Goal: Task Accomplishment & Management: Complete application form

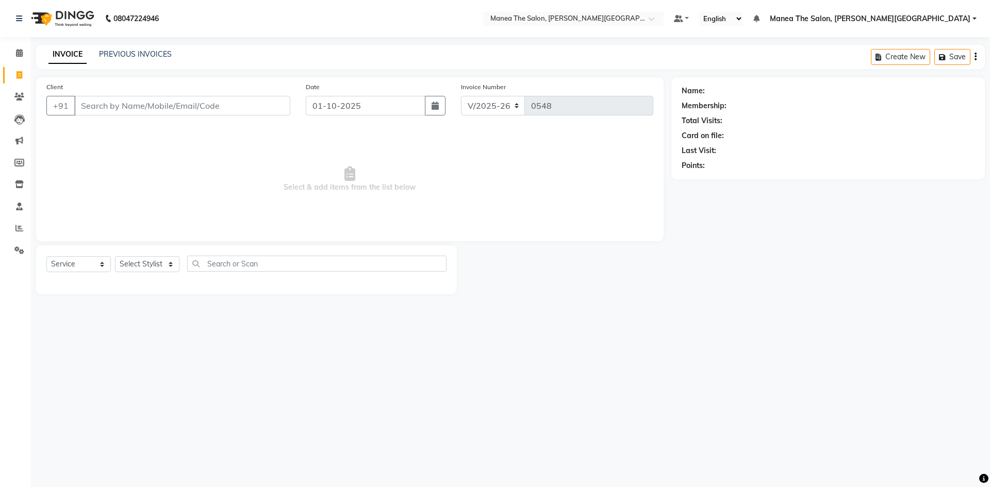
select select "8762"
select select "service"
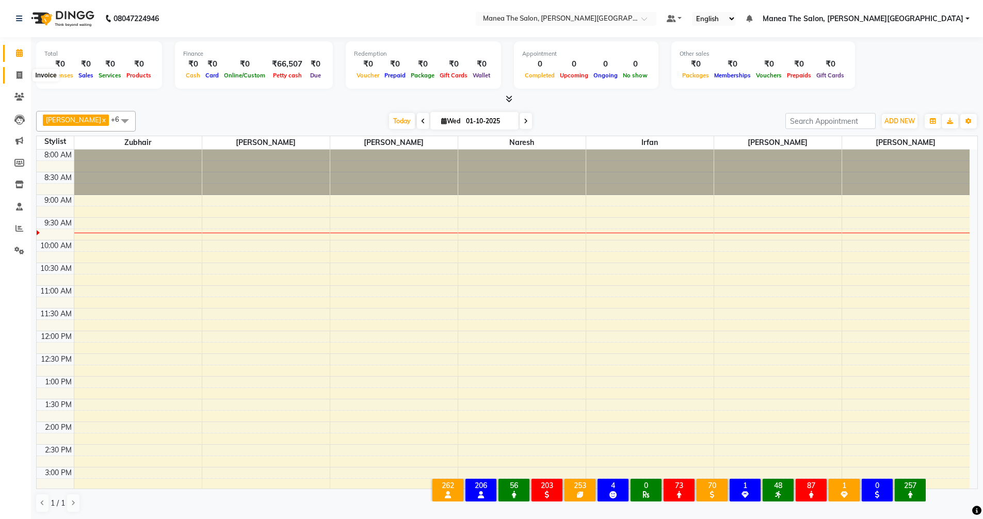
click at [17, 73] on icon at bounding box center [20, 75] width 6 height 8
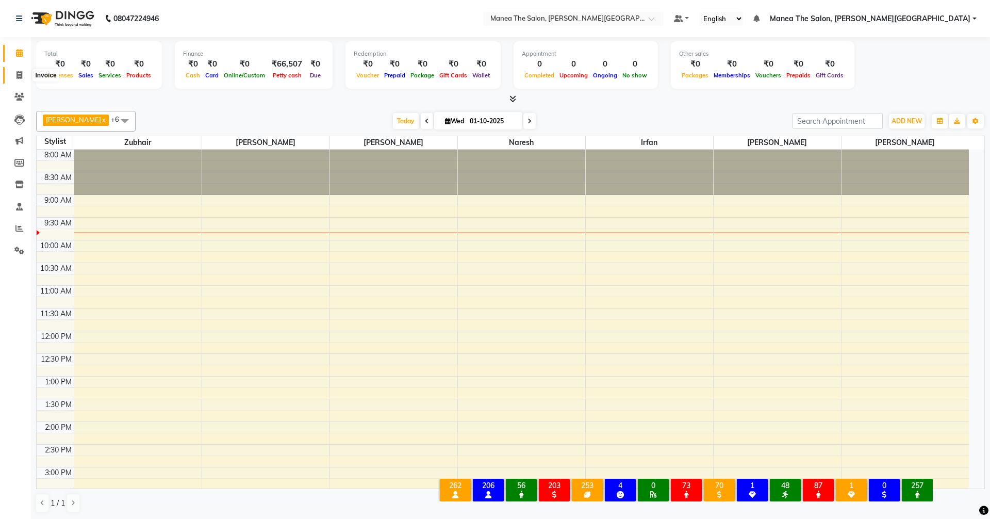
select select "service"
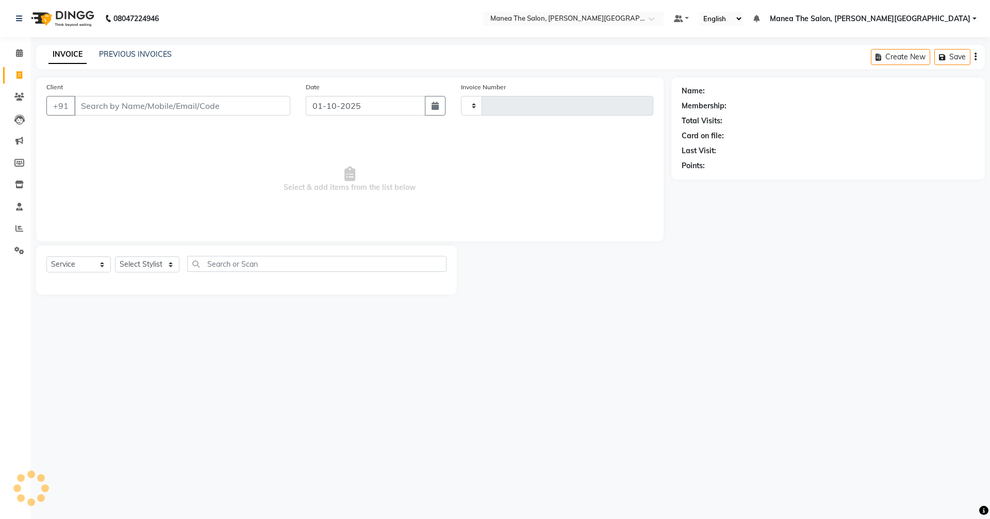
type input "0548"
select select "8762"
click at [155, 102] on input "Client" at bounding box center [182, 106] width 216 height 20
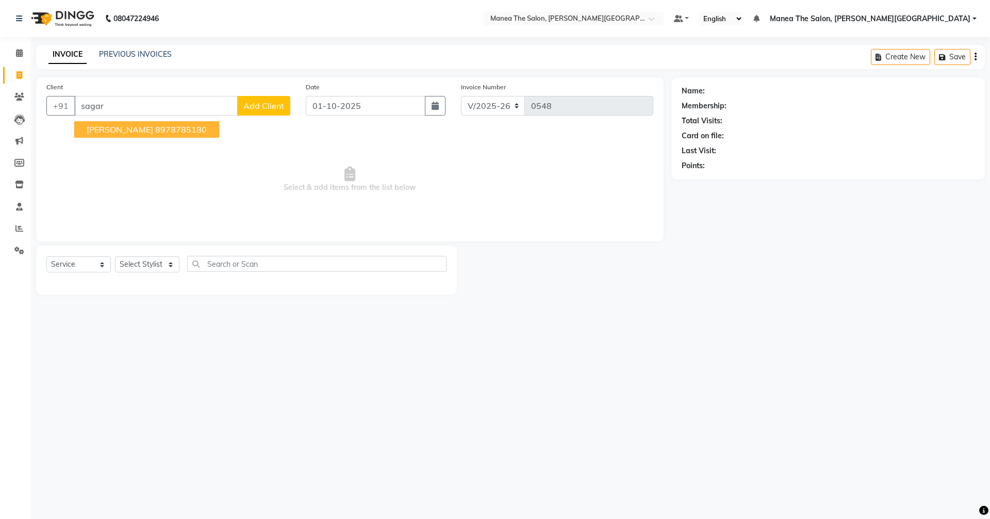
click at [155, 130] on ngb-highlight "8978785180" at bounding box center [181, 129] width 52 height 10
type input "8978785180"
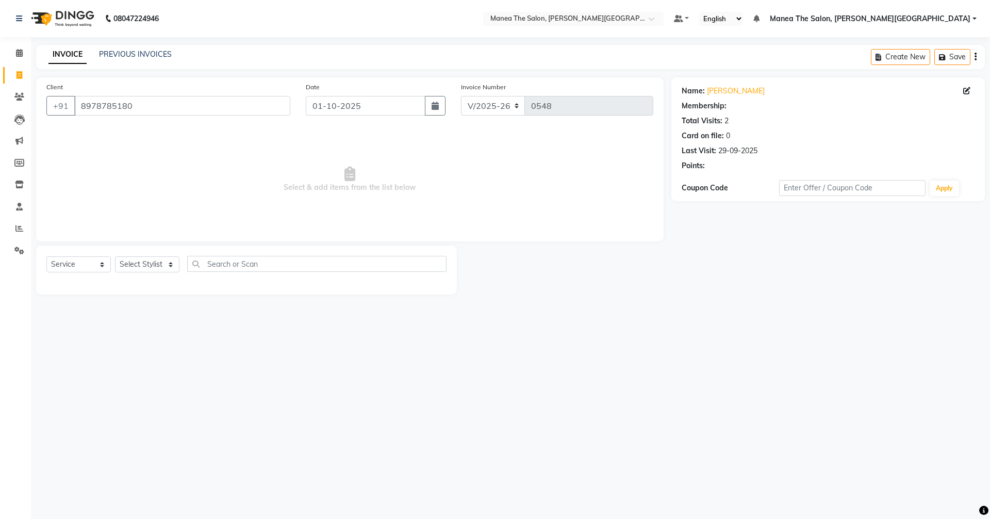
select select "1: Object"
click at [89, 260] on select "Select Service Product Membership Package Voucher Prepaid Gift Card" at bounding box center [78, 264] width 64 height 16
click at [134, 257] on select "Select Stylist [PERSON_NAME] Manager [PERSON_NAME] [PERSON_NAME] [PERSON_NAME] …" at bounding box center [147, 264] width 64 height 16
select select "89489"
click at [115, 256] on select "Select Stylist [PERSON_NAME] Manager [PERSON_NAME] [PERSON_NAME] [PERSON_NAME] …" at bounding box center [147, 264] width 64 height 16
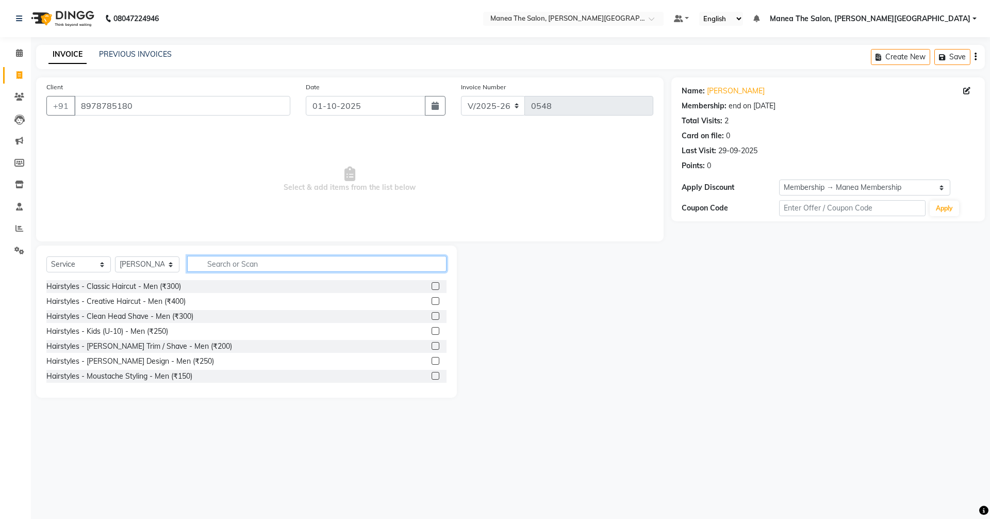
click at [242, 260] on input "text" at bounding box center [316, 264] width 259 height 16
type input "makeup"
click at [432, 361] on label at bounding box center [436, 361] width 8 height 8
click at [432, 361] on input "checkbox" at bounding box center [435, 361] width 7 height 7
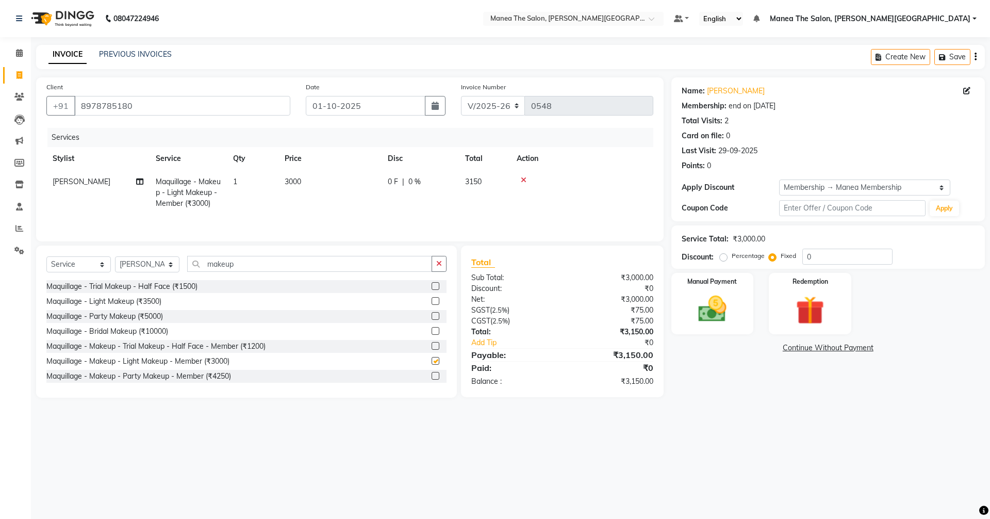
checkbox input "false"
click at [442, 263] on icon "button" at bounding box center [439, 263] width 6 height 7
click at [329, 267] on input "text" at bounding box center [316, 264] width 259 height 16
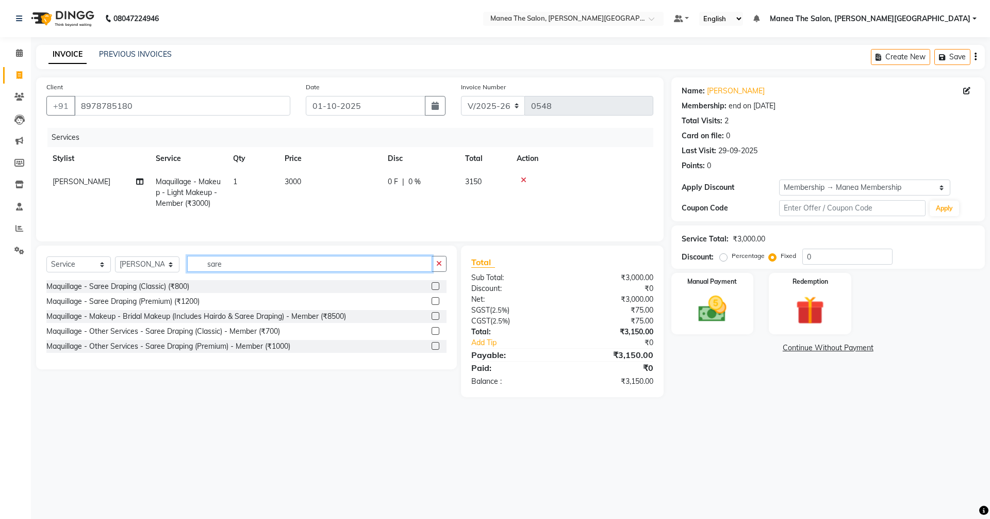
type input "sare"
click at [435, 344] on label at bounding box center [436, 346] width 8 height 8
click at [435, 344] on input "checkbox" at bounding box center [435, 346] width 7 height 7
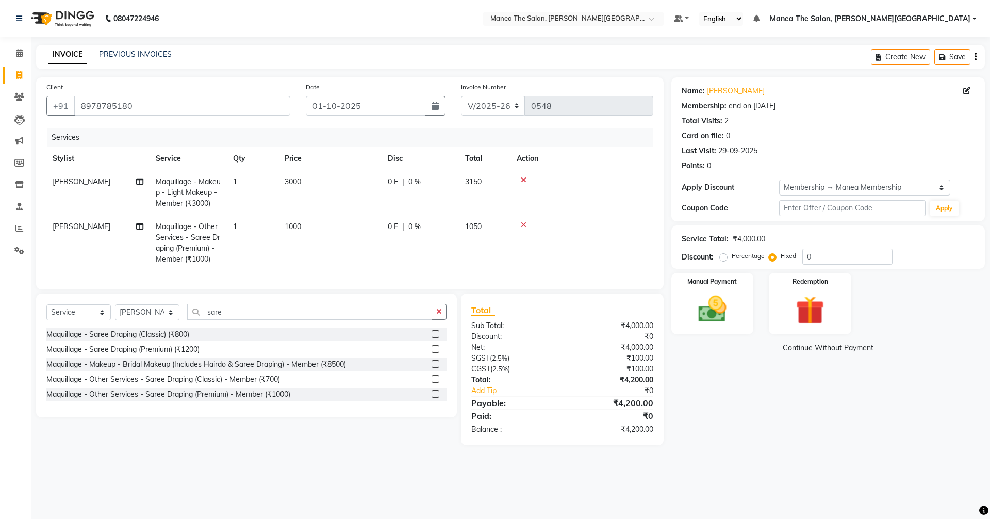
click at [435, 398] on label at bounding box center [436, 394] width 8 height 8
click at [435, 398] on input "checkbox" at bounding box center [435, 394] width 7 height 7
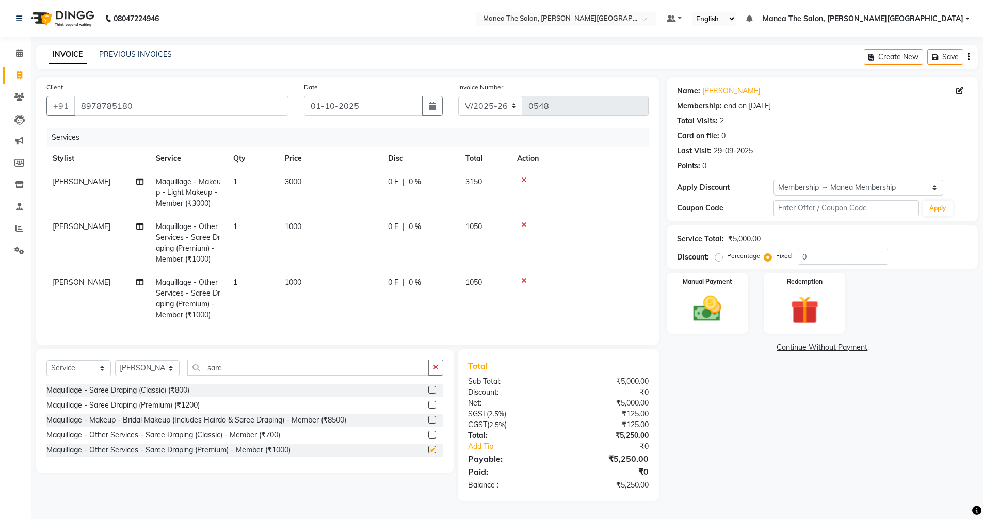
checkbox input "false"
click at [436, 370] on button "button" at bounding box center [435, 367] width 15 height 16
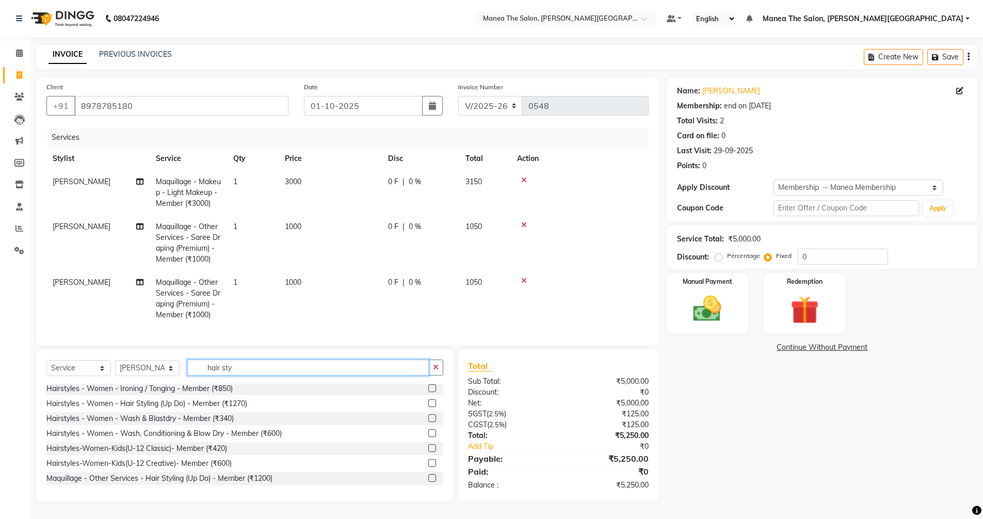
scroll to position [6, 0]
type input "hair sty"
click at [428, 481] on label at bounding box center [432, 478] width 8 height 8
click at [428, 481] on input "checkbox" at bounding box center [431, 478] width 7 height 7
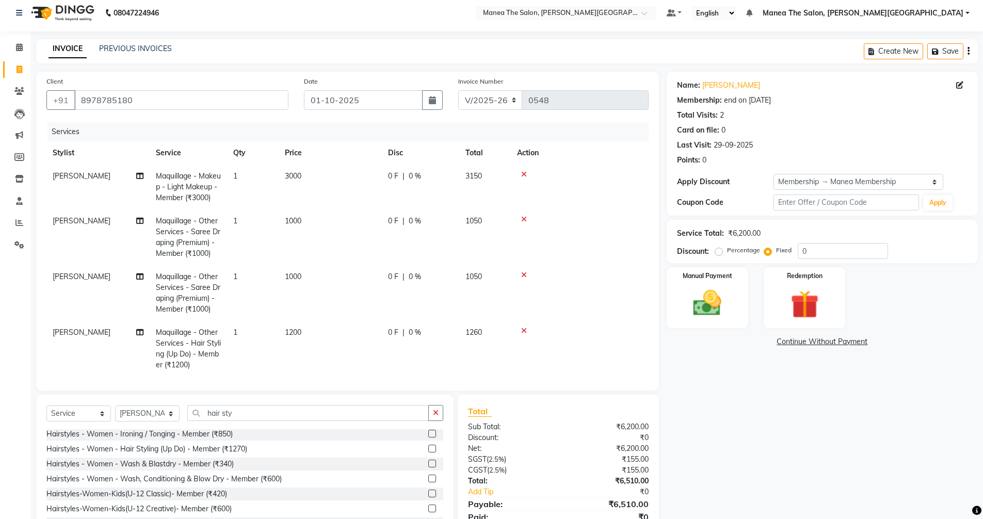
checkbox input "false"
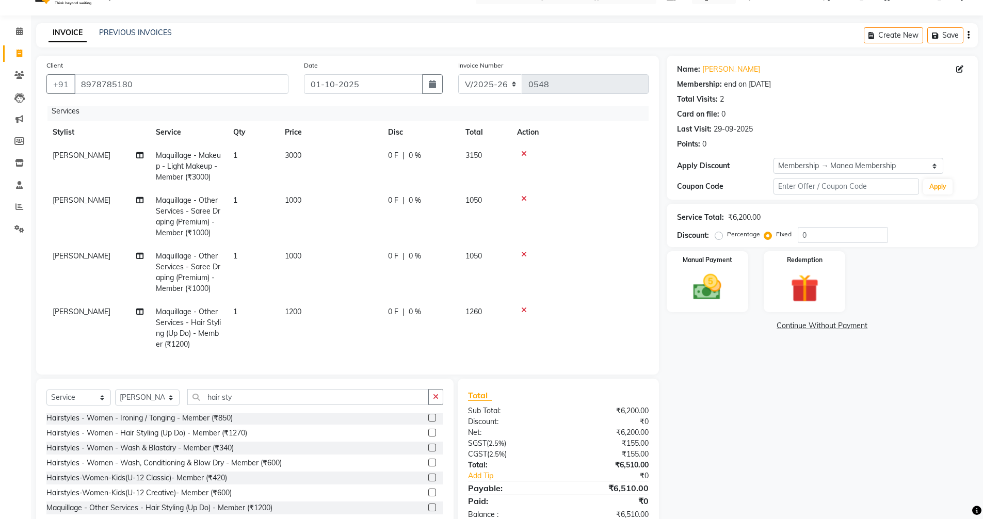
scroll to position [49, 0]
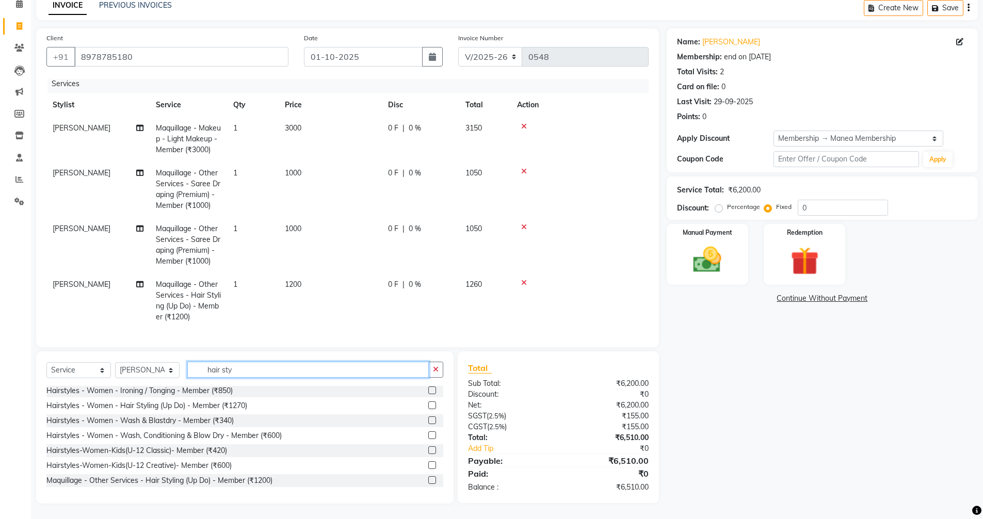
click at [241, 367] on input "hair sty" at bounding box center [307, 370] width 241 height 16
drag, startPoint x: 159, startPoint y: 373, endPoint x: 138, endPoint y: 374, distance: 21.2
click at [138, 374] on div "Select Service Product Membership Package Voucher Prepaid Gift Card Select Styl…" at bounding box center [244, 374] width 397 height 24
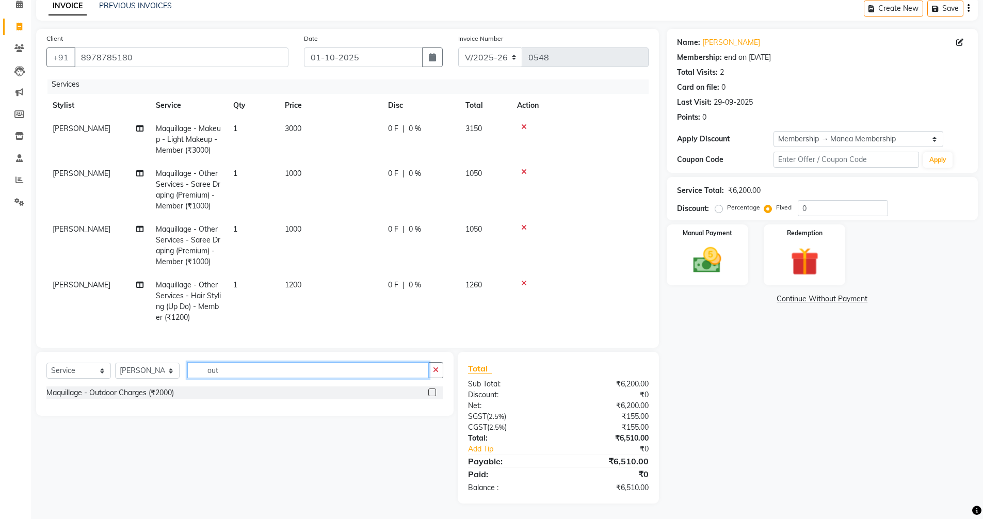
scroll to position [48, 0]
type input "outd"
click at [432, 391] on label at bounding box center [432, 392] width 8 height 8
click at [432, 391] on input "checkbox" at bounding box center [431, 392] width 7 height 7
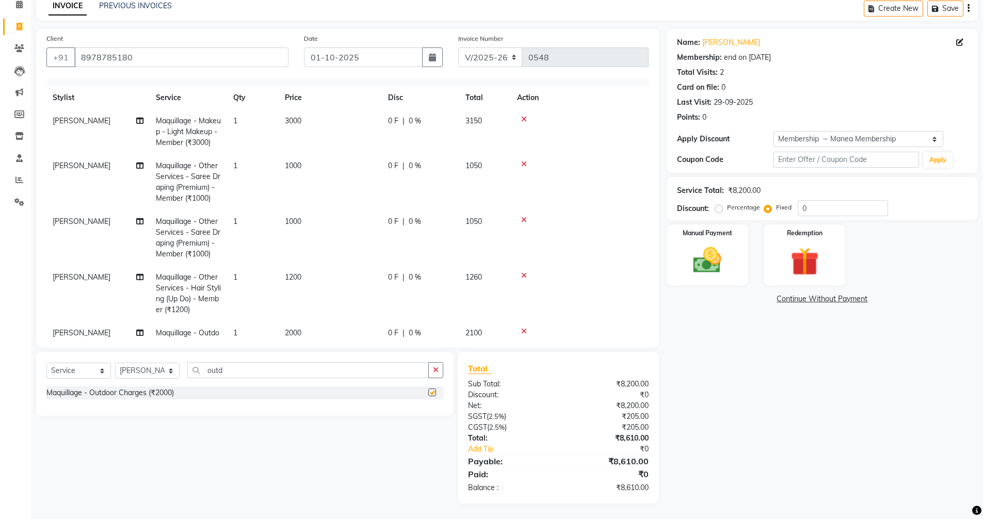
checkbox input "false"
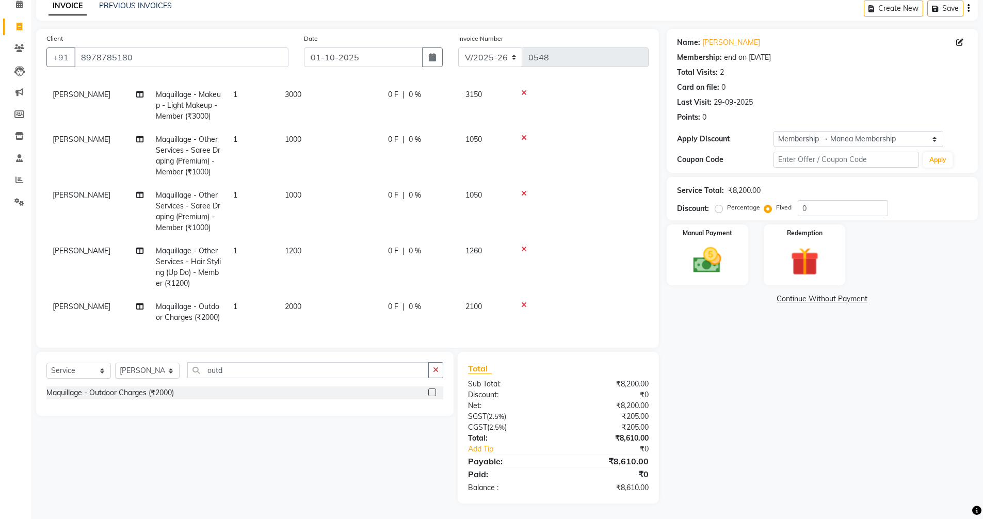
click at [412, 301] on span "0 %" at bounding box center [414, 306] width 12 height 11
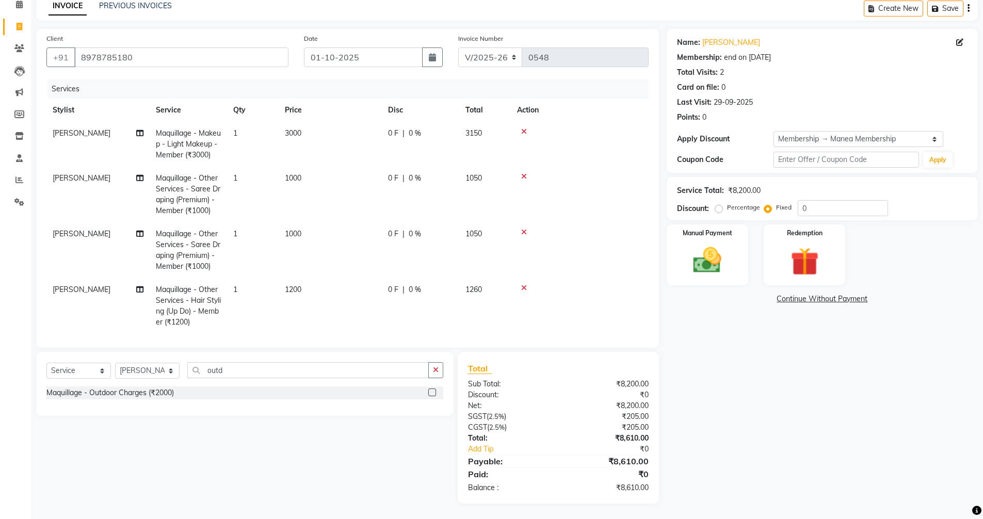
select select "89489"
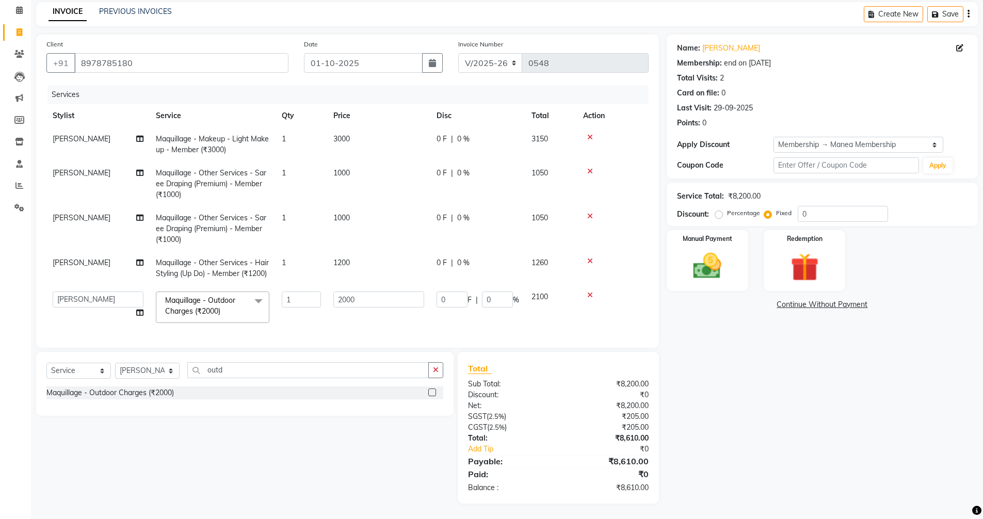
scroll to position [48, 0]
click at [496, 294] on input "0" at bounding box center [497, 299] width 31 height 16
type input "5"
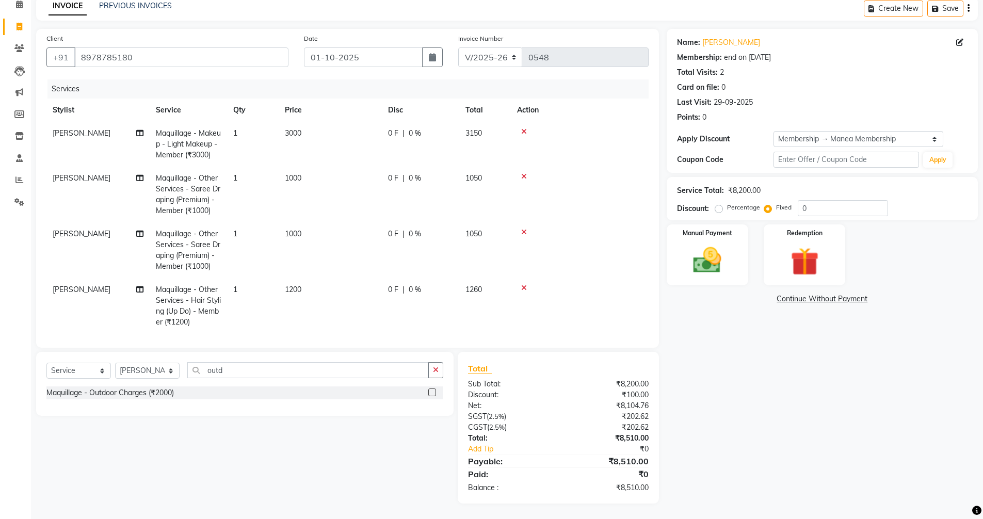
click at [485, 309] on tbody "Prasanna Maquillage - Makeup - Light Makeup - Member (₹3000) 1 3000 0 F | 0 % 3…" at bounding box center [347, 245] width 602 height 246
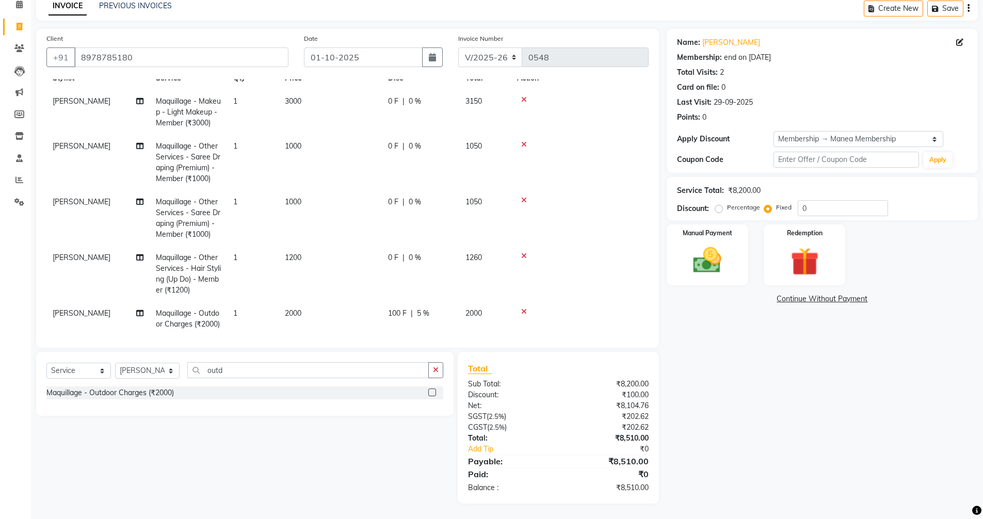
scroll to position [46, 0]
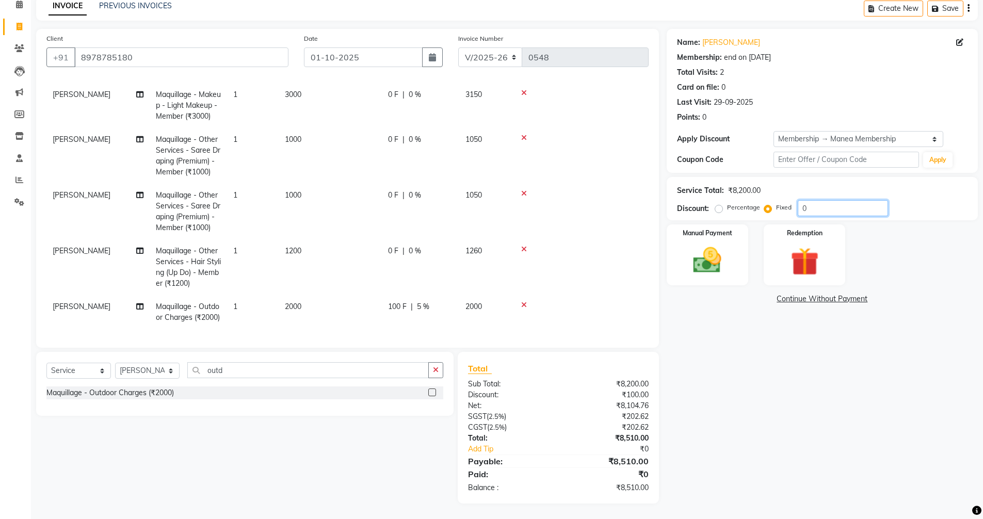
click at [811, 209] on input "0" at bounding box center [842, 208] width 90 height 16
click at [693, 250] on img at bounding box center [706, 260] width 47 height 34
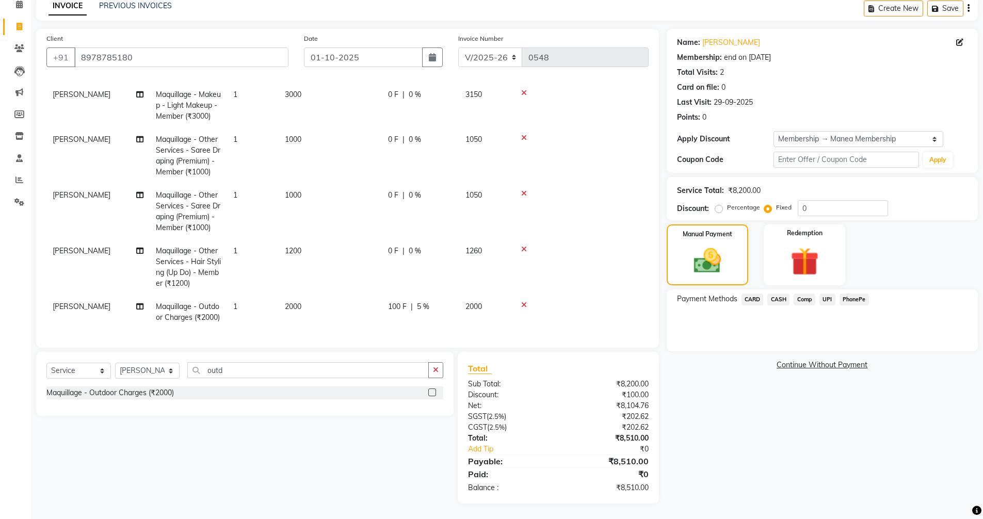
click at [749, 296] on span "CARD" at bounding box center [752, 299] width 22 height 12
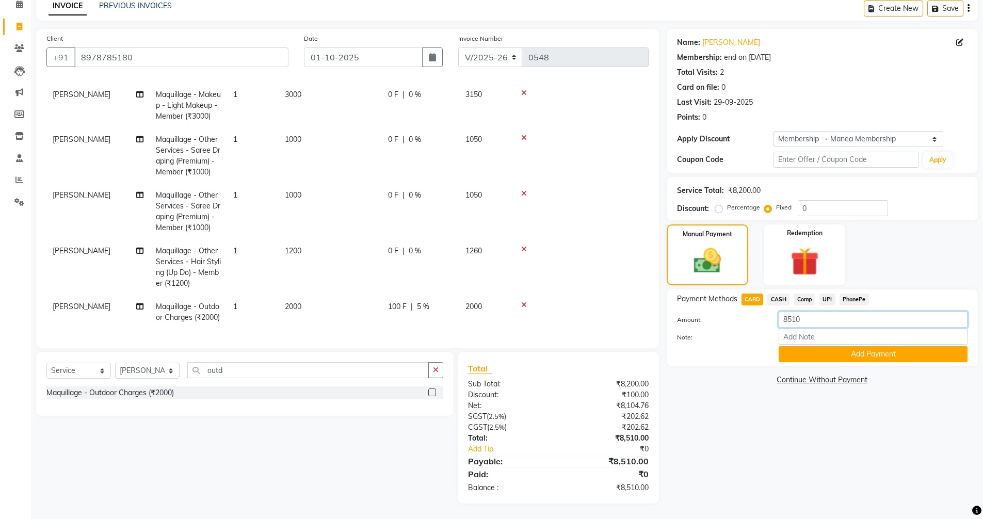
drag, startPoint x: 809, startPoint y: 318, endPoint x: 771, endPoint y: 318, distance: 38.2
click at [771, 318] on div "8510" at bounding box center [873, 320] width 204 height 16
type input "4000"
click at [858, 349] on button "Add Payment" at bounding box center [872, 354] width 189 height 16
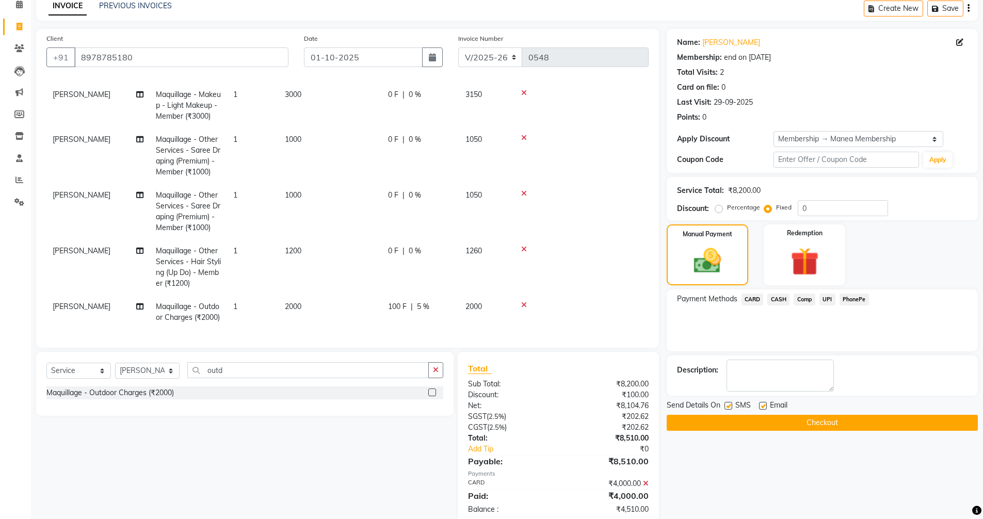
scroll to position [70, 0]
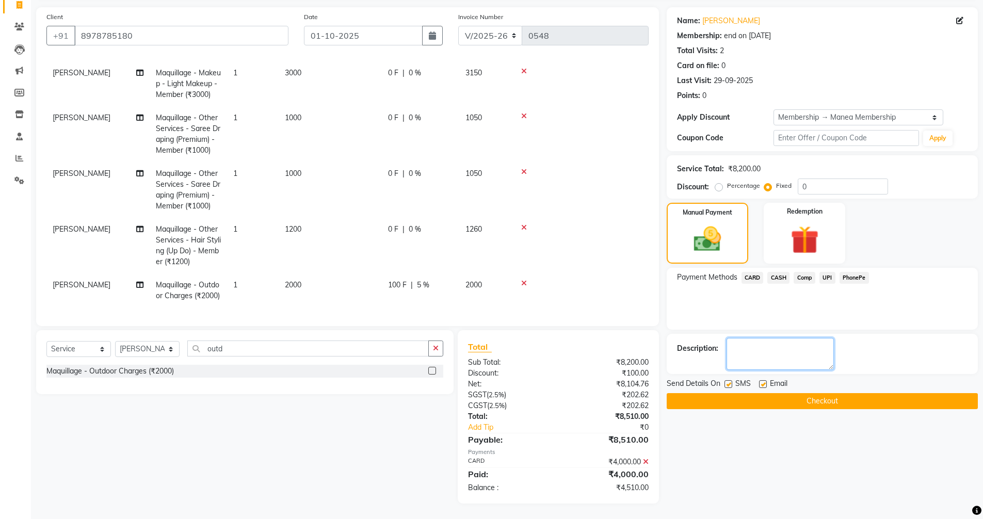
click at [757, 354] on textarea at bounding box center [779, 354] width 107 height 32
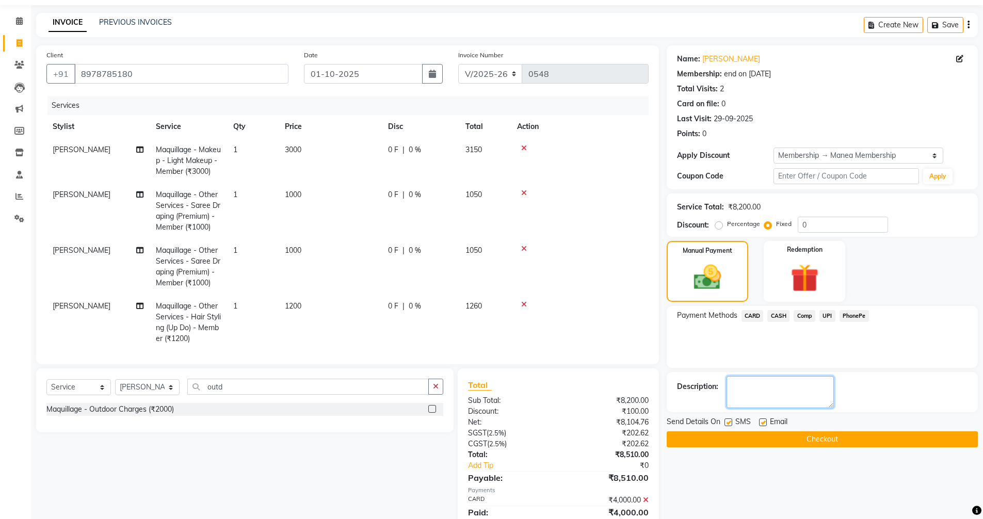
scroll to position [0, 0]
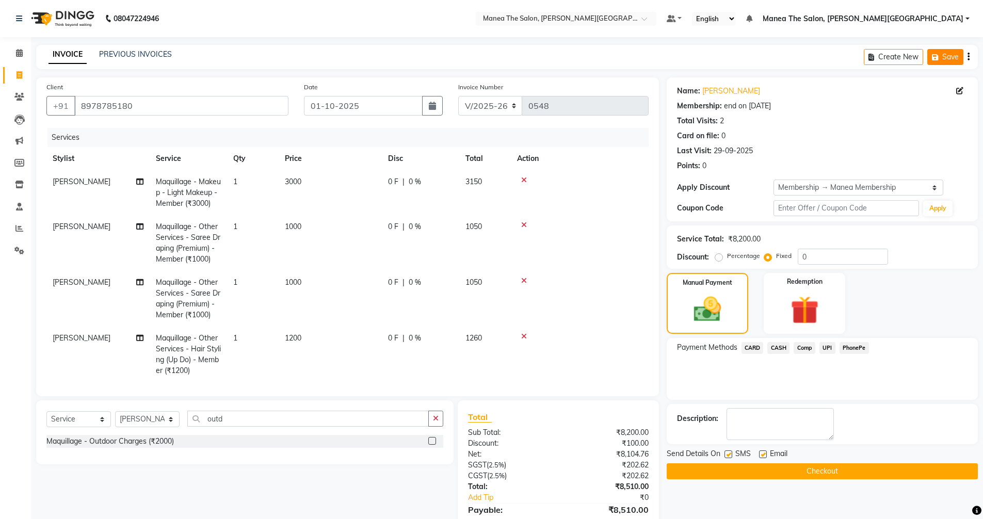
click at [933, 56] on icon "button" at bounding box center [936, 57] width 10 height 7
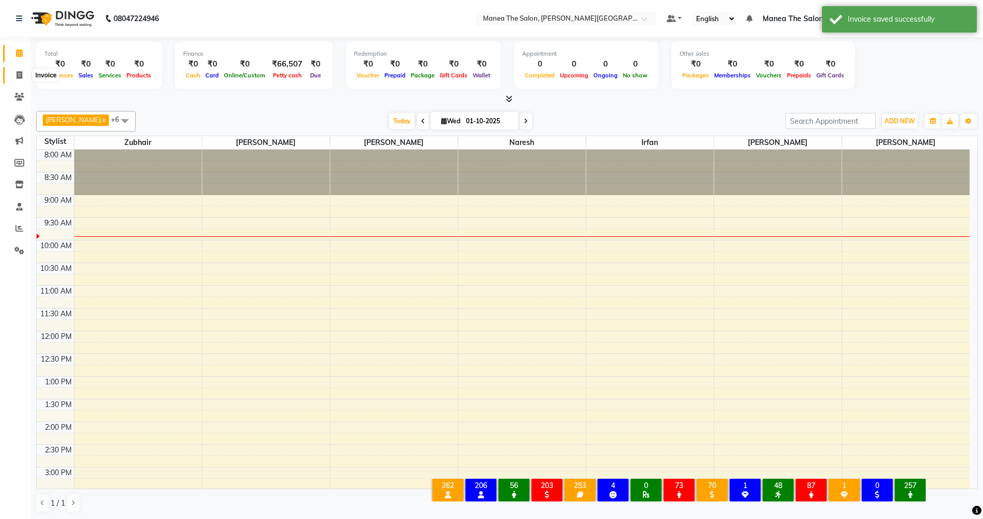
click at [17, 76] on icon at bounding box center [20, 75] width 6 height 8
select select "8762"
select select "service"
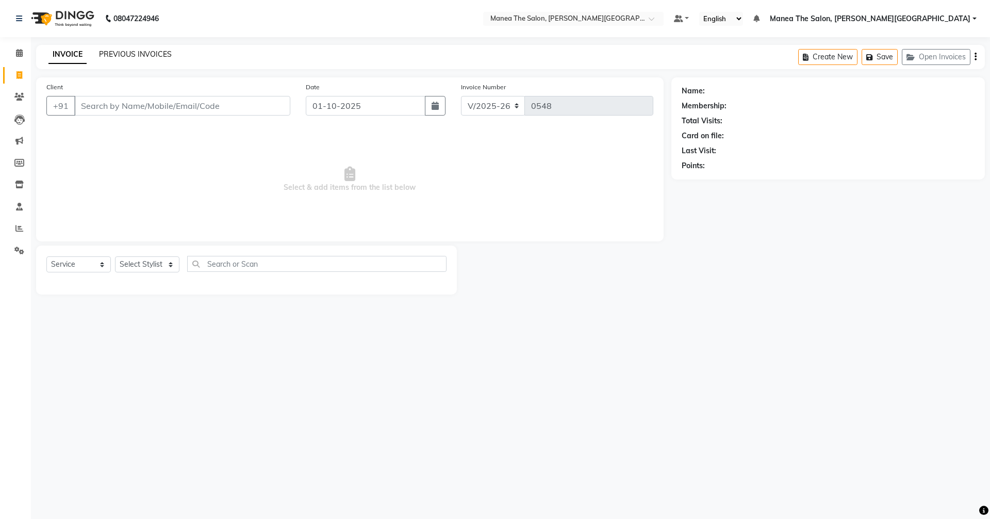
click at [145, 51] on link "PREVIOUS INVOICES" at bounding box center [135, 54] width 73 height 9
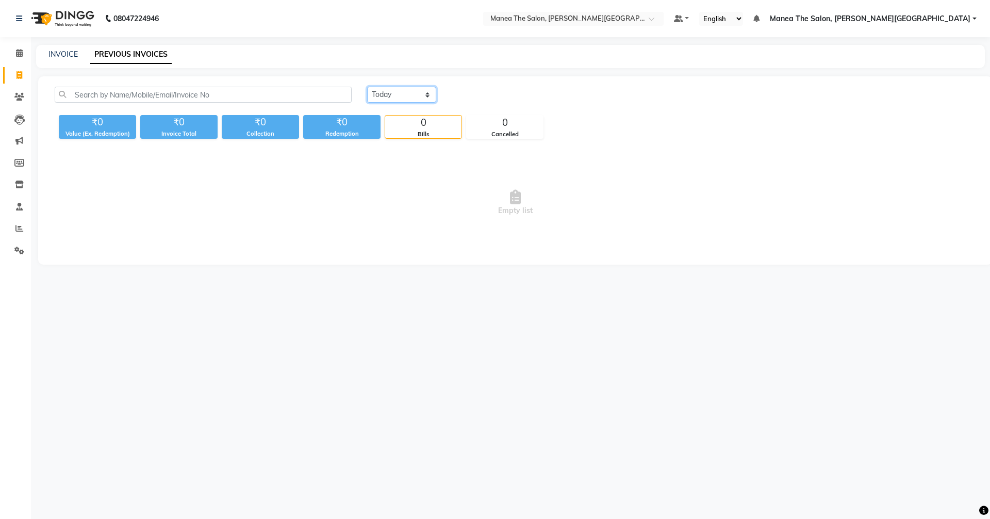
drag, startPoint x: 381, startPoint y: 95, endPoint x: 380, endPoint y: 88, distance: 7.3
click at [381, 95] on select "[DATE] [DATE] Custom Range" at bounding box center [401, 95] width 69 height 16
select select "range"
click at [367, 87] on select "[DATE] [DATE] Custom Range" at bounding box center [401, 95] width 69 height 16
click at [480, 95] on input "01-10-2025" at bounding box center [486, 95] width 72 height 14
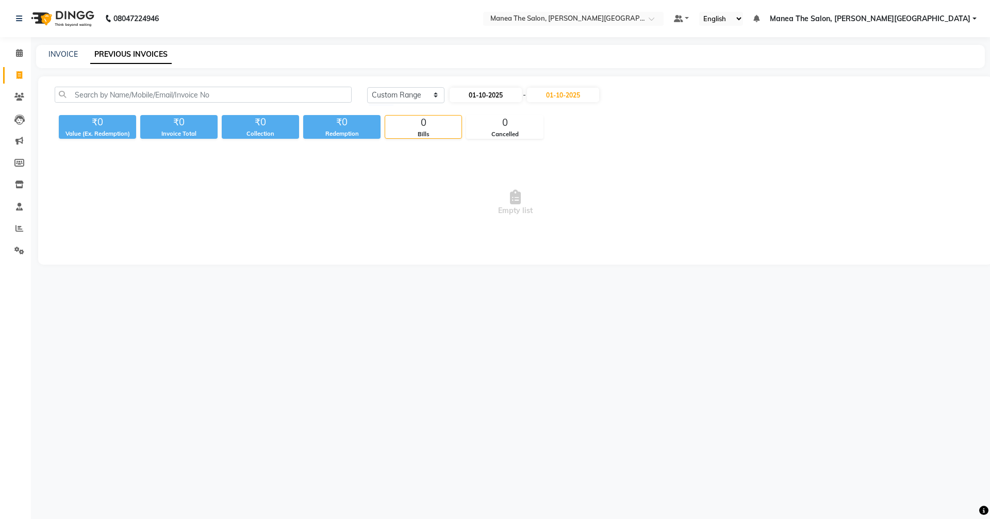
select select "10"
select select "2025"
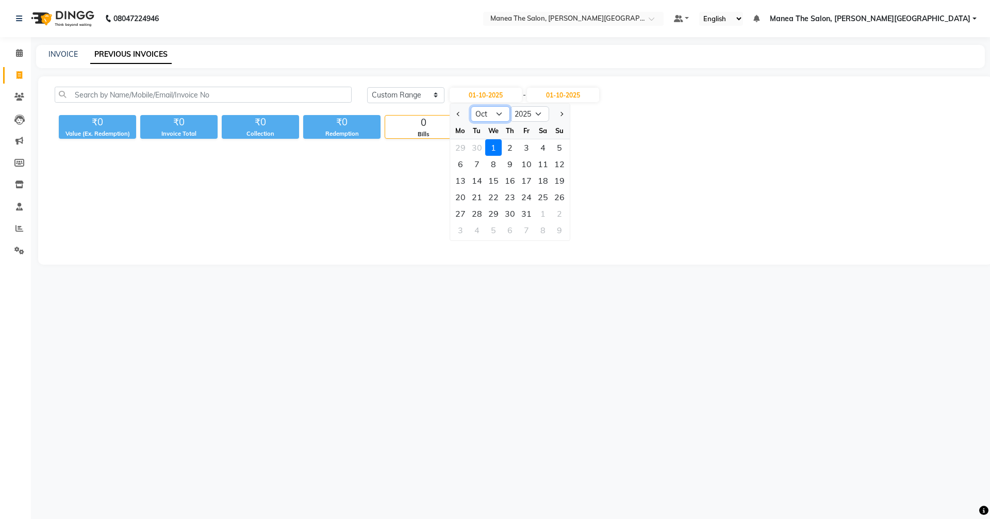
click at [498, 113] on select "Jan Feb Mar Apr May Jun [DATE] Aug Sep Oct Nov Dec" at bounding box center [490, 113] width 39 height 15
select select "9"
click at [471, 106] on select "Jan Feb Mar Apr May Jun [DATE] Aug Sep Oct Nov Dec" at bounding box center [490, 113] width 39 height 15
click at [460, 145] on div "1" at bounding box center [460, 147] width 17 height 17
type input "01-09-2025"
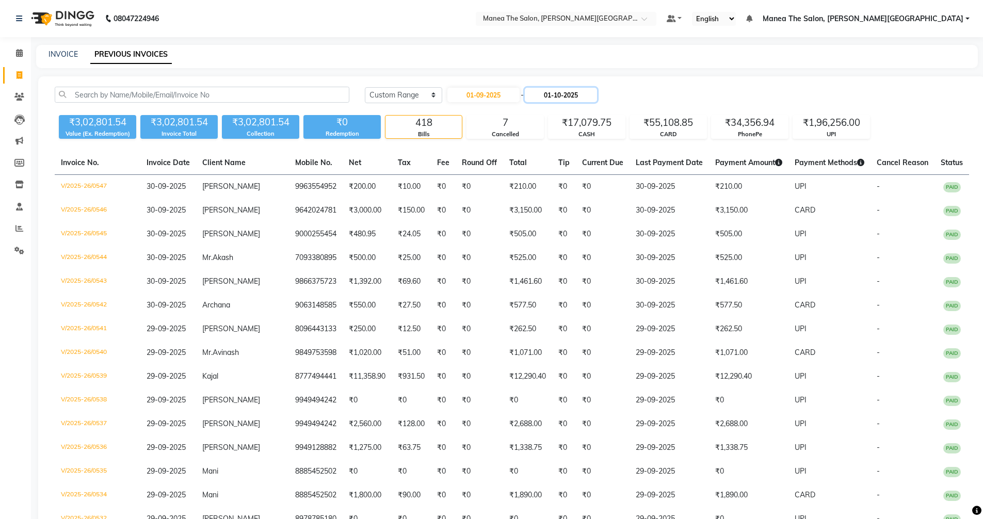
click at [578, 93] on input "01-10-2025" at bounding box center [561, 95] width 72 height 14
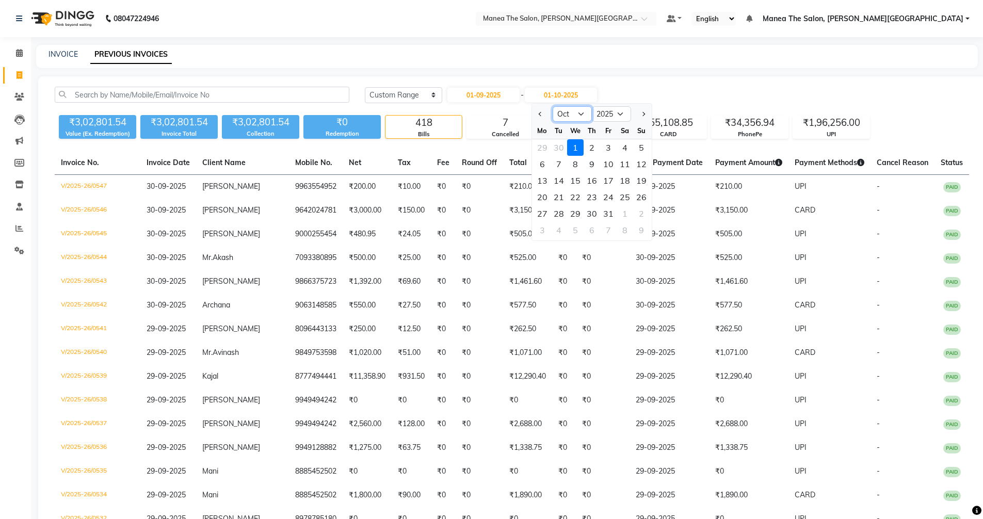
click at [574, 115] on select "Sep Oct Nov Dec" at bounding box center [571, 113] width 39 height 15
select select "9"
click at [552, 106] on select "Sep Oct Nov Dec" at bounding box center [571, 113] width 39 height 15
click at [542, 144] on div "1" at bounding box center [542, 147] width 17 height 17
type input "01-09-2025"
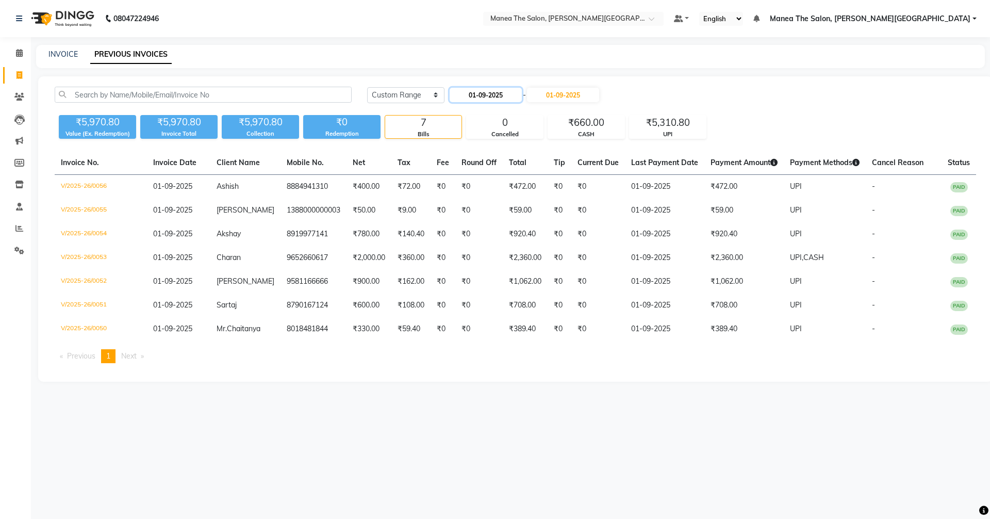
click at [491, 96] on input "01-09-2025" at bounding box center [486, 95] width 72 height 14
select select "9"
select select "2025"
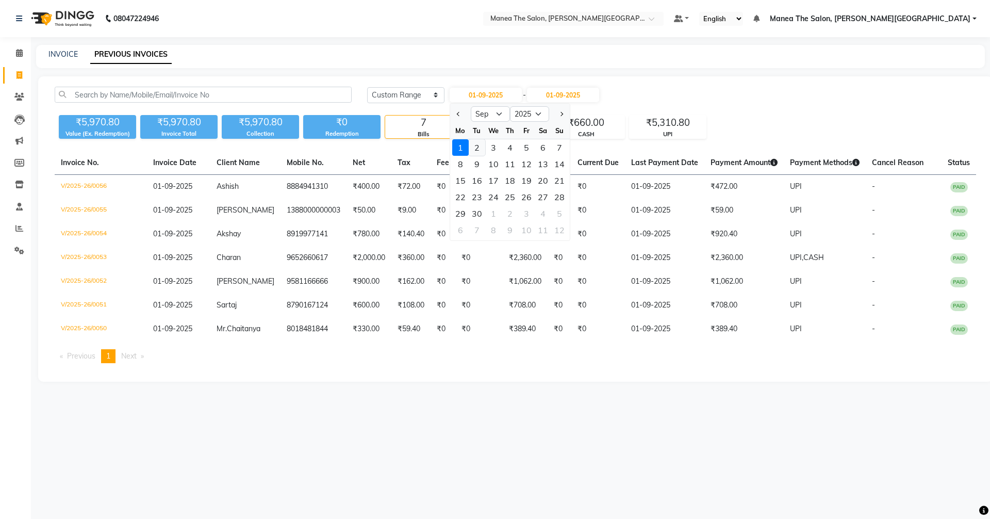
click at [475, 149] on div "2" at bounding box center [477, 147] width 17 height 17
type input "02-09-2025"
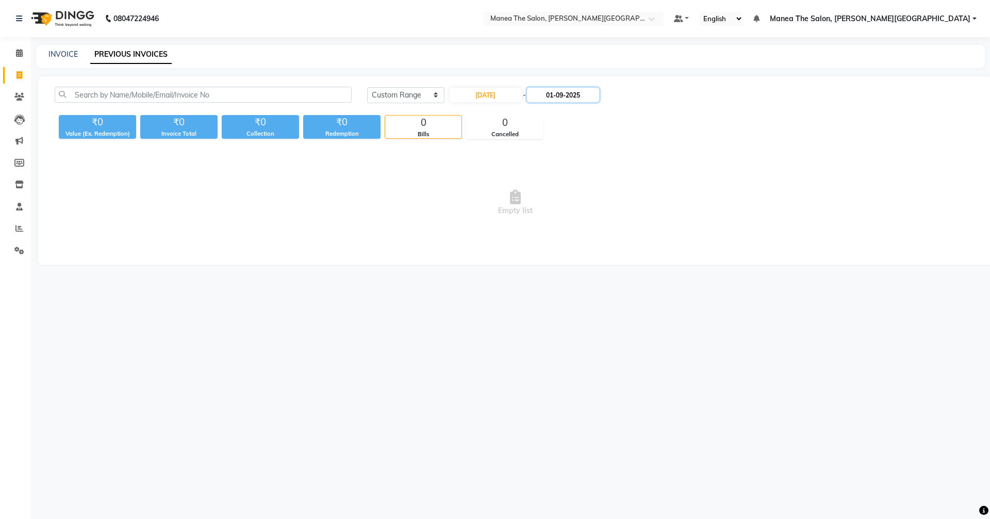
drag, startPoint x: 557, startPoint y: 95, endPoint x: 558, endPoint y: 102, distance: 6.7
click at [558, 95] on input "01-09-2025" at bounding box center [563, 95] width 72 height 14
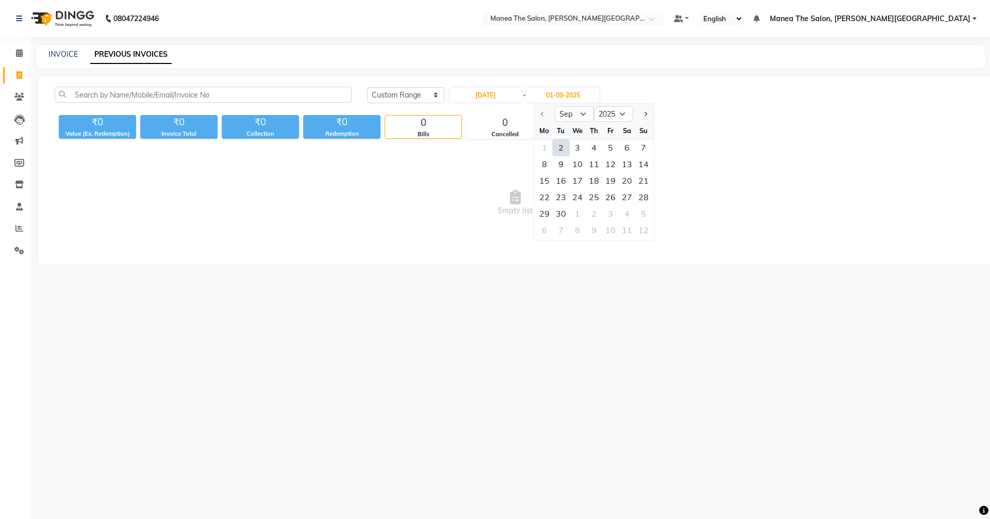
click at [560, 149] on div "2" at bounding box center [561, 147] width 17 height 17
type input "02-09-2025"
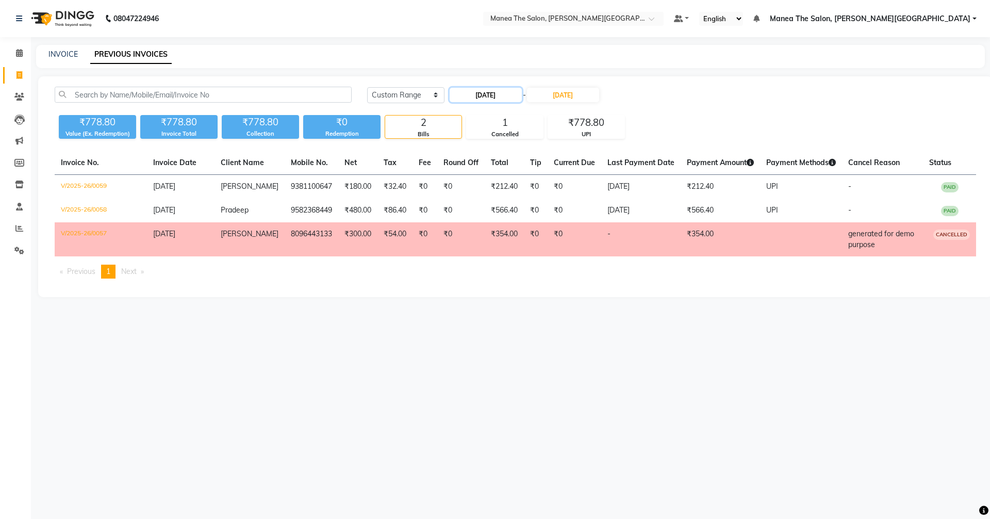
click at [480, 92] on input "02-09-2025" at bounding box center [486, 95] width 72 height 14
select select "9"
select select "2025"
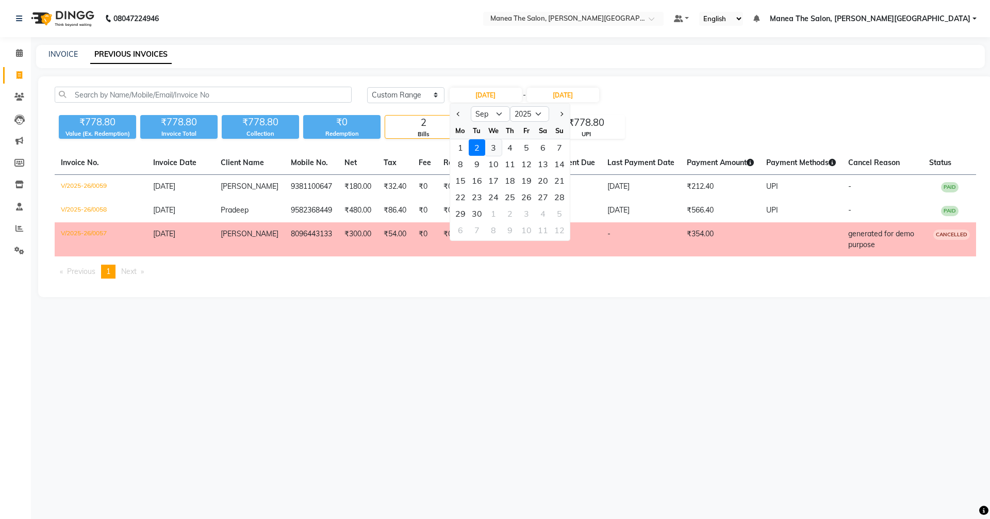
click at [490, 141] on div "3" at bounding box center [493, 147] width 17 height 17
type input "03-09-2025"
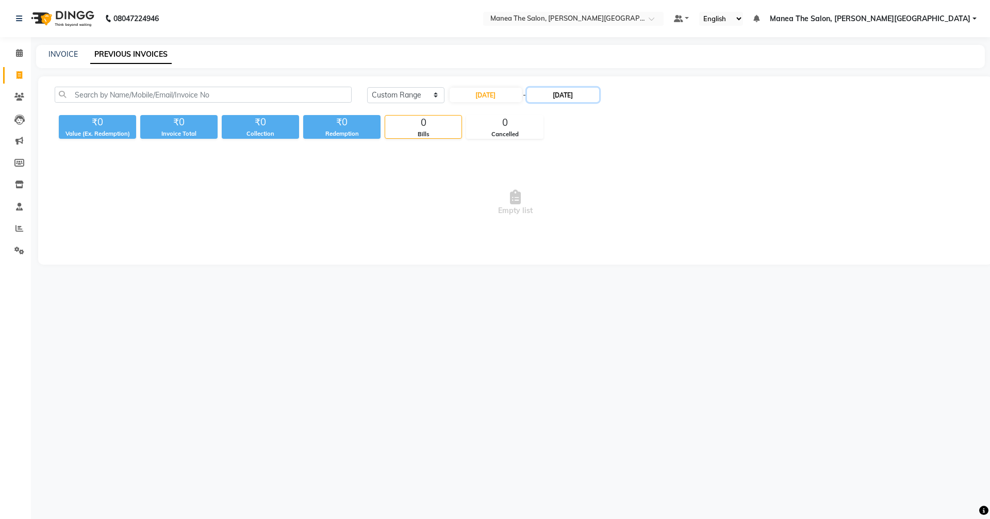
click at [565, 94] on input "02-09-2025" at bounding box center [563, 95] width 72 height 14
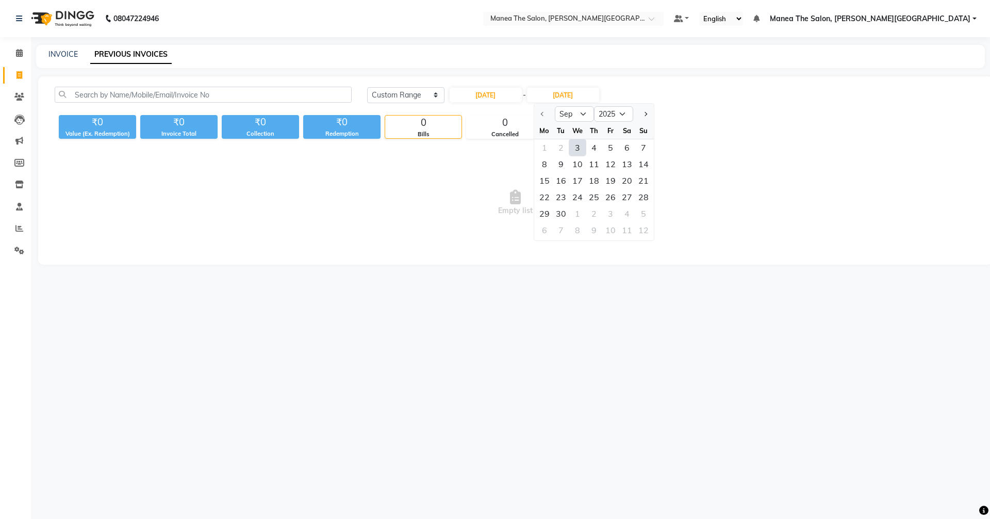
click at [577, 143] on div "3" at bounding box center [577, 147] width 17 height 17
type input "03-09-2025"
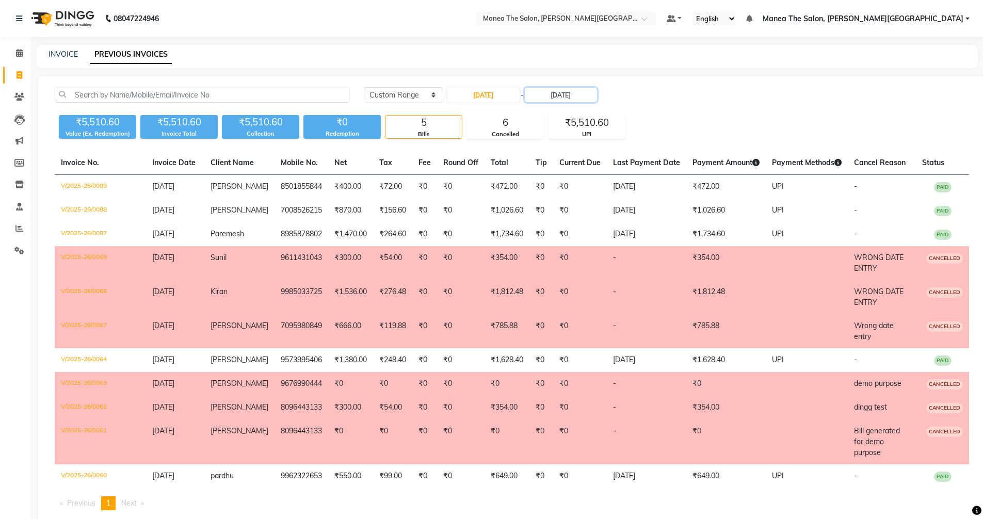
scroll to position [4, 0]
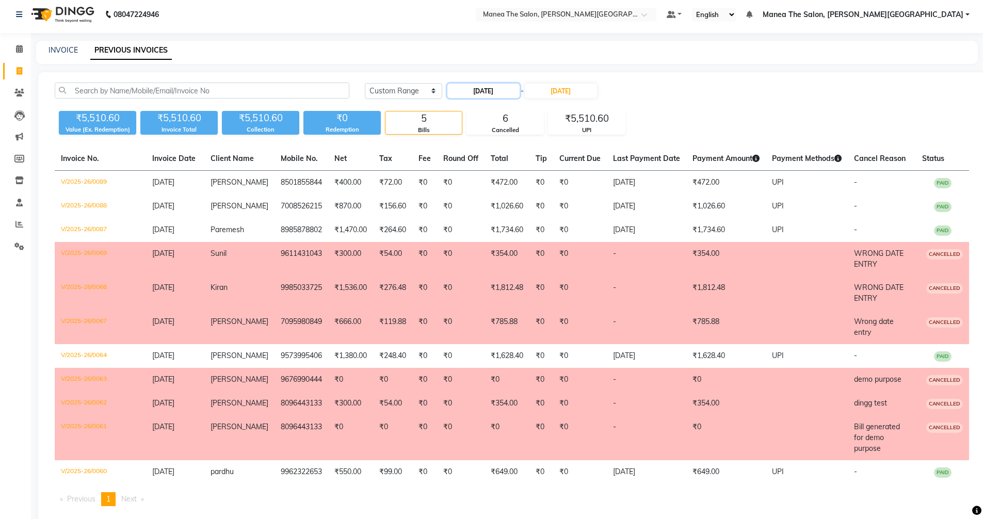
click at [477, 87] on input "03-09-2025" at bounding box center [483, 91] width 72 height 14
select select "9"
select select "2025"
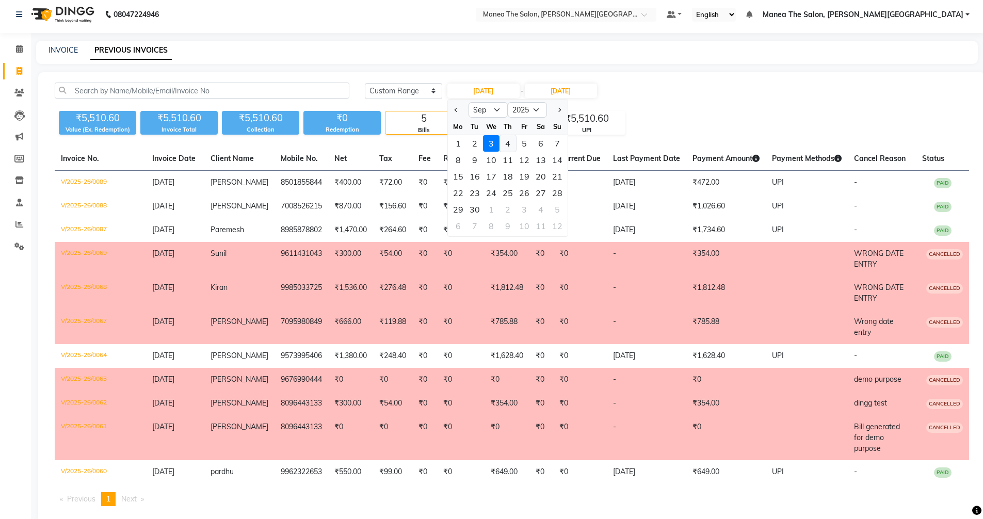
click at [504, 135] on div "4" at bounding box center [507, 143] width 17 height 17
type input "04-09-2025"
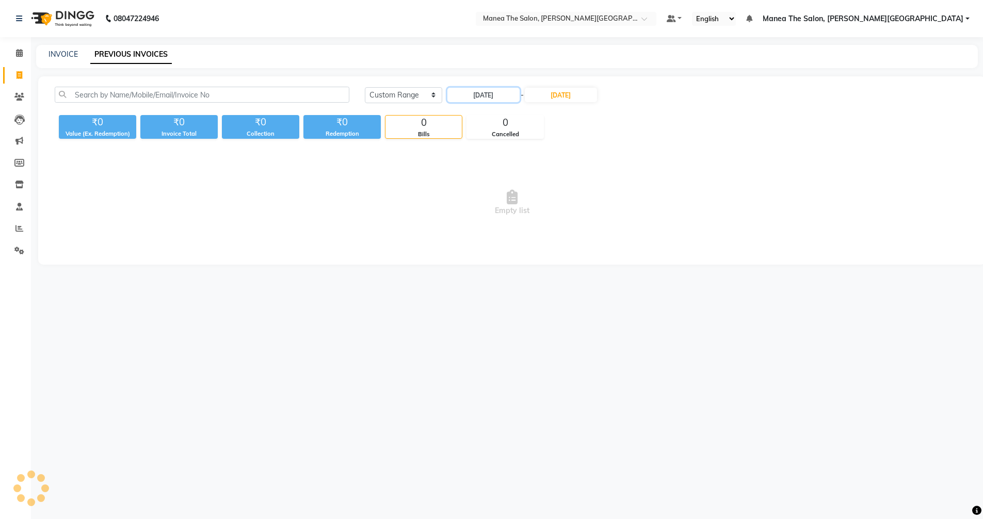
scroll to position [0, 0]
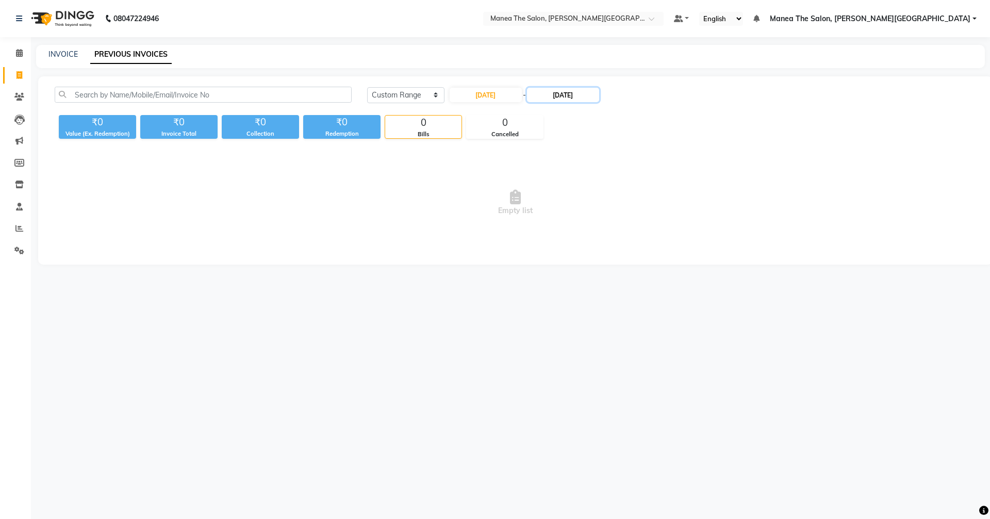
click at [549, 93] on input "03-09-2025" at bounding box center [563, 95] width 72 height 14
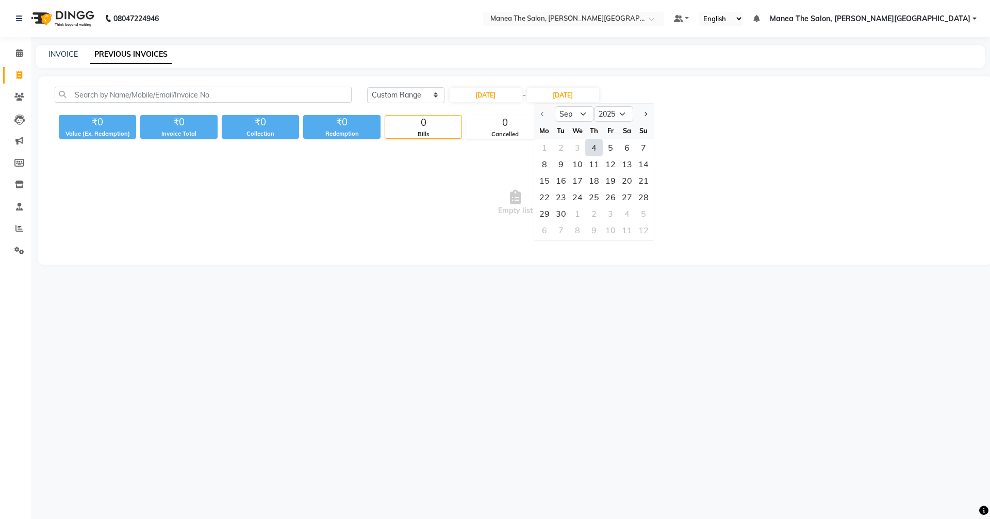
click at [597, 142] on div "4" at bounding box center [594, 147] width 17 height 17
type input "04-09-2025"
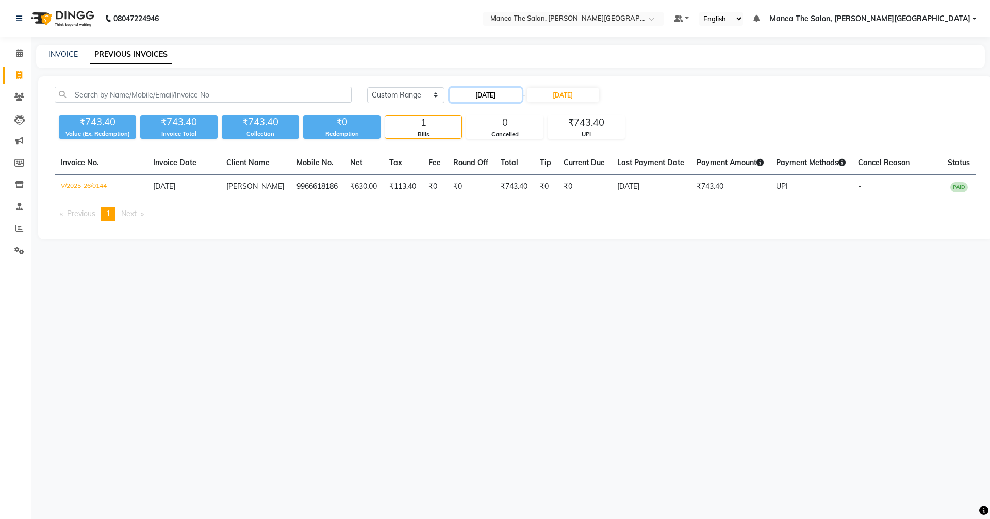
click at [492, 92] on input "04-09-2025" at bounding box center [486, 95] width 72 height 14
select select "9"
select select "2025"
click at [527, 144] on div "5" at bounding box center [526, 147] width 17 height 17
type input "05-09-2025"
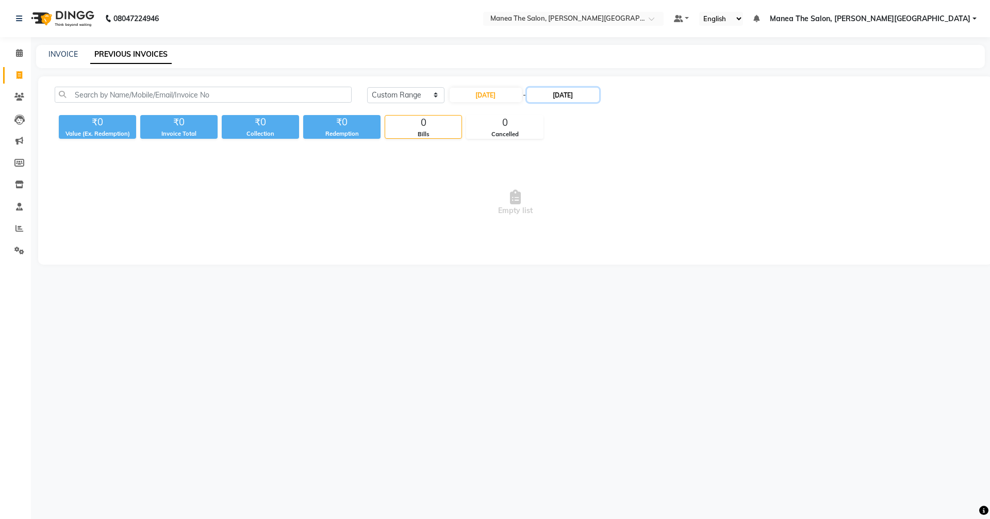
click at [573, 101] on input "04-09-2025" at bounding box center [563, 95] width 72 height 14
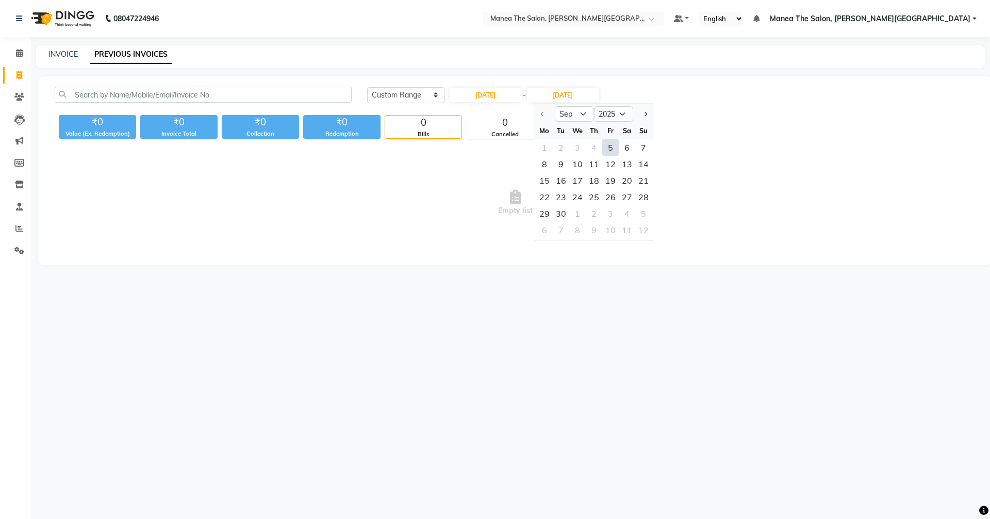
click at [608, 143] on div "5" at bounding box center [610, 147] width 17 height 17
type input "05-09-2025"
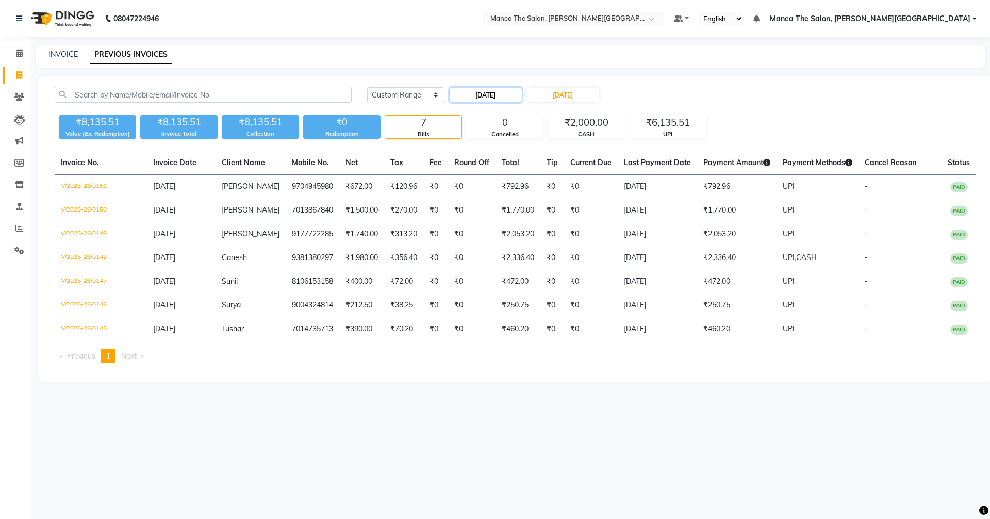
click at [493, 92] on input "05-09-2025" at bounding box center [486, 95] width 72 height 14
select select "9"
select select "2025"
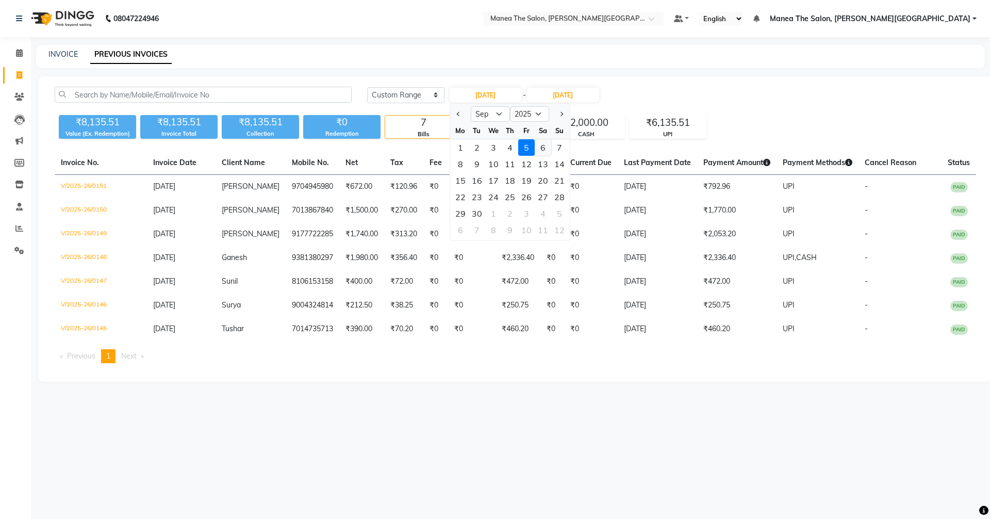
click at [541, 142] on div "6" at bounding box center [543, 147] width 17 height 17
type input "06-09-2025"
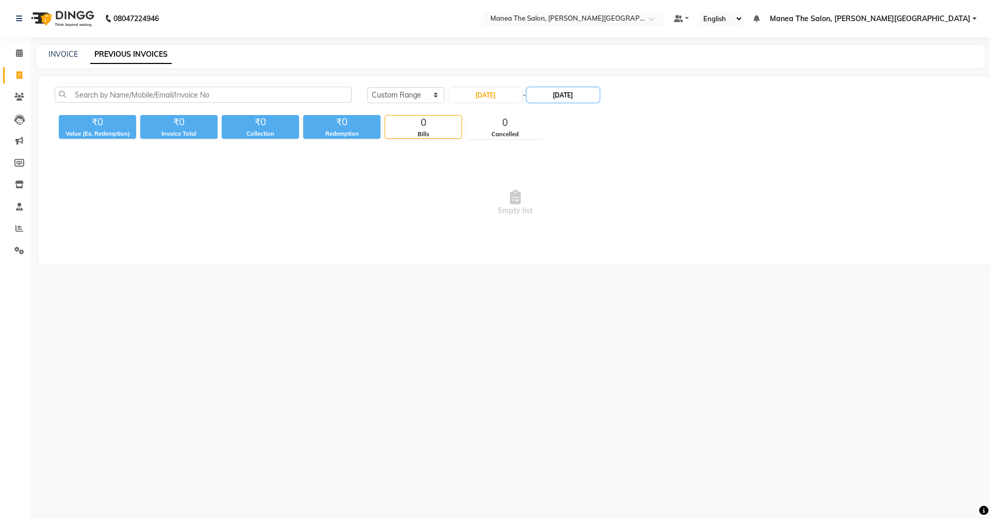
click at [562, 92] on input "05-09-2025" at bounding box center [563, 95] width 72 height 14
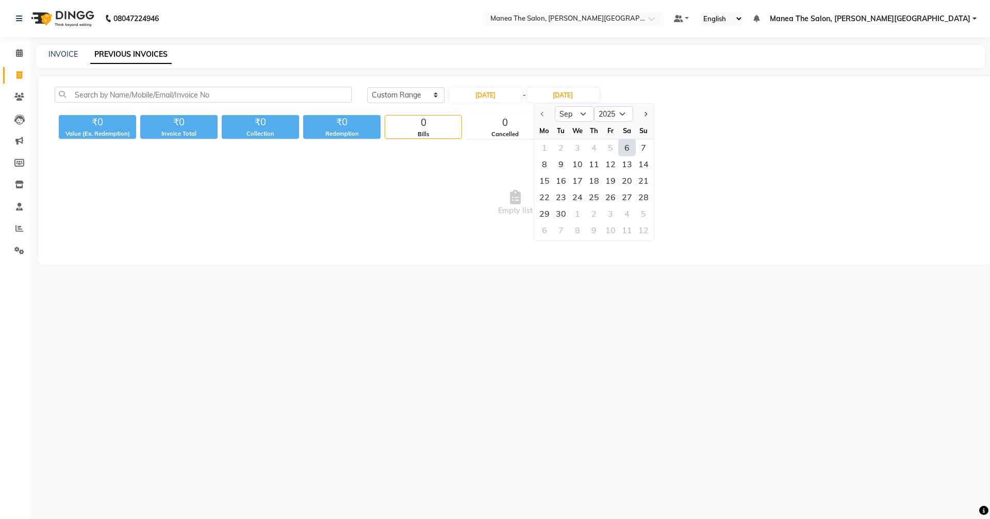
click at [624, 146] on div "6" at bounding box center [627, 147] width 17 height 17
type input "06-09-2025"
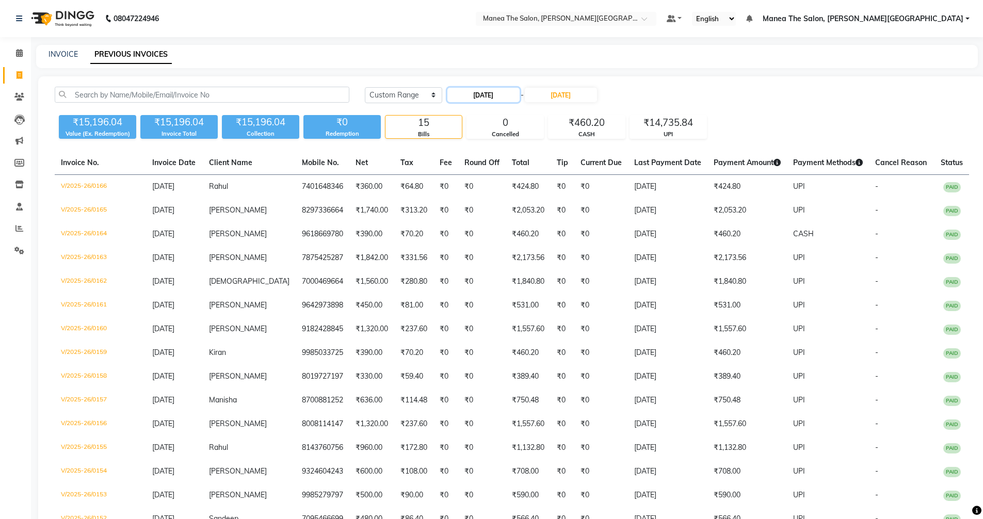
click at [475, 94] on input "06-09-2025" at bounding box center [483, 95] width 72 height 14
select select "9"
select select "2025"
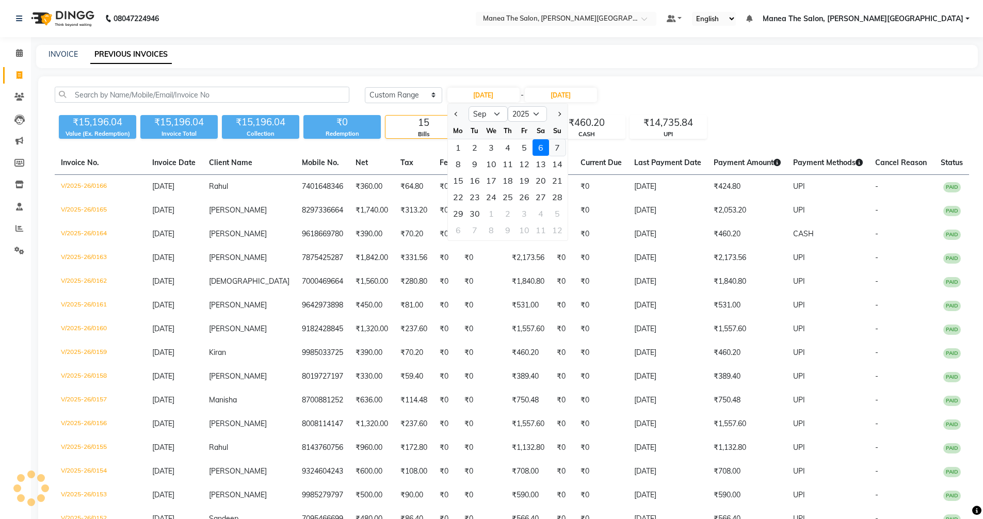
click at [557, 148] on div "7" at bounding box center [557, 147] width 17 height 17
type input "07-09-2025"
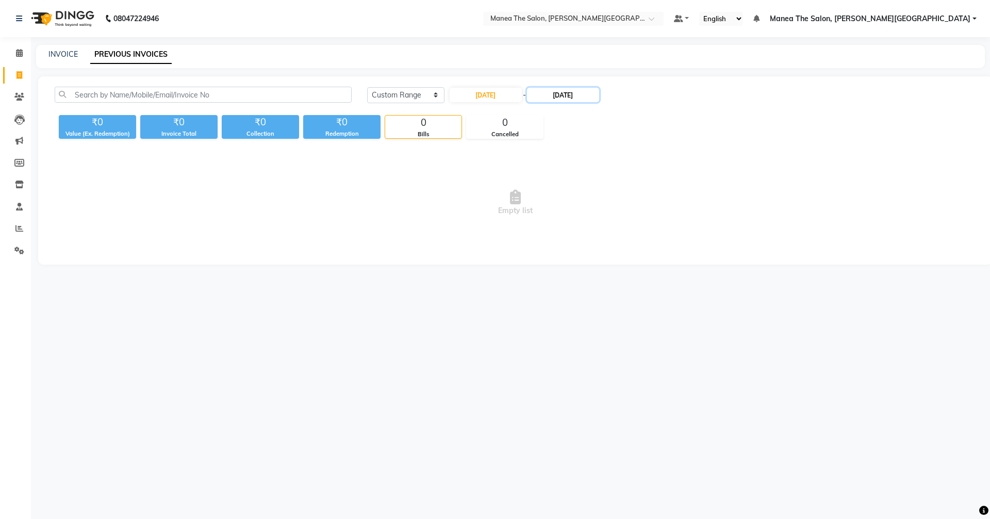
click at [566, 95] on input "06-09-2025" at bounding box center [563, 95] width 72 height 14
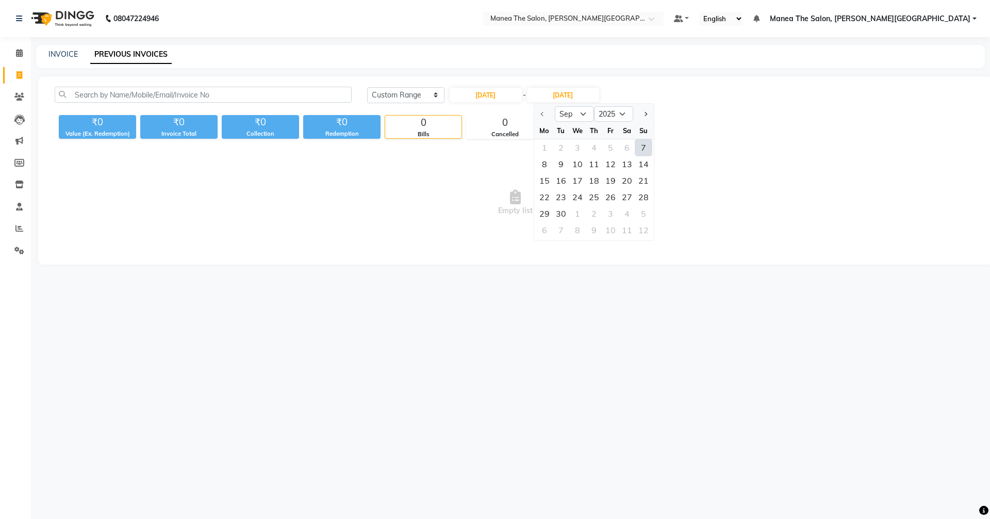
click at [641, 144] on div "7" at bounding box center [643, 147] width 17 height 17
type input "07-09-2025"
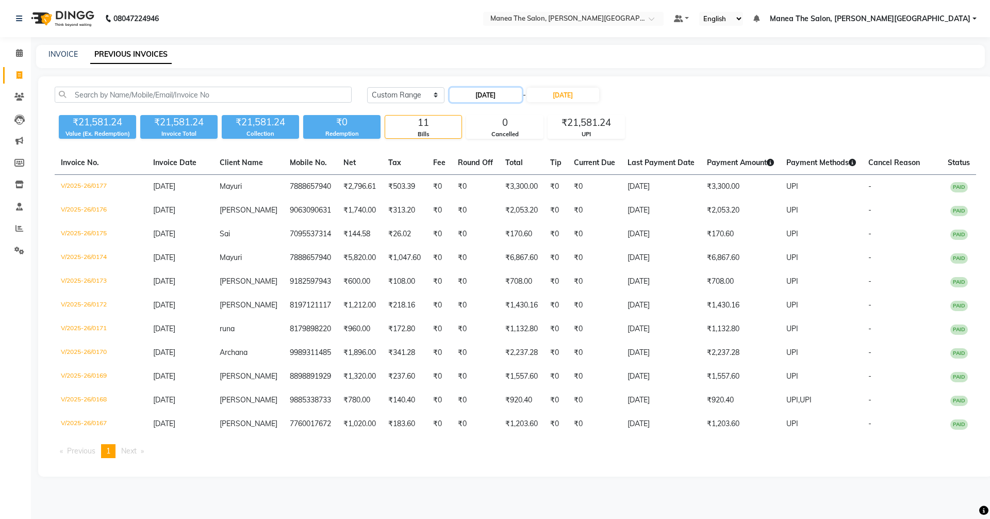
click at [490, 90] on input "07-09-2025" at bounding box center [486, 95] width 72 height 14
select select "9"
select select "2025"
click at [460, 163] on div "8" at bounding box center [460, 164] width 17 height 17
type input "08-09-2025"
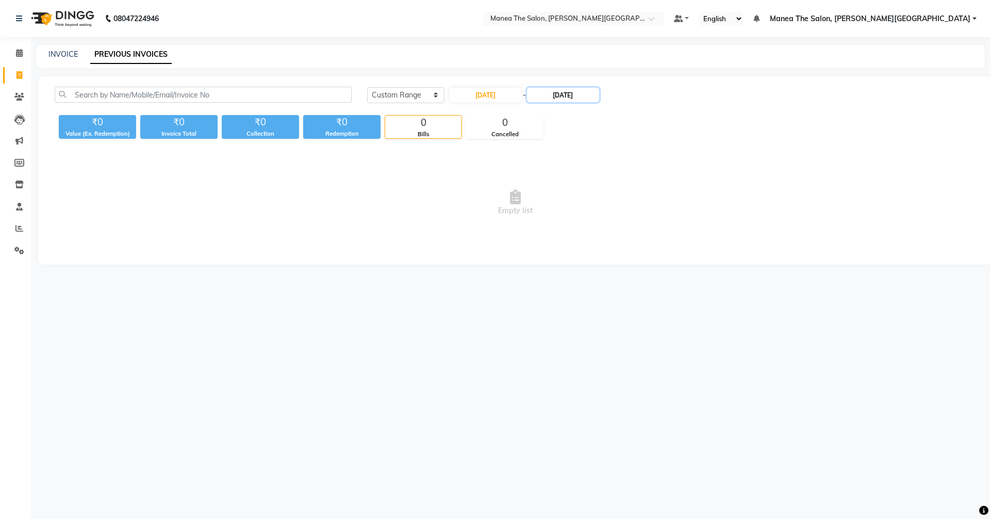
click at [550, 93] on input "07-09-2025" at bounding box center [563, 95] width 72 height 14
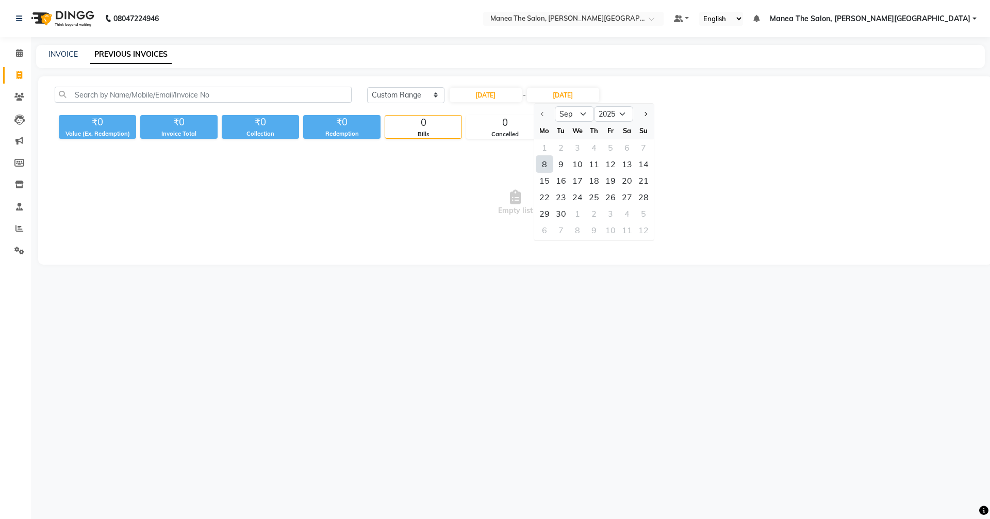
click at [546, 158] on div "8" at bounding box center [544, 164] width 17 height 17
type input "08-09-2025"
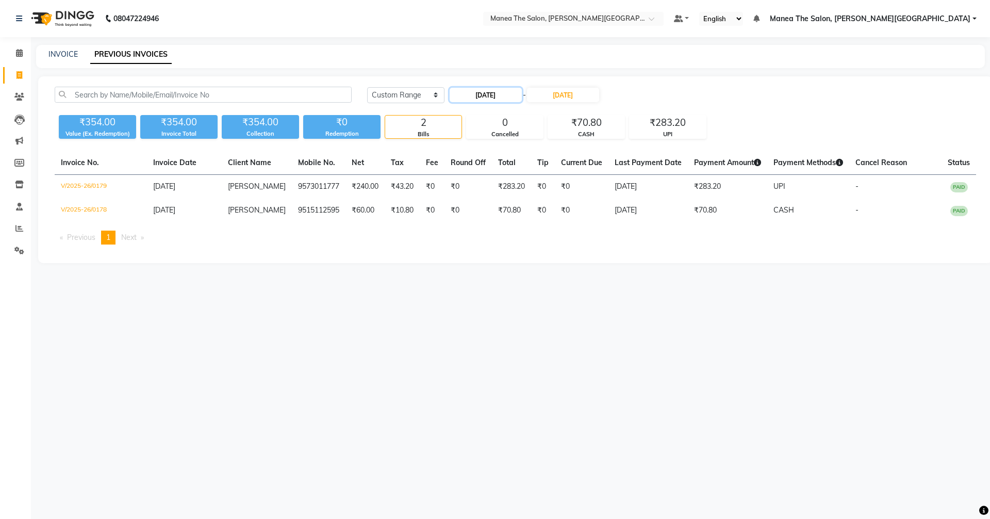
click at [473, 100] on input "08-09-2025" at bounding box center [486, 95] width 72 height 14
select select "9"
select select "2025"
click at [479, 160] on div "9" at bounding box center [477, 164] width 17 height 17
type input "09-09-2025"
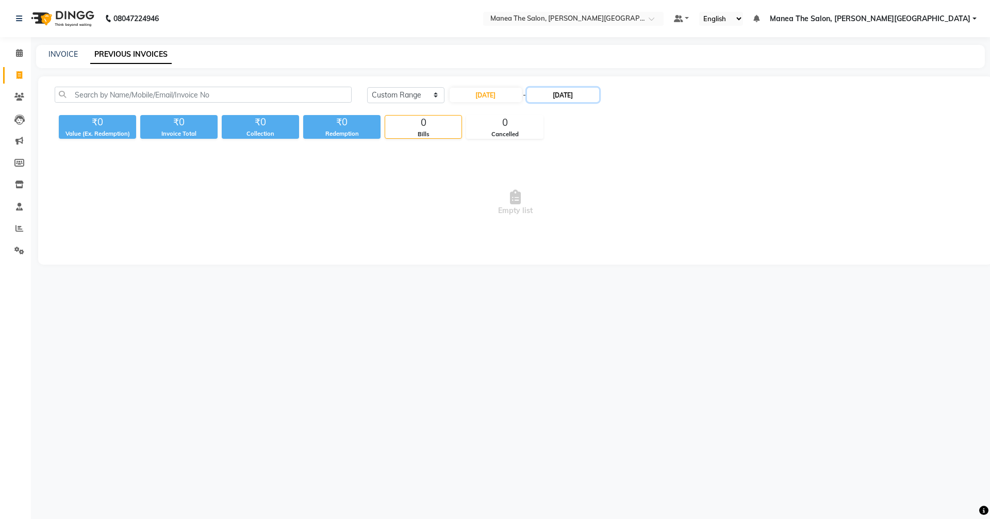
click at [541, 97] on input "08-09-2025" at bounding box center [563, 95] width 72 height 14
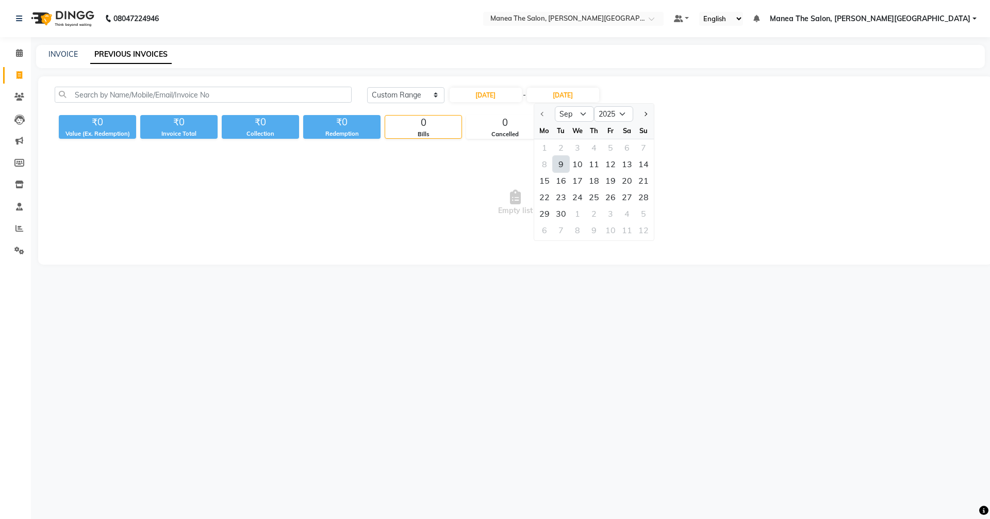
click at [560, 159] on div "9" at bounding box center [561, 164] width 17 height 17
type input "09-09-2025"
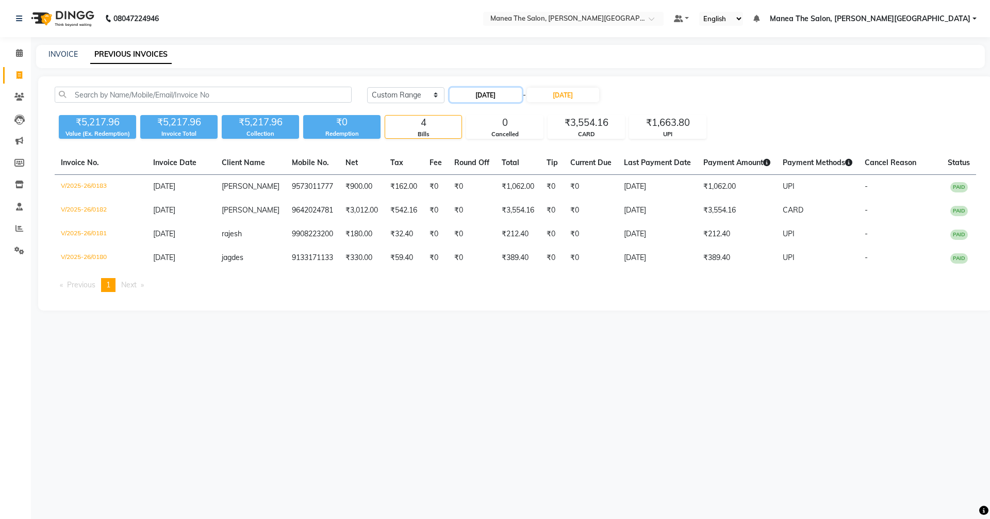
click at [472, 89] on input "09-09-2025" at bounding box center [486, 95] width 72 height 14
select select "9"
select select "2025"
click at [492, 163] on div "10" at bounding box center [493, 164] width 17 height 17
type input "10-09-2025"
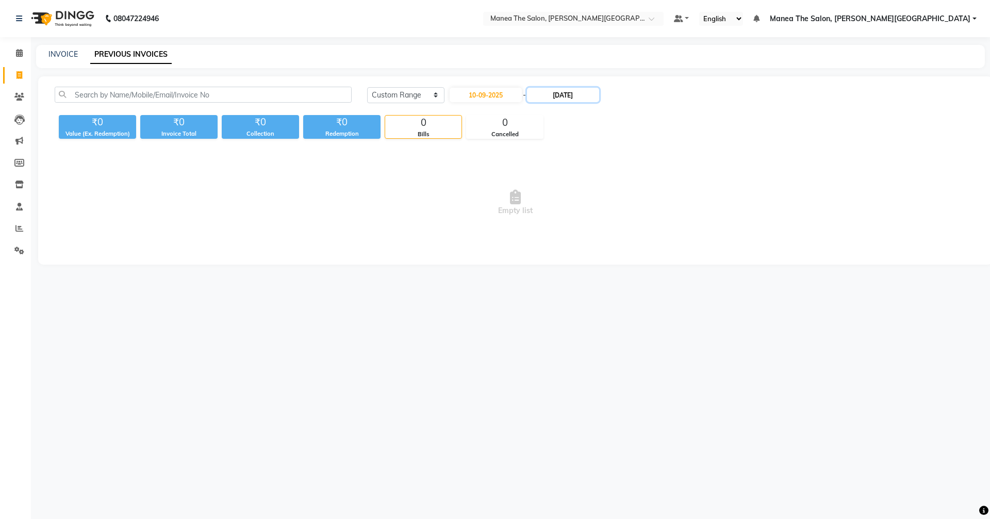
drag, startPoint x: 565, startPoint y: 95, endPoint x: 570, endPoint y: 103, distance: 8.9
click at [565, 95] on input "09-09-2025" at bounding box center [563, 95] width 72 height 14
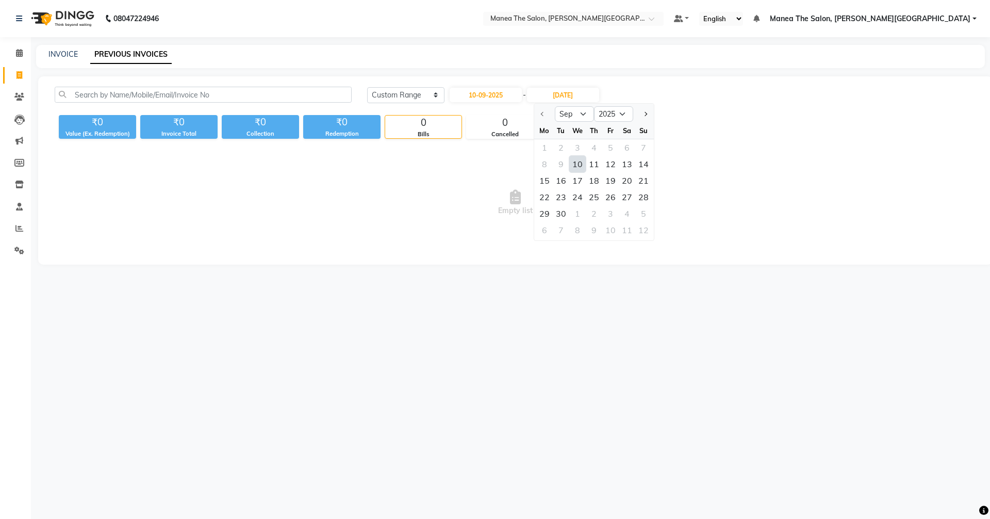
click at [578, 165] on div "10" at bounding box center [577, 164] width 17 height 17
type input "10-09-2025"
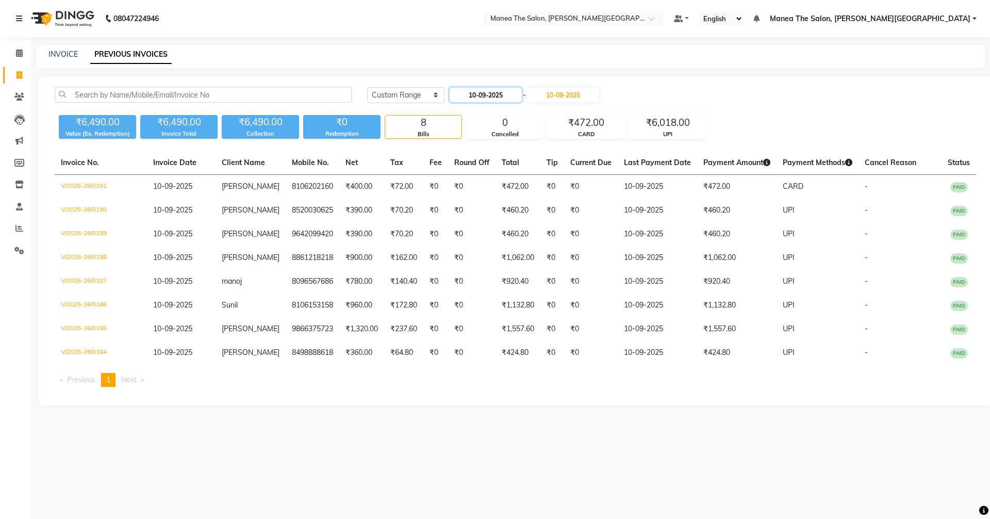
click at [492, 94] on input "10-09-2025" at bounding box center [486, 95] width 72 height 14
select select "9"
select select "2025"
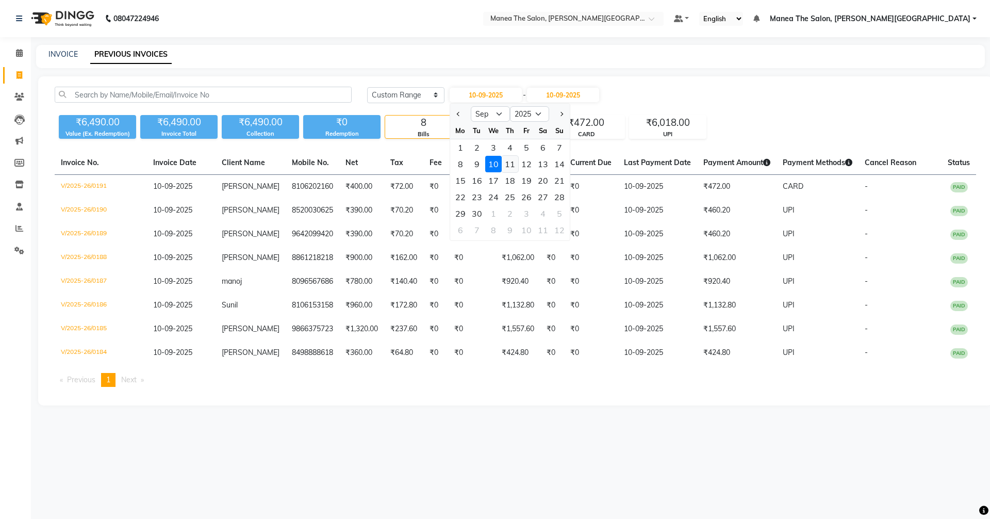
click at [508, 165] on div "11" at bounding box center [510, 164] width 17 height 17
type input "11-09-2025"
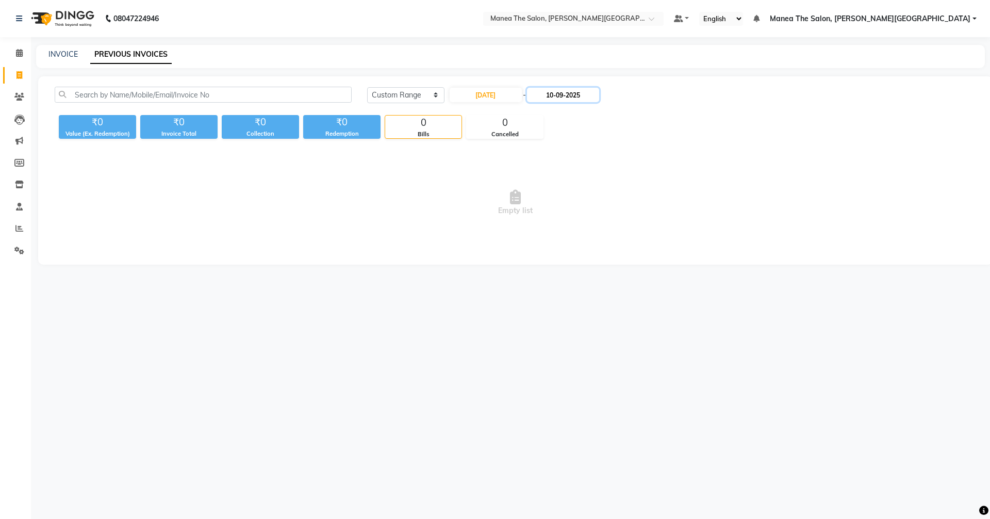
click at [560, 94] on input "10-09-2025" at bounding box center [563, 95] width 72 height 14
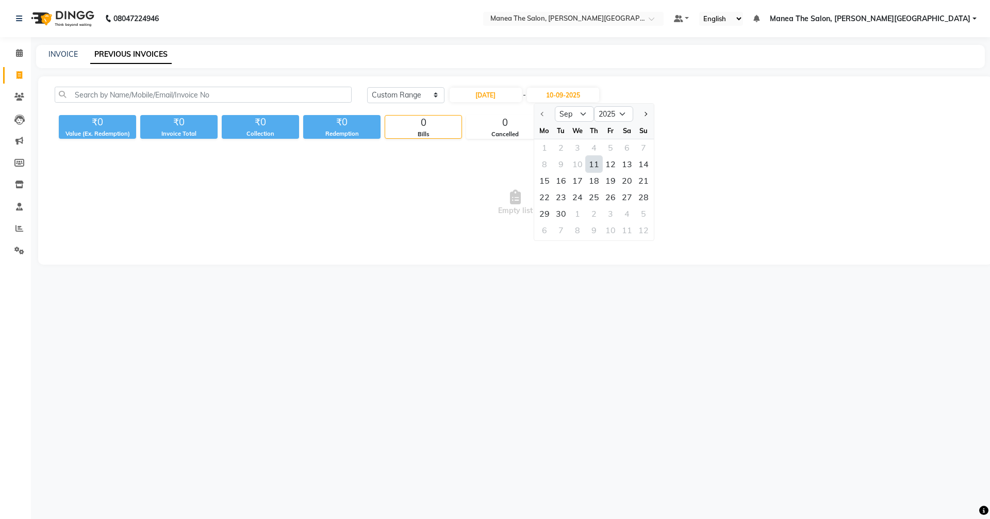
click at [593, 163] on div "11" at bounding box center [594, 164] width 17 height 17
type input "11-09-2025"
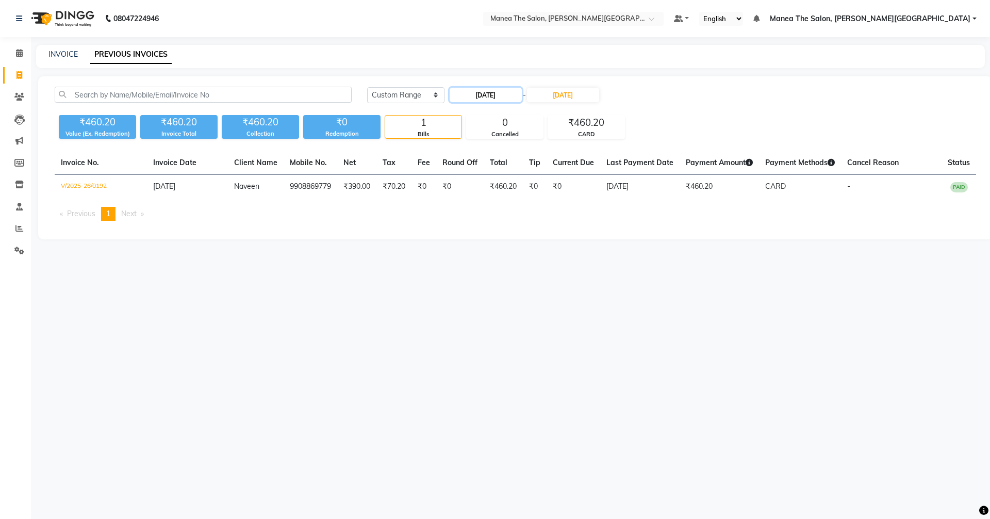
click at [482, 88] on input "11-09-2025" at bounding box center [486, 95] width 72 height 14
select select "9"
select select "2025"
click at [524, 161] on div "12" at bounding box center [526, 164] width 17 height 17
type input "12-09-2025"
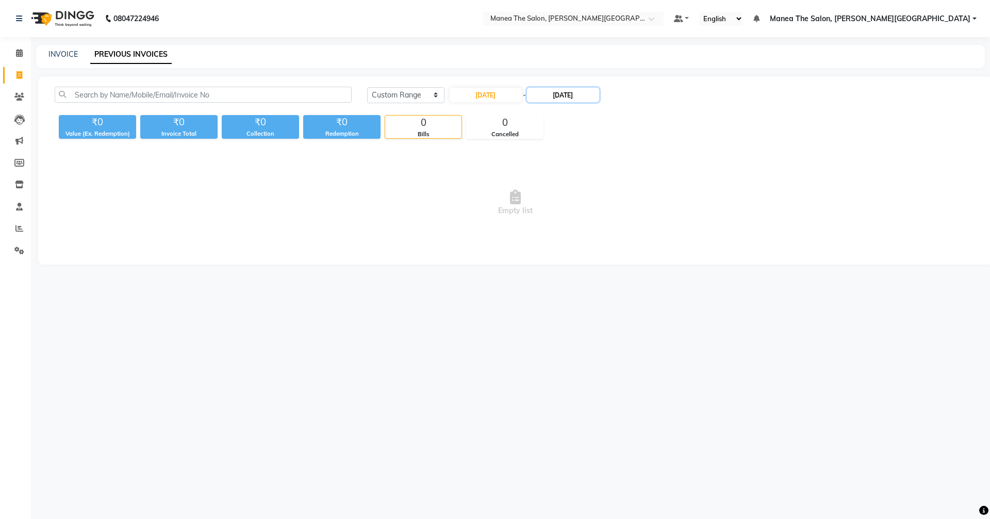
click at [564, 90] on input "11-09-2025" at bounding box center [563, 95] width 72 height 14
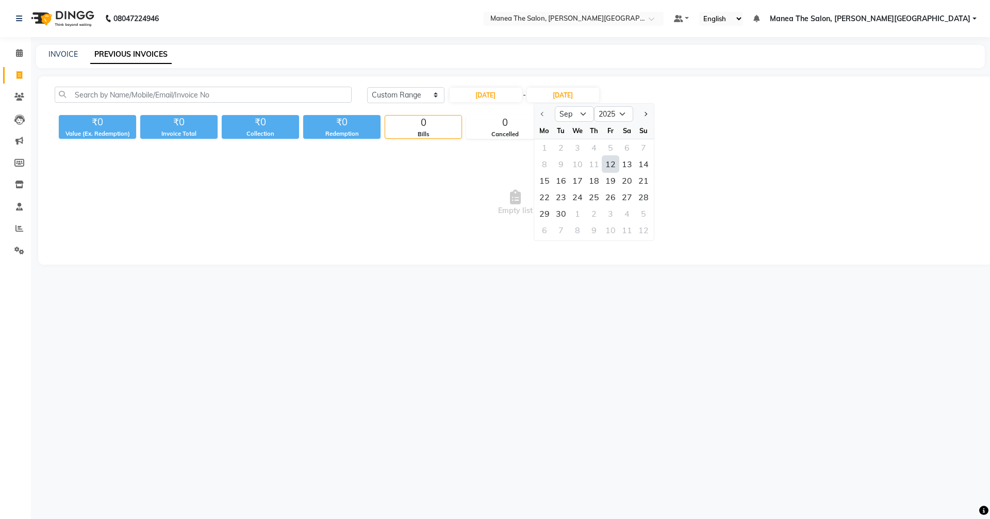
click at [607, 163] on div "12" at bounding box center [610, 164] width 17 height 17
type input "12-09-2025"
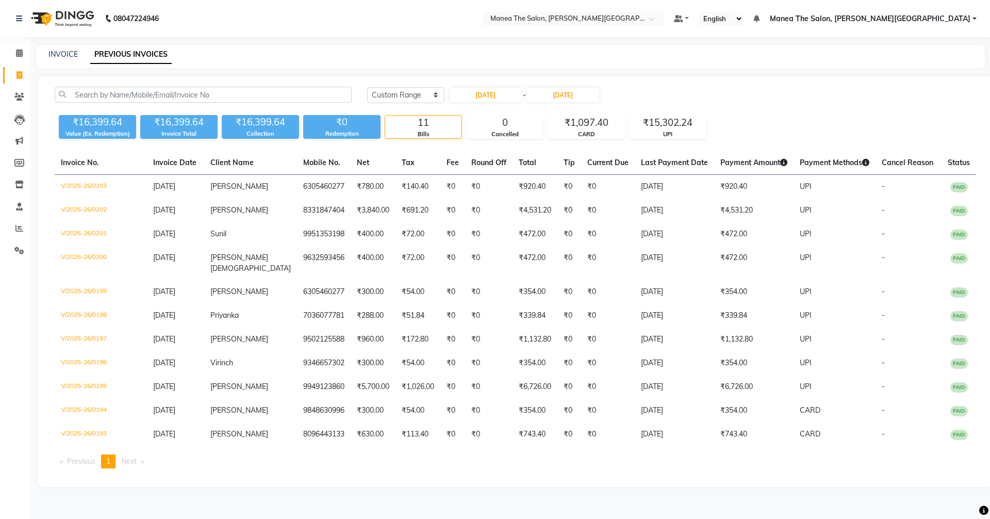
drag, startPoint x: 644, startPoint y: 489, endPoint x: 648, endPoint y: 503, distance: 14.0
click at [647, 502] on main "INVOICE PREVIOUS INVOICES Today Yesterday Custom Range 12-09-2025 - 12-09-2025 …" at bounding box center [510, 273] width 959 height 457
click at [475, 102] on div "12-09-2025 - 12-09-2025" at bounding box center [525, 95] width 152 height 17
click at [494, 95] on input "12-09-2025" at bounding box center [486, 95] width 72 height 14
select select "9"
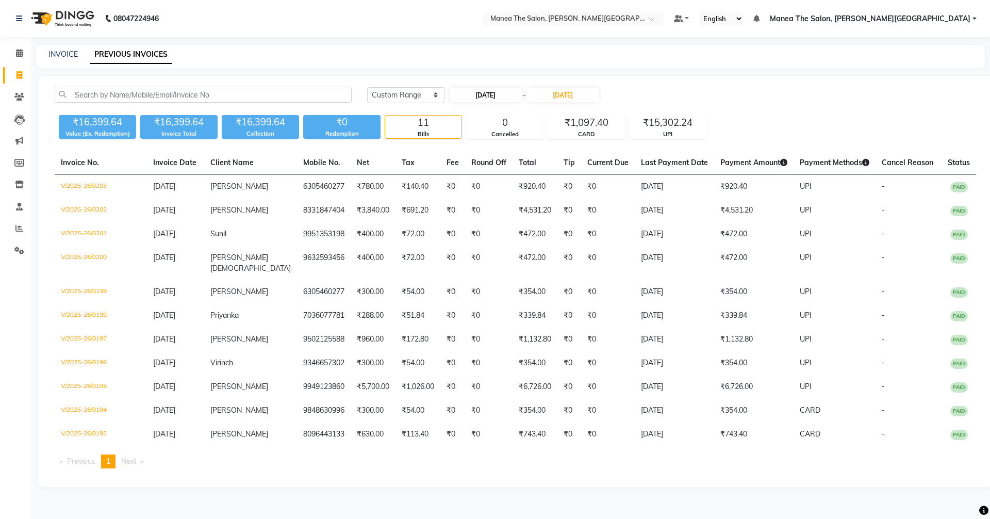
select select "2025"
click at [542, 163] on div "13" at bounding box center [543, 164] width 17 height 17
type input "13-09-2025"
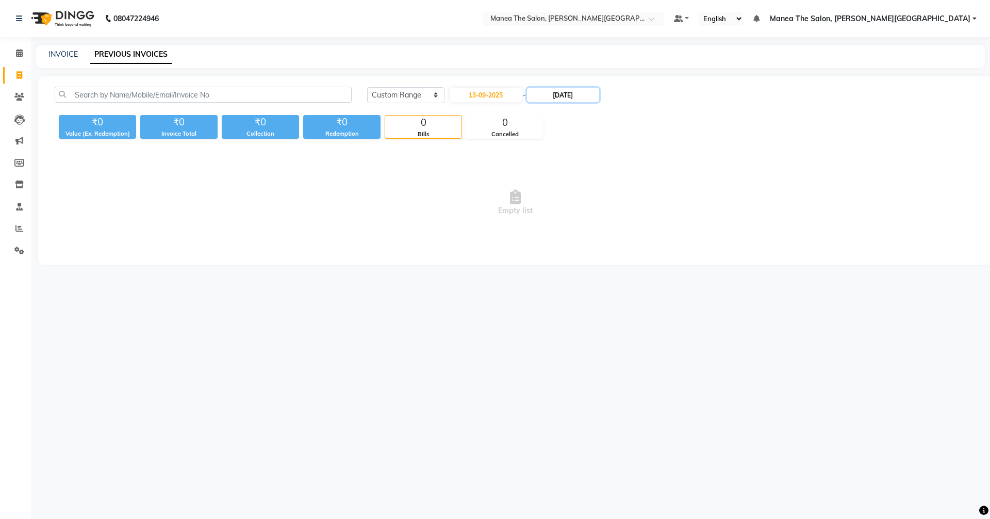
click at [570, 94] on input "12-09-2025" at bounding box center [563, 95] width 72 height 14
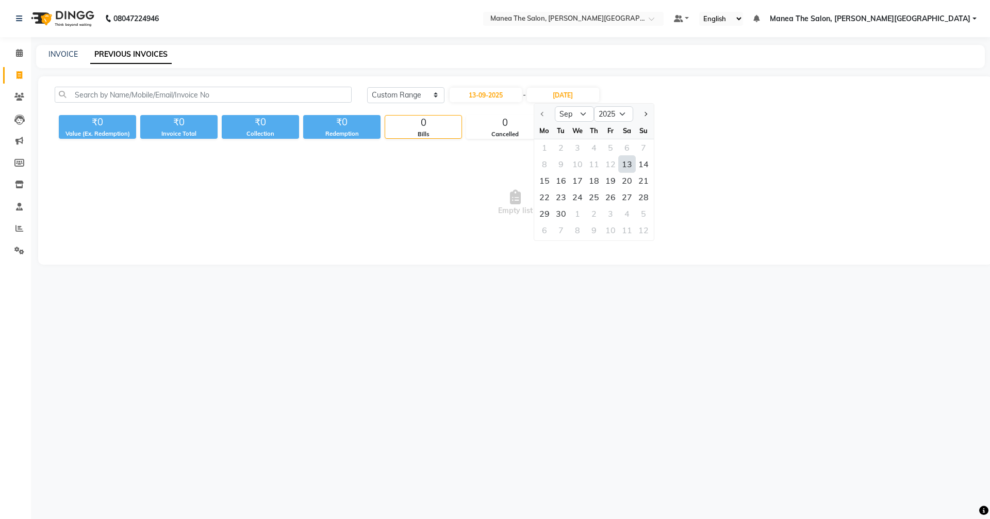
click at [623, 157] on div "13" at bounding box center [627, 164] width 17 height 17
type input "13-09-2025"
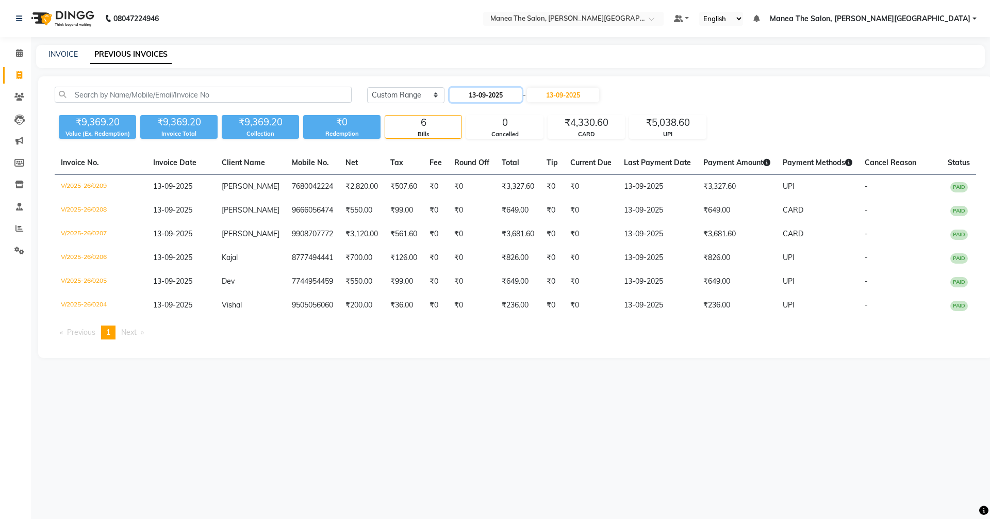
click at [491, 89] on input "13-09-2025" at bounding box center [486, 95] width 72 height 14
select select "9"
select select "2025"
click at [557, 160] on div "14" at bounding box center [559, 164] width 17 height 17
type input "14-09-2025"
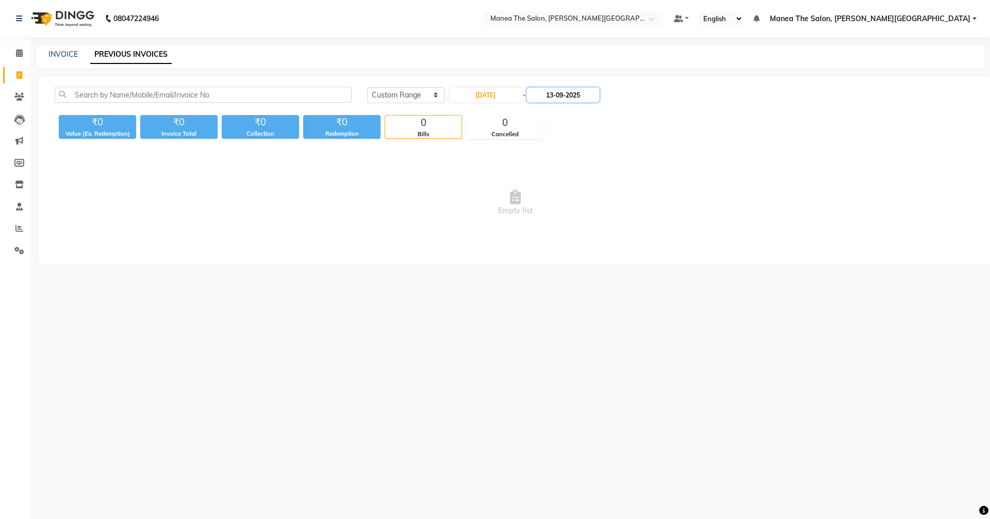
click at [575, 96] on input "13-09-2025" at bounding box center [563, 95] width 72 height 14
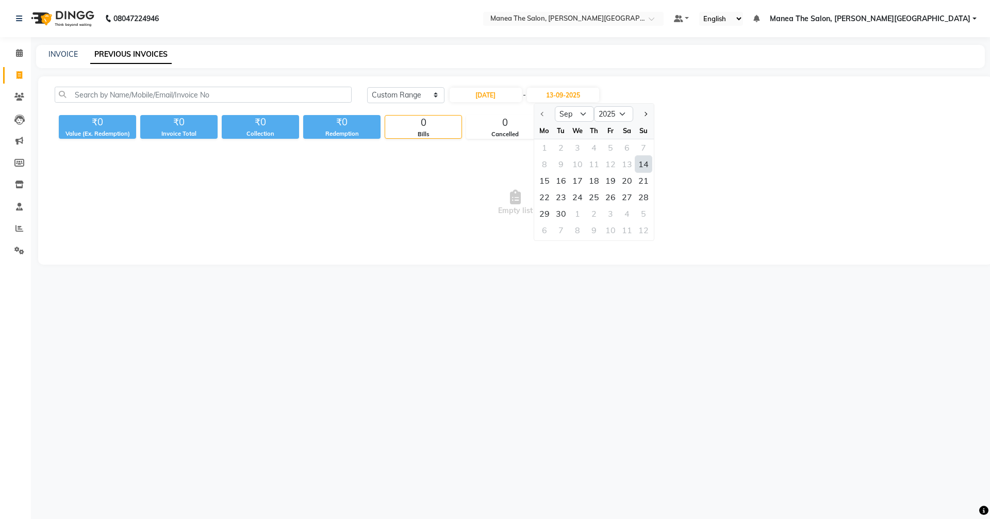
click at [642, 163] on div "14" at bounding box center [643, 164] width 17 height 17
type input "14-09-2025"
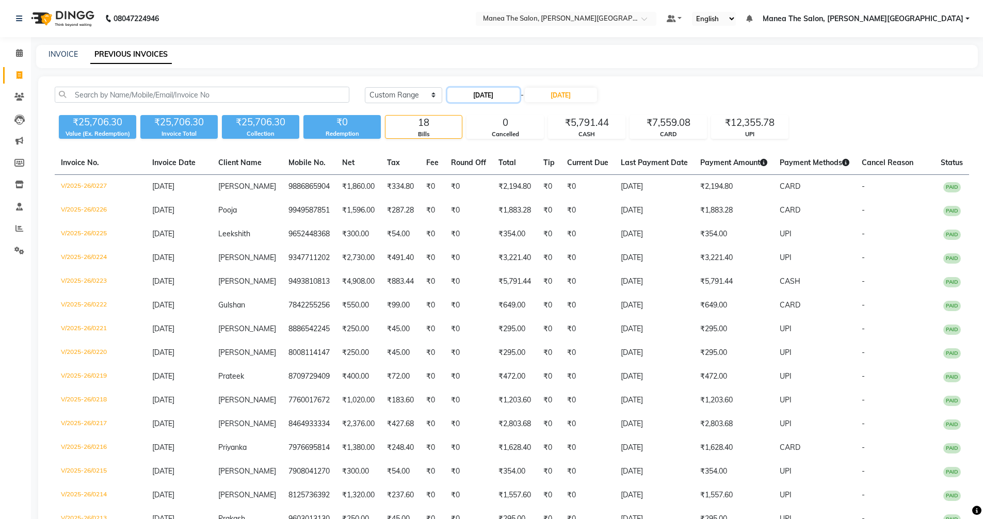
click at [493, 96] on input "14-09-2025" at bounding box center [483, 95] width 72 height 14
select select "9"
select select "2025"
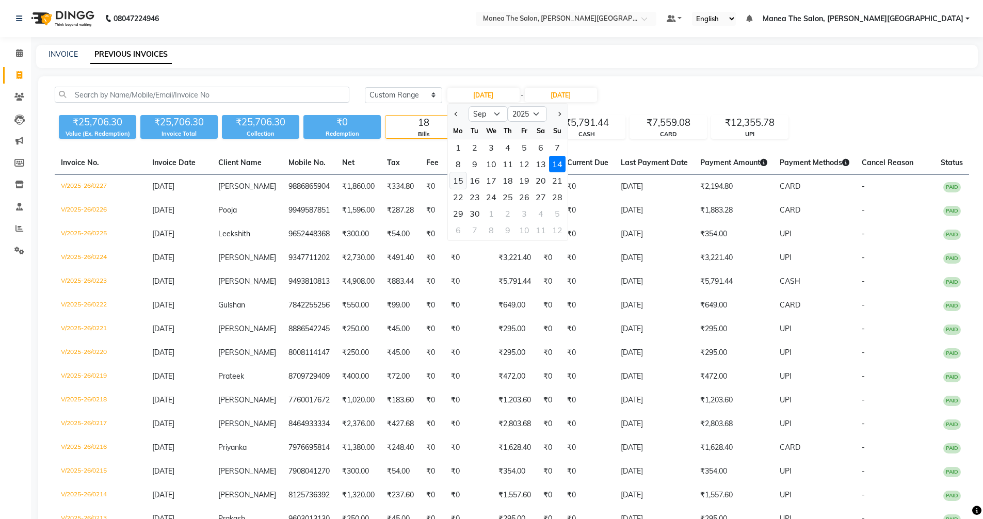
click at [460, 183] on div "15" at bounding box center [458, 180] width 17 height 17
type input "15-09-2025"
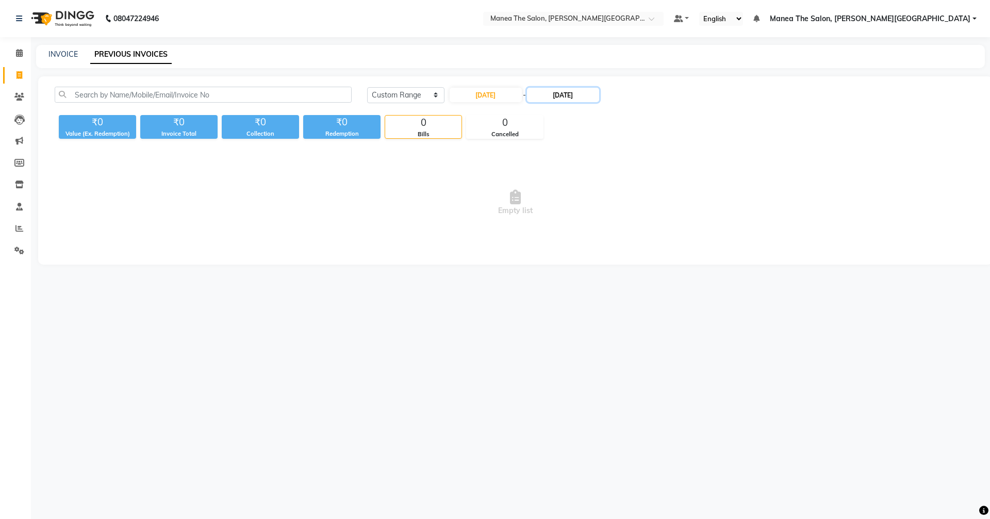
click at [564, 88] on input "14-09-2025" at bounding box center [563, 95] width 72 height 14
click at [537, 175] on div "15" at bounding box center [544, 180] width 17 height 17
type input "15-09-2025"
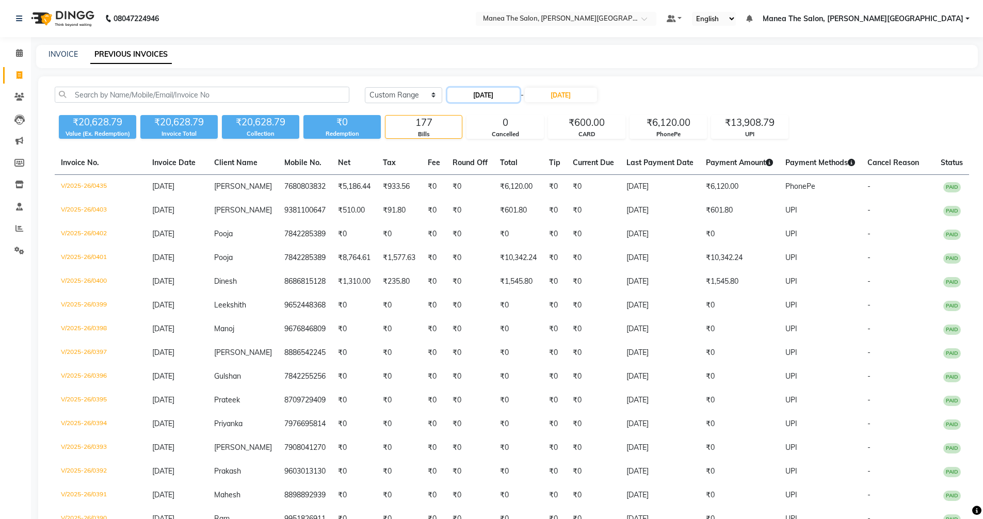
click at [497, 93] on input "15-09-2025" at bounding box center [483, 95] width 72 height 14
select select "9"
select select "2025"
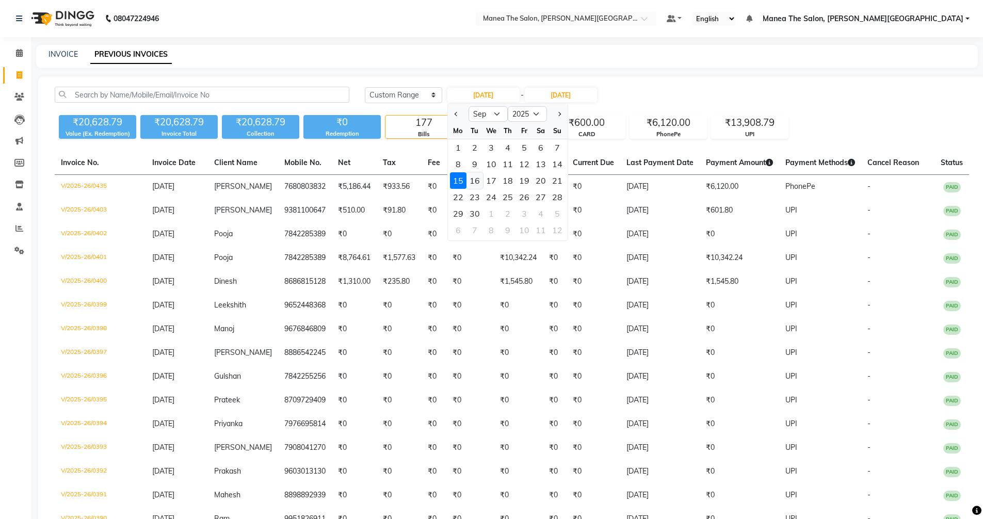
click at [472, 179] on div "16" at bounding box center [474, 180] width 17 height 17
type input "16-09-2025"
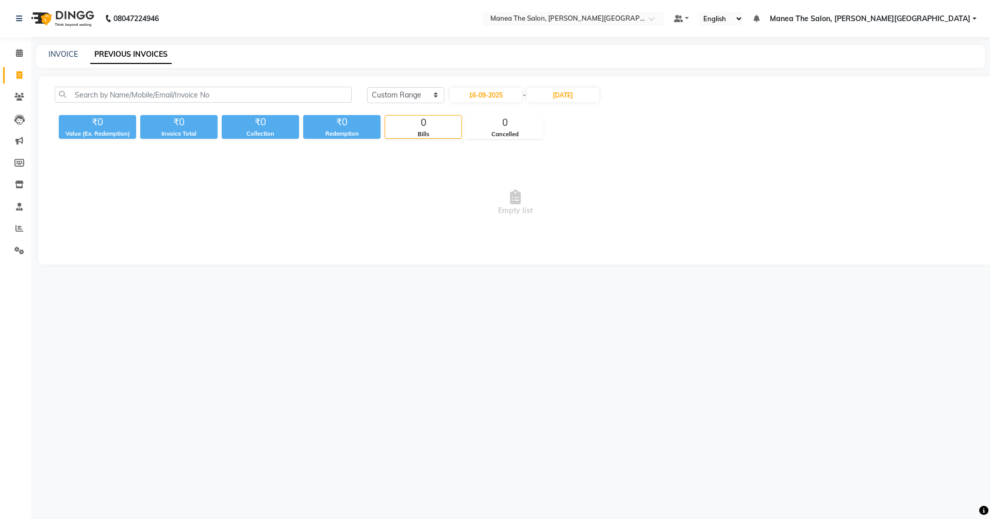
click at [569, 87] on div "16-09-2025 - 15-09-2025" at bounding box center [525, 95] width 152 height 17
click at [570, 95] on input "15-09-2025" at bounding box center [563, 95] width 72 height 14
click at [558, 178] on div "16" at bounding box center [561, 180] width 17 height 17
type input "16-09-2025"
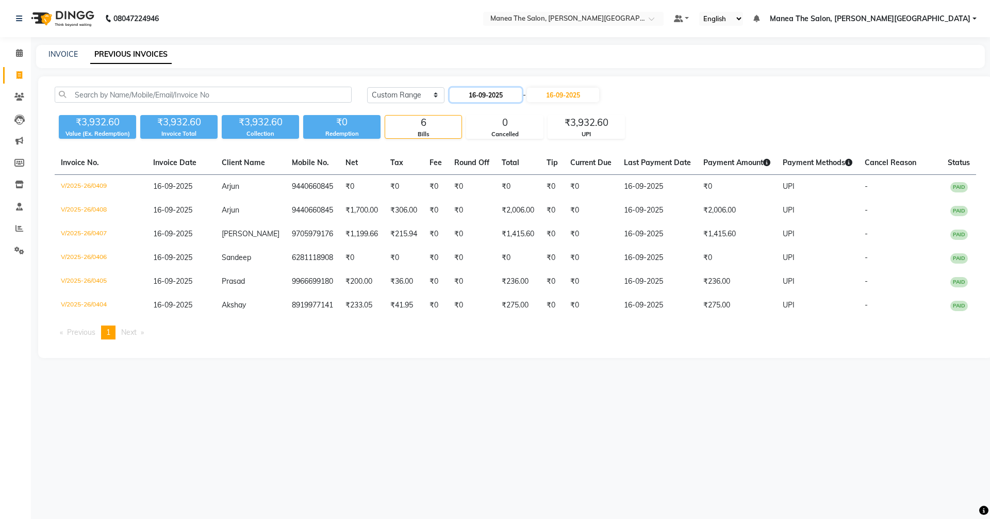
click at [488, 92] on input "16-09-2025" at bounding box center [486, 95] width 72 height 14
select select "9"
select select "2025"
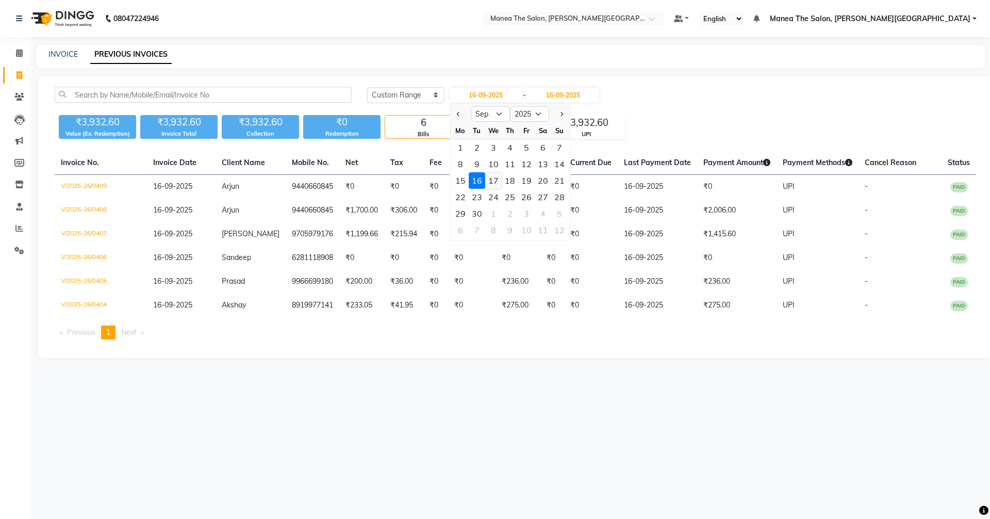
click at [497, 176] on div "17" at bounding box center [493, 180] width 17 height 17
type input "17-09-2025"
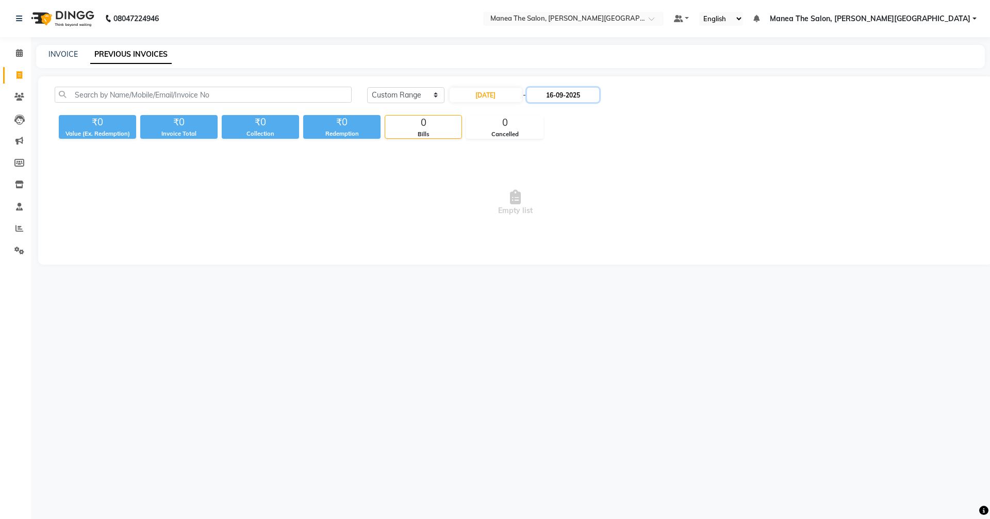
click at [559, 91] on input "16-09-2025" at bounding box center [563, 95] width 72 height 14
click at [574, 182] on div "17" at bounding box center [577, 180] width 17 height 17
type input "17-09-2025"
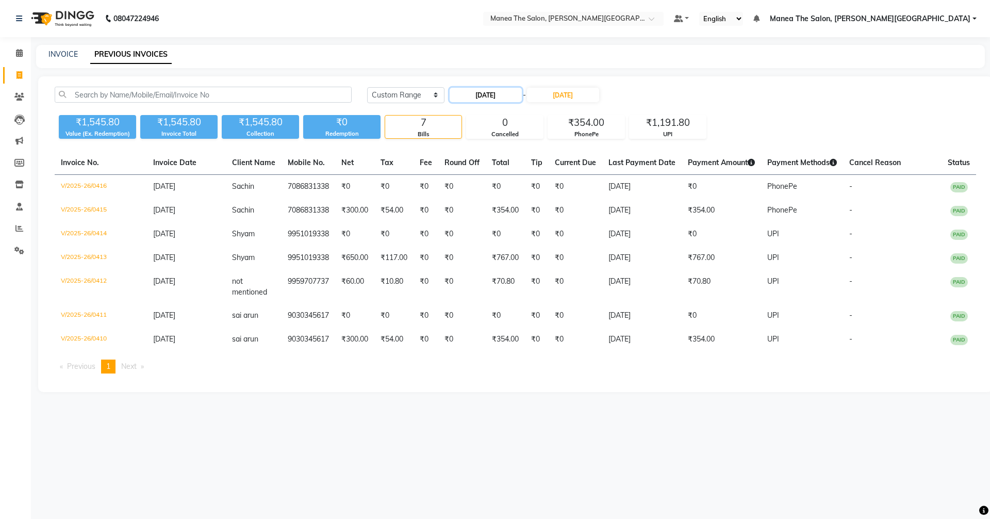
click at [485, 89] on input "17-09-2025" at bounding box center [486, 95] width 72 height 14
select select "9"
select select "2025"
click at [510, 175] on div "18" at bounding box center [510, 180] width 17 height 17
type input "18-09-2025"
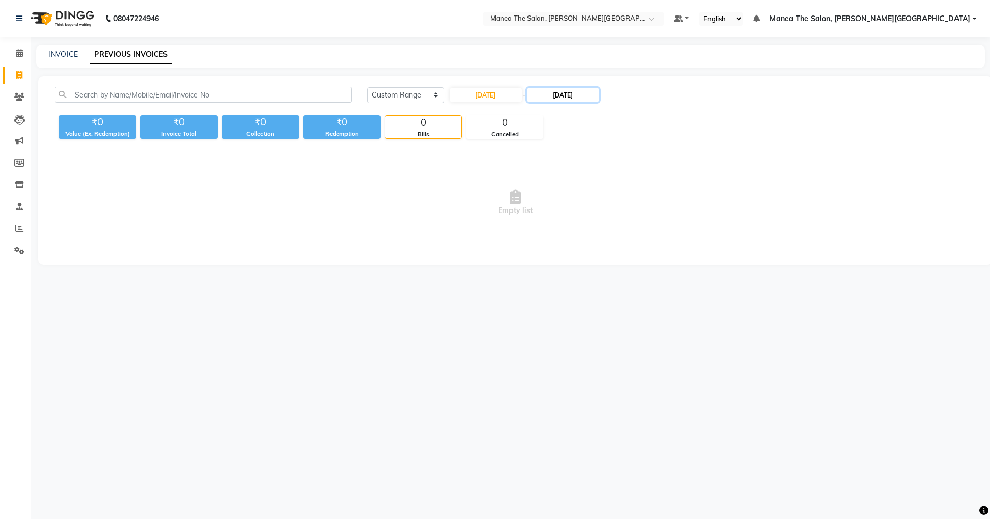
click at [563, 95] on input "17-09-2025" at bounding box center [563, 95] width 72 height 14
click at [592, 181] on div "18" at bounding box center [594, 180] width 17 height 17
type input "18-09-2025"
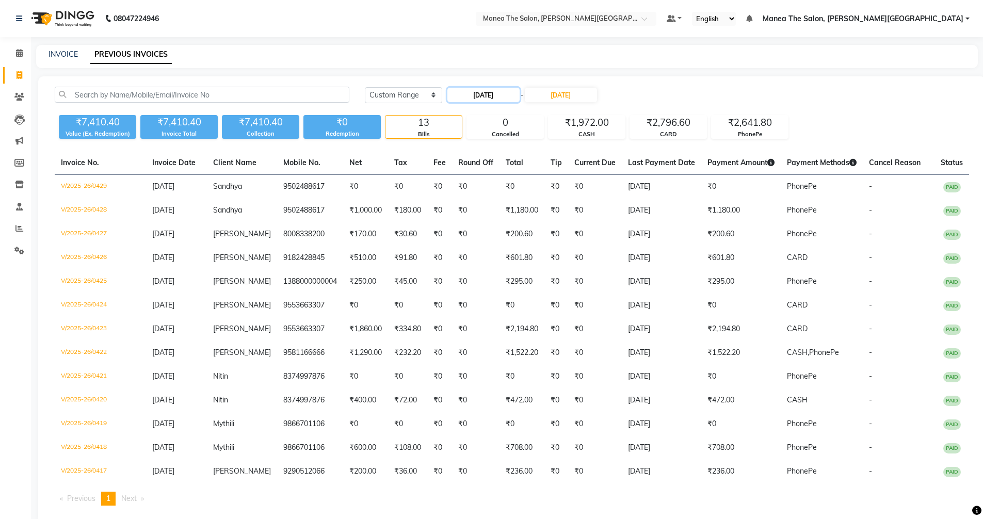
click at [479, 90] on input "18-09-2025" at bounding box center [483, 95] width 72 height 14
select select "9"
select select "2025"
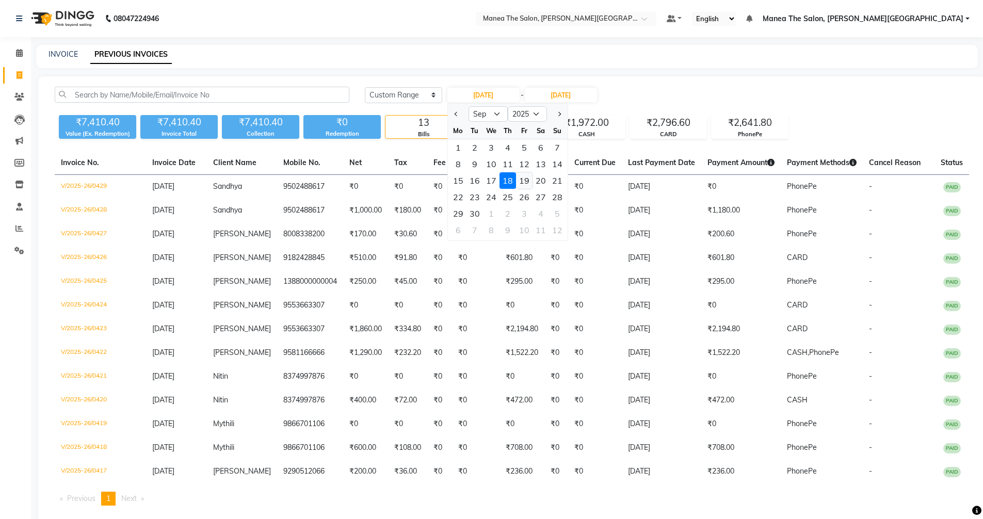
click at [519, 181] on div "19" at bounding box center [524, 180] width 17 height 17
type input "19-09-2025"
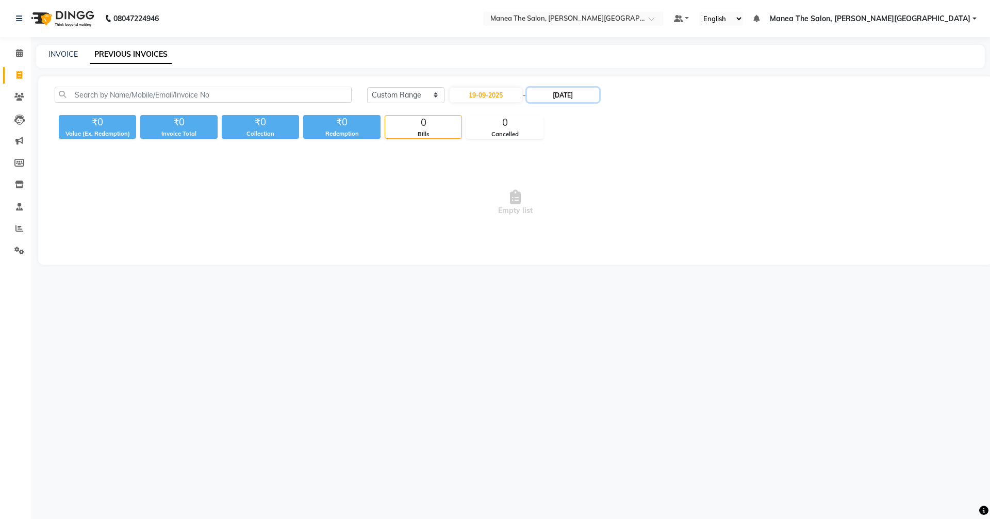
click at [562, 93] on input "18-09-2025" at bounding box center [563, 95] width 72 height 14
click at [610, 179] on div "19" at bounding box center [610, 180] width 17 height 17
type input "19-09-2025"
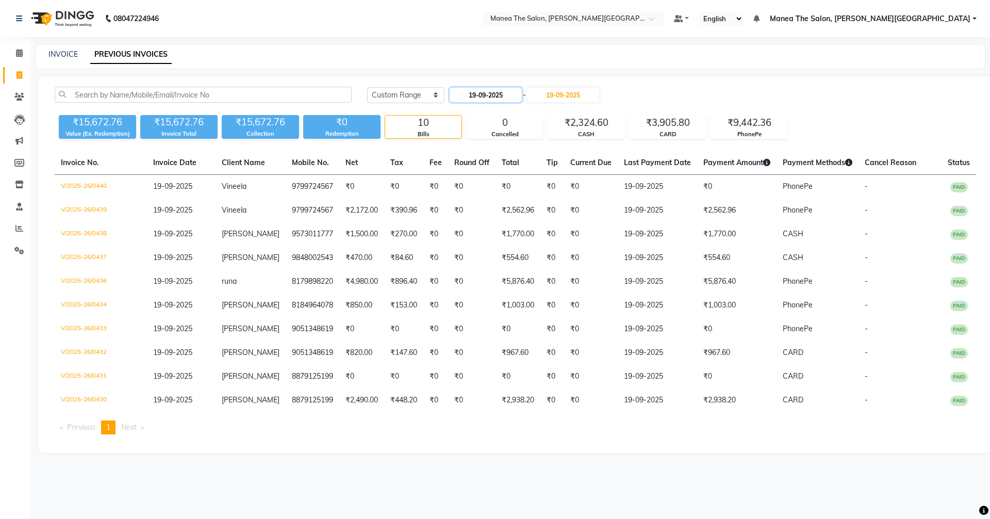
click at [480, 96] on input "19-09-2025" at bounding box center [486, 95] width 72 height 14
select select "9"
select select "2025"
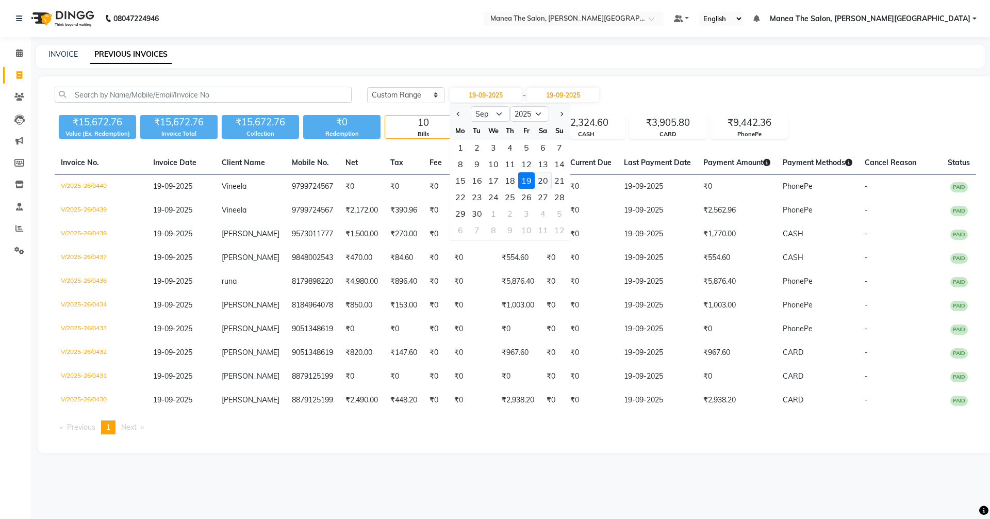
click at [541, 177] on div "20" at bounding box center [543, 180] width 17 height 17
type input "20-09-2025"
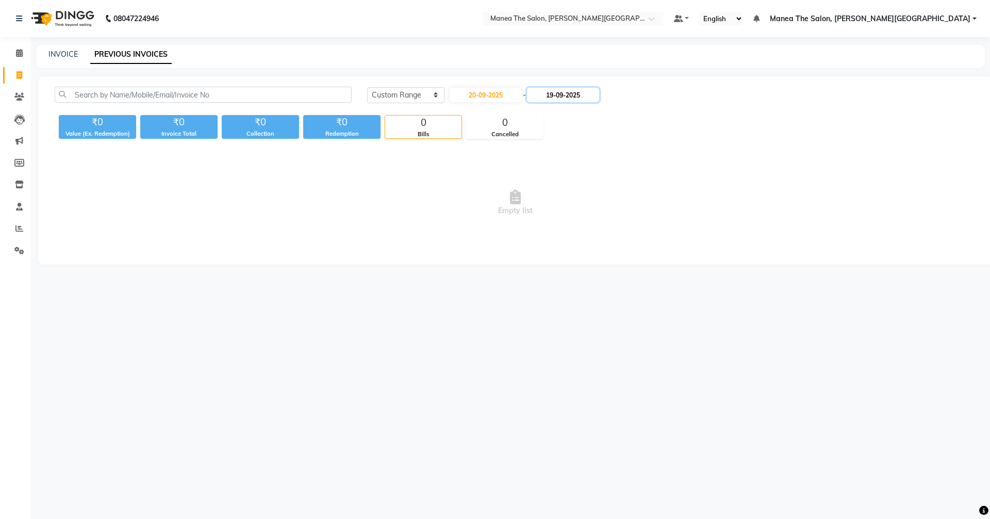
click at [568, 92] on input "19-09-2025" at bounding box center [563, 95] width 72 height 14
click at [624, 176] on div "20" at bounding box center [627, 180] width 17 height 17
type input "20-09-2025"
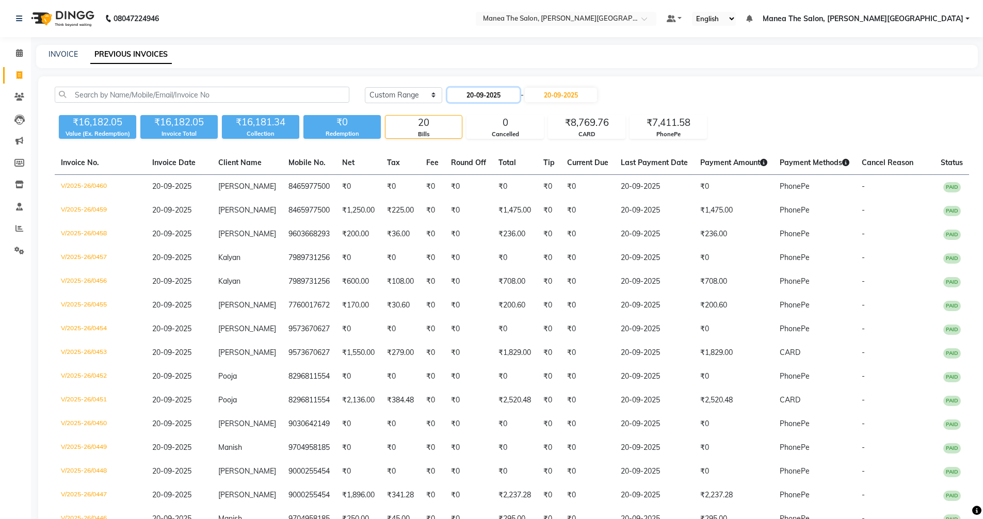
click at [486, 94] on input "20-09-2025" at bounding box center [483, 95] width 72 height 14
select select "9"
select select "2025"
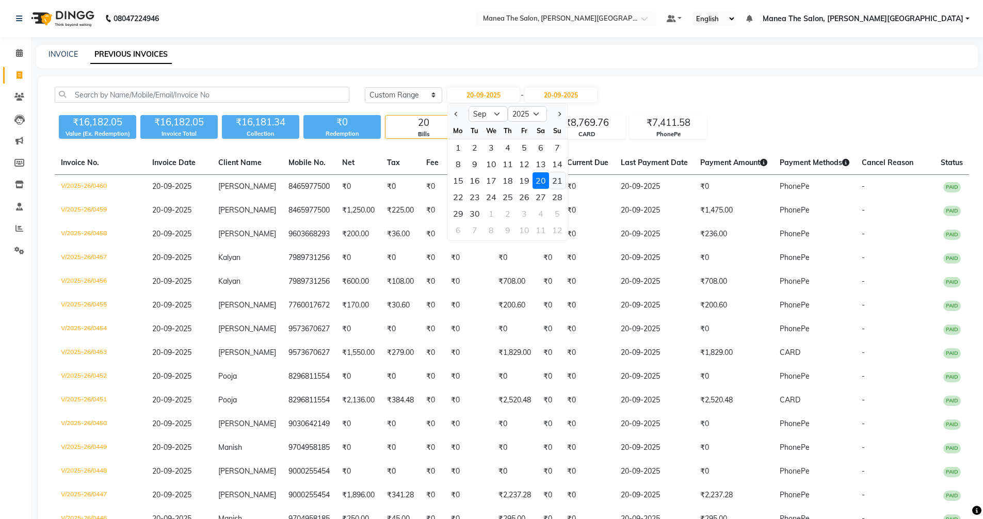
click at [549, 179] on div "21" at bounding box center [557, 180] width 17 height 17
type input "[DATE]"
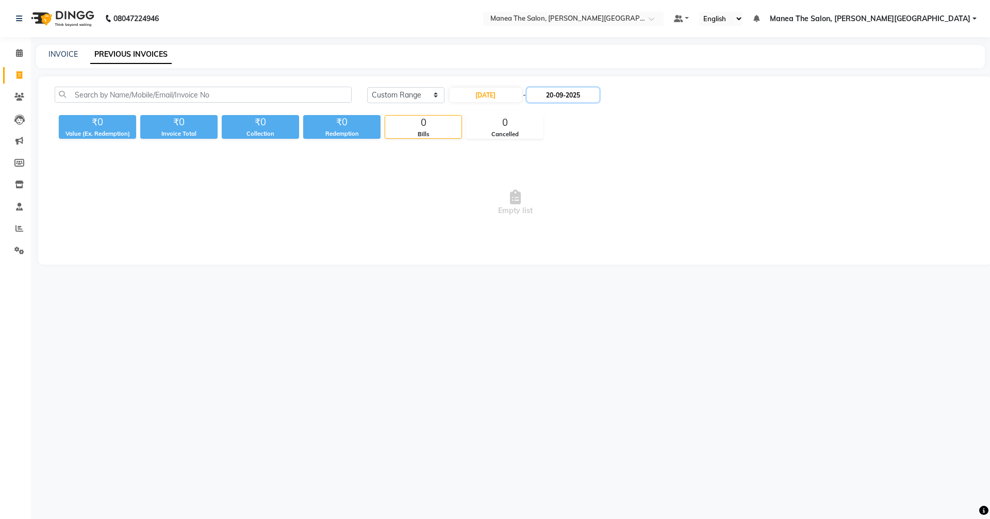
click at [564, 92] on input "20-09-2025" at bounding box center [563, 95] width 72 height 14
click at [643, 181] on div "21" at bounding box center [643, 180] width 17 height 17
type input "[DATE]"
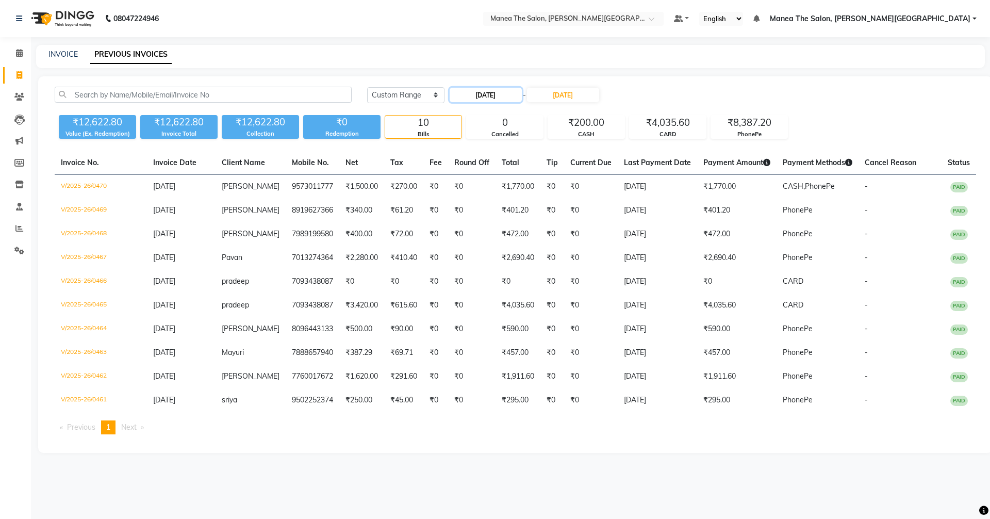
click at [473, 89] on input "[DATE]" at bounding box center [486, 95] width 72 height 14
select select "9"
select select "2025"
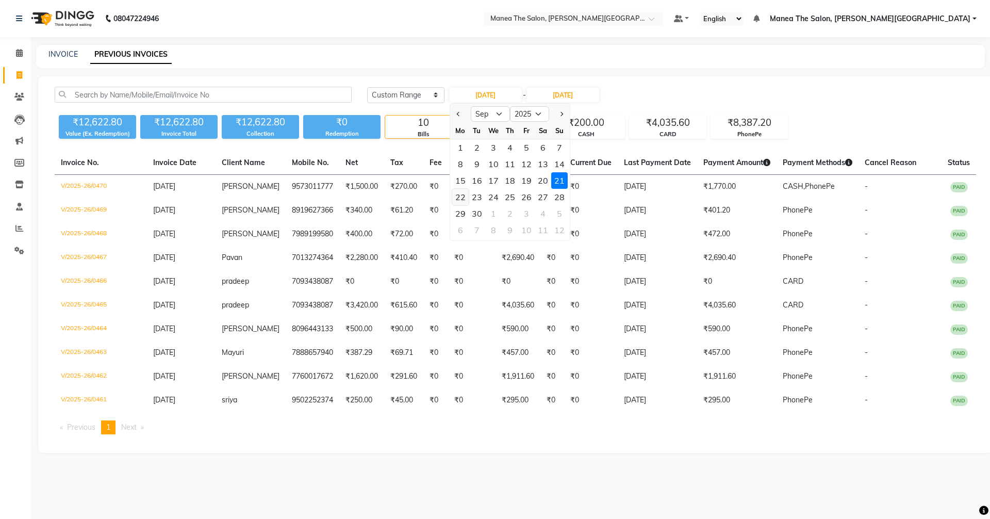
click at [458, 195] on div "22" at bounding box center [460, 197] width 17 height 17
type input "[DATE]"
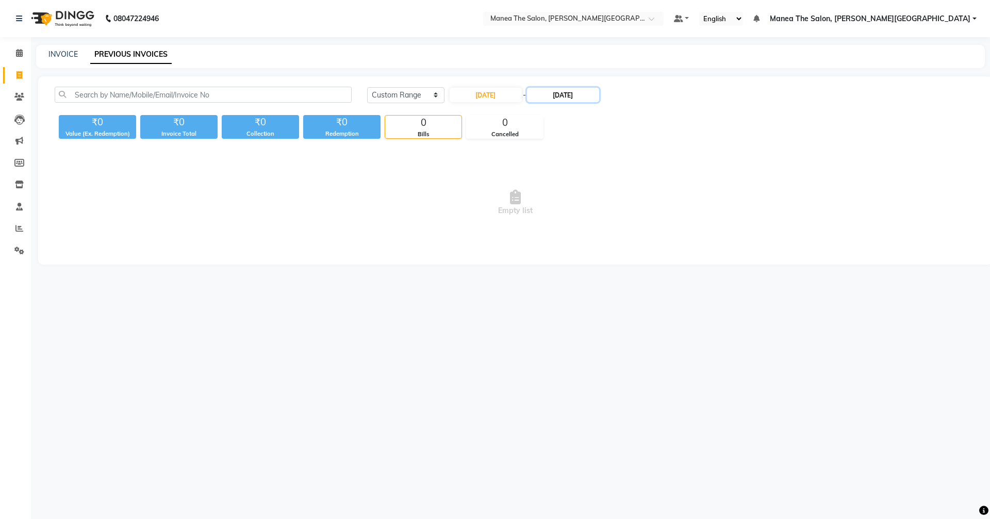
click at [564, 96] on input "[DATE]" at bounding box center [563, 95] width 72 height 14
click at [542, 190] on div "22" at bounding box center [544, 197] width 17 height 17
type input "[DATE]"
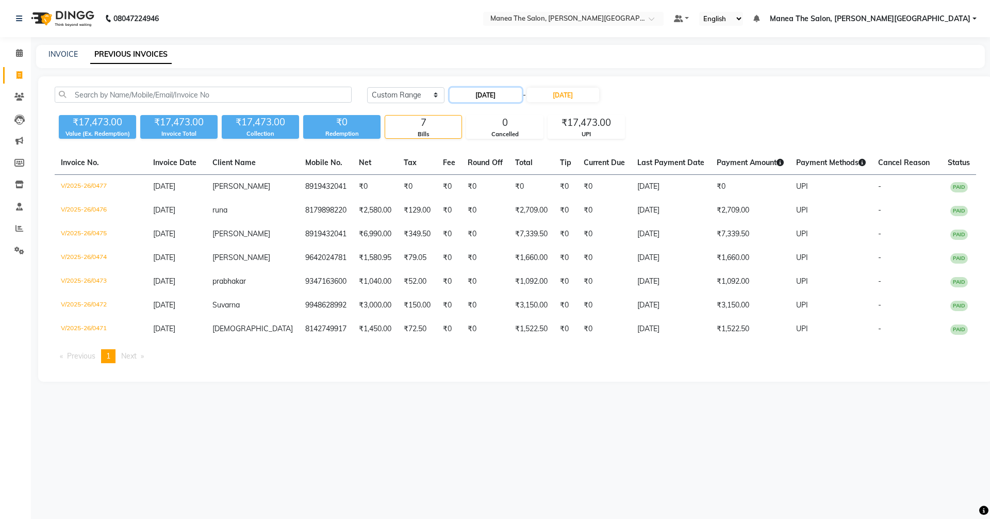
click at [484, 94] on input "[DATE]" at bounding box center [486, 95] width 72 height 14
select select "9"
select select "2025"
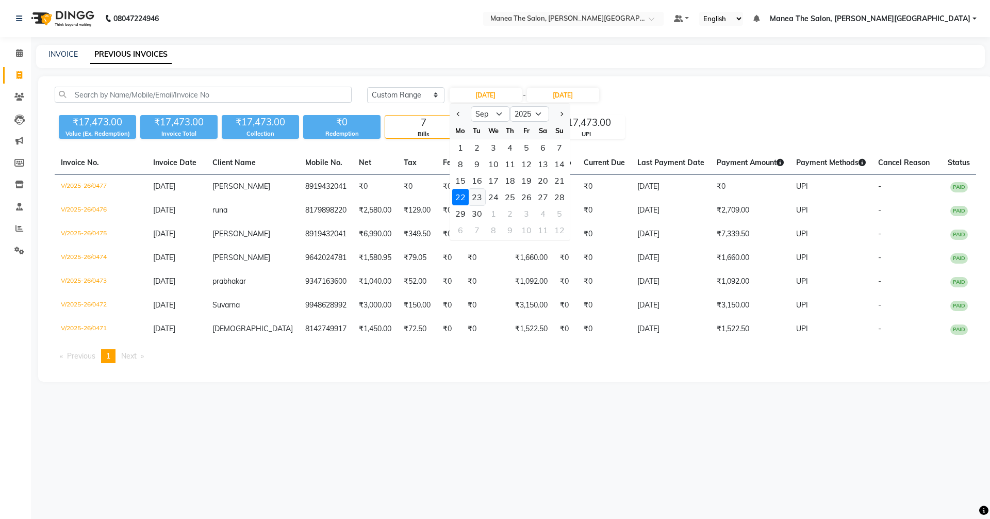
click at [477, 195] on div "23" at bounding box center [477, 197] width 17 height 17
type input "[DATE]"
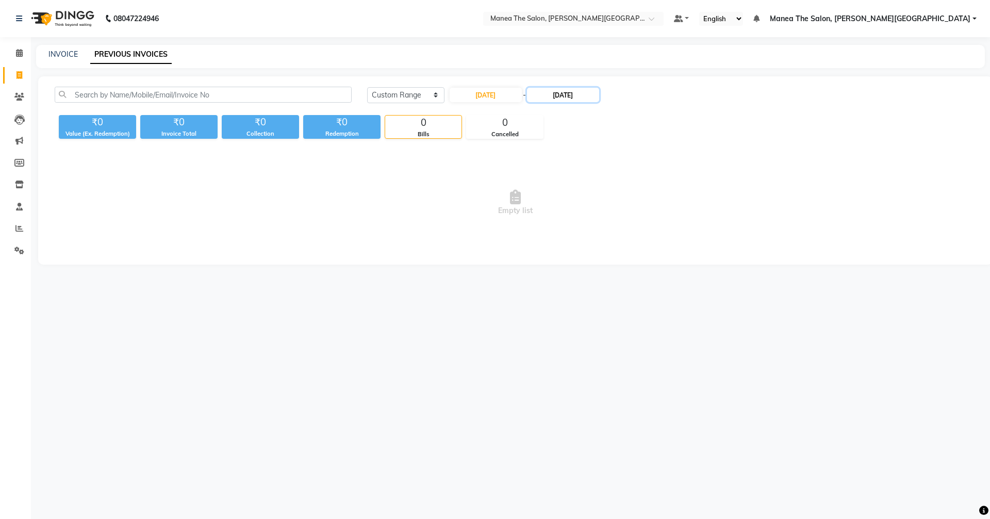
click at [574, 92] on input "[DATE]" at bounding box center [563, 95] width 72 height 14
click at [563, 194] on div "23" at bounding box center [561, 197] width 17 height 17
type input "[DATE]"
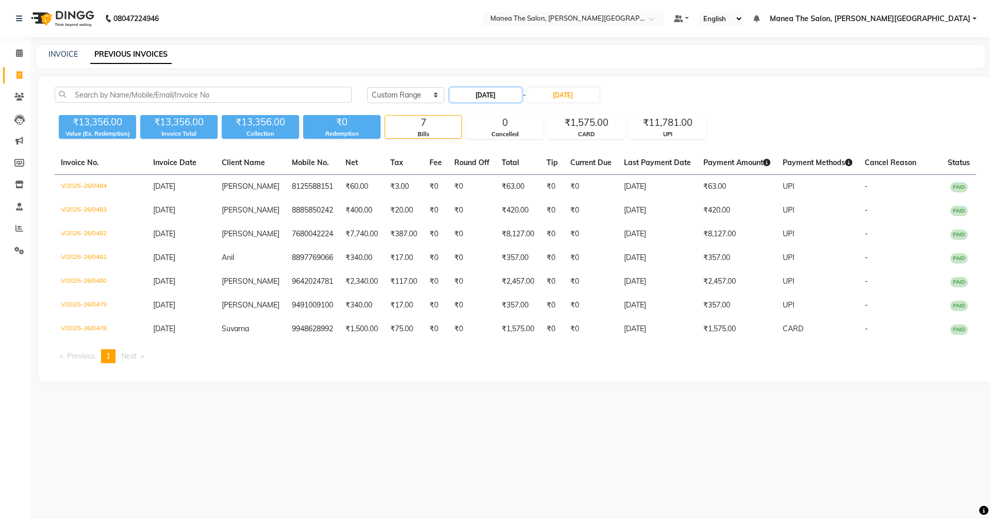
drag, startPoint x: 483, startPoint y: 94, endPoint x: 486, endPoint y: 102, distance: 8.3
click at [483, 95] on input "[DATE]" at bounding box center [486, 95] width 72 height 14
select select "9"
select select "2025"
click at [490, 199] on div "24" at bounding box center [493, 197] width 17 height 17
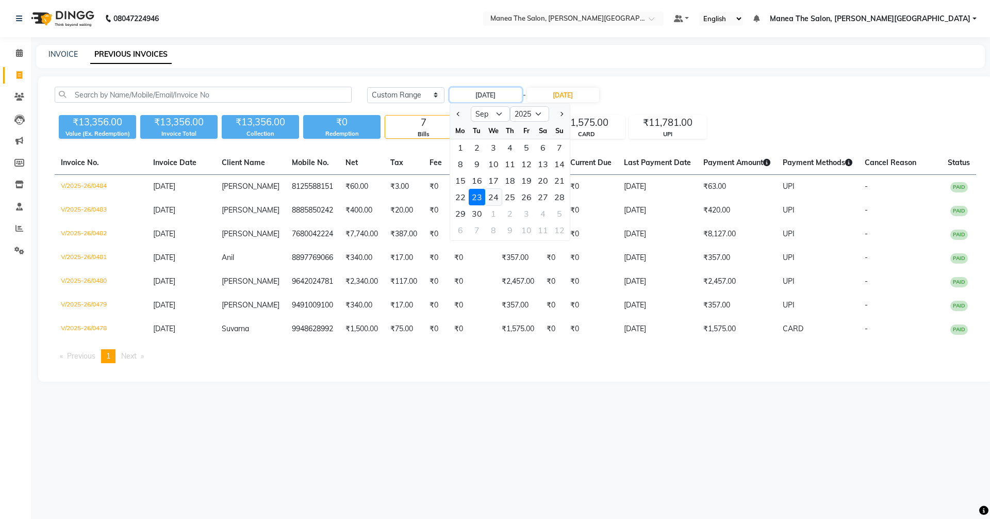
type input "[DATE]"
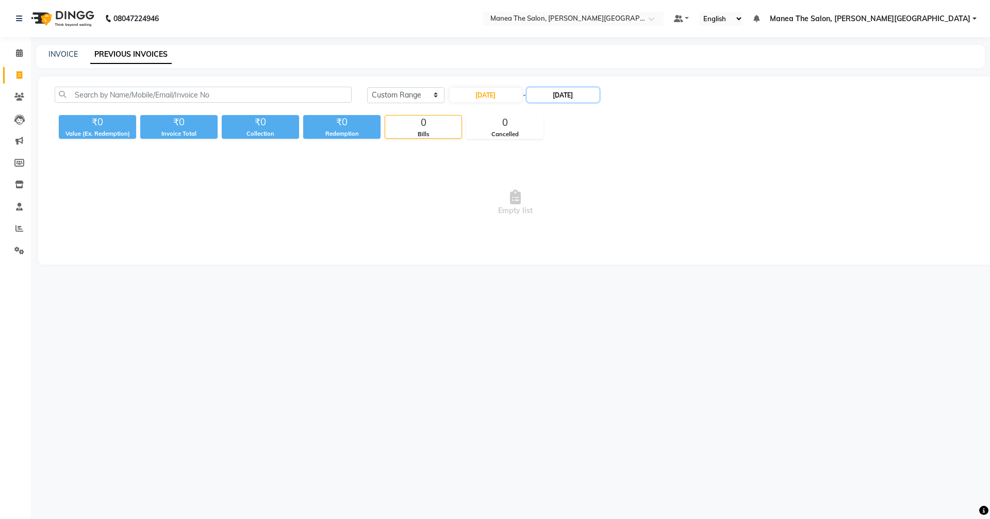
drag, startPoint x: 570, startPoint y: 89, endPoint x: 576, endPoint y: 98, distance: 10.7
click at [572, 92] on input "[DATE]" at bounding box center [563, 95] width 72 height 14
click at [576, 197] on div "24" at bounding box center [577, 197] width 17 height 17
type input "[DATE]"
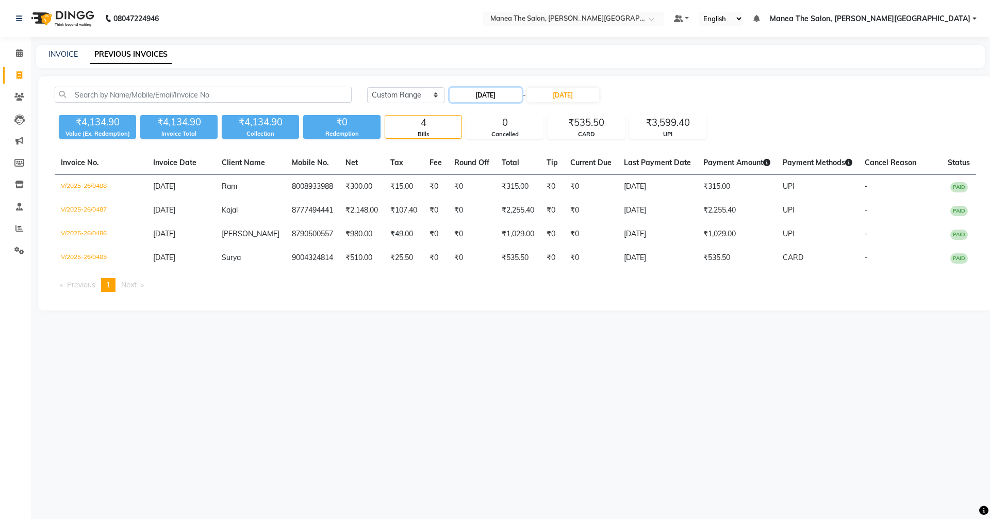
click at [485, 88] on input "[DATE]" at bounding box center [486, 95] width 72 height 14
select select "9"
select select "2025"
click at [510, 195] on div "25" at bounding box center [510, 197] width 17 height 17
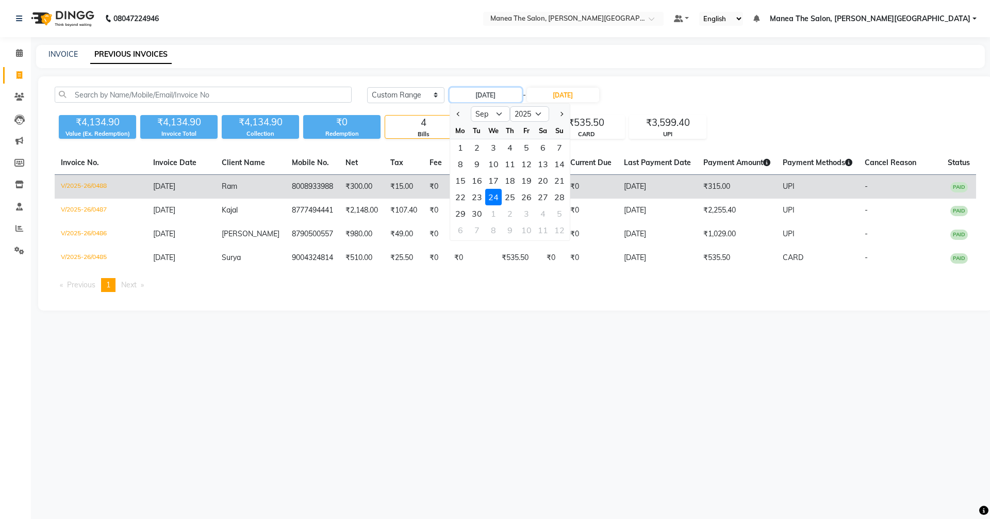
type input "[DATE]"
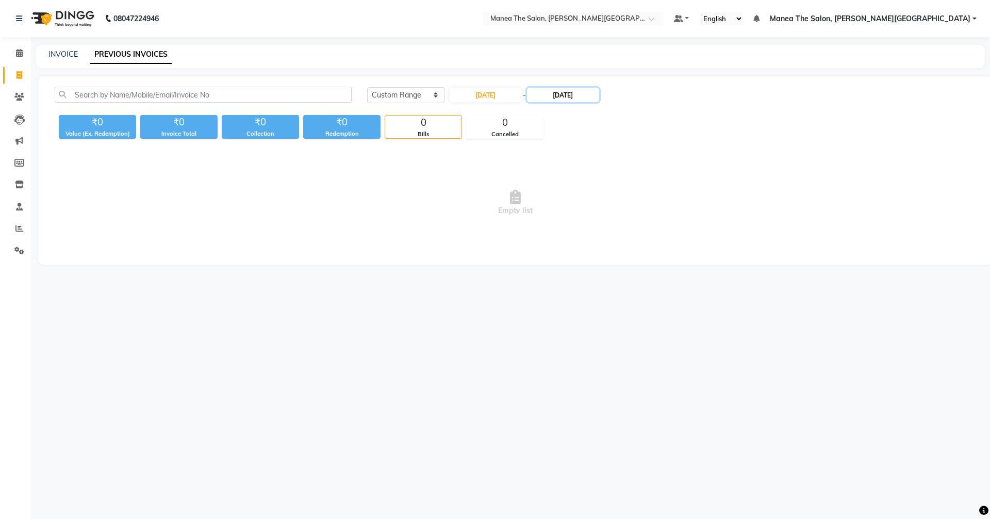
click at [557, 96] on input "[DATE]" at bounding box center [563, 95] width 72 height 14
click at [596, 189] on div "25" at bounding box center [594, 197] width 17 height 17
type input "[DATE]"
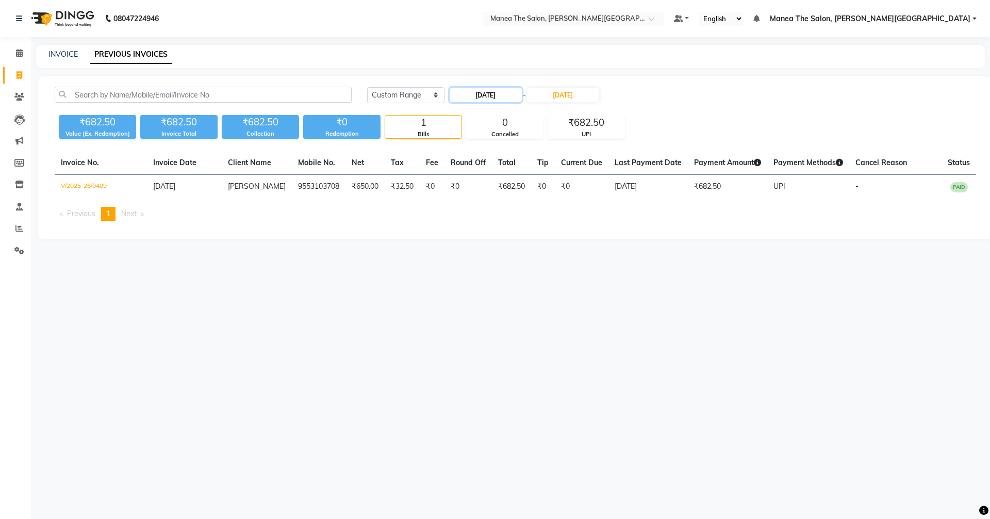
click at [479, 94] on input "[DATE]" at bounding box center [486, 95] width 72 height 14
select select "9"
select select "2025"
click at [521, 195] on div "26" at bounding box center [526, 197] width 17 height 17
type input "26-09-2025"
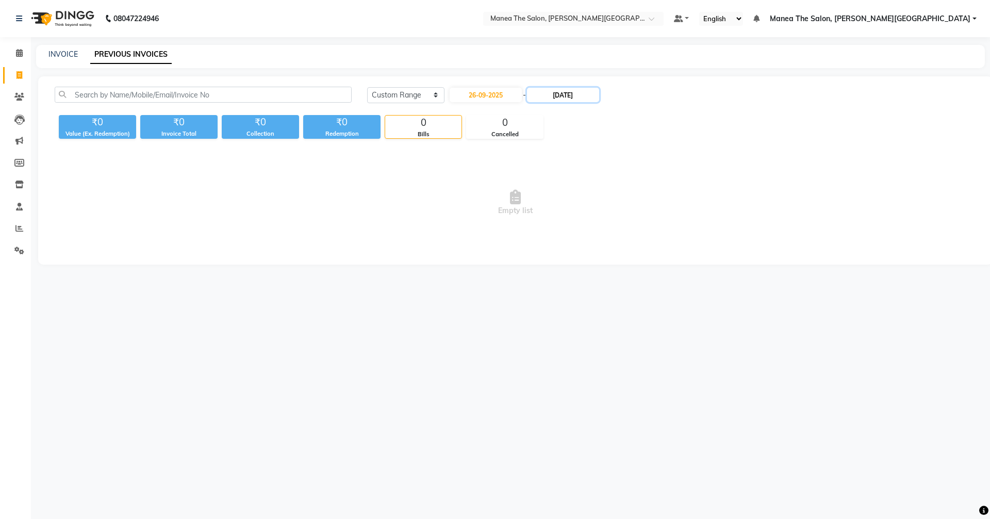
click at [553, 95] on input "[DATE]" at bounding box center [563, 95] width 72 height 14
click at [613, 192] on div "26" at bounding box center [610, 197] width 17 height 17
type input "26-09-2025"
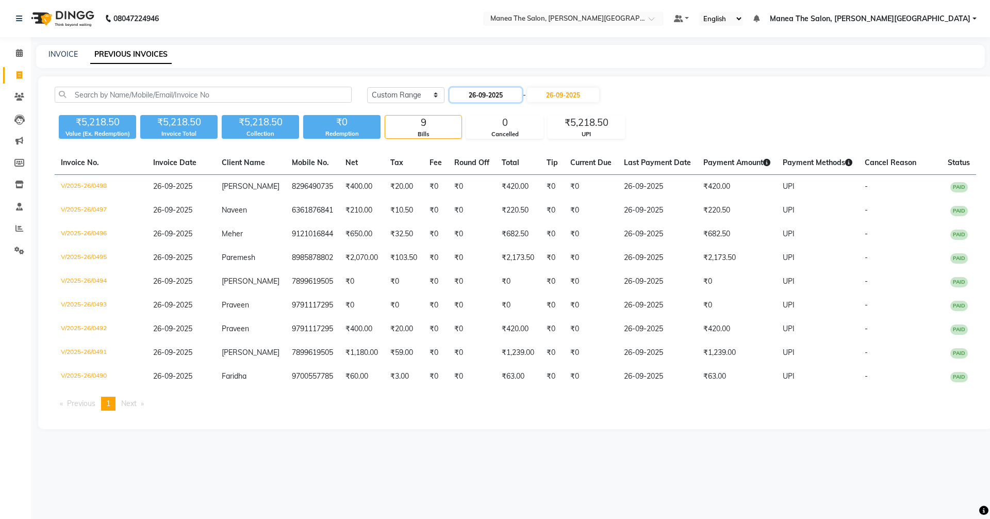
click at [488, 93] on input "26-09-2025" at bounding box center [486, 95] width 72 height 14
select select "9"
select select "2025"
click at [537, 194] on div "27" at bounding box center [543, 197] width 17 height 17
type input "27-09-2025"
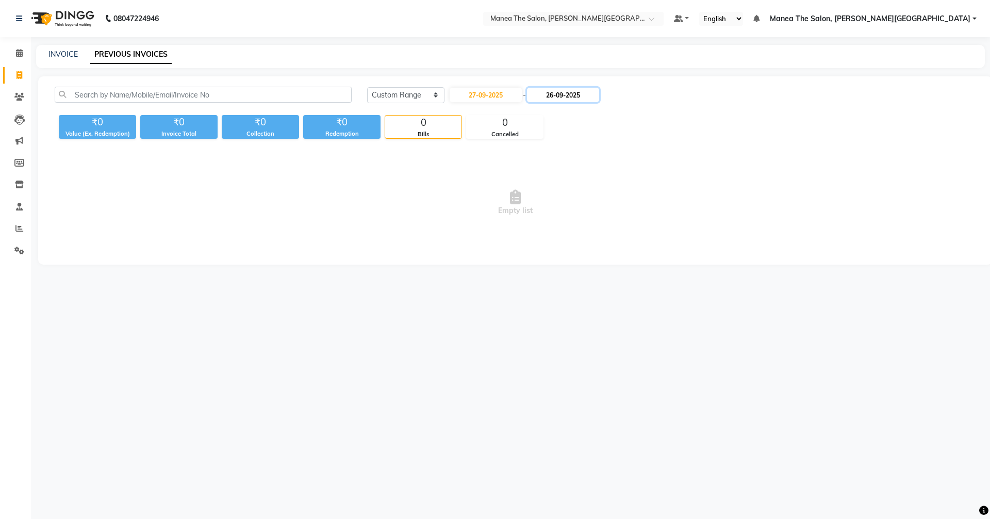
click at [565, 90] on input "26-09-2025" at bounding box center [563, 95] width 72 height 14
click at [629, 194] on div "27" at bounding box center [627, 197] width 17 height 17
type input "27-09-2025"
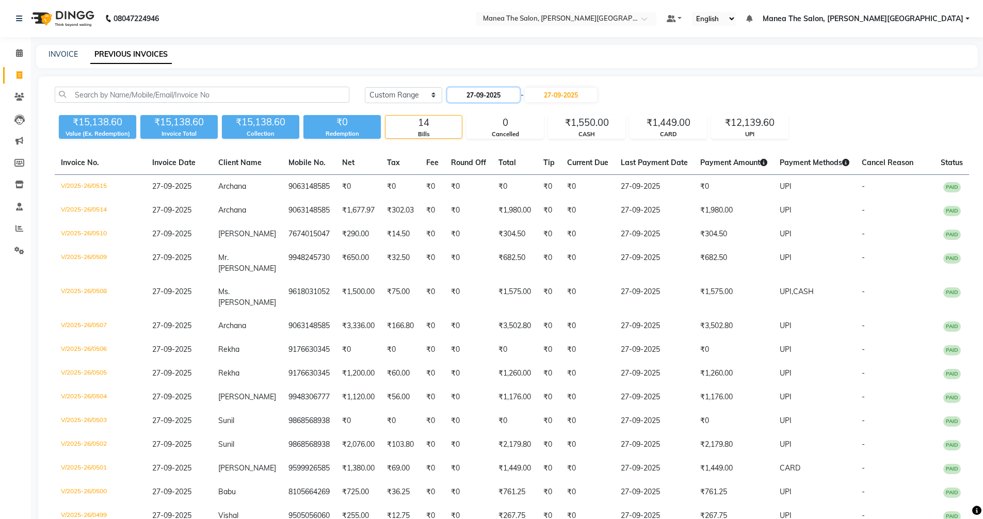
drag, startPoint x: 466, startPoint y: 91, endPoint x: 468, endPoint y: 97, distance: 6.7
click at [467, 95] on input "27-09-2025" at bounding box center [483, 95] width 72 height 14
select select "9"
select select "2025"
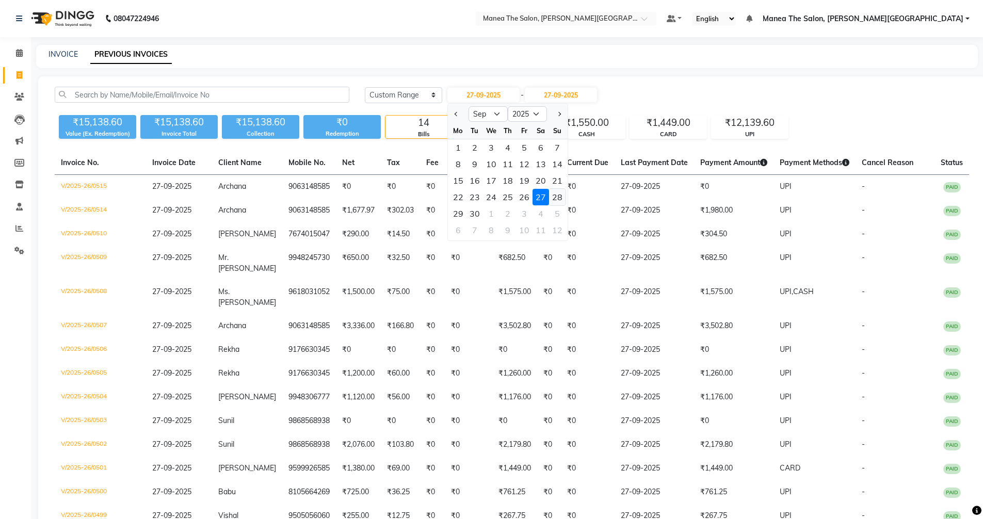
click at [552, 194] on div "28" at bounding box center [557, 197] width 17 height 17
type input "28-09-2025"
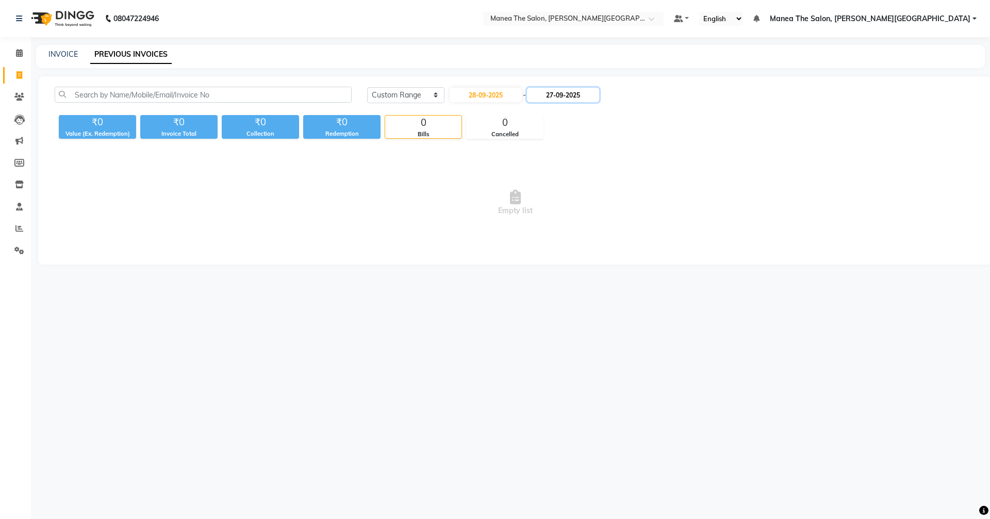
click at [567, 92] on input "27-09-2025" at bounding box center [563, 95] width 72 height 14
click at [641, 195] on div "28" at bounding box center [643, 197] width 17 height 17
type input "28-09-2025"
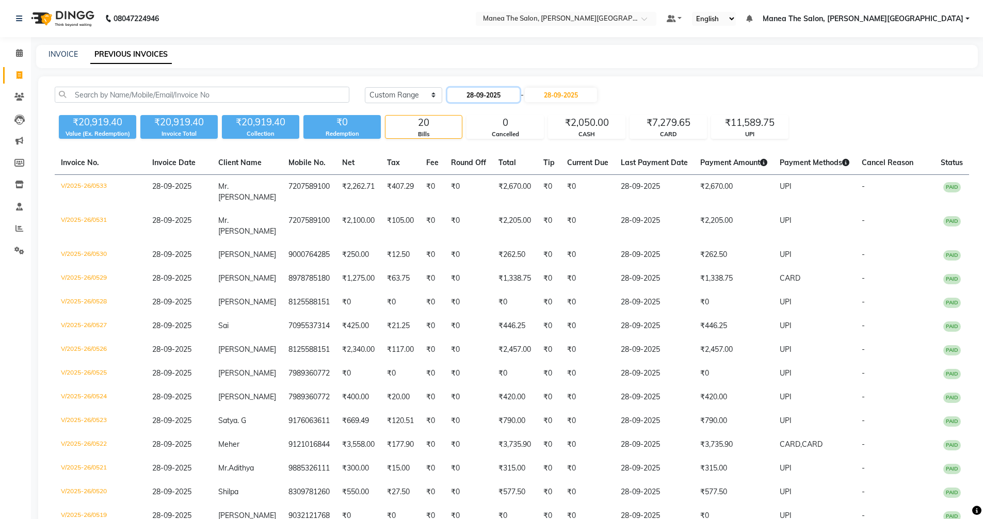
click at [472, 93] on input "28-09-2025" at bounding box center [483, 95] width 72 height 14
select select "9"
select select "2025"
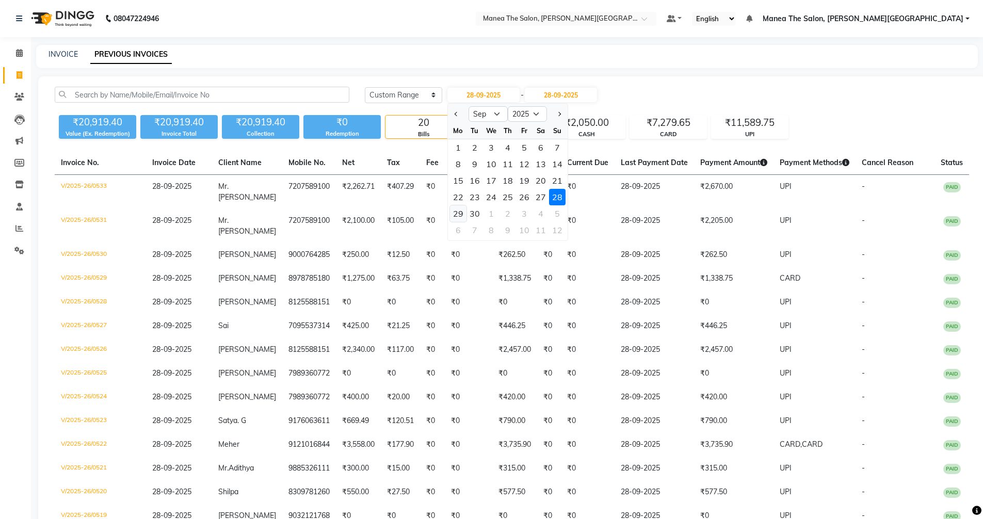
click at [456, 214] on div "29" at bounding box center [458, 213] width 17 height 17
type input "29-09-2025"
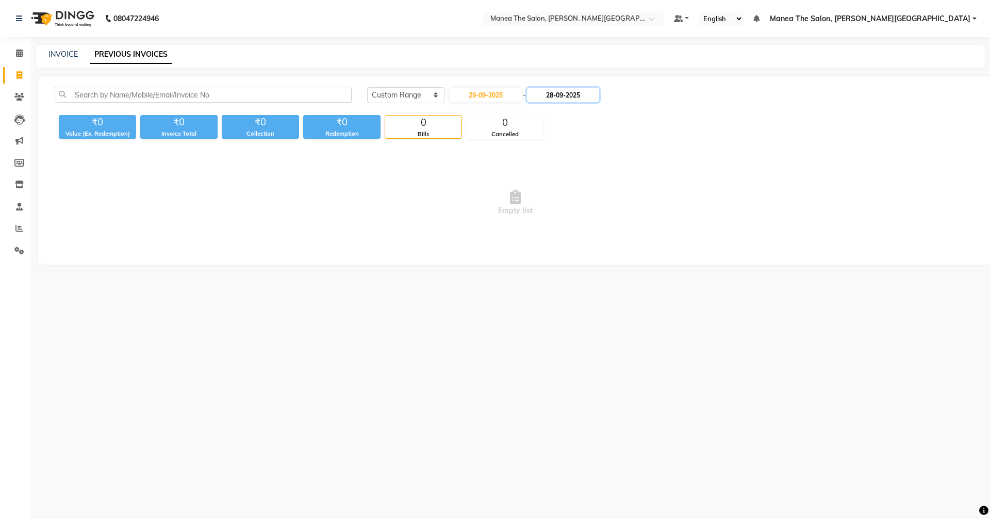
click at [557, 91] on input "28-09-2025" at bounding box center [563, 95] width 72 height 14
click at [544, 212] on div "29" at bounding box center [544, 213] width 17 height 17
type input "29-09-2025"
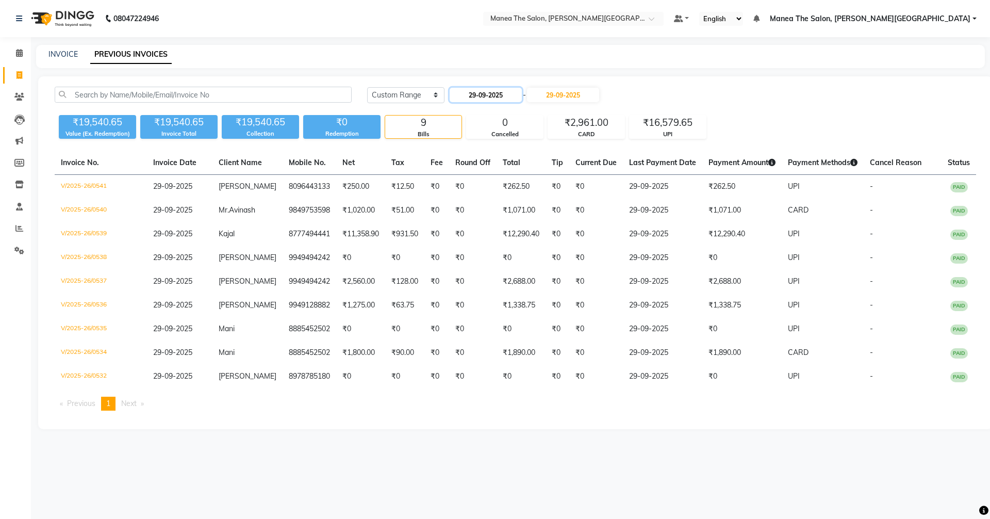
click at [483, 95] on input "29-09-2025" at bounding box center [486, 95] width 72 height 14
select select "9"
select select "2025"
click at [473, 210] on div "30" at bounding box center [477, 213] width 17 height 17
type input "30-09-2025"
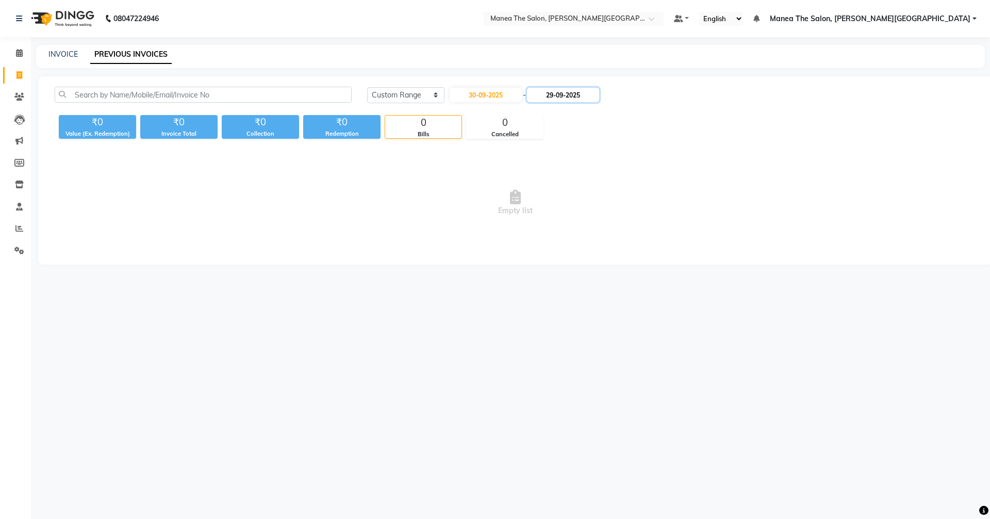
click at [568, 91] on input "29-09-2025" at bounding box center [563, 95] width 72 height 14
click at [559, 214] on div "30" at bounding box center [561, 213] width 17 height 17
type input "30-09-2025"
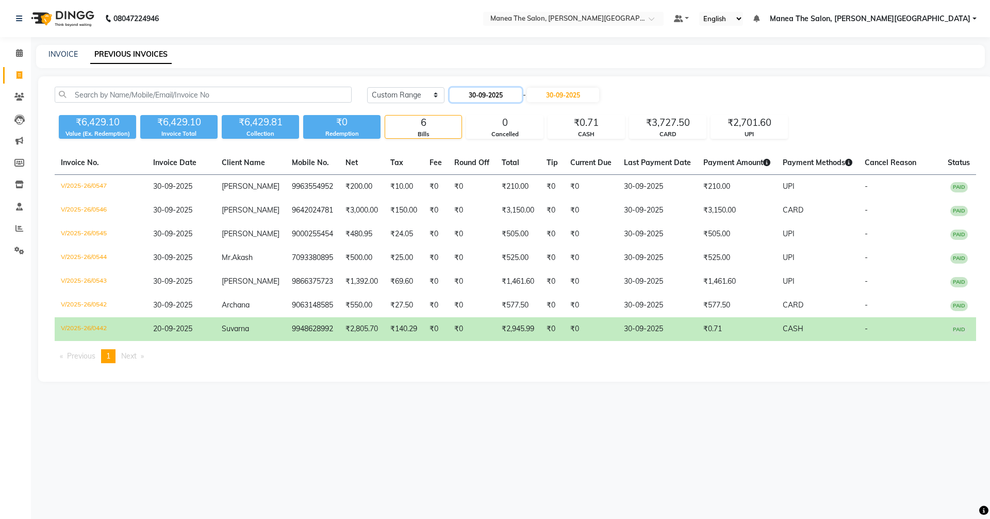
click at [493, 94] on input "30-09-2025" at bounding box center [486, 95] width 72 height 14
select select "9"
select select "2025"
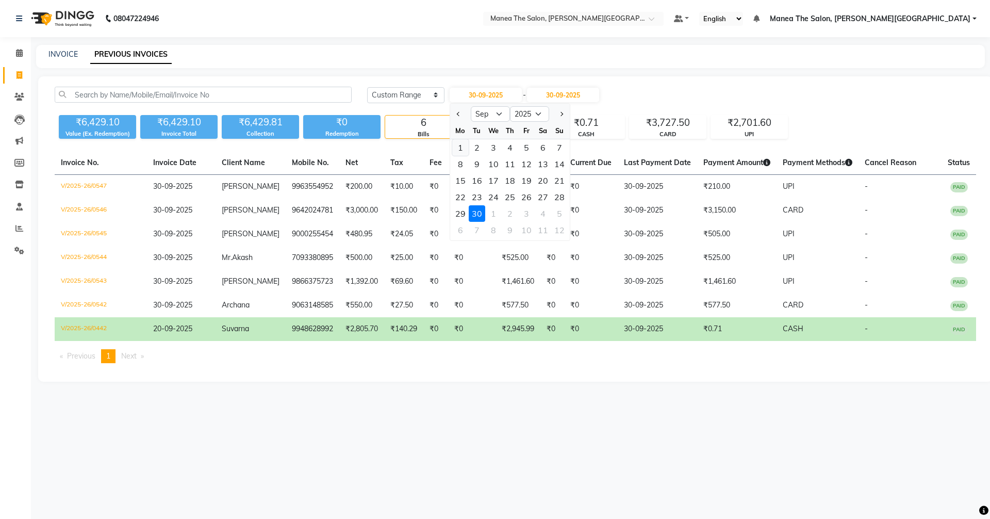
click at [459, 146] on div "1" at bounding box center [460, 147] width 17 height 17
type input "01-09-2025"
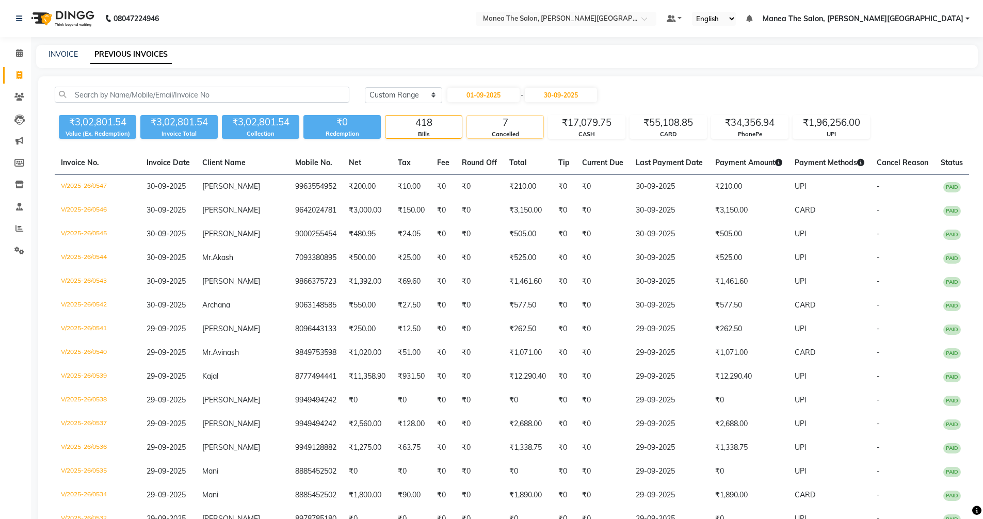
click at [505, 122] on div "7" at bounding box center [505, 123] width 76 height 14
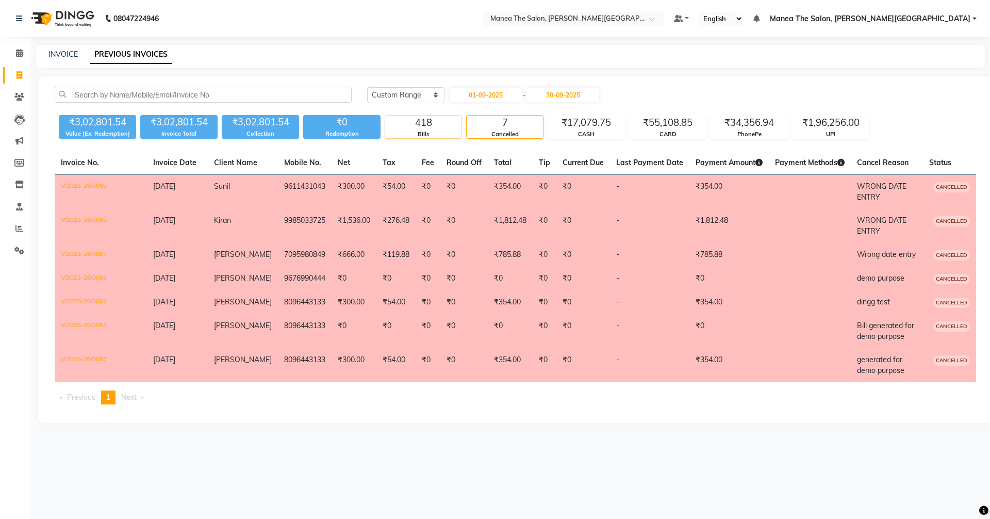
click at [428, 122] on div "418" at bounding box center [423, 123] width 76 height 14
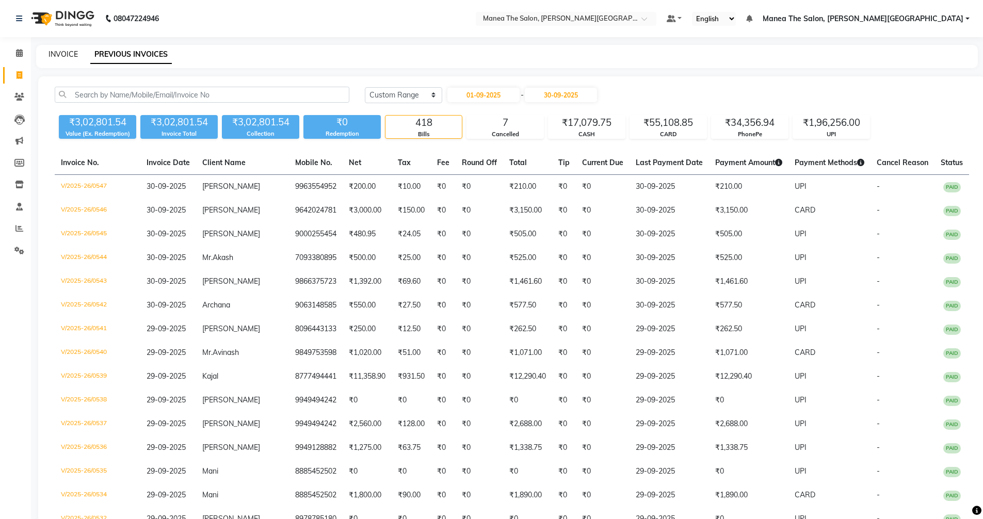
click at [68, 51] on link "INVOICE" at bounding box center [62, 54] width 29 height 9
select select "service"
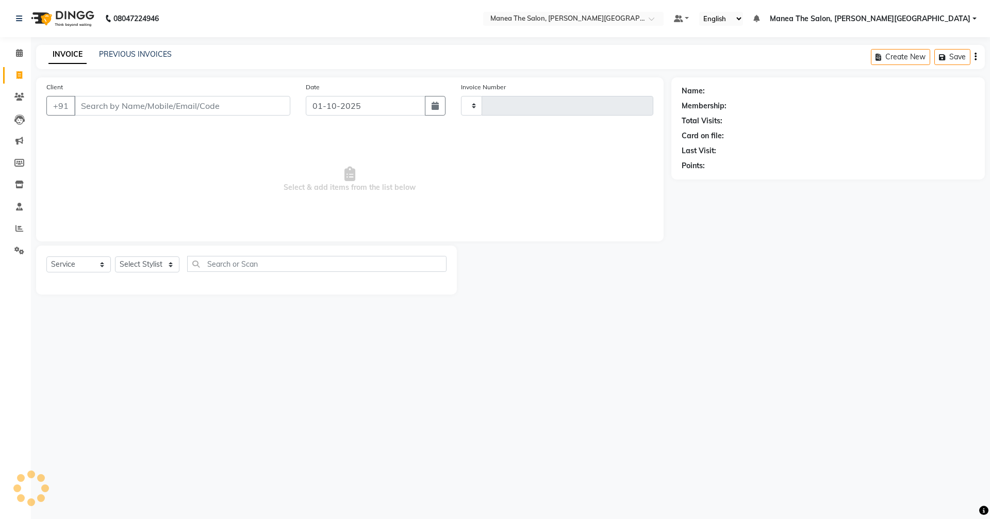
type input "0548"
select select "8762"
click at [945, 50] on button "Open Invoices" at bounding box center [936, 57] width 69 height 16
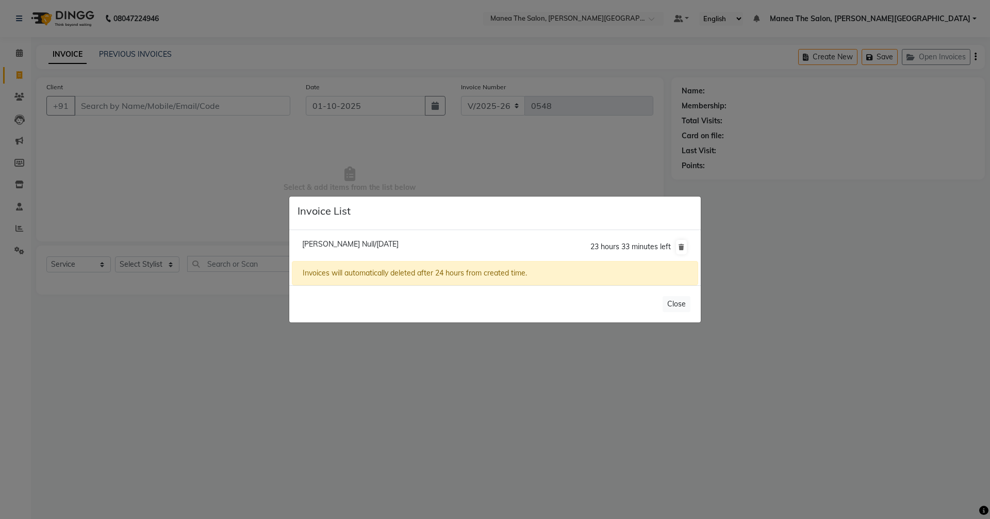
drag, startPoint x: 534, startPoint y: 244, endPoint x: 596, endPoint y: 244, distance: 61.9
click at [535, 244] on li "Mr.sagar Null/01 October 2025 23 hours 33 minutes left" at bounding box center [495, 247] width 406 height 29
click at [612, 244] on span "23 hours 33 minutes left" at bounding box center [631, 246] width 80 height 9
click at [618, 248] on span "23 hours 33 minutes left" at bounding box center [631, 246] width 80 height 9
click at [340, 240] on span "Mr.sagar Null/01 October 2025" at bounding box center [350, 243] width 96 height 9
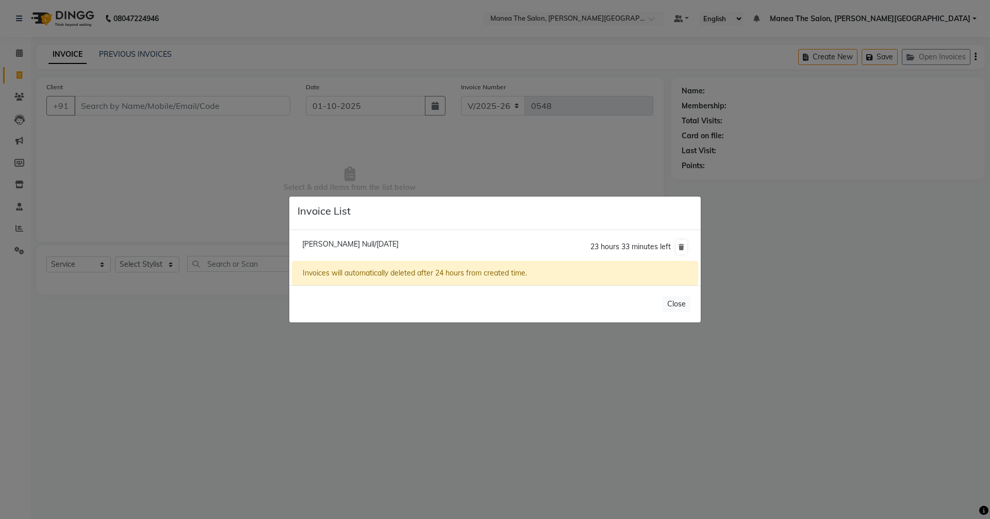
type input "8978785180"
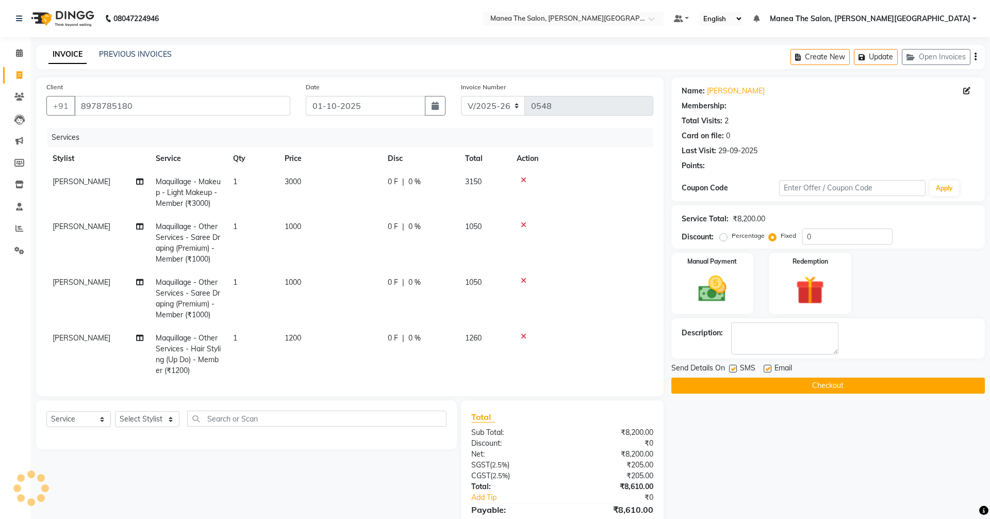
radio input "true"
select select "1: Object"
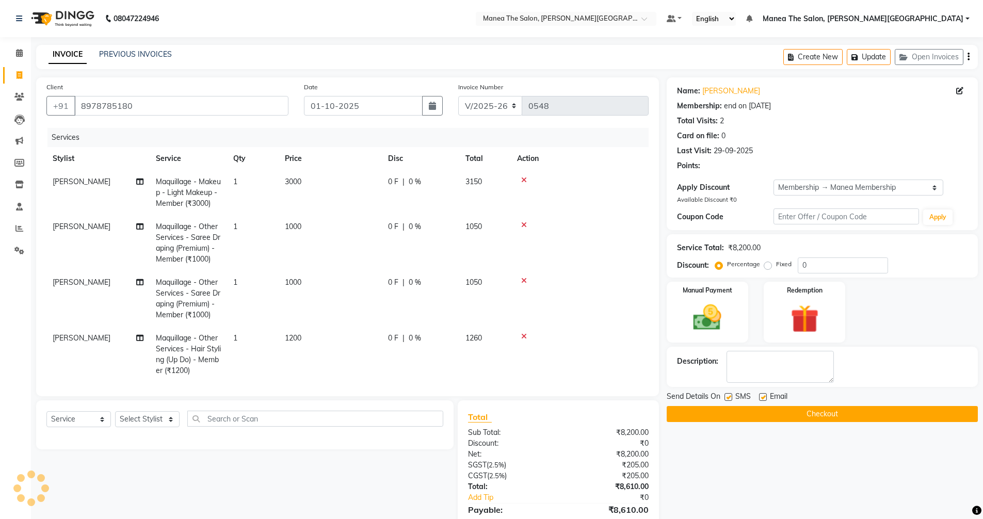
radio input "false"
radio input "true"
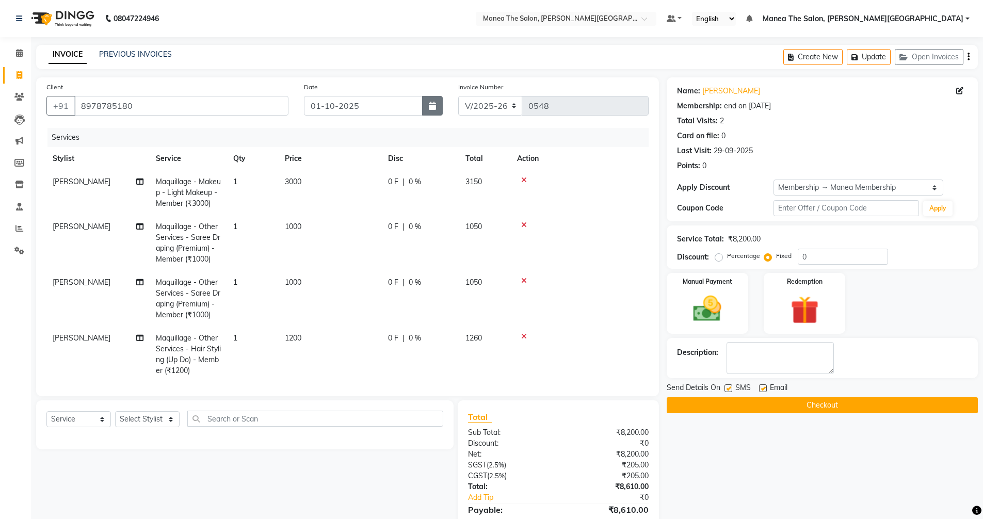
click at [432, 103] on icon "button" at bounding box center [432, 106] width 7 height 8
select select "10"
select select "2025"
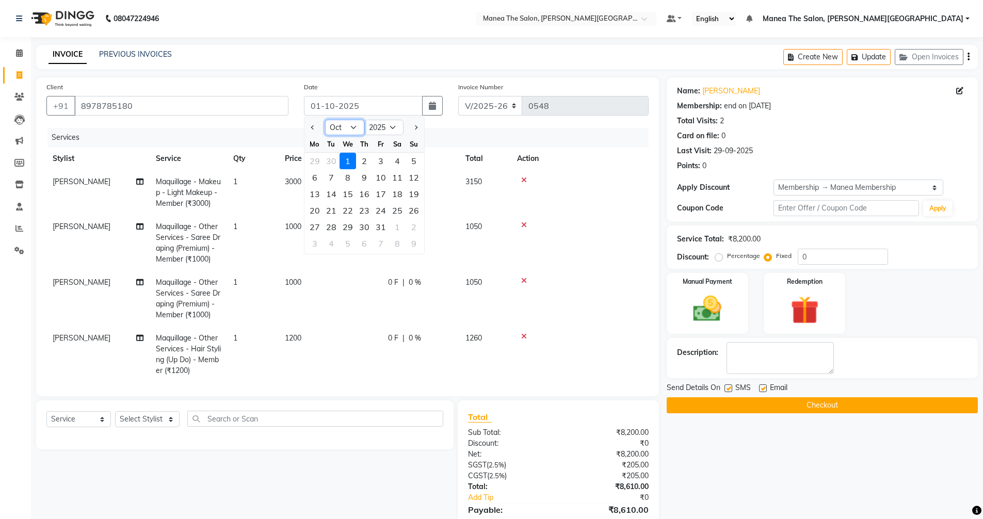
click at [356, 124] on select "Jan Feb Mar Apr May Jun [DATE] Aug Sep Oct Nov Dec" at bounding box center [344, 127] width 39 height 15
select select "9"
click at [325, 120] on select "Jan Feb Mar Apr May Jun [DATE] Aug Sep Oct Nov Dec" at bounding box center [344, 127] width 39 height 15
click at [410, 210] on div "28" at bounding box center [413, 210] width 17 height 17
type input "28-09-2025"
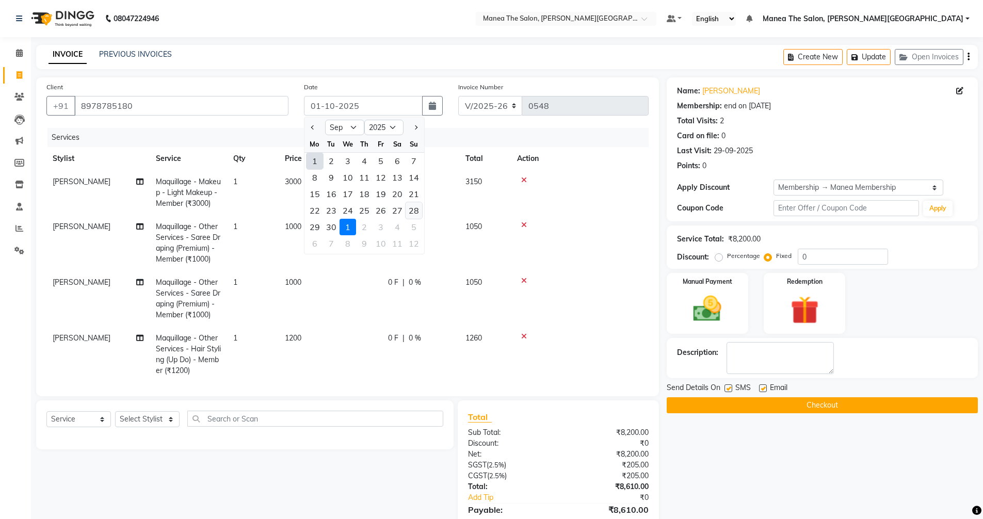
radio input "true"
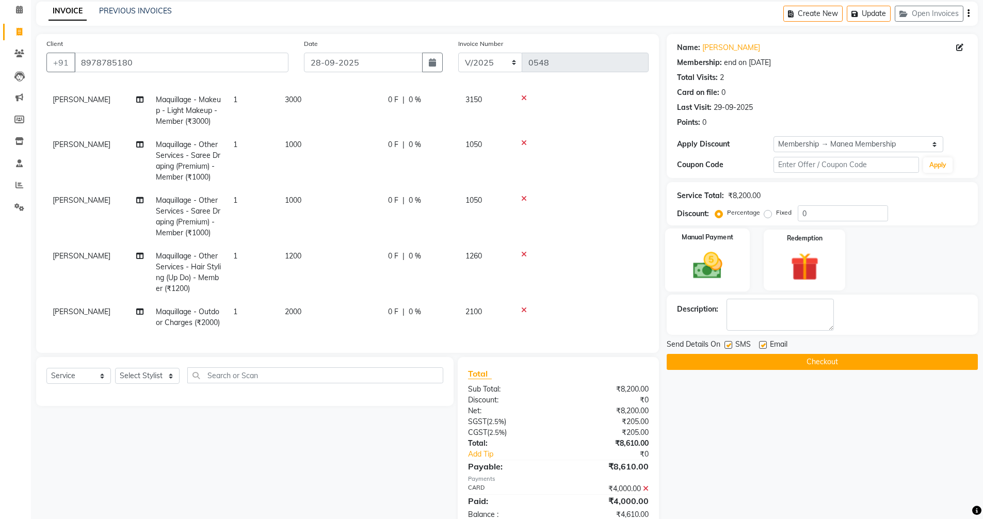
scroll to position [19, 0]
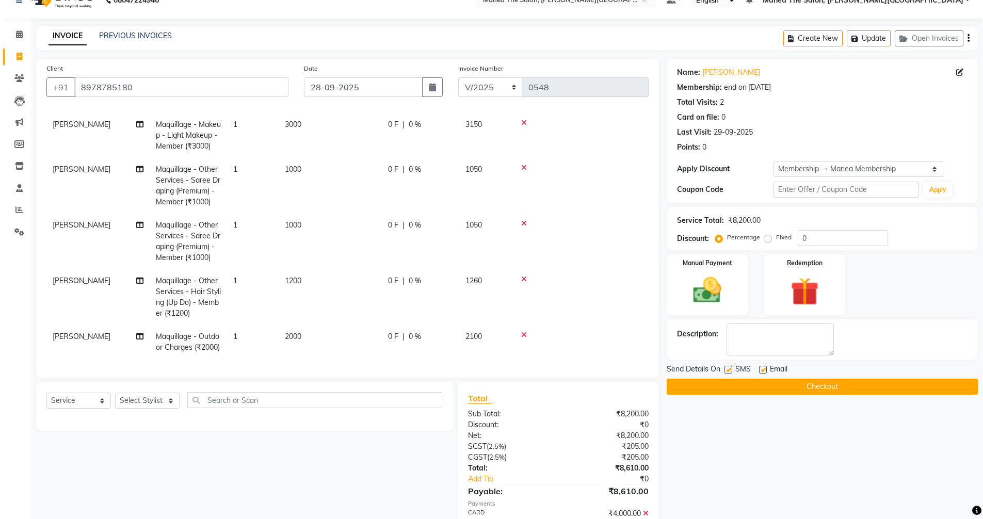
click at [522, 331] on icon at bounding box center [524, 334] width 6 height 7
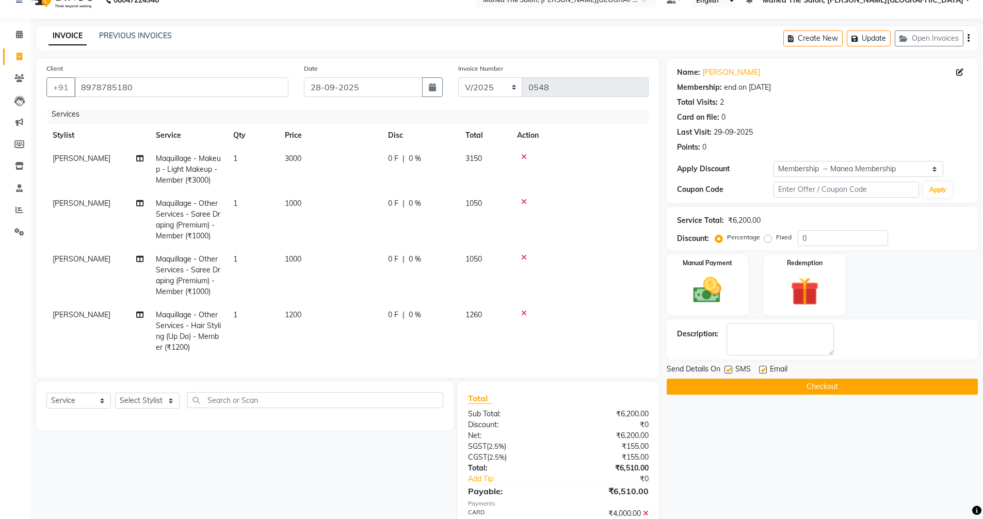
scroll to position [70, 0]
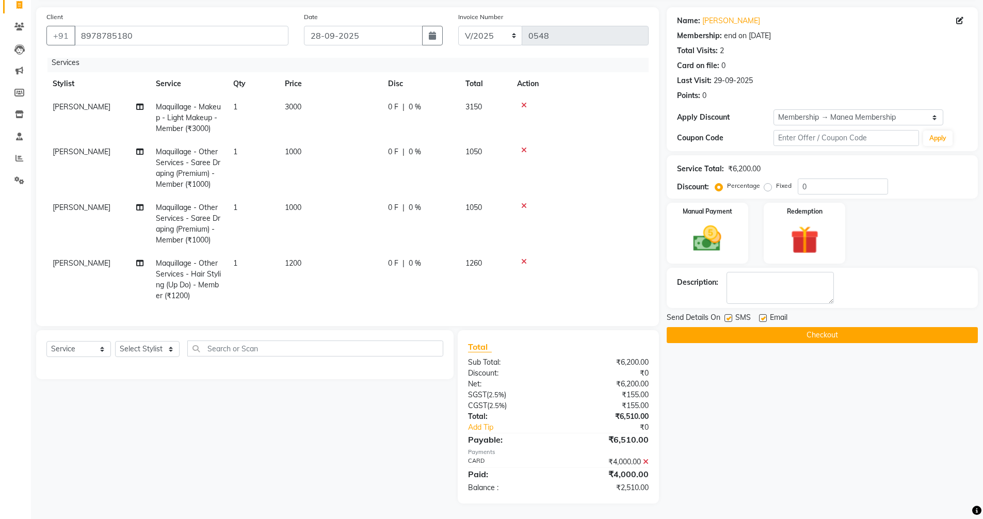
click at [645, 460] on icon at bounding box center [646, 461] width 6 height 7
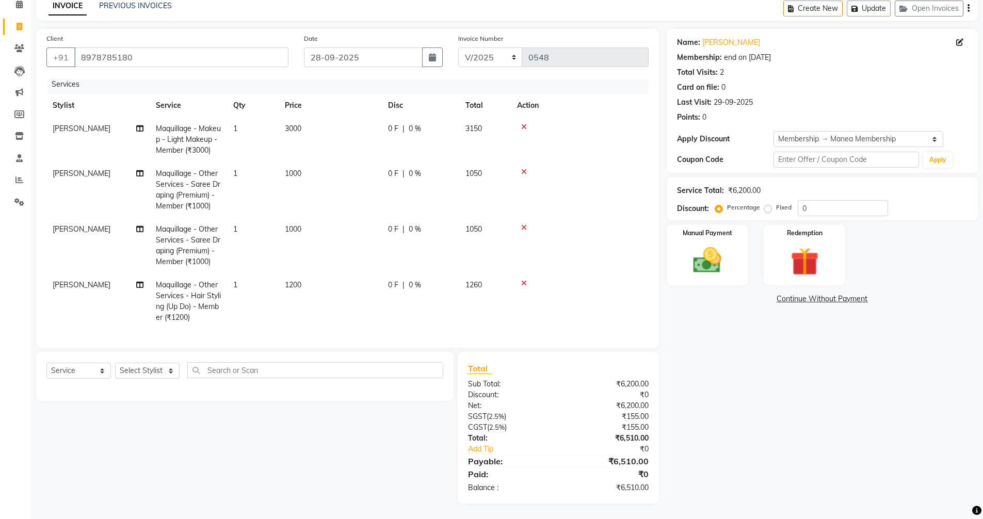
scroll to position [48, 0]
click at [220, 365] on input "text" at bounding box center [315, 370] width 256 height 16
type input "outdoor"
click at [62, 370] on select "Select Service Product Membership Package Voucher Prepaid Gift Card" at bounding box center [78, 371] width 64 height 16
click at [46, 363] on select "Select Service Product Membership Package Voucher Prepaid Gift Card" at bounding box center [78, 371] width 64 height 16
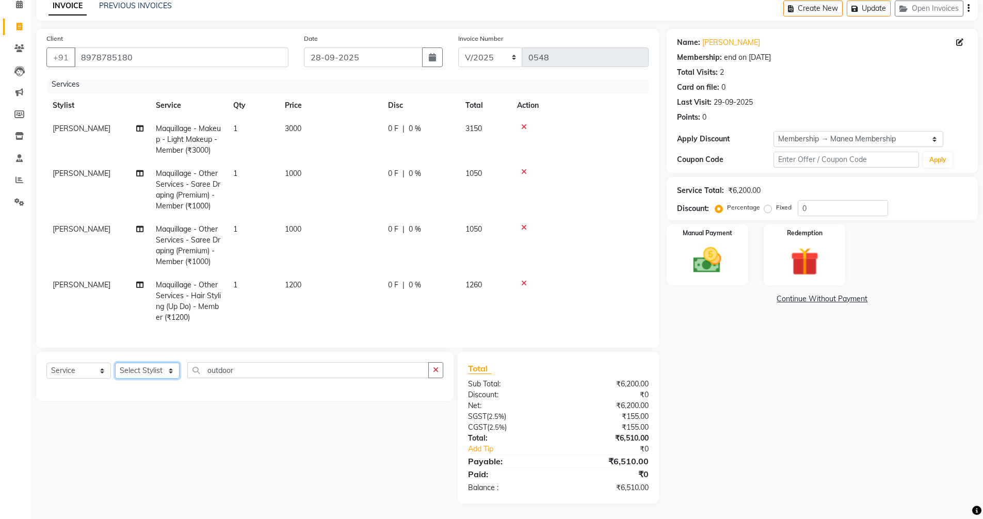
click at [121, 373] on select "Select Stylist [PERSON_NAME] Manager [PERSON_NAME] [PERSON_NAME] [PERSON_NAME] …" at bounding box center [147, 371] width 64 height 16
select select "89489"
click at [115, 363] on select "Select Stylist [PERSON_NAME] Manager [PERSON_NAME] [PERSON_NAME] [PERSON_NAME] …" at bounding box center [147, 371] width 64 height 16
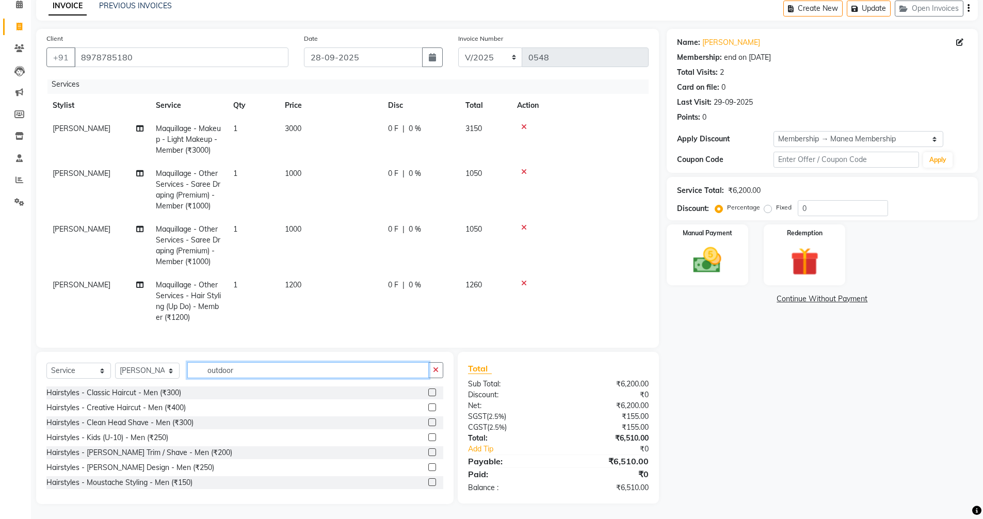
click at [252, 372] on input "outdoor" at bounding box center [307, 370] width 241 height 16
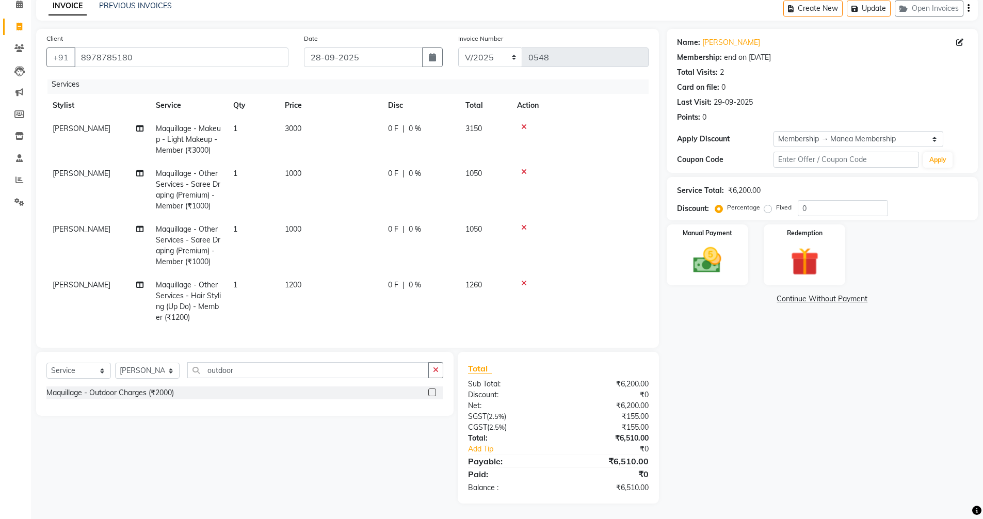
click at [432, 392] on label at bounding box center [432, 392] width 8 height 8
click at [432, 392] on input "checkbox" at bounding box center [431, 392] width 7 height 7
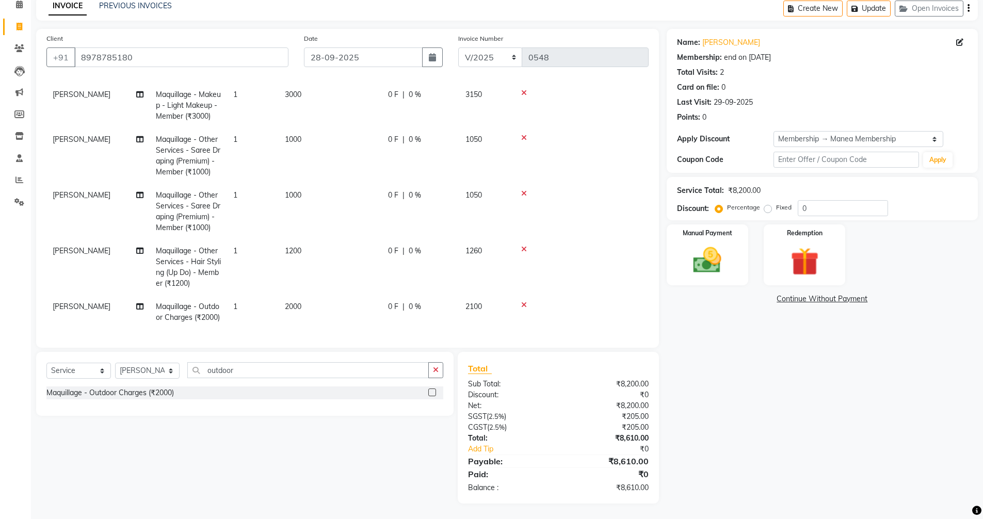
checkbox input "false"
click at [414, 301] on span "0 %" at bounding box center [414, 306] width 12 height 11
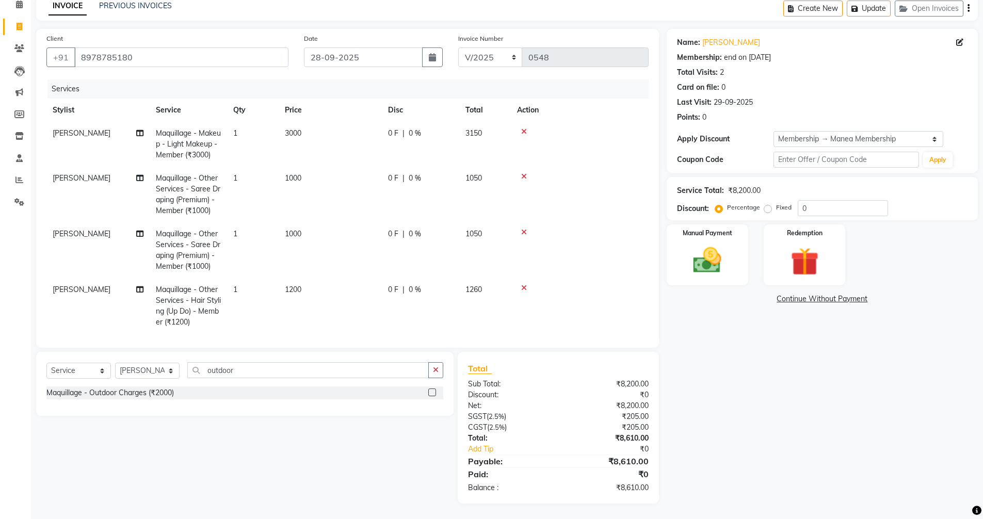
select select "89489"
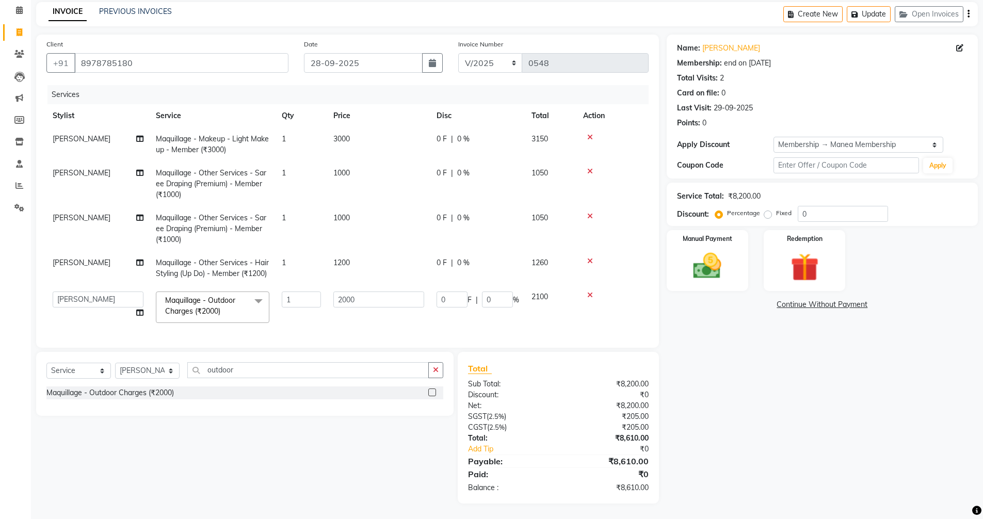
scroll to position [48, 0]
click at [497, 293] on input "0" at bounding box center [497, 299] width 31 height 16
type input "5"
click at [503, 317] on tbody "Prasanna Maquillage - Makeup - Light Makeup - Member (₹3000) 1 3000 0 F | 0 % 3…" at bounding box center [347, 228] width 602 height 202
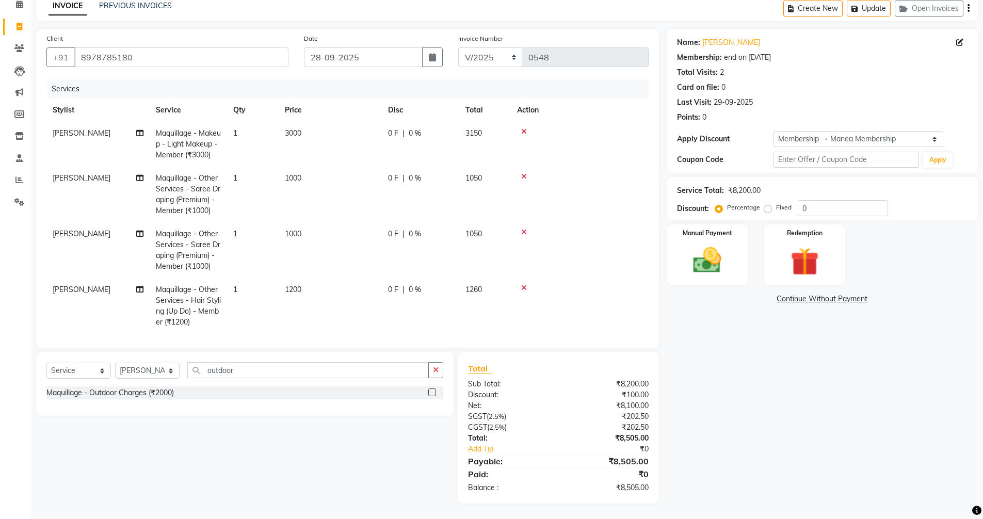
scroll to position [46, 0]
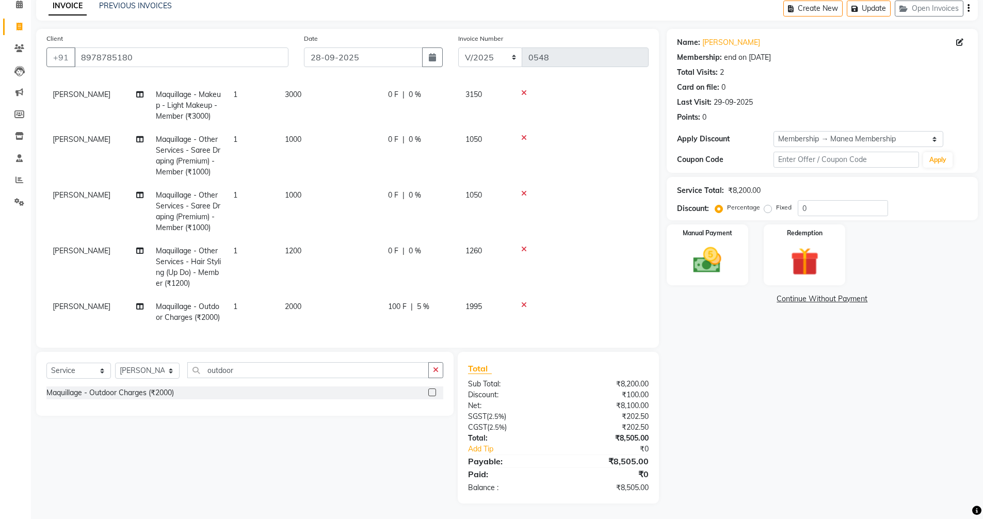
click at [421, 301] on span "5 %" at bounding box center [423, 306] width 12 height 11
select select "89489"
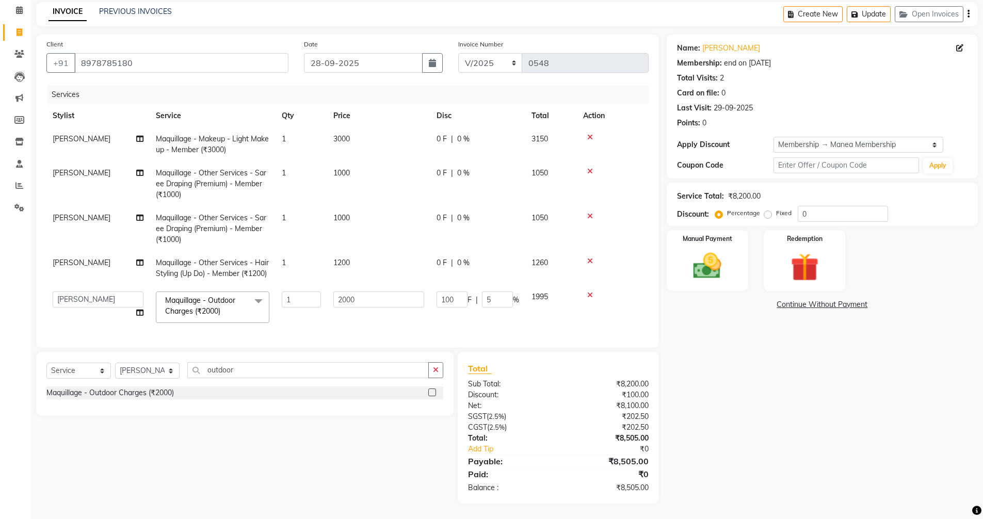
scroll to position [48, 0]
click at [497, 294] on input "5" at bounding box center [497, 299] width 31 height 16
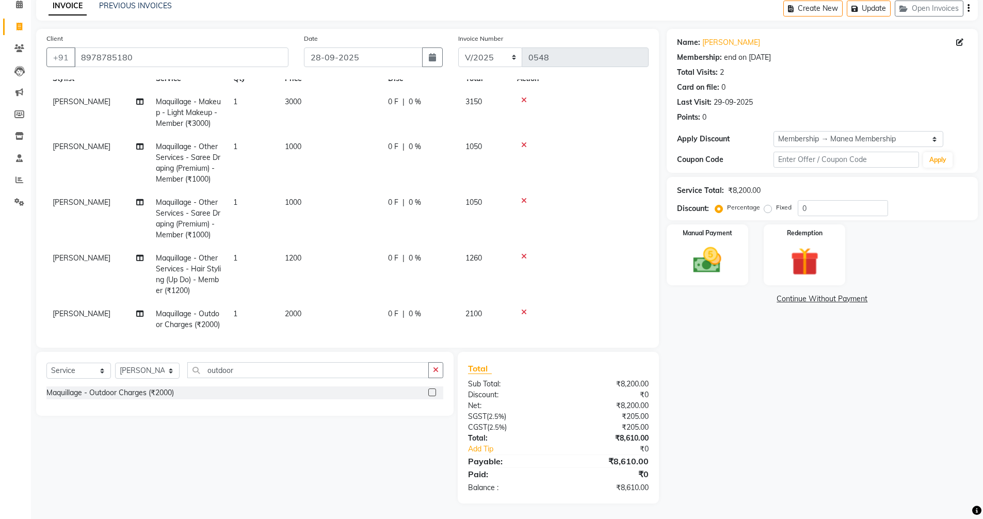
scroll to position [46, 0]
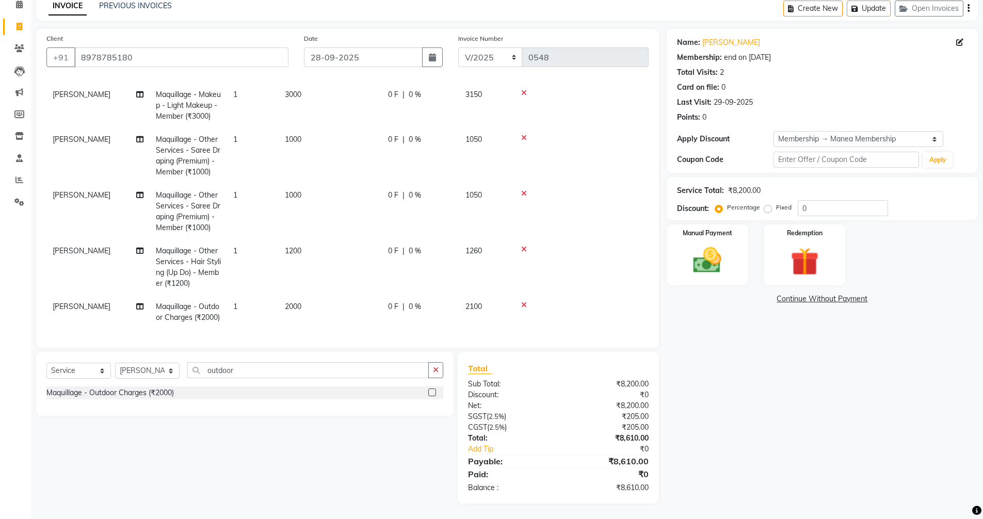
click at [391, 301] on span "0 F" at bounding box center [393, 306] width 10 height 11
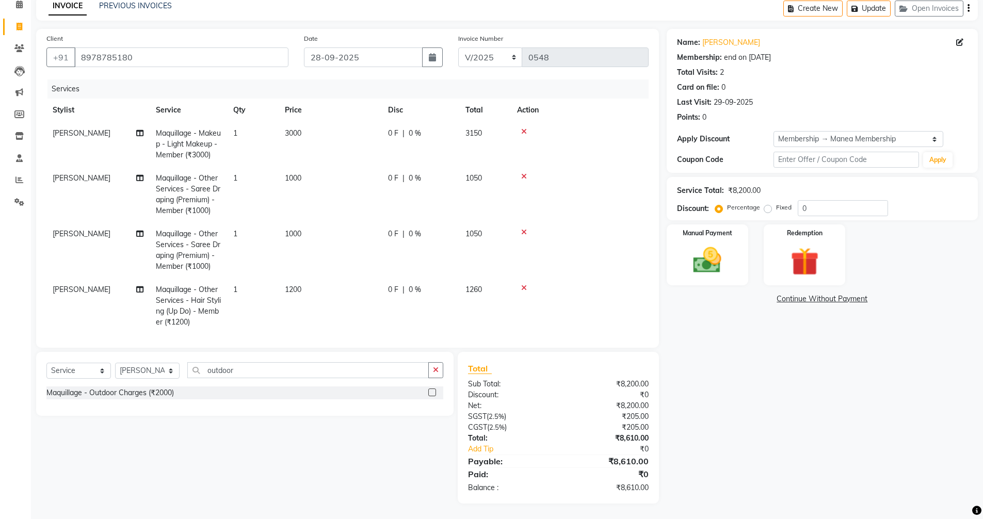
select select "89489"
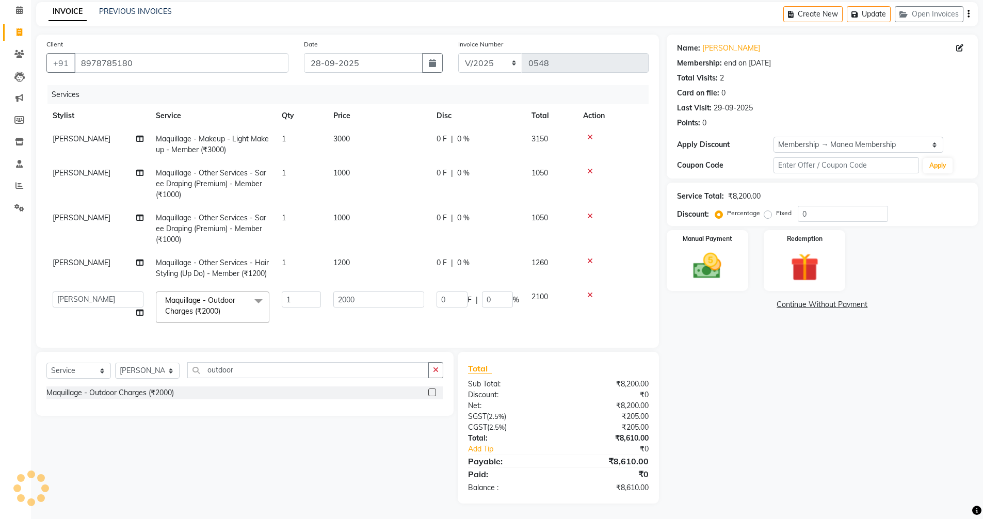
scroll to position [43, 0]
click at [454, 297] on input "0" at bounding box center [451, 299] width 31 height 16
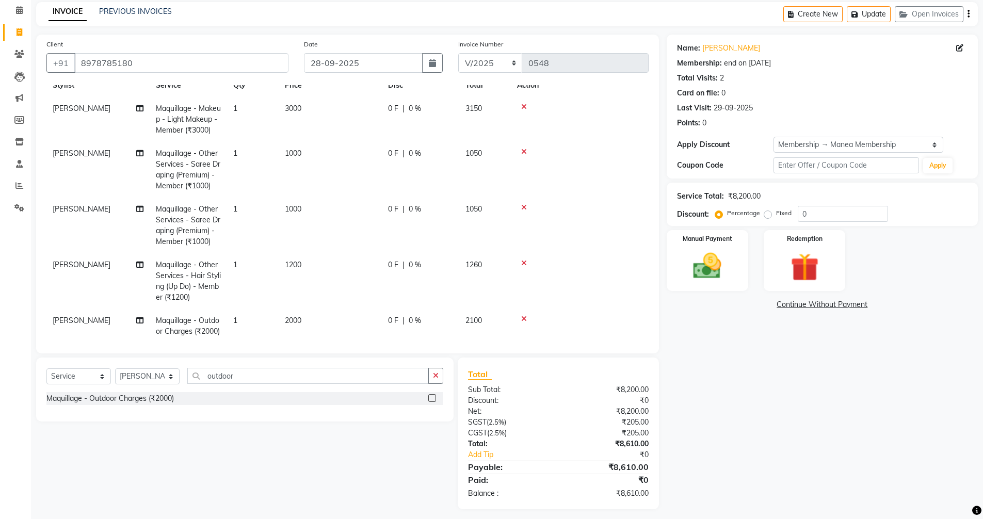
scroll to position [46, 0]
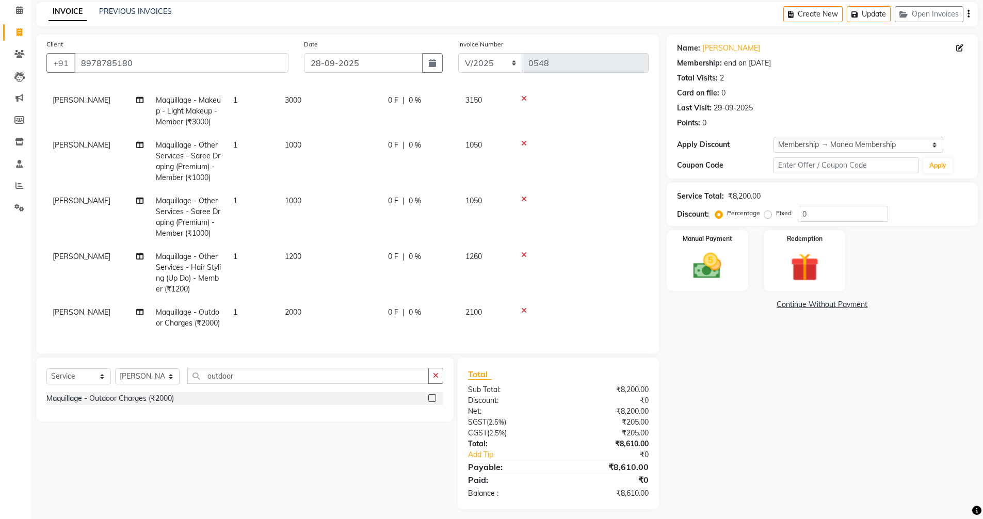
click at [445, 307] on div "0 F | 0 %" at bounding box center [420, 312] width 65 height 11
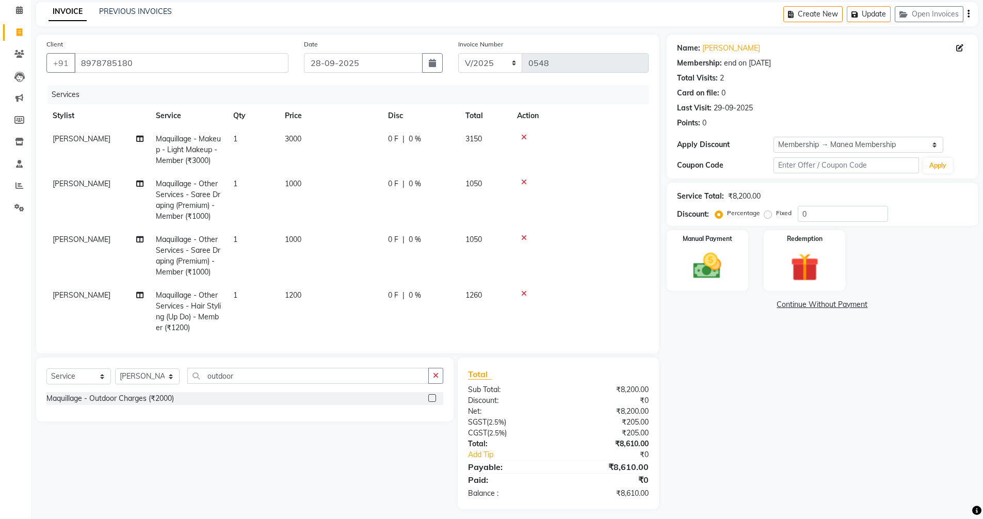
select select "89489"
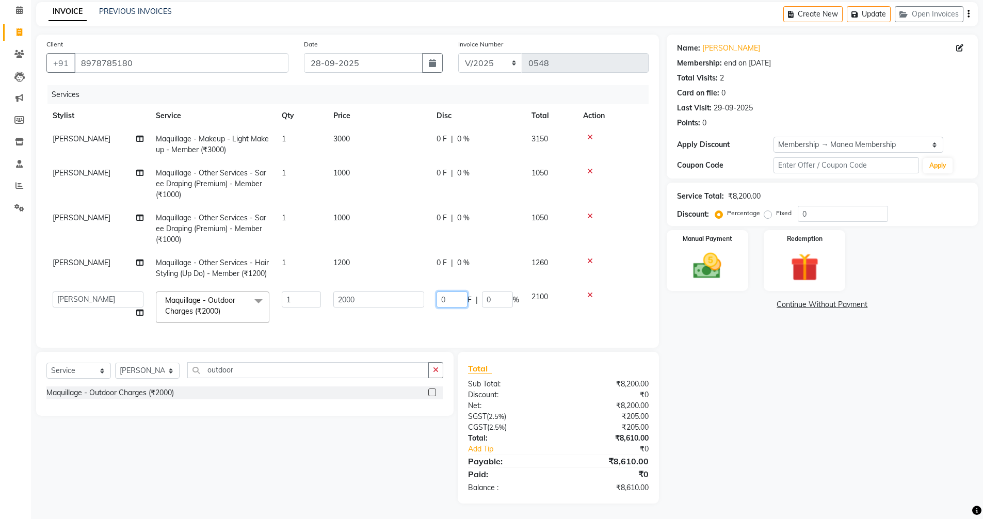
click at [460, 301] on input "0" at bounding box center [451, 299] width 31 height 16
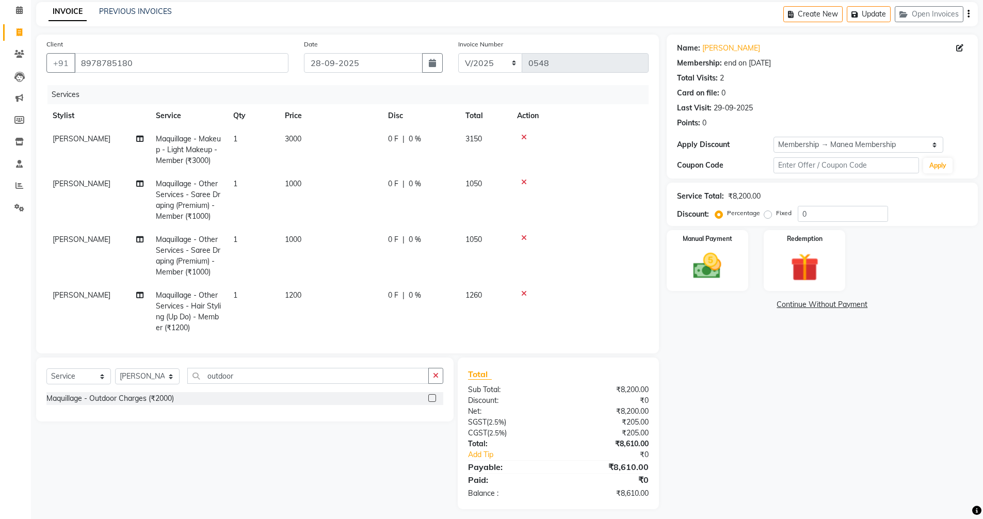
click at [417, 295] on span "0 %" at bounding box center [414, 295] width 12 height 11
select select "89489"
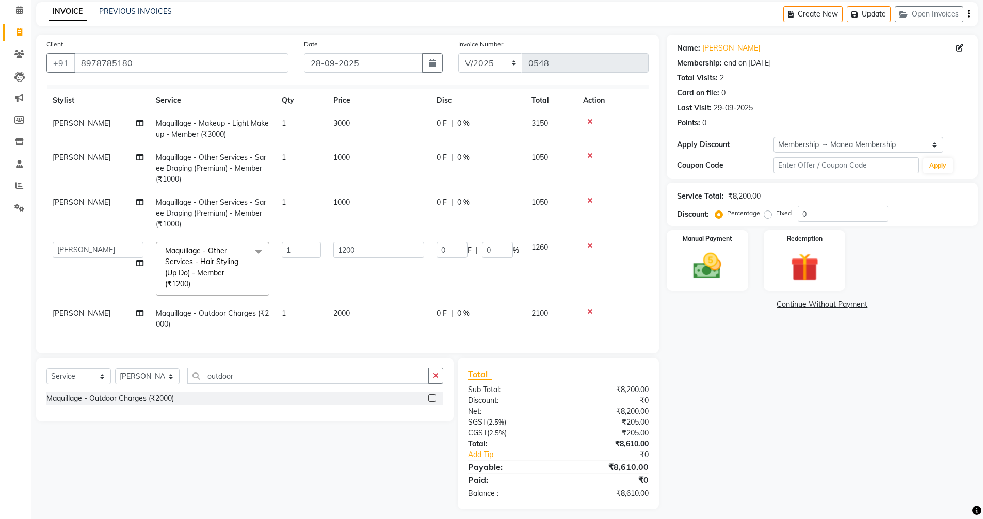
scroll to position [24, 0]
click at [470, 307] on div "0 F | 0 %" at bounding box center [477, 312] width 83 height 11
select select "89489"
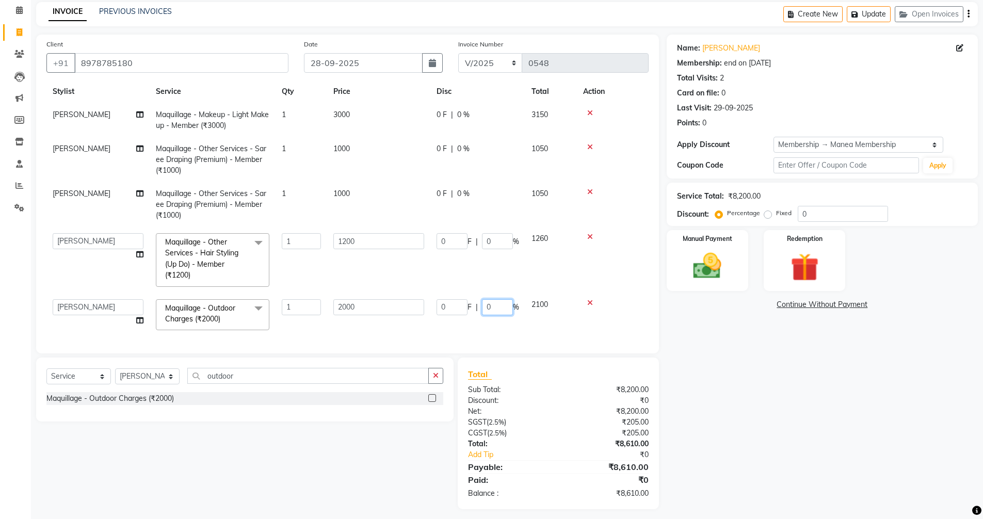
click at [499, 309] on input "0" at bounding box center [497, 307] width 31 height 16
type input "5"
click at [557, 323] on td "2100" at bounding box center [551, 315] width 52 height 44
select select "89489"
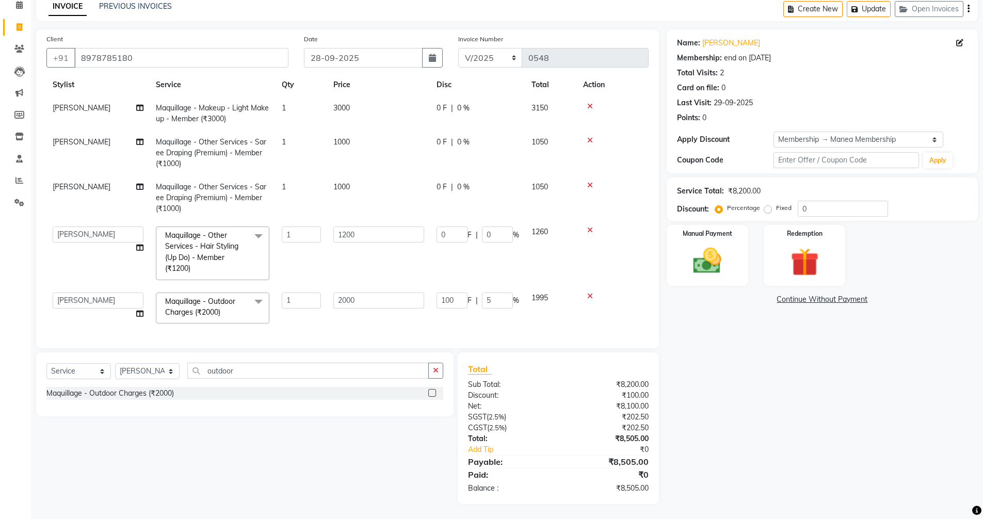
scroll to position [48, 0]
click at [498, 293] on input "5" at bounding box center [497, 300] width 31 height 16
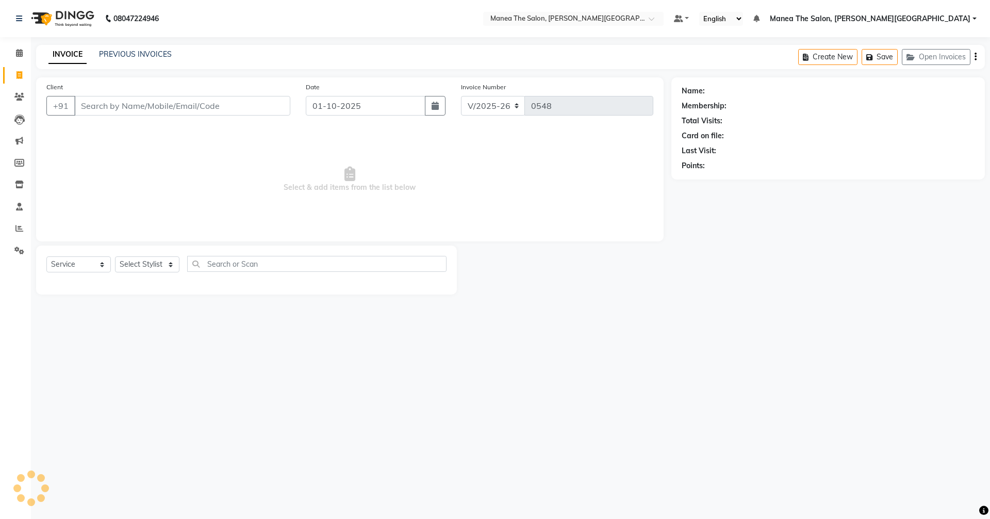
select select "8762"
select select "service"
click at [433, 106] on icon "button" at bounding box center [435, 106] width 7 height 8
select select "10"
select select "2025"
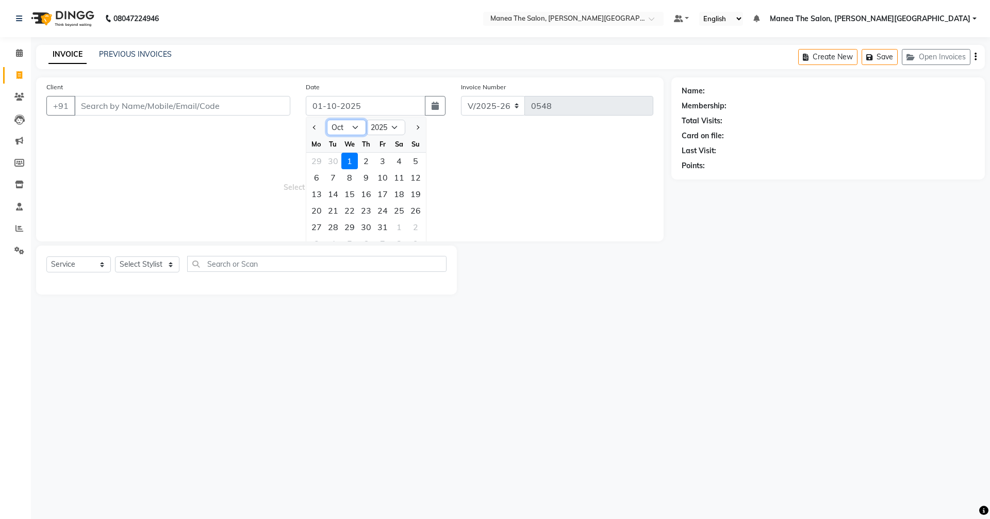
click at [348, 127] on select "Jan Feb Mar Apr May Jun [DATE] Aug Sep Oct Nov Dec" at bounding box center [346, 127] width 39 height 15
select select "9"
click at [327, 120] on select "Jan Feb Mar Apr May Jun [DATE] Aug Sep Oct Nov Dec" at bounding box center [346, 127] width 39 height 15
click at [416, 212] on div "28" at bounding box center [415, 210] width 17 height 17
type input "28-09-2025"
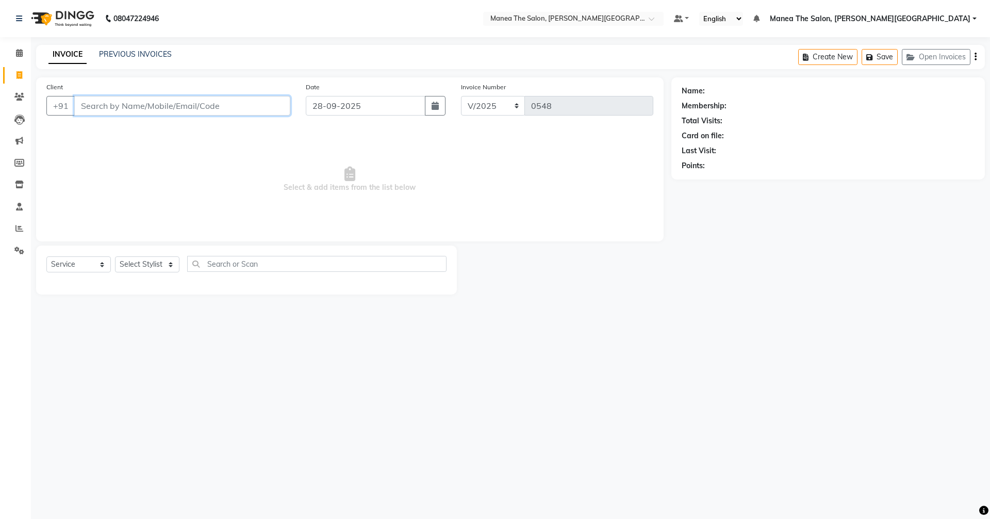
click at [244, 103] on input "Client" at bounding box center [182, 106] width 216 height 20
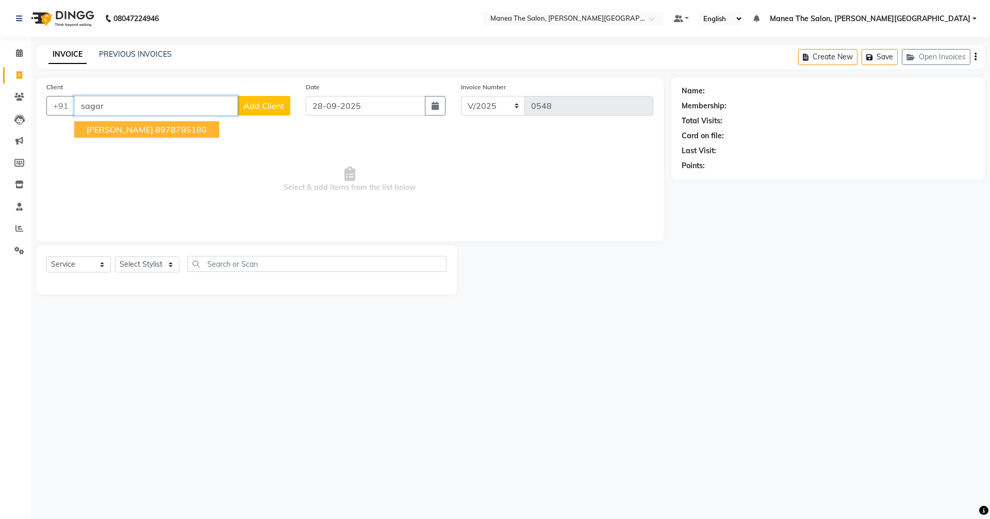
click at [148, 123] on button "[PERSON_NAME] 8978785180" at bounding box center [146, 129] width 145 height 17
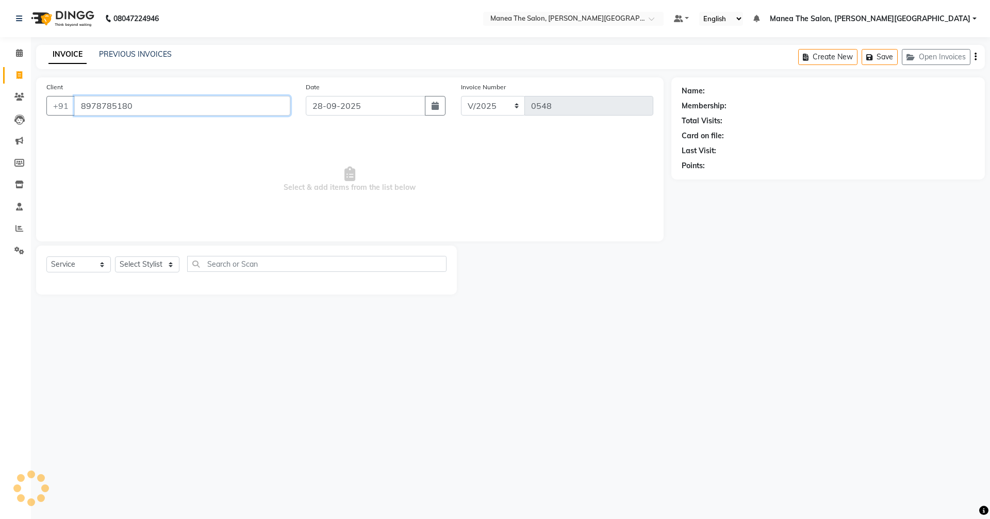
type input "8978785180"
select select "1: Object"
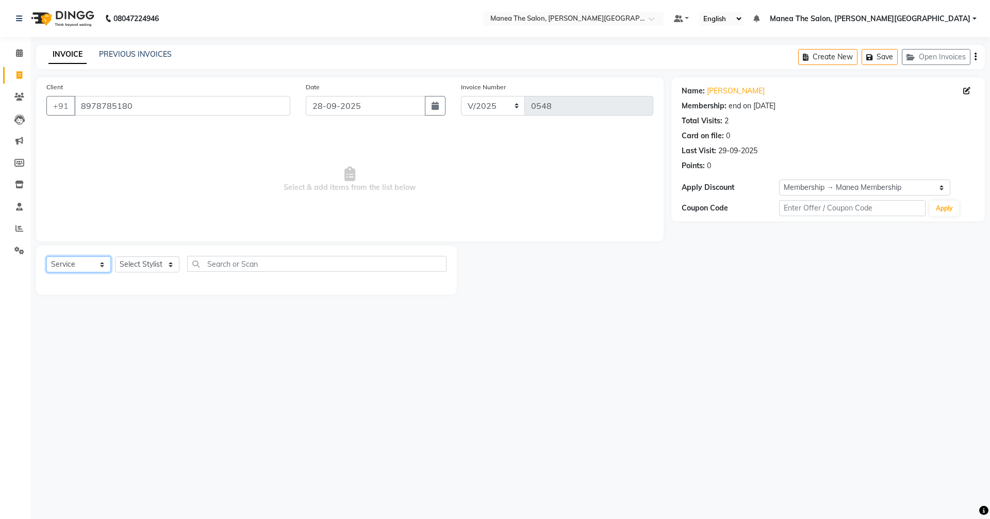
click at [78, 263] on select "Select Service Product Membership Package Voucher Prepaid Gift Card" at bounding box center [78, 264] width 64 height 16
click at [150, 259] on select "Select Stylist [PERSON_NAME] Manager [PERSON_NAME] [PERSON_NAME] [PERSON_NAME] …" at bounding box center [147, 264] width 64 height 16
select select "89489"
click at [115, 256] on select "Select Stylist [PERSON_NAME] Manager [PERSON_NAME] [PERSON_NAME] [PERSON_NAME] …" at bounding box center [147, 264] width 64 height 16
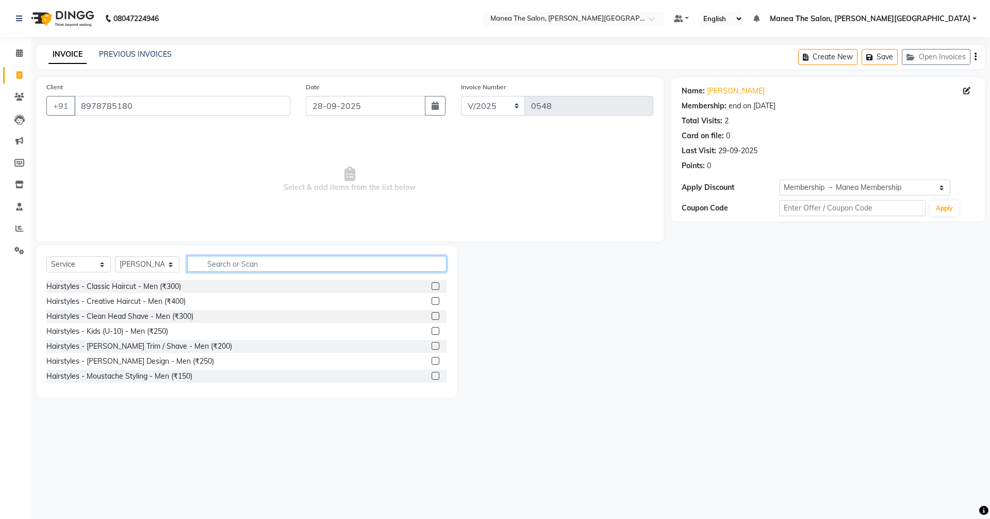
click at [261, 268] on input "text" at bounding box center [316, 264] width 259 height 16
type input "makeup"
click at [432, 361] on label at bounding box center [436, 361] width 8 height 8
click at [432, 361] on input "checkbox" at bounding box center [435, 361] width 7 height 7
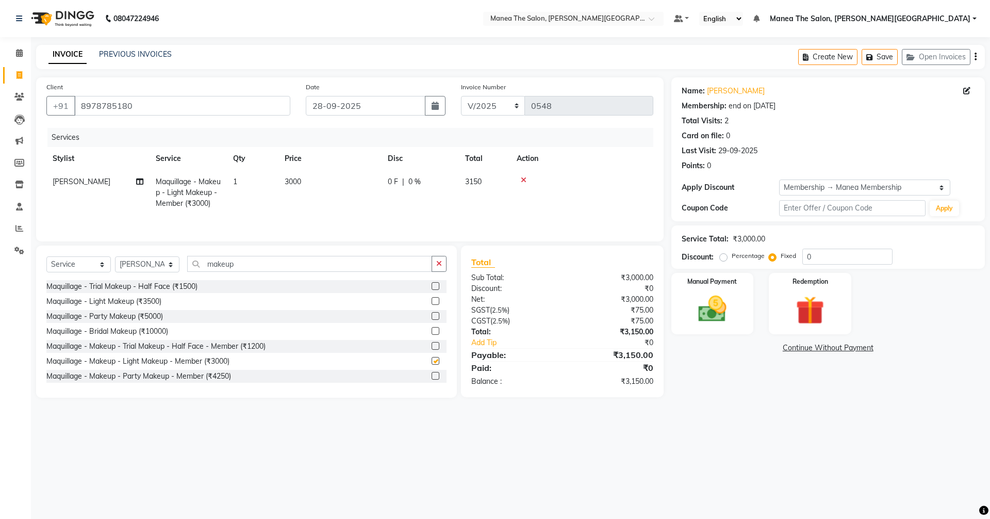
checkbox input "false"
drag, startPoint x: 249, startPoint y: 265, endPoint x: 155, endPoint y: 263, distance: 93.4
click at [155, 263] on div "Select Service Product Membership Package Voucher Prepaid Gift Card Select Styl…" at bounding box center [246, 268] width 400 height 24
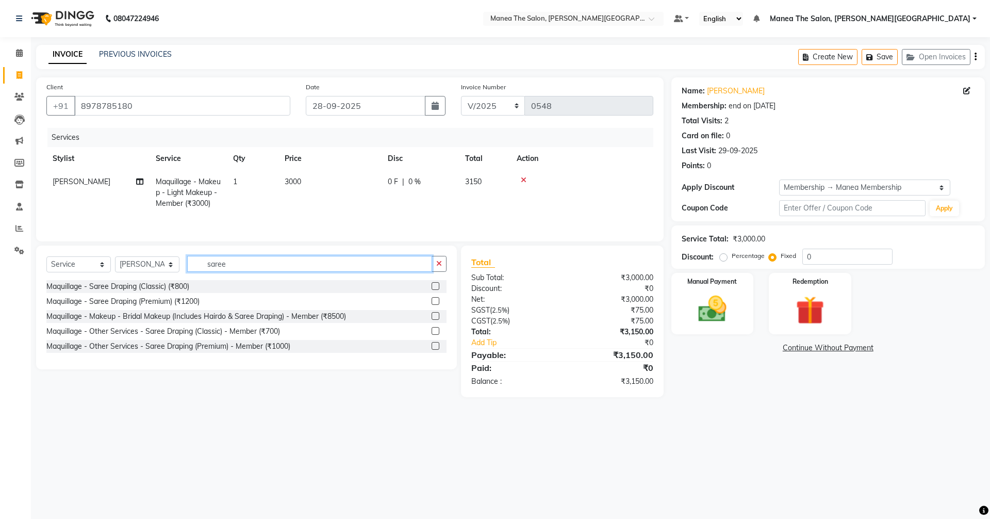
type input "saree"
click at [433, 346] on label at bounding box center [436, 346] width 8 height 8
click at [433, 346] on input "checkbox" at bounding box center [435, 346] width 7 height 7
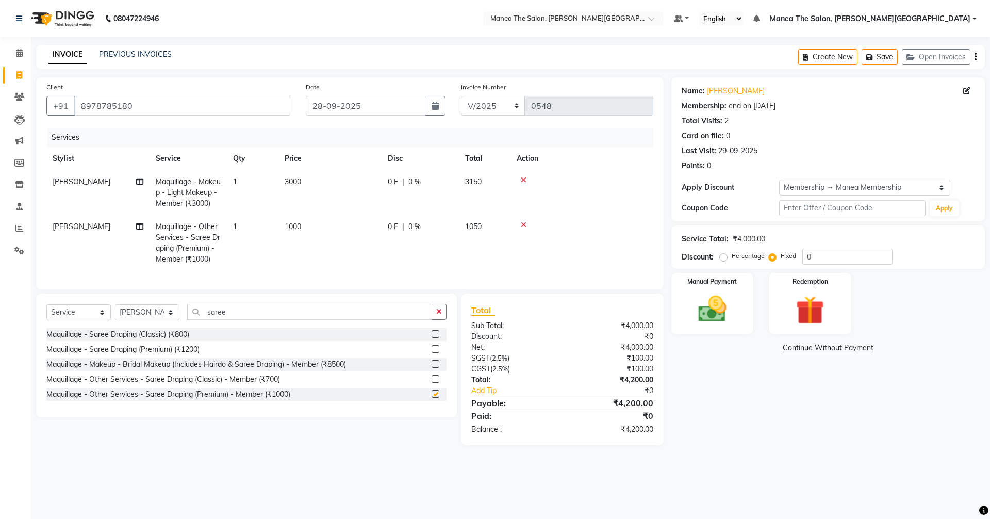
checkbox input "false"
click at [239, 224] on td "1" at bounding box center [253, 243] width 52 height 56
select select "89489"
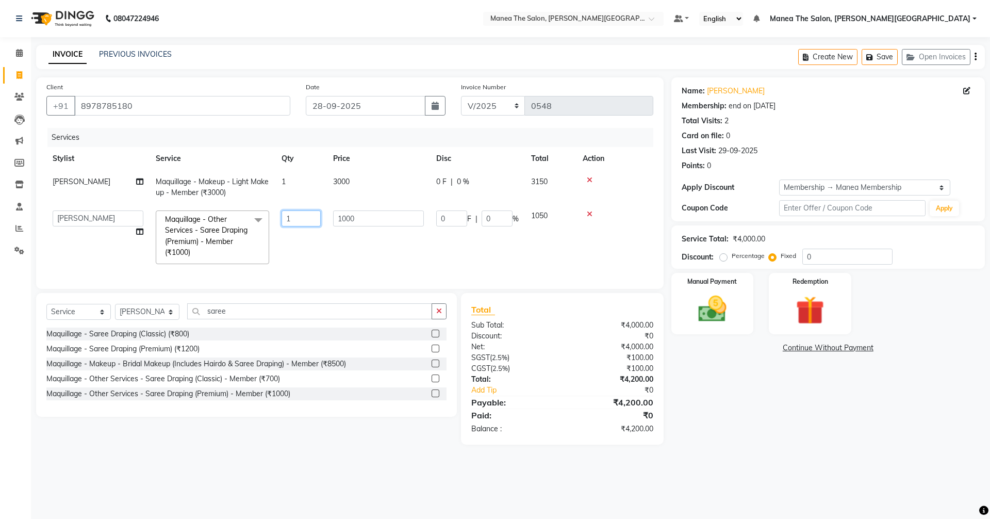
click at [298, 224] on input "1" at bounding box center [301, 218] width 39 height 16
type input "2"
click at [306, 243] on tr "[PERSON_NAME] Manager [PERSON_NAME] [PERSON_NAME] [PERSON_NAME] Zubhair Maquill…" at bounding box center [349, 237] width 607 height 66
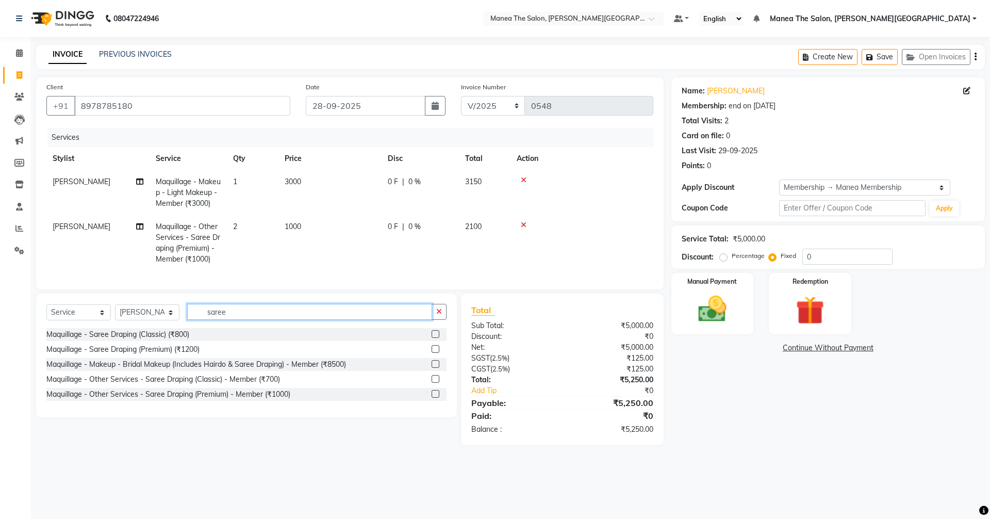
click at [248, 314] on input "saree" at bounding box center [309, 312] width 245 height 16
drag, startPoint x: 252, startPoint y: 318, endPoint x: 153, endPoint y: 319, distance: 98.5
click at [219, 319] on input "saree" at bounding box center [309, 312] width 245 height 16
type input "s"
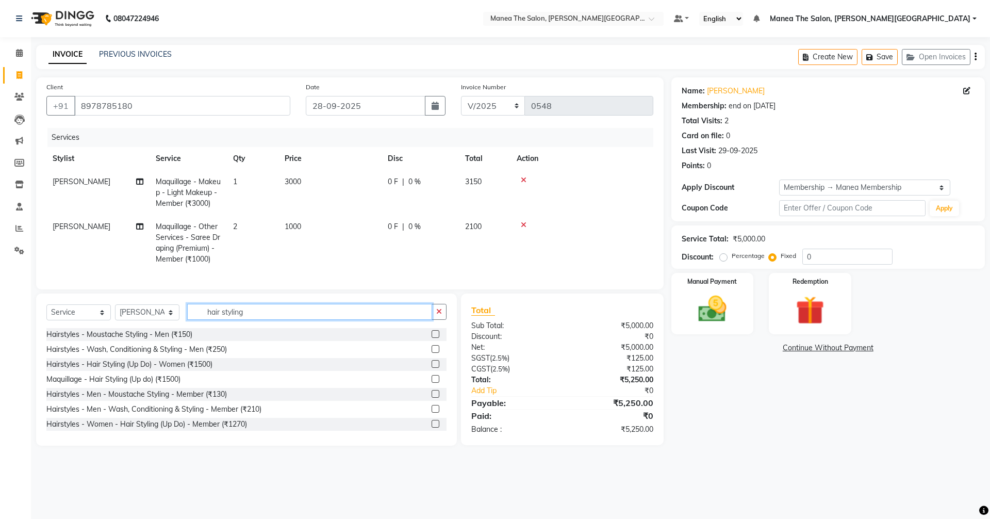
type input "hair styling"
click at [432, 428] on label at bounding box center [436, 424] width 8 height 8
click at [432, 428] on input "checkbox" at bounding box center [435, 424] width 7 height 7
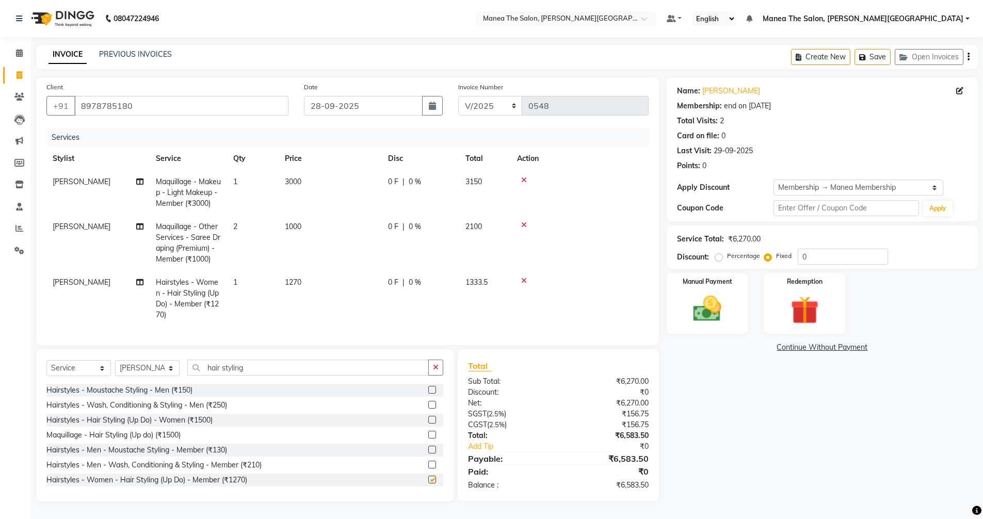
checkbox input "false"
click at [295, 277] on td "1270" at bounding box center [330, 299] width 103 height 56
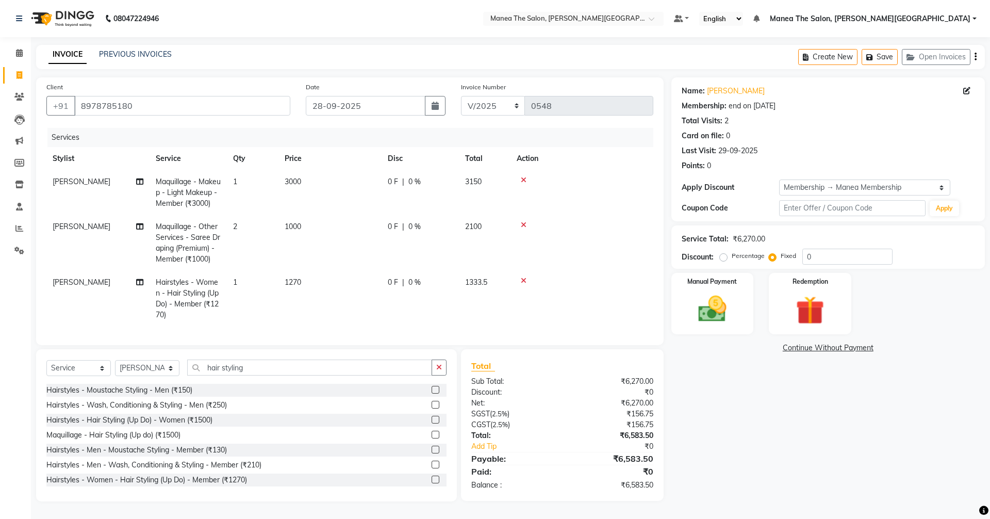
select select "89489"
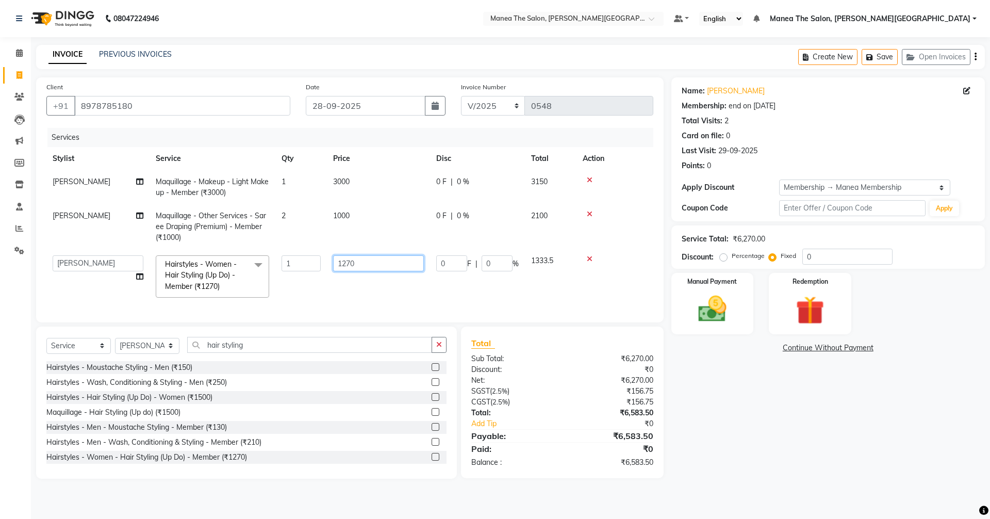
click at [350, 264] on input "1270" at bounding box center [378, 263] width 91 height 16
type input "1200"
click at [377, 297] on td "1200" at bounding box center [378, 276] width 103 height 55
select select "89489"
click at [285, 348] on input "hair styling" at bounding box center [309, 345] width 245 height 16
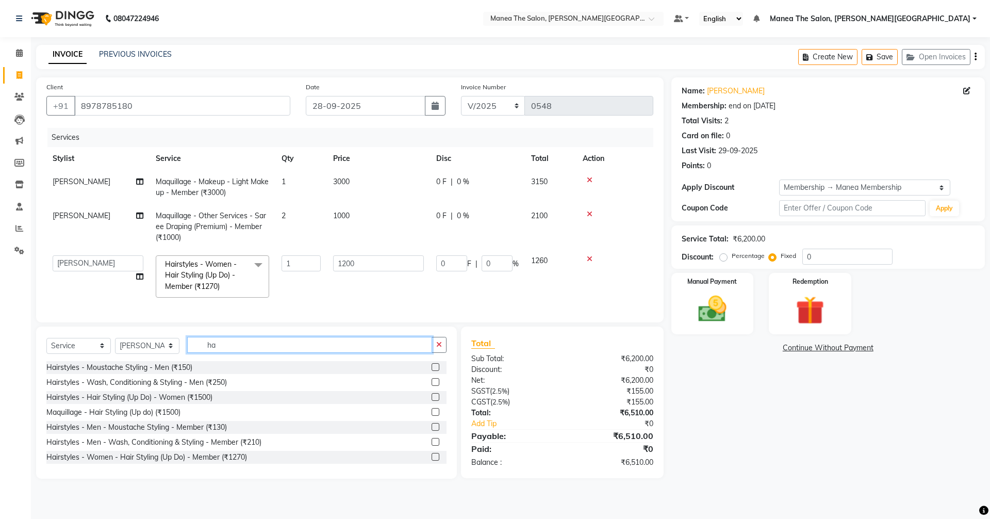
type input "h"
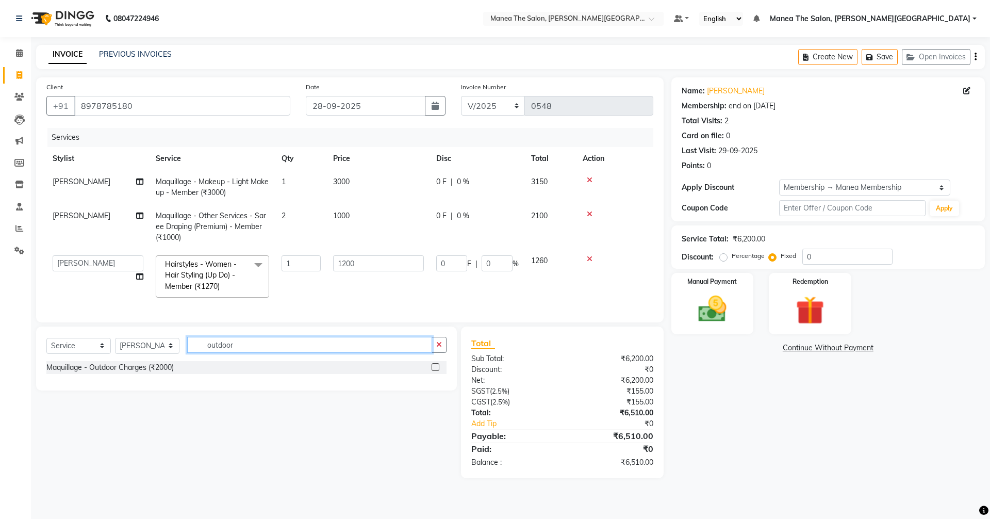
type input "outdoor"
click at [437, 371] on label at bounding box center [436, 367] width 8 height 8
click at [437, 371] on input "checkbox" at bounding box center [435, 367] width 7 height 7
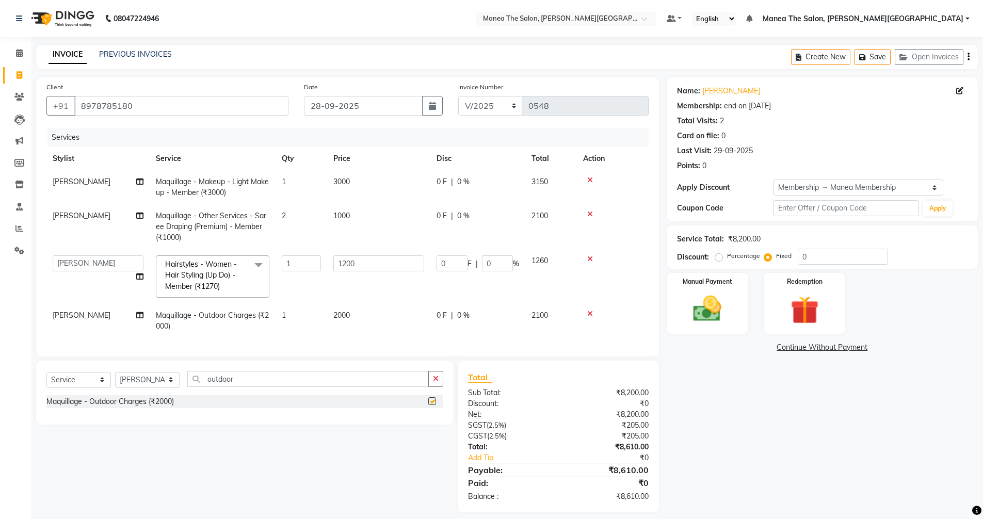
checkbox input "false"
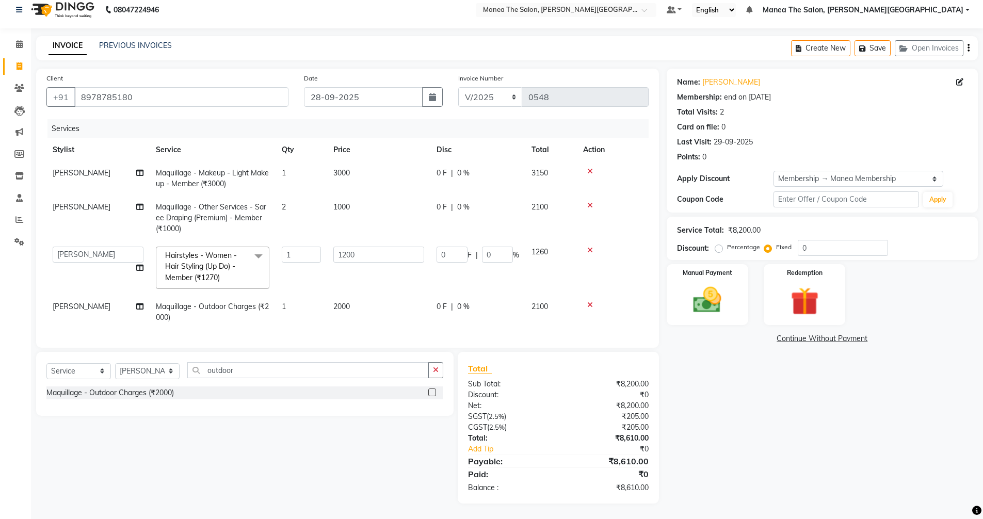
scroll to position [17, 0]
click at [477, 301] on div "0 F | 0 %" at bounding box center [477, 306] width 83 height 11
select select "89489"
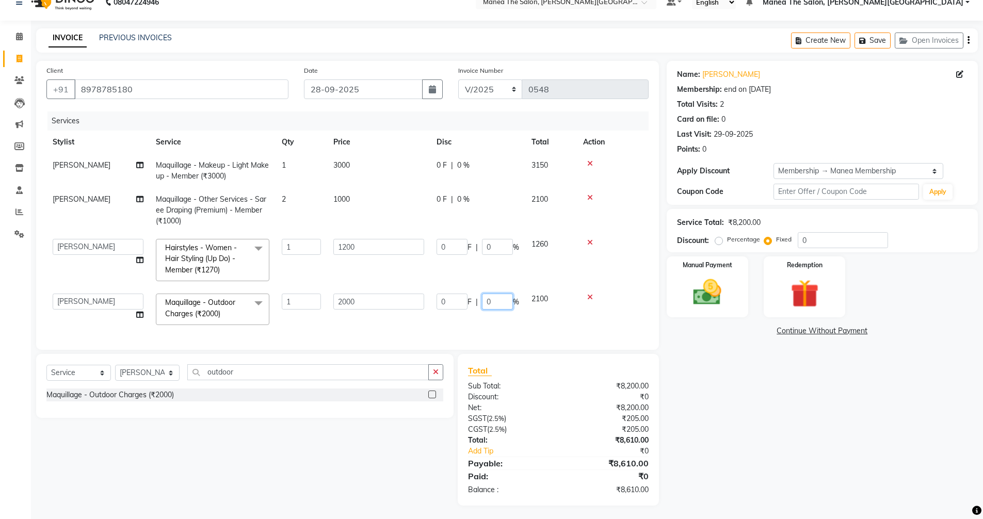
click at [494, 300] on input "0" at bounding box center [497, 301] width 31 height 16
type input "5"
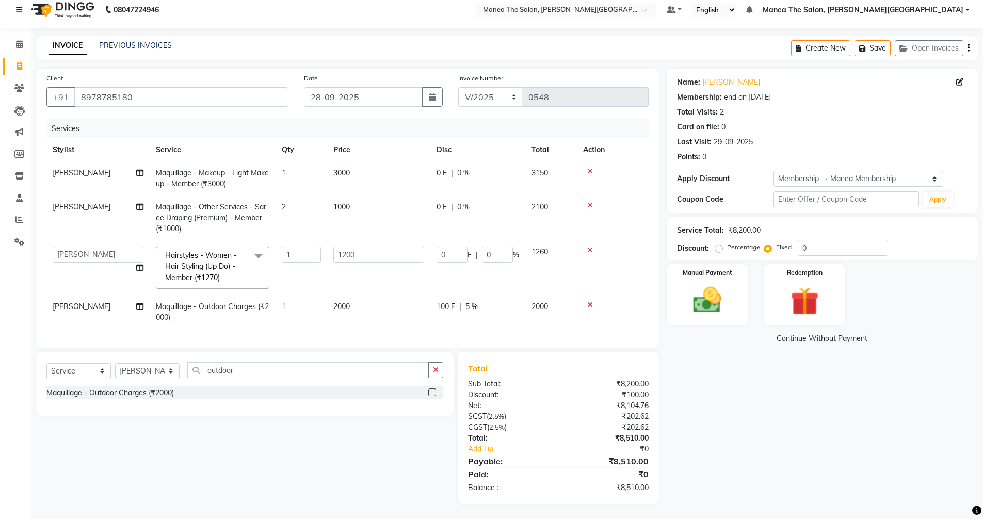
click at [528, 326] on div "Services Stylist Service Qty Price Disc Total Action [PERSON_NAME] Maquillage -…" at bounding box center [347, 228] width 602 height 218
click at [677, 274] on div "Manual Payment" at bounding box center [706, 294] width 85 height 63
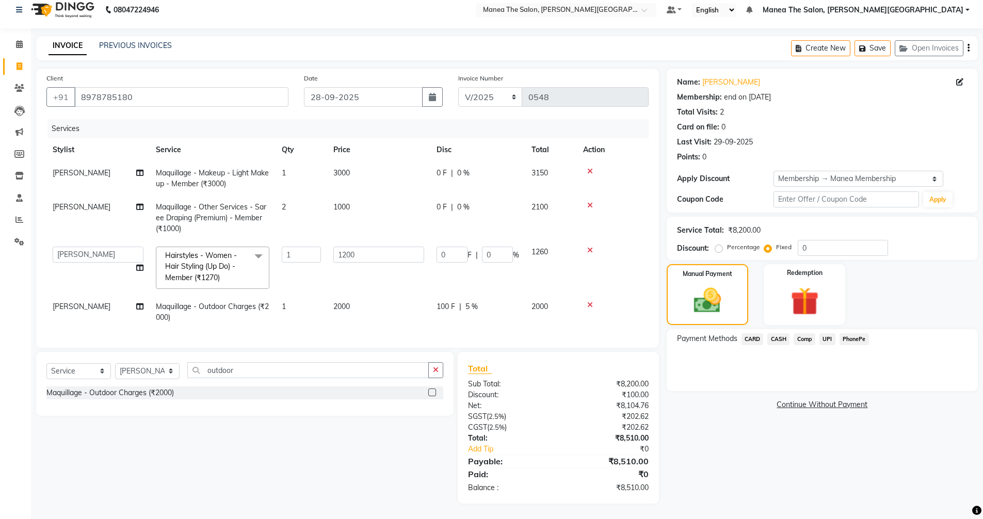
click at [753, 333] on span "CARD" at bounding box center [752, 339] width 22 height 12
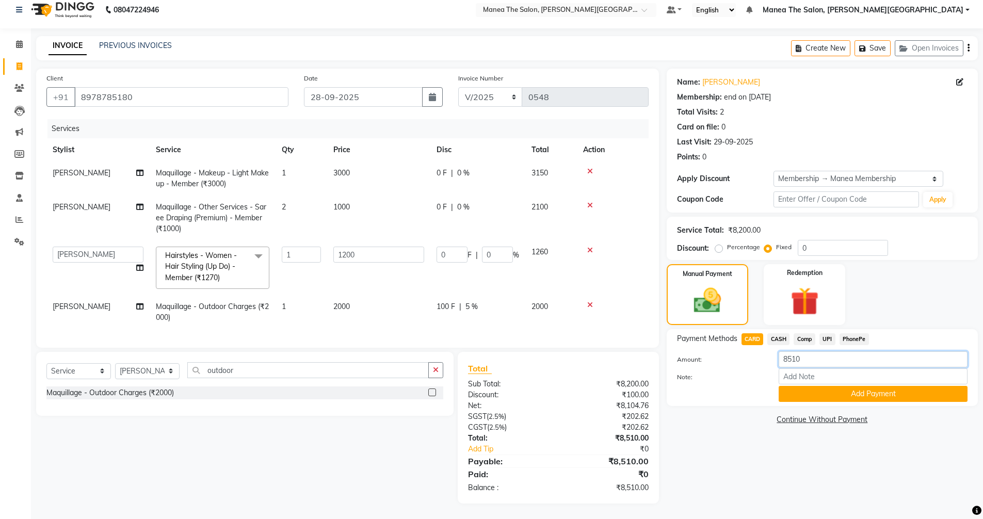
click at [819, 353] on input "8510" at bounding box center [872, 359] width 189 height 16
type input "8"
type input "4000"
click at [861, 386] on button "Add Payment" at bounding box center [872, 394] width 189 height 16
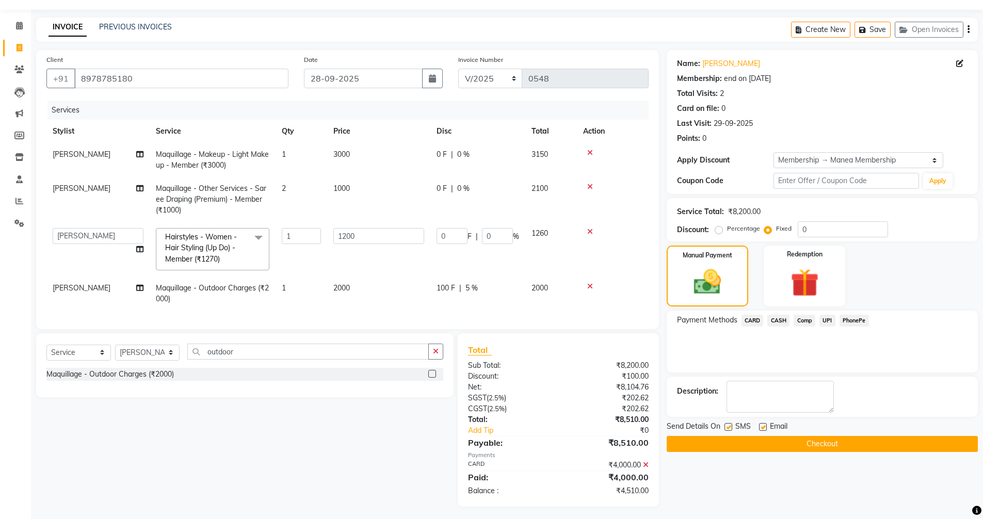
scroll to position [38, 0]
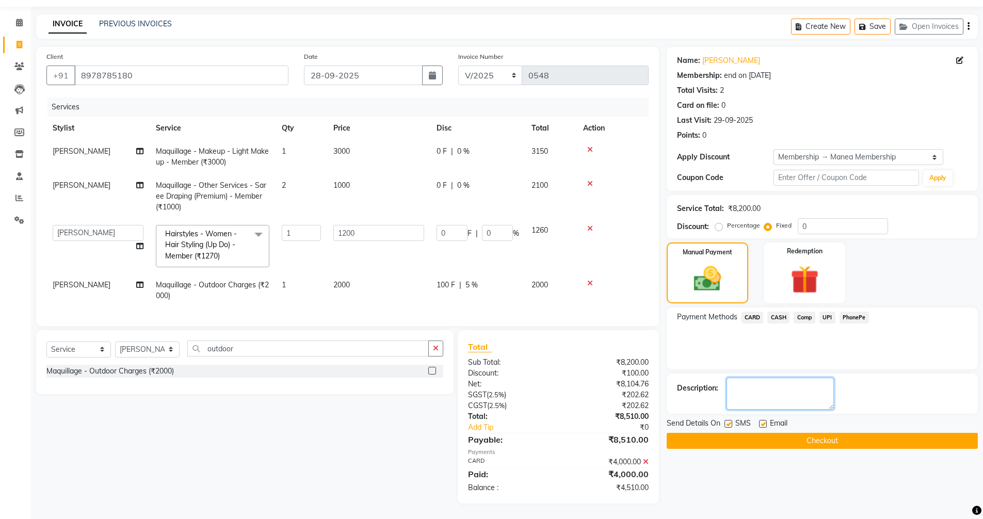
click at [784, 386] on textarea at bounding box center [779, 394] width 107 height 32
type textarea "Booked appointment for makeup on [DATE], Total bill is 8510, partial bill paid …"
click at [739, 433] on button "Checkout" at bounding box center [821, 441] width 311 height 16
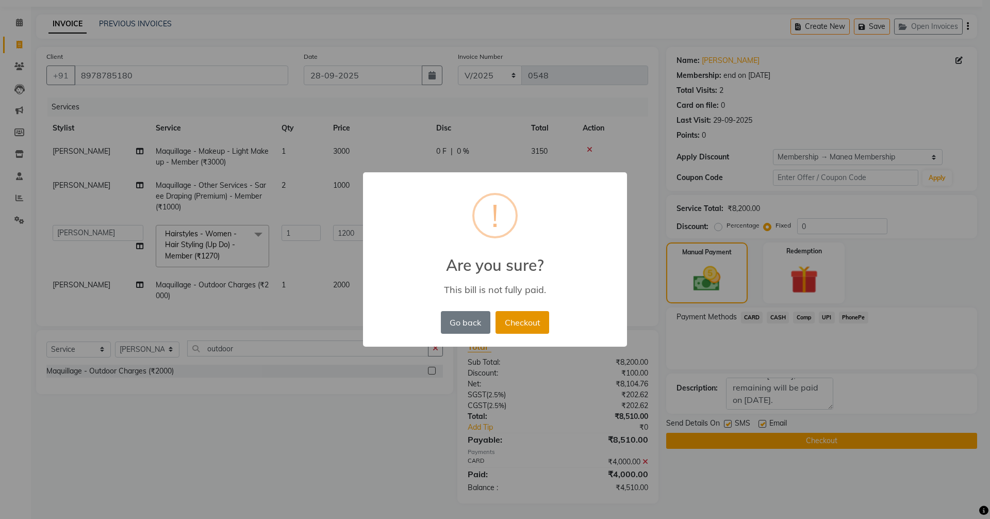
click at [525, 319] on button "Checkout" at bounding box center [523, 322] width 54 height 23
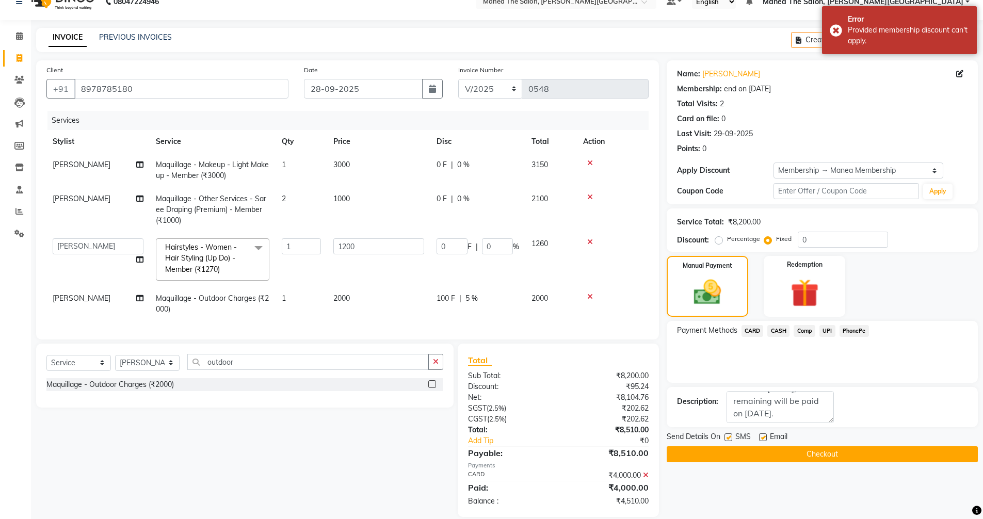
scroll to position [0, 0]
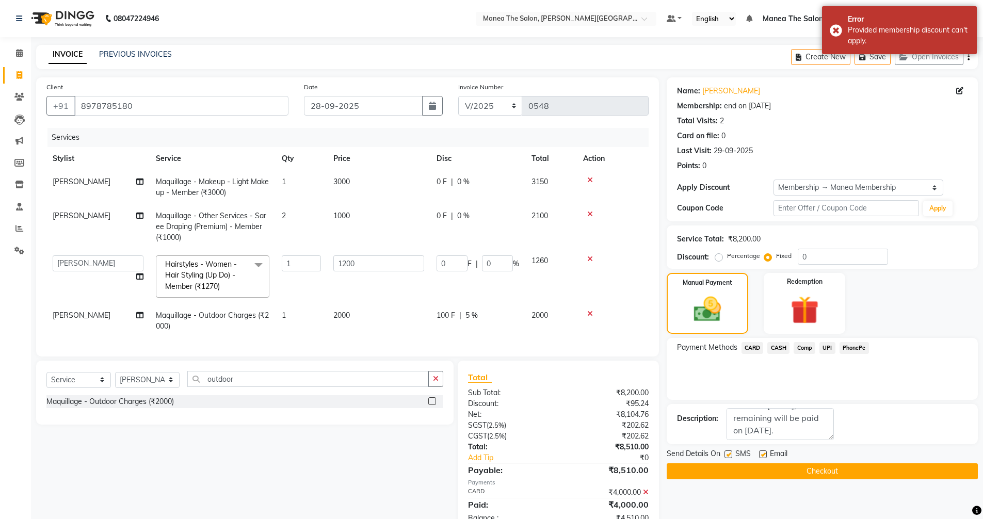
click at [470, 314] on span "5 %" at bounding box center [471, 315] width 12 height 11
select select "89489"
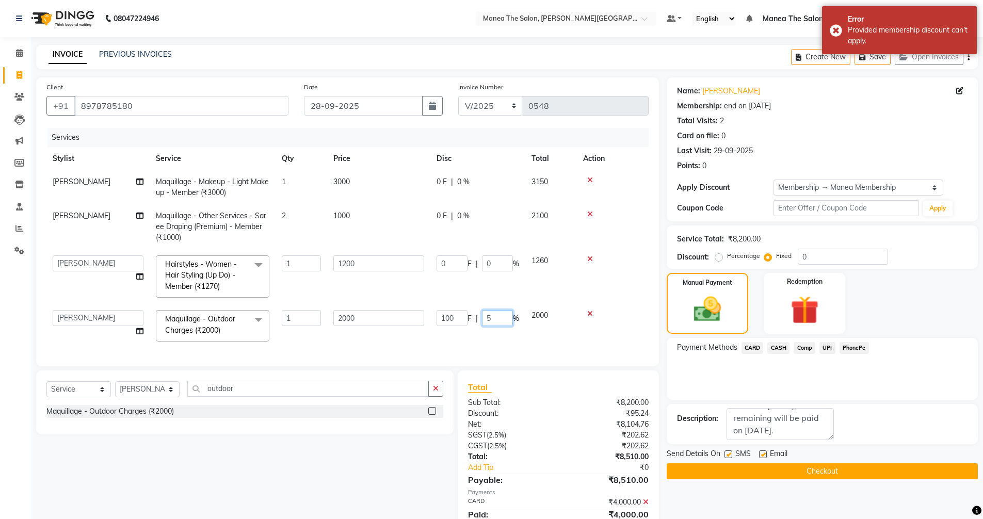
click at [503, 320] on input "5" at bounding box center [497, 318] width 31 height 16
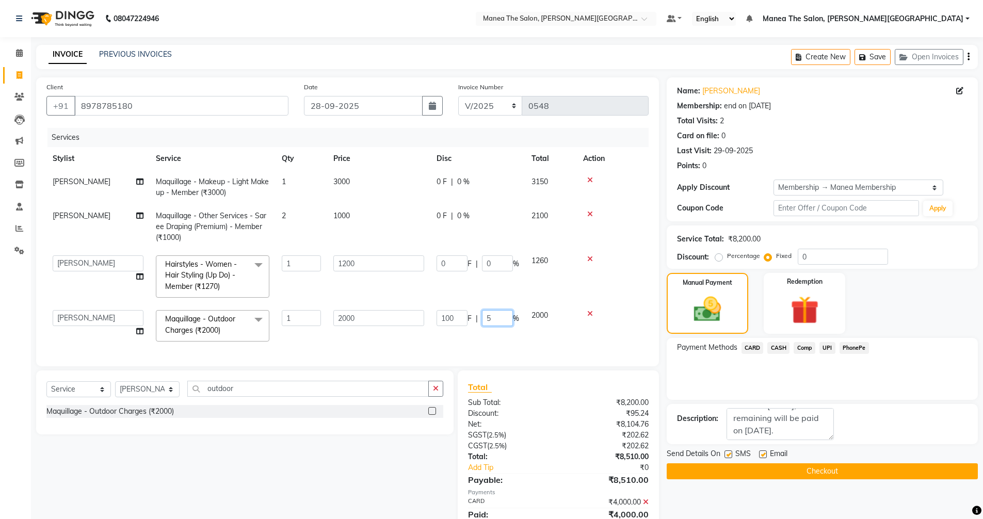
click at [501, 316] on input "5" at bounding box center [497, 318] width 31 height 16
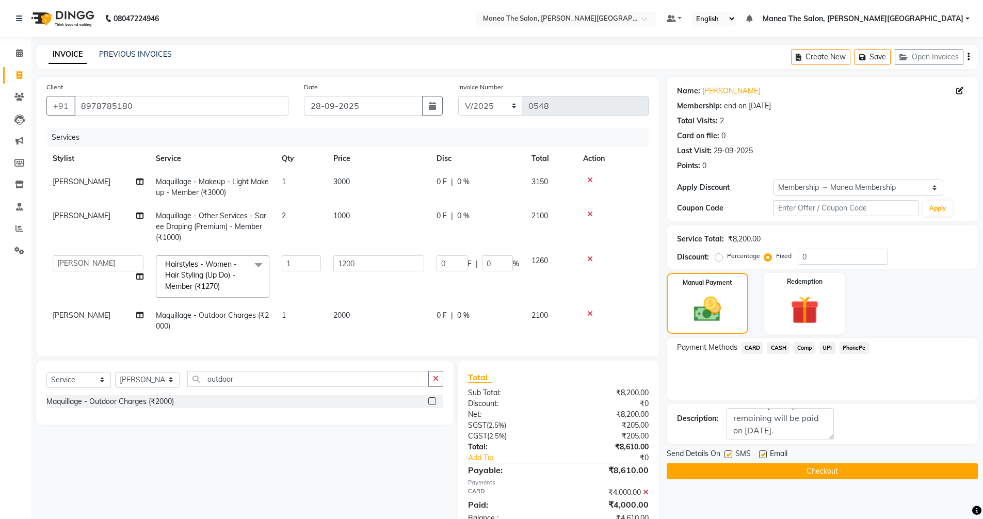
click at [530, 330] on td "2100" at bounding box center [551, 321] width 52 height 34
select select "89489"
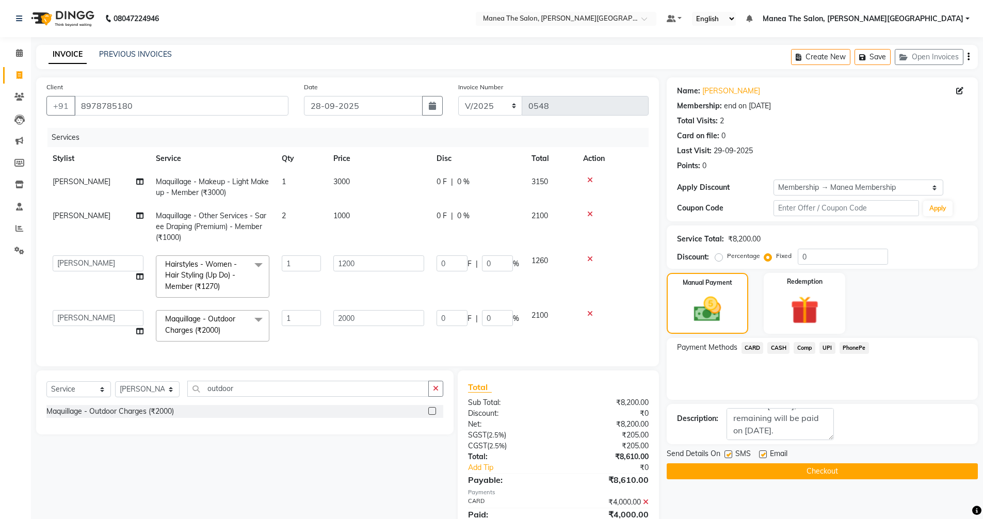
click at [547, 314] on span "2100" at bounding box center [539, 314] width 17 height 9
click at [515, 338] on td "0 F | 0 %" at bounding box center [477, 326] width 95 height 44
click at [369, 323] on input "2000" at bounding box center [378, 318] width 91 height 16
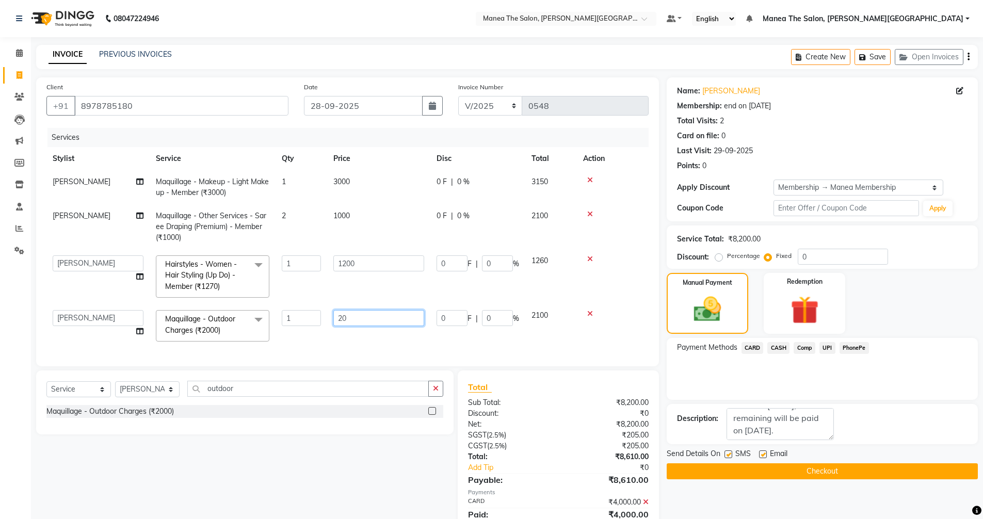
type input "2"
type input "1900"
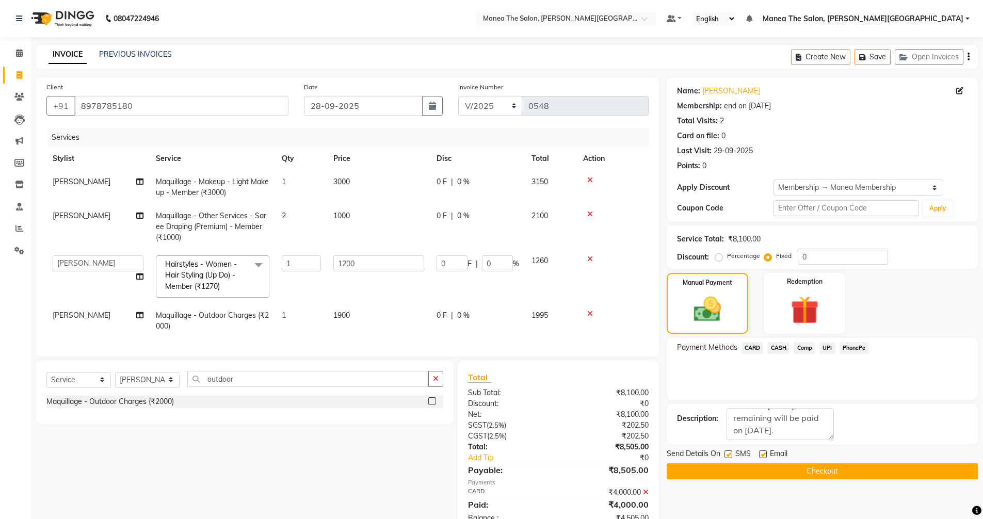
click at [476, 337] on td "0 F | 0 %" at bounding box center [477, 321] width 95 height 34
select select "89489"
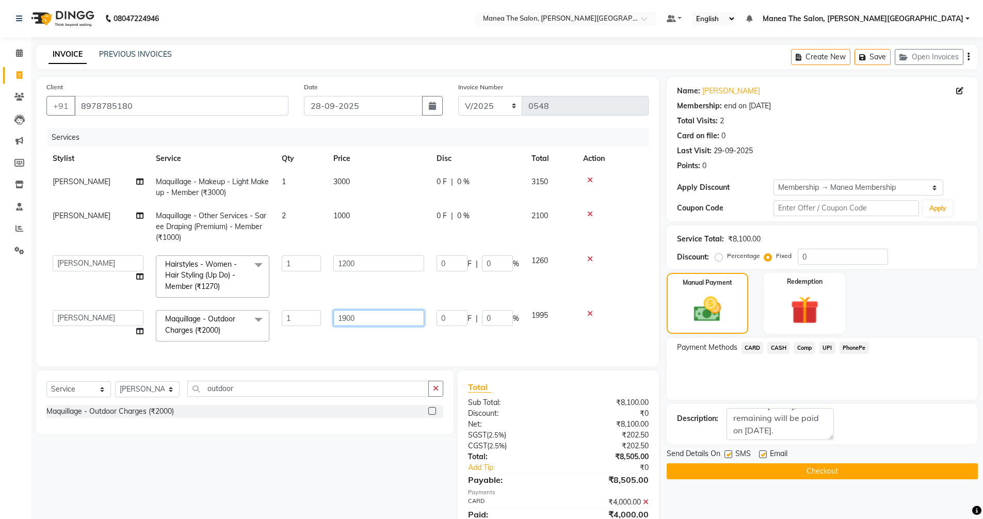
click at [366, 316] on input "1900" at bounding box center [378, 318] width 91 height 16
type input "1995"
click at [378, 335] on td "1995" at bounding box center [378, 326] width 103 height 44
select select "89489"
click at [375, 320] on input "1995" at bounding box center [378, 318] width 91 height 16
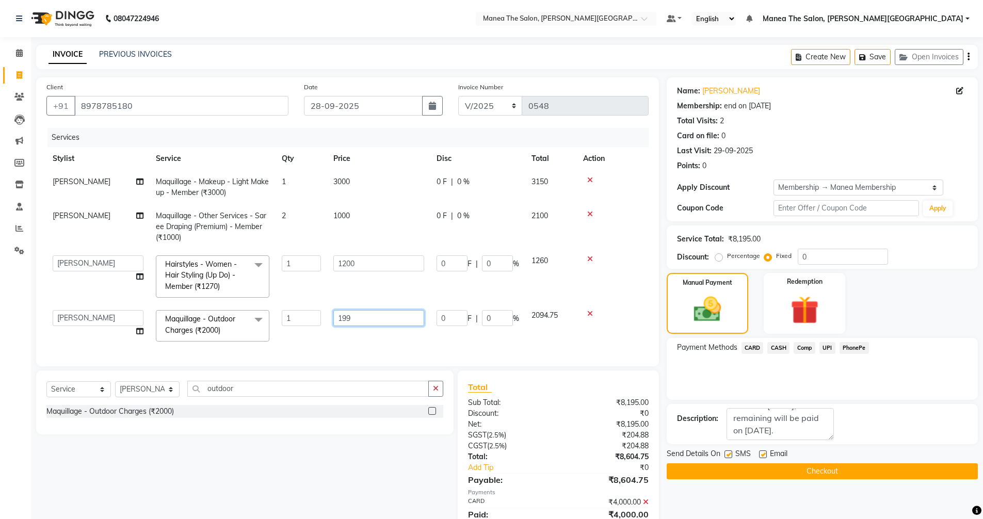
type input "1995"
click at [521, 338] on td "0 F | 0 %" at bounding box center [477, 326] width 95 height 44
select select "89489"
click at [483, 345] on td "0 F | 0 %" at bounding box center [477, 326] width 95 height 44
click at [588, 313] on icon at bounding box center [590, 313] width 6 height 7
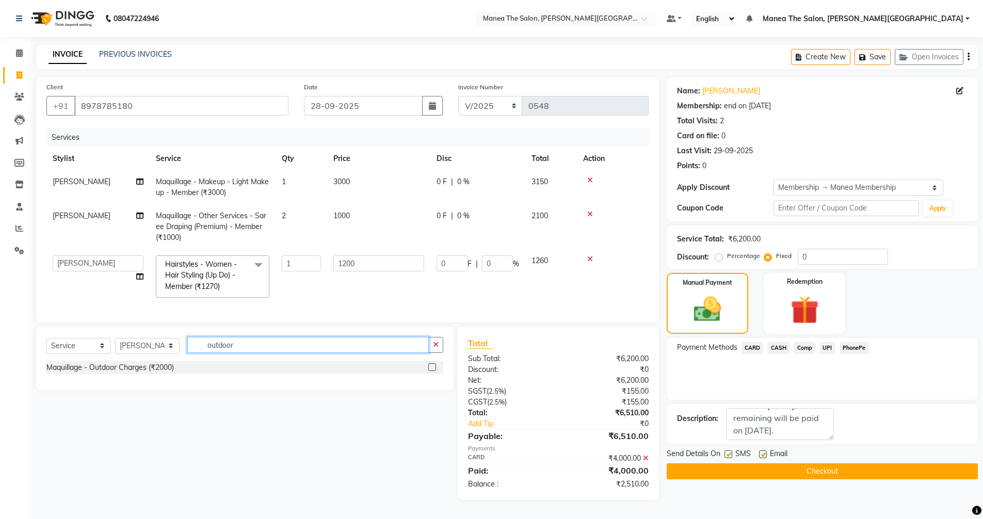
click at [259, 353] on input "outdoor" at bounding box center [307, 345] width 241 height 16
click at [434, 371] on label at bounding box center [432, 367] width 8 height 8
click at [434, 371] on input "checkbox" at bounding box center [431, 367] width 7 height 7
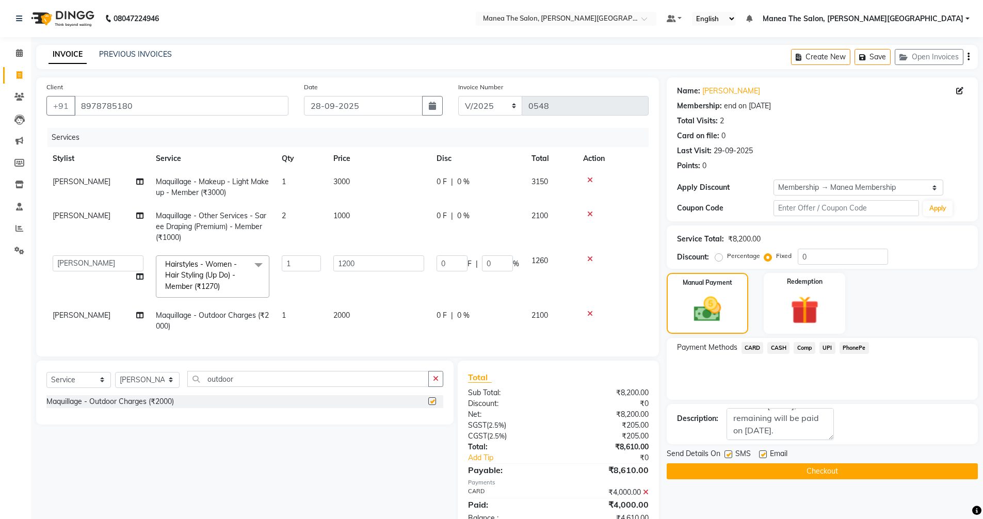
checkbox input "false"
click at [352, 317] on td "2000" at bounding box center [378, 321] width 103 height 34
select select "89489"
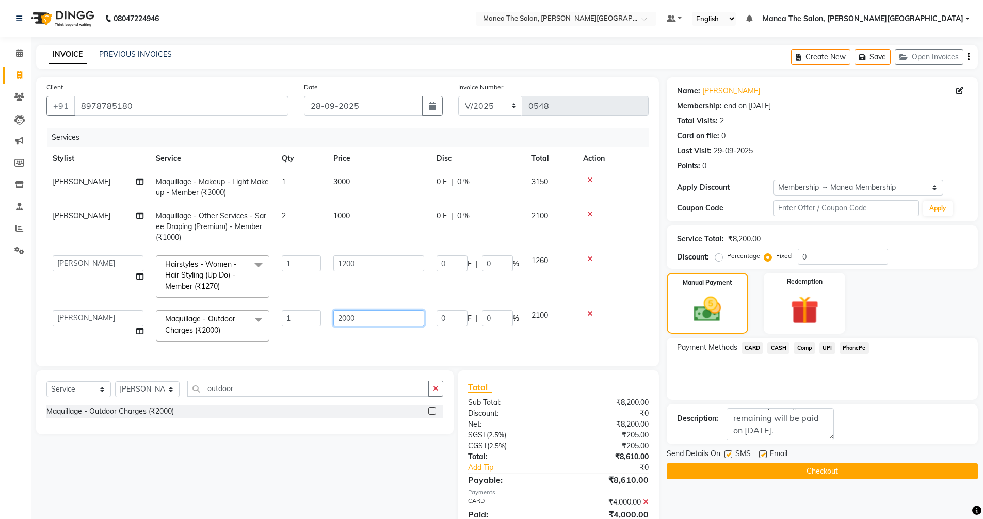
click at [367, 320] on input "2000" at bounding box center [378, 318] width 91 height 16
type input "2"
type input "1995"
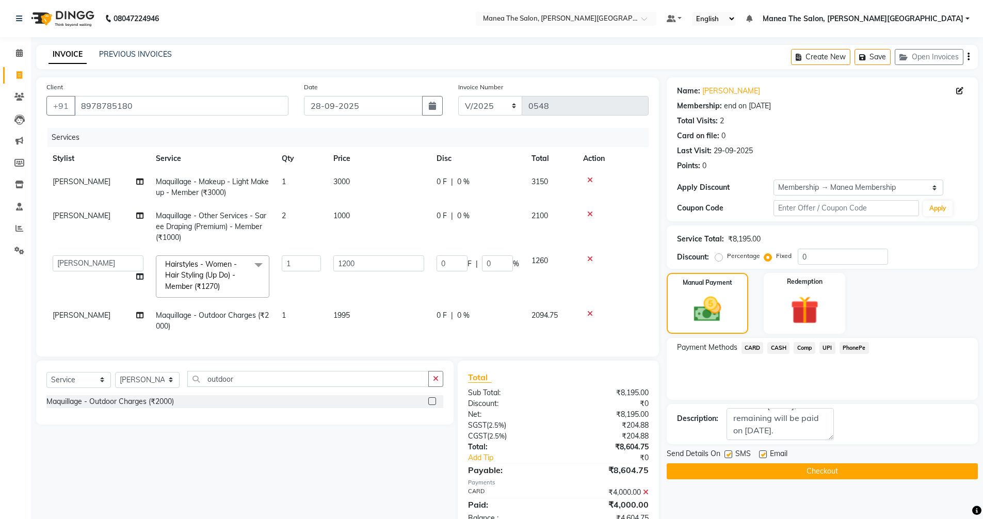
click at [407, 344] on div "Services Stylist Service Qty Price Disc Total Action [PERSON_NAME] Maquillage -…" at bounding box center [347, 237] width 602 height 218
click at [355, 315] on td "1995" at bounding box center [378, 321] width 103 height 34
select select "89489"
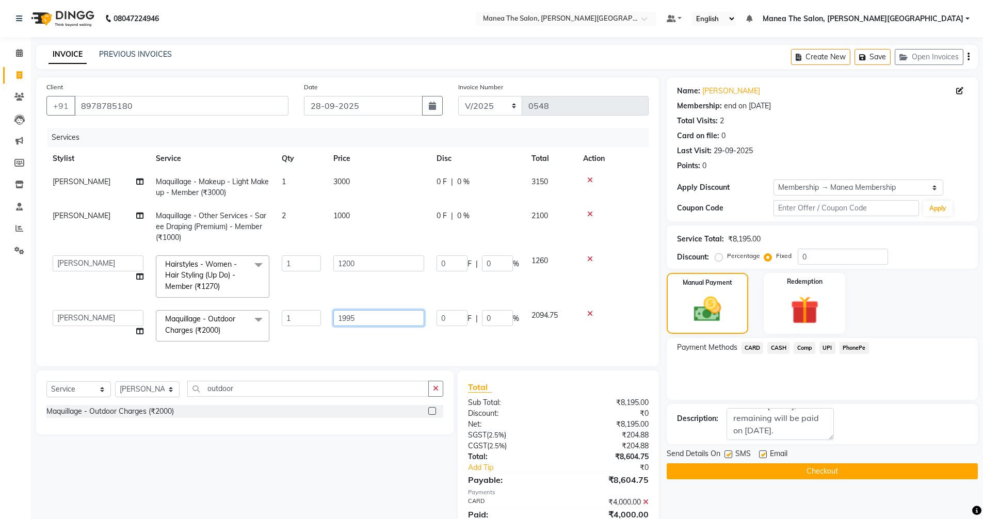
click at [359, 319] on input "1995" at bounding box center [378, 318] width 91 height 16
type input "1990"
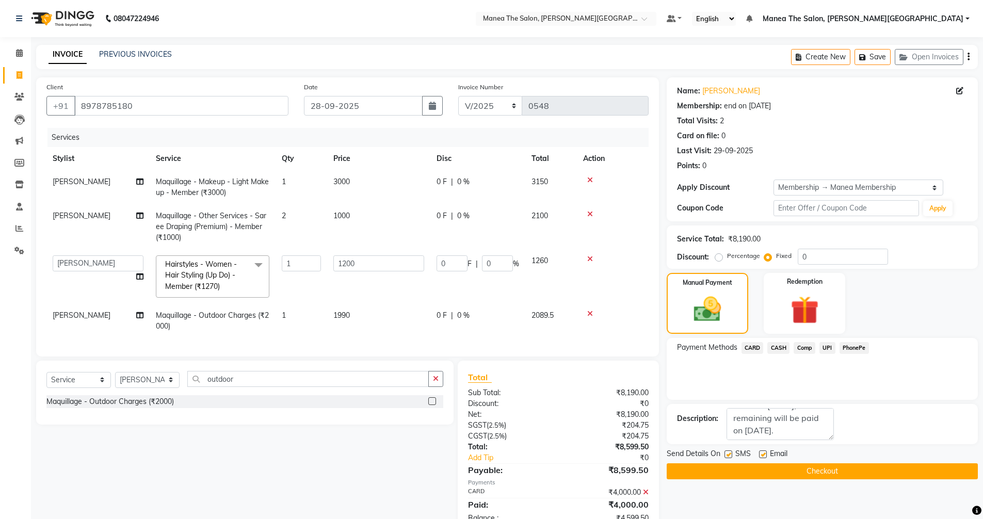
click at [368, 335] on td "1990" at bounding box center [378, 321] width 103 height 34
select select "89489"
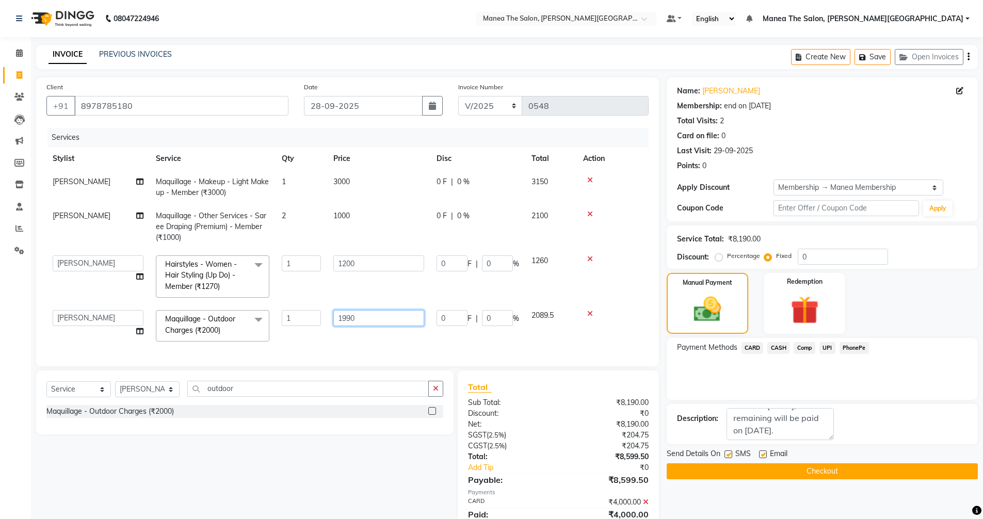
drag, startPoint x: 367, startPoint y: 317, endPoint x: 340, endPoint y: 318, distance: 27.3
click at [340, 318] on input "1990" at bounding box center [378, 318] width 91 height 16
type input "1900"
click at [351, 332] on td "1900" at bounding box center [378, 326] width 103 height 44
select select "89489"
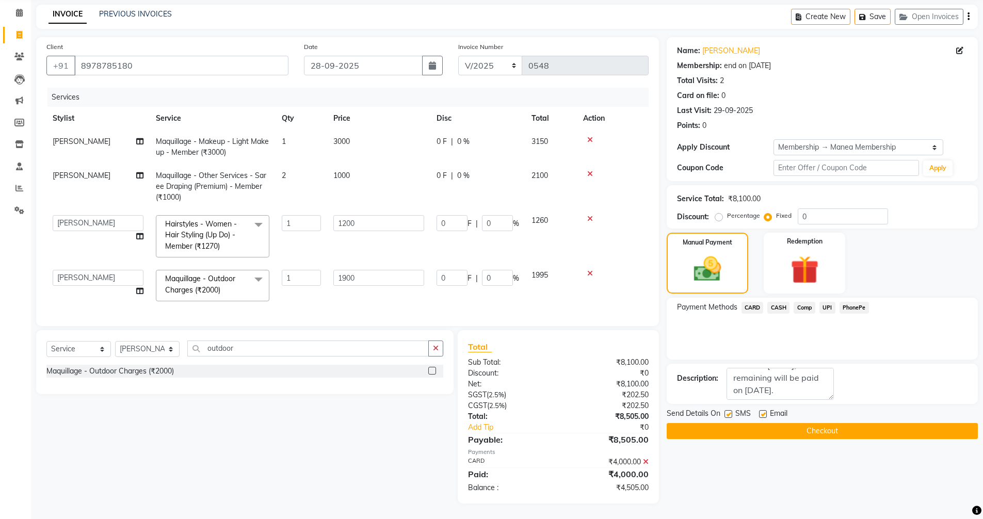
scroll to position [48, 0]
click at [358, 271] on input "1900" at bounding box center [378, 278] width 91 height 16
type input "1920"
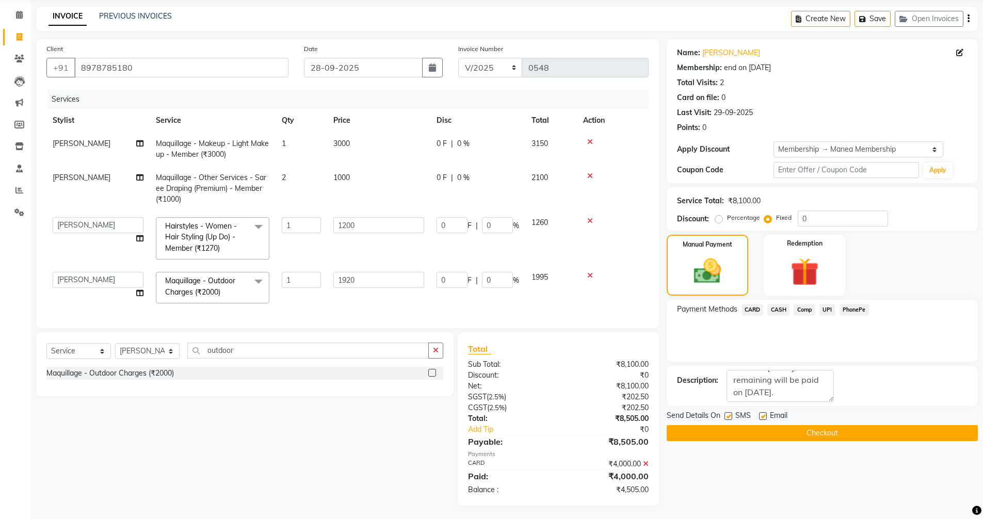
click at [361, 291] on td "1920" at bounding box center [378, 288] width 103 height 44
select select "89489"
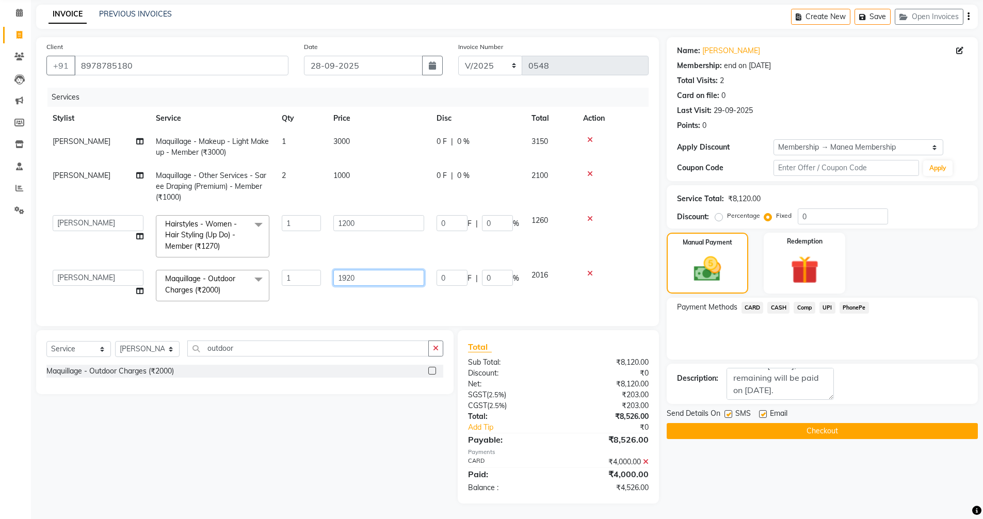
click at [378, 270] on input "1920" at bounding box center [378, 278] width 91 height 16
type input "1930"
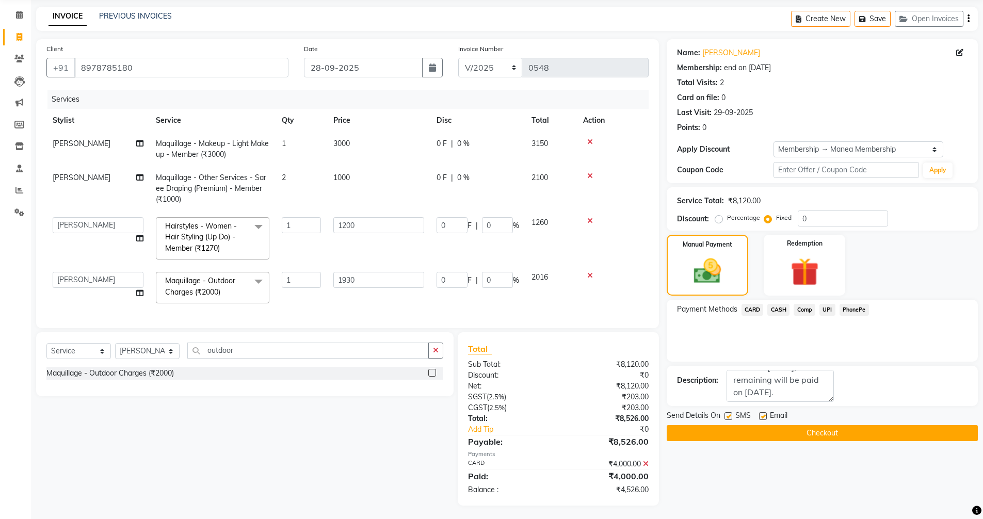
click at [406, 289] on td "1930" at bounding box center [378, 288] width 103 height 44
select select "89489"
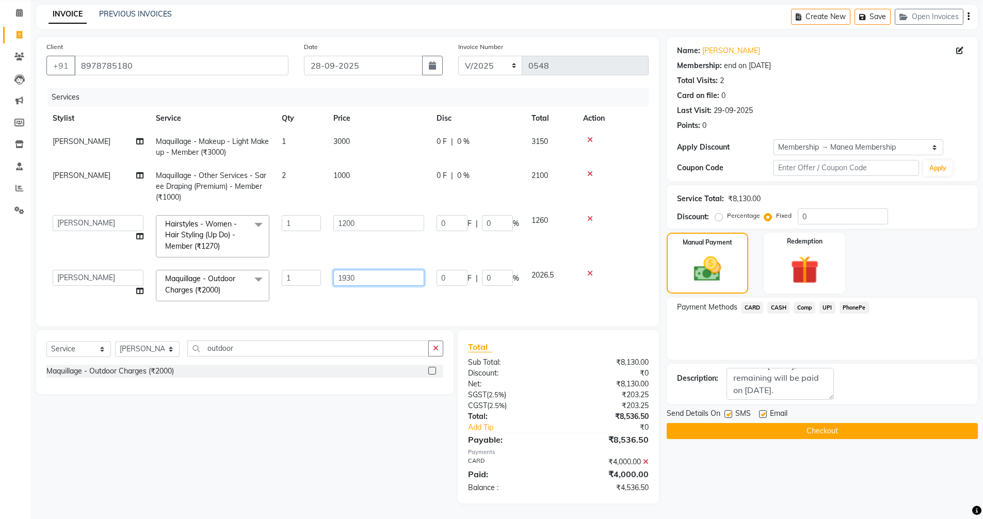
click at [375, 273] on input "1930" at bounding box center [378, 278] width 91 height 16
type input "1910"
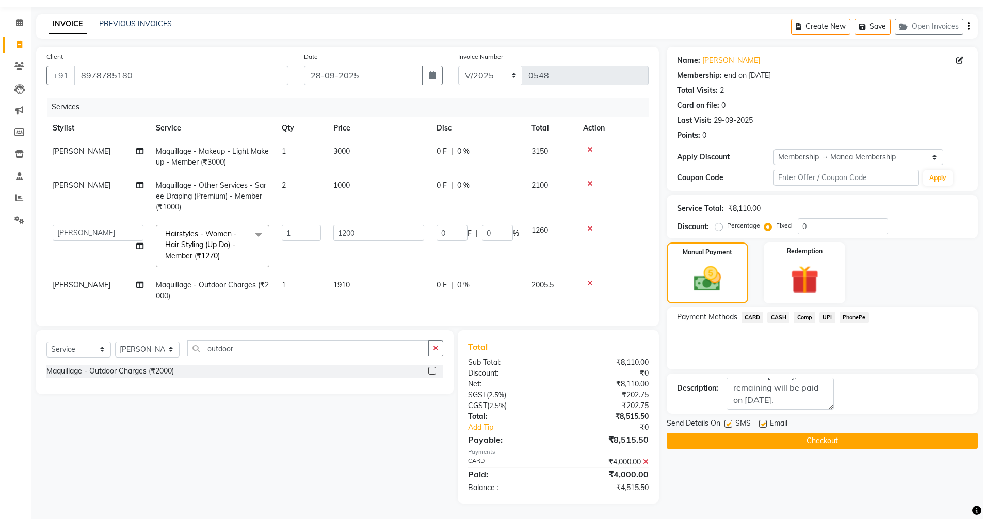
click at [379, 294] on td "1910" at bounding box center [378, 290] width 103 height 34
select select "89489"
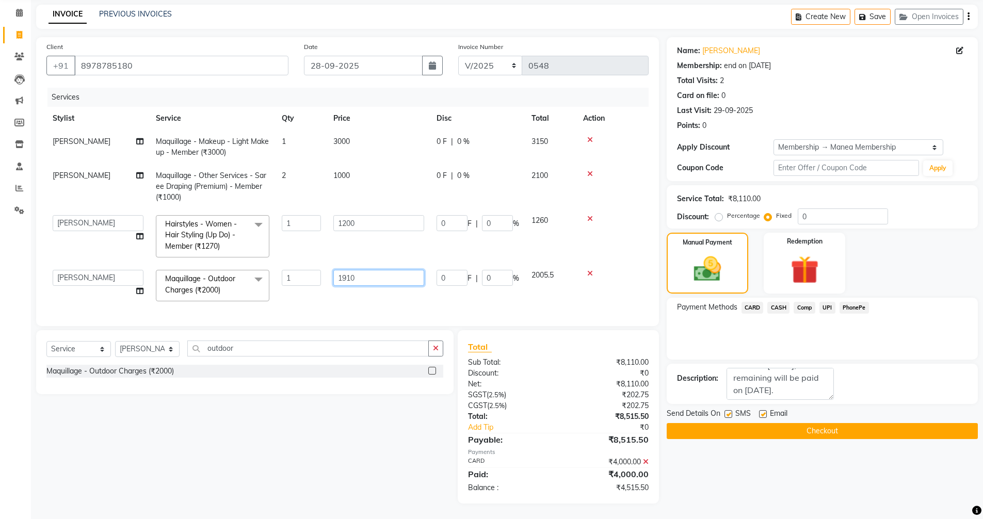
click at [363, 272] on input "1910" at bounding box center [378, 278] width 91 height 16
type input "1905"
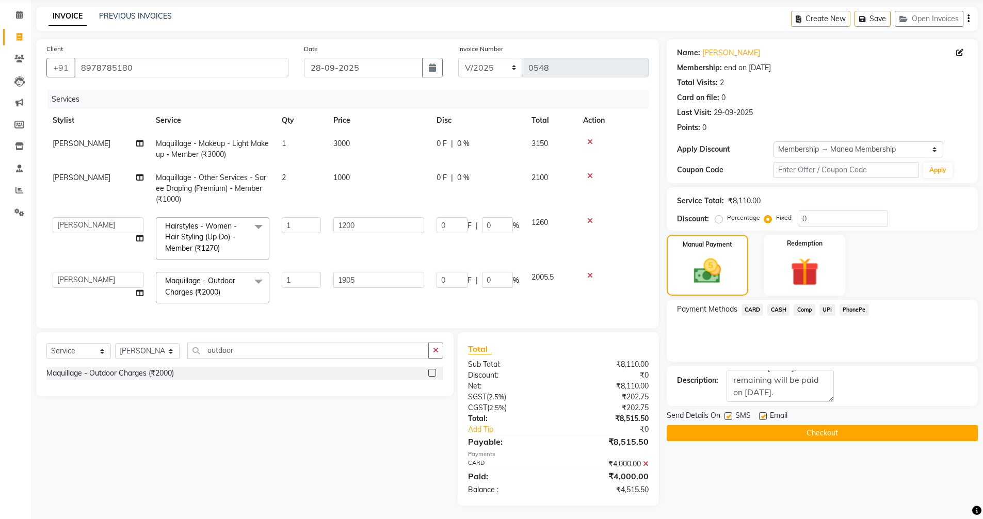
click at [365, 302] on div "Services Stylist Service Qty Price Disc Total Action [PERSON_NAME] Maquillage -…" at bounding box center [347, 204] width 602 height 228
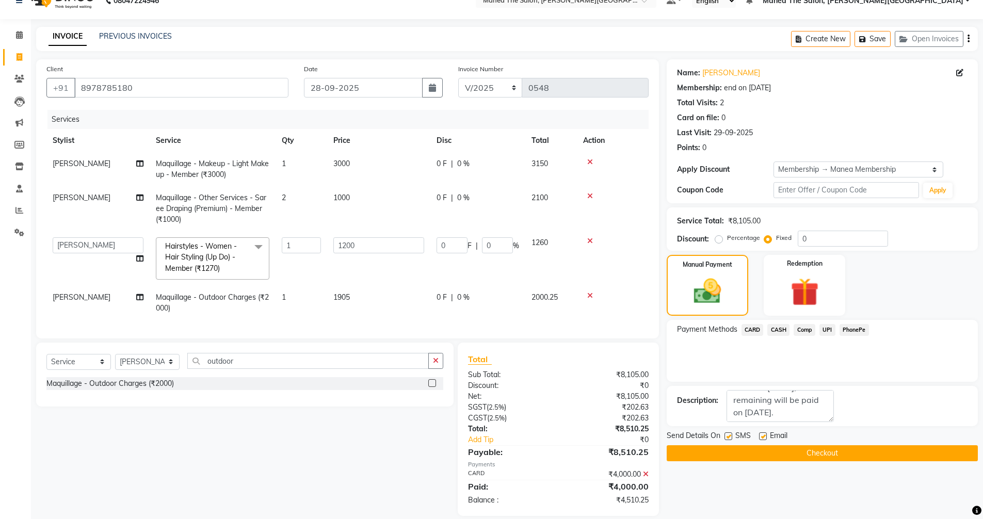
scroll to position [0, 0]
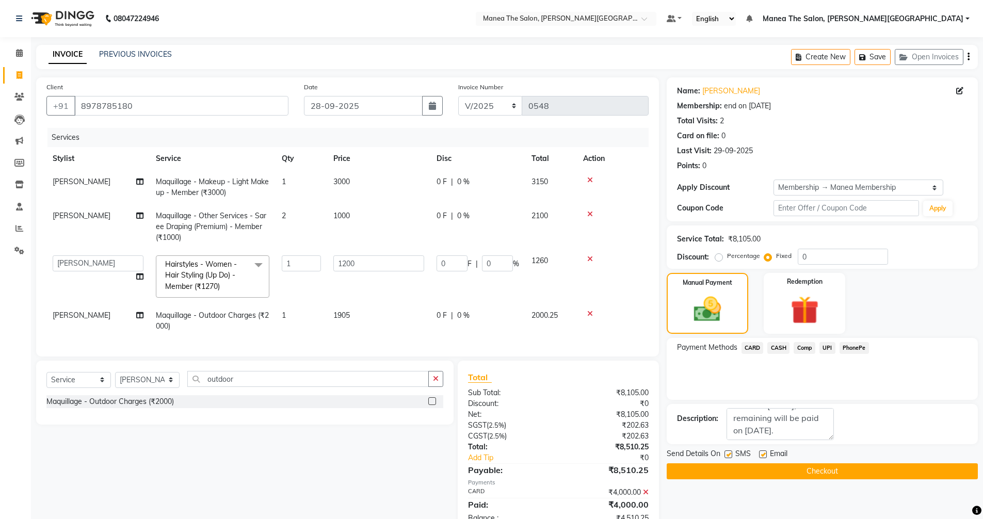
click at [484, 298] on td "0 F | 0 %" at bounding box center [477, 276] width 95 height 55
click at [377, 292] on td "1200" at bounding box center [378, 276] width 103 height 55
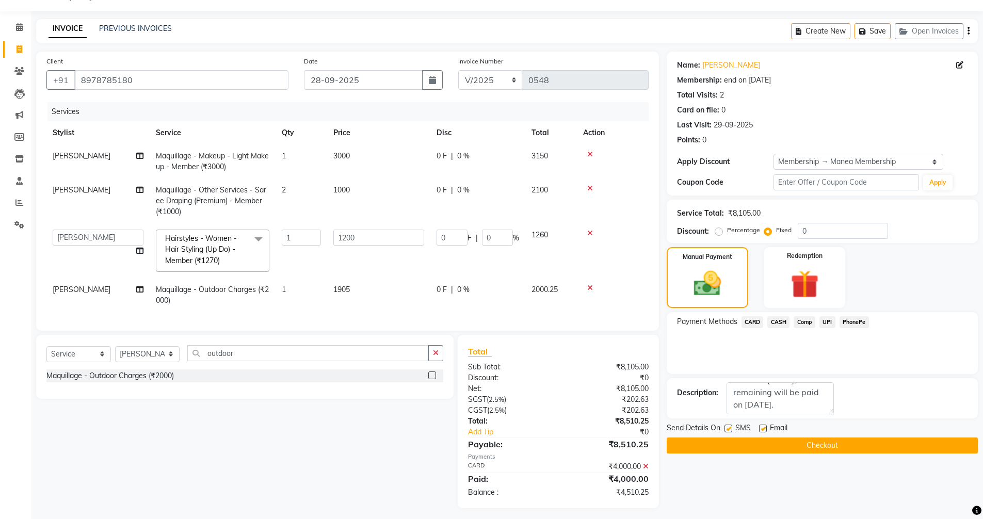
scroll to position [38, 0]
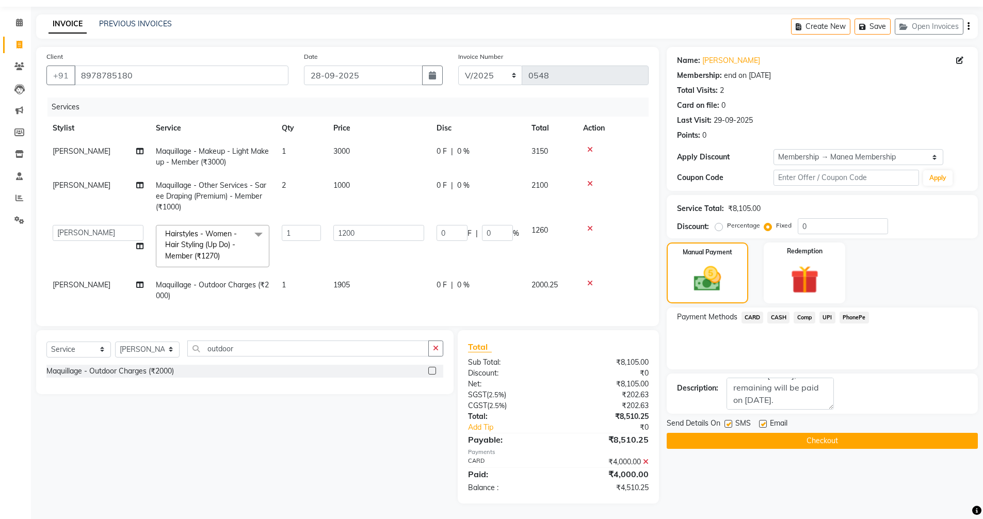
click at [793, 433] on button "Checkout" at bounding box center [821, 441] width 311 height 16
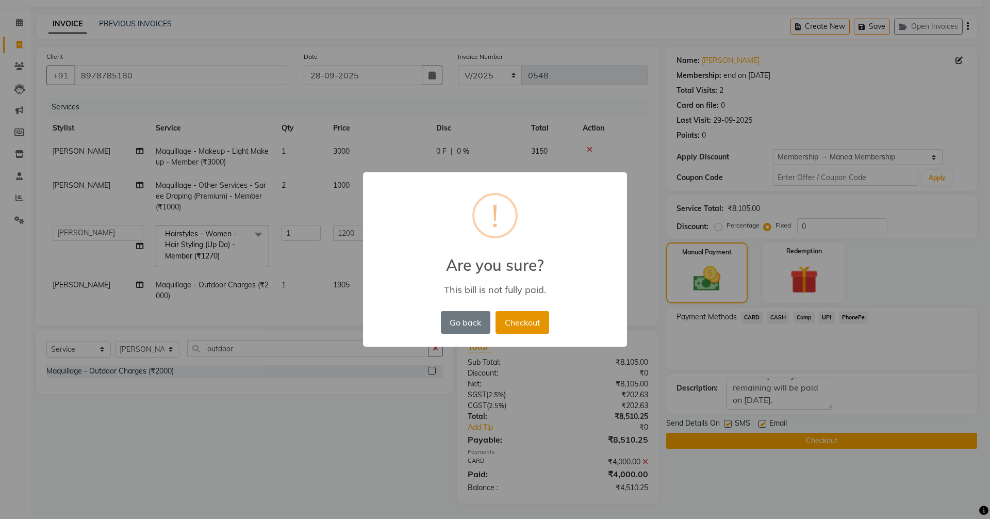
click at [514, 317] on button "Checkout" at bounding box center [523, 322] width 54 height 23
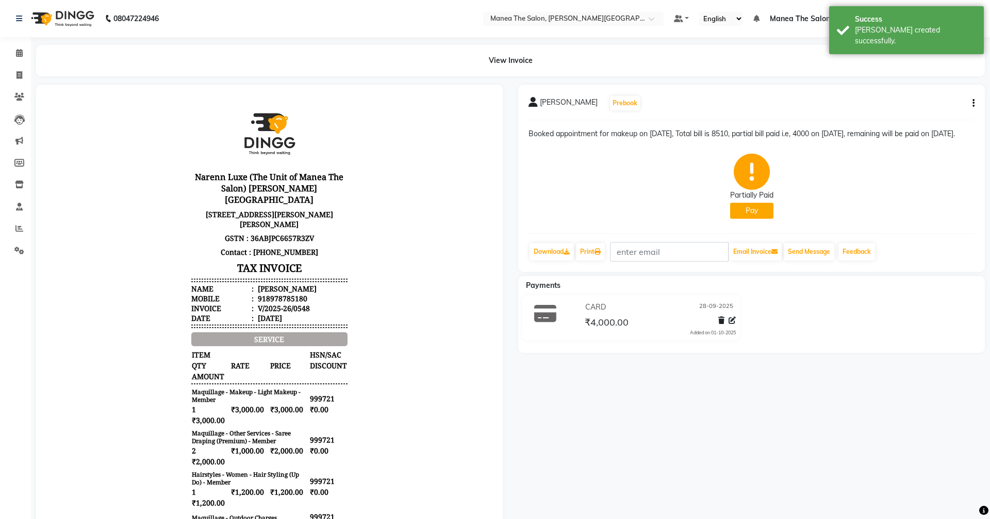
select select "8762"
select select "service"
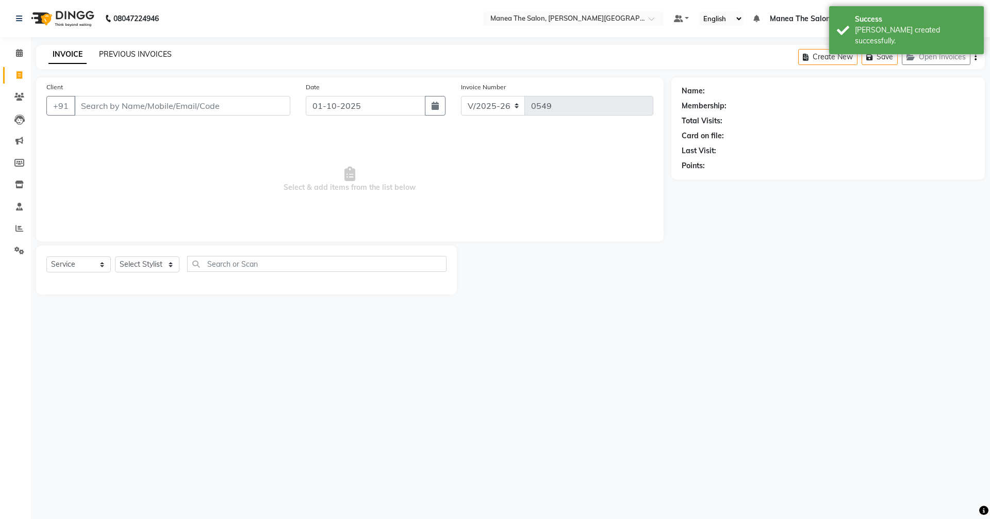
click at [163, 56] on link "PREVIOUS INVOICES" at bounding box center [135, 54] width 73 height 9
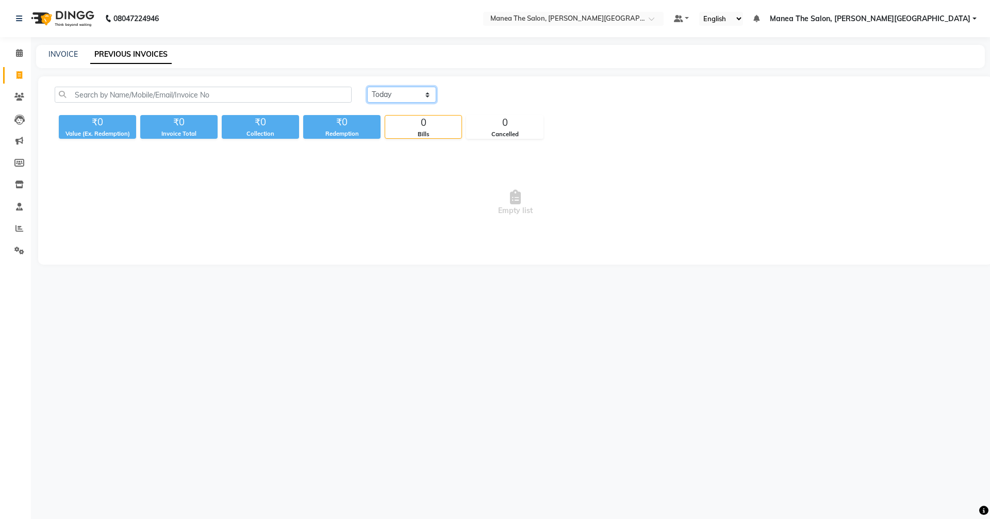
click at [400, 92] on select "[DATE] [DATE] Custom Range" at bounding box center [401, 95] width 69 height 16
select select "range"
click at [367, 87] on select "[DATE] [DATE] Custom Range" at bounding box center [401, 95] width 69 height 16
click at [486, 87] on div "[DATE] - [DATE]" at bounding box center [525, 95] width 152 height 17
click at [486, 95] on input "01-10-2025" at bounding box center [486, 95] width 72 height 14
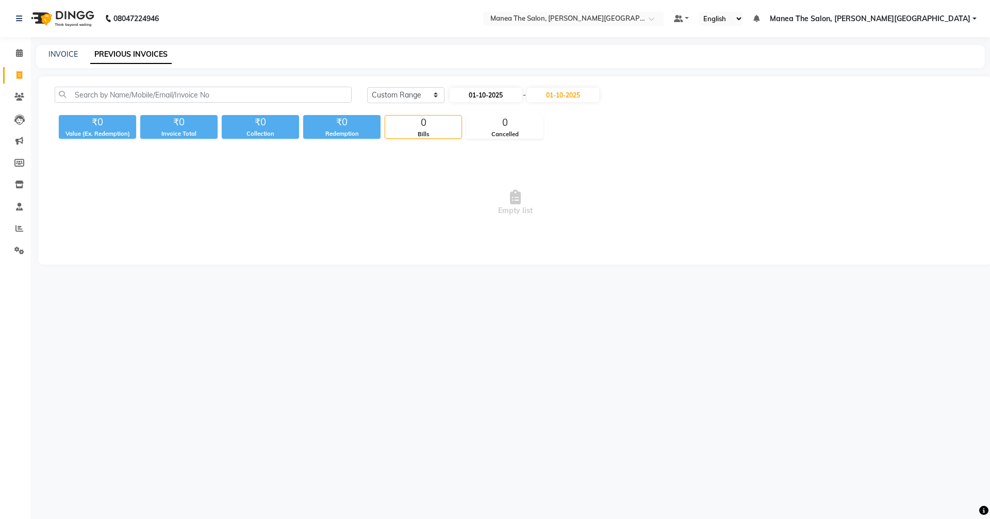
select select "10"
select select "2025"
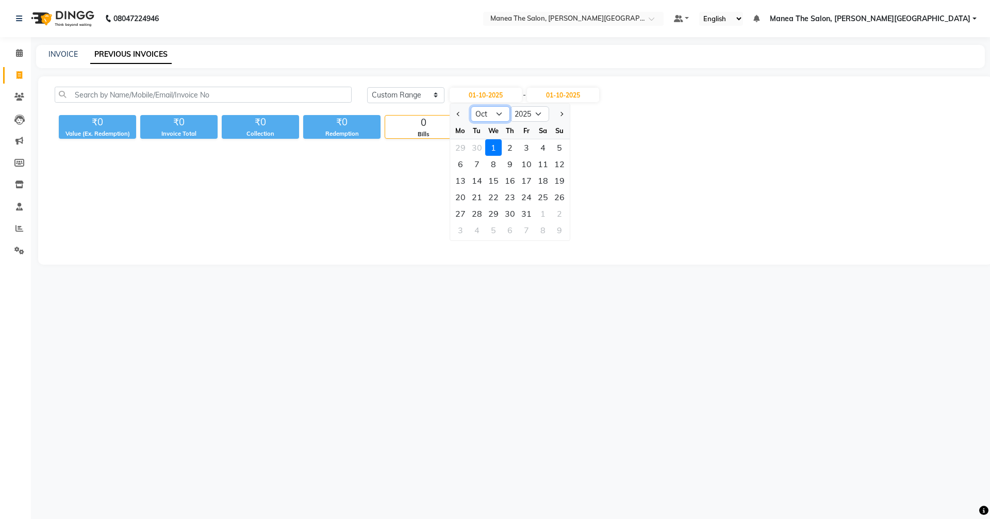
click at [499, 116] on select "Jan Feb Mar Apr May Jun [DATE] Aug Sep Oct Nov Dec" at bounding box center [490, 113] width 39 height 15
select select "9"
click at [471, 106] on select "Jan Feb Mar Apr May Jun [DATE] Aug Sep Oct Nov Dec" at bounding box center [490, 113] width 39 height 15
click at [465, 145] on div "1" at bounding box center [460, 147] width 17 height 17
type input "01-09-2025"
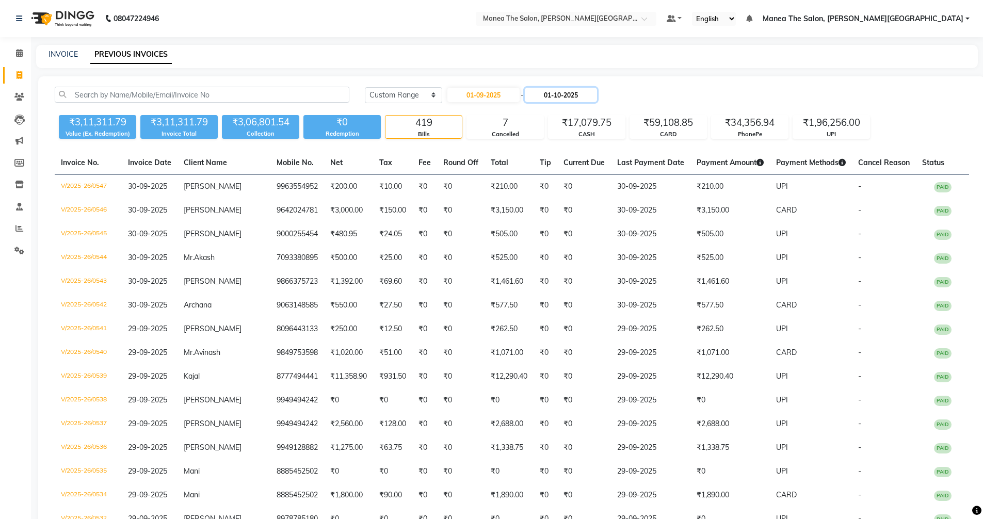
click at [563, 93] on input "01-10-2025" at bounding box center [561, 95] width 72 height 14
select select "10"
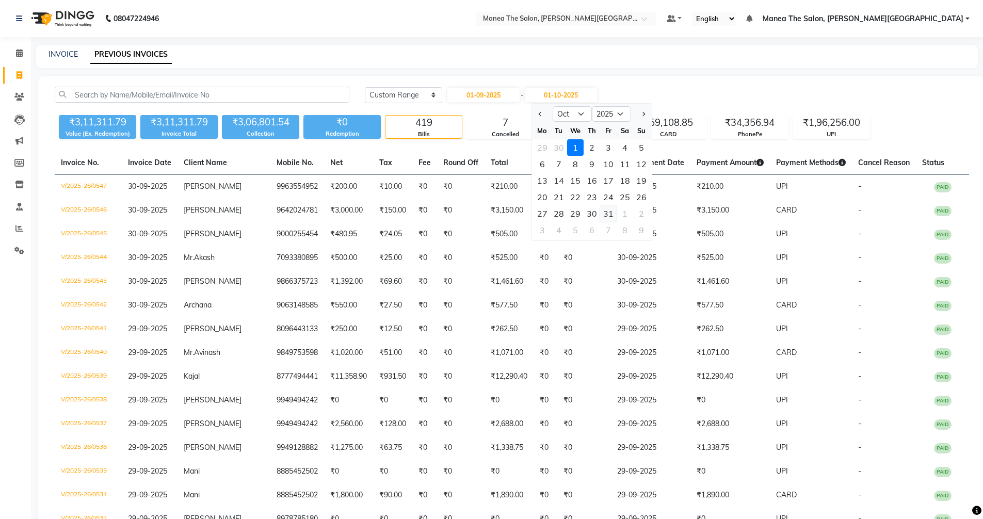
click at [604, 210] on div "31" at bounding box center [608, 213] width 17 height 17
type input "[DATE]"
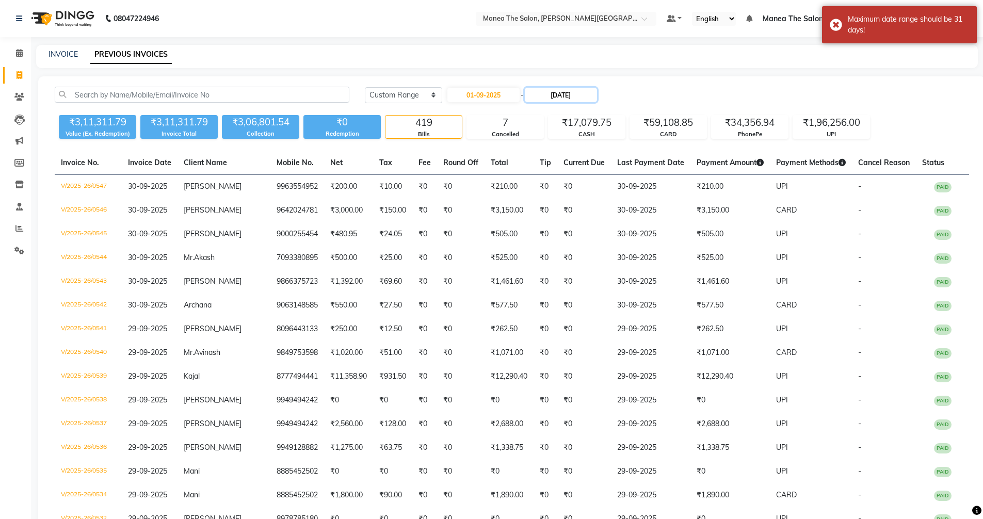
click at [578, 88] on input "[DATE]" at bounding box center [561, 95] width 72 height 14
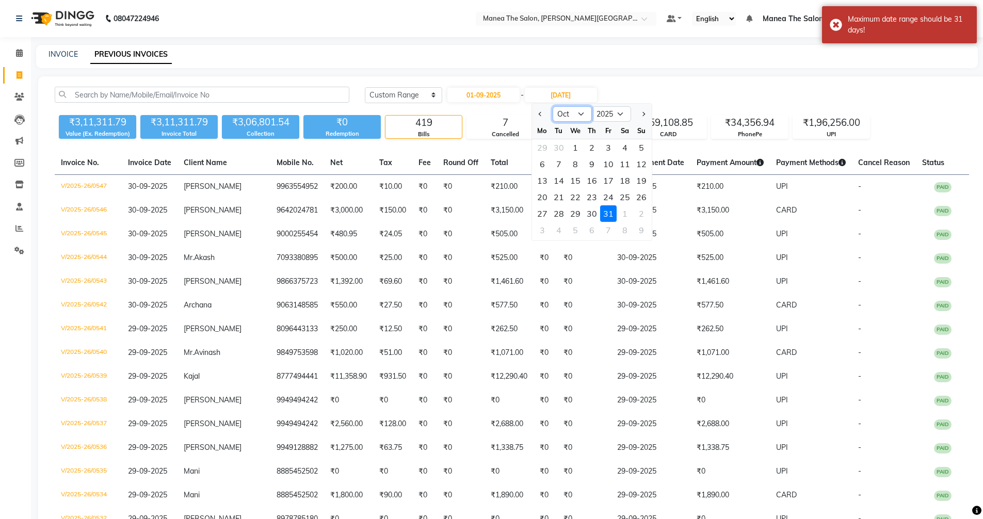
click at [572, 115] on select "Sep Oct Nov Dec" at bounding box center [571, 113] width 39 height 15
select select "9"
click at [552, 106] on select "Sep Oct Nov Dec" at bounding box center [571, 113] width 39 height 15
click at [557, 212] on div "30" at bounding box center [558, 213] width 17 height 17
type input "30-09-2025"
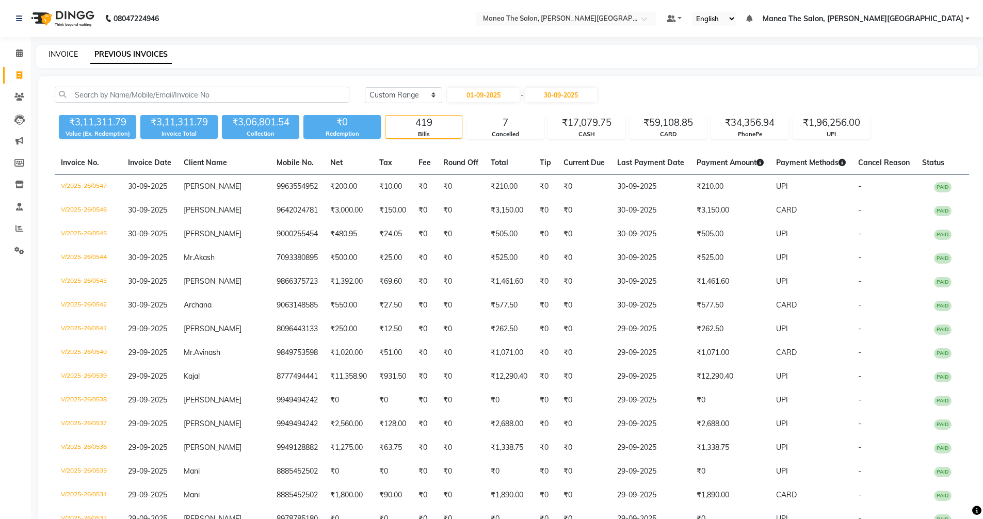
click at [68, 52] on link "INVOICE" at bounding box center [62, 54] width 29 height 9
select select "8762"
select select "service"
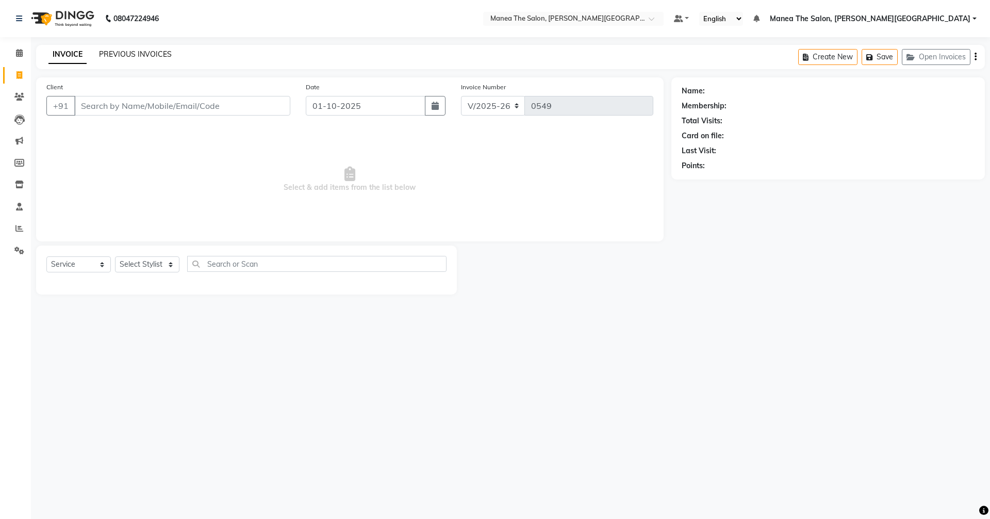
click at [140, 53] on link "PREVIOUS INVOICES" at bounding box center [135, 54] width 73 height 9
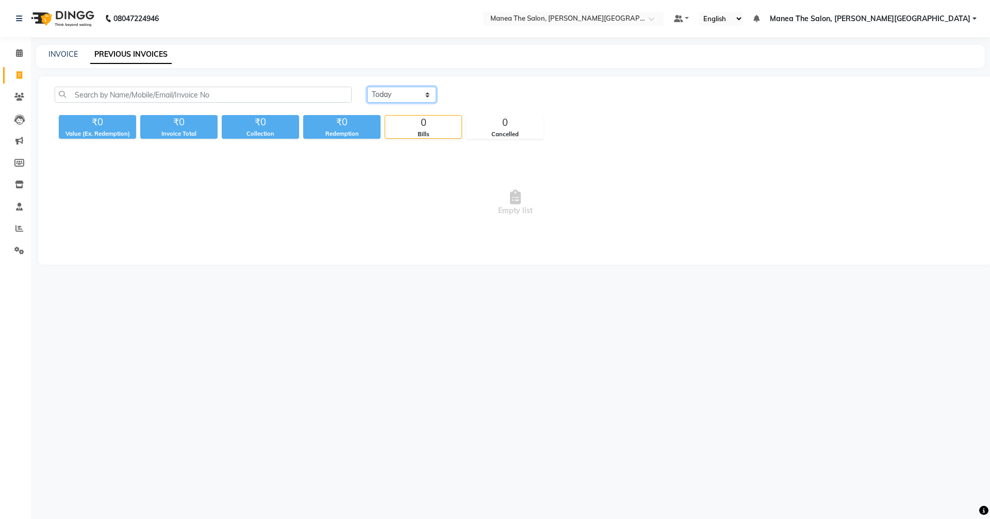
click at [378, 92] on select "[DATE] [DATE] Custom Range" at bounding box center [401, 95] width 69 height 16
select select "range"
click at [367, 87] on select "[DATE] [DATE] Custom Range" at bounding box center [401, 95] width 69 height 16
click at [480, 97] on input "01-10-2025" at bounding box center [486, 95] width 72 height 14
select select "10"
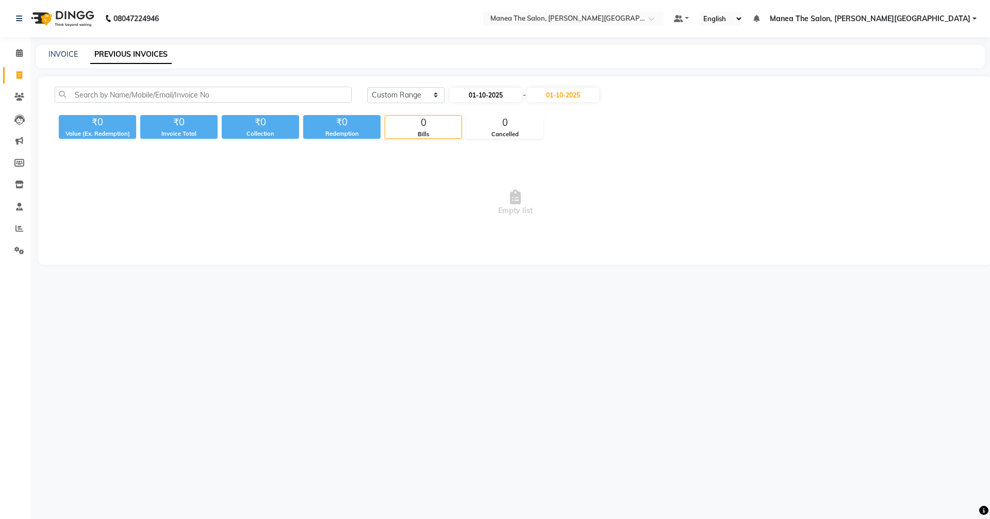
select select "2025"
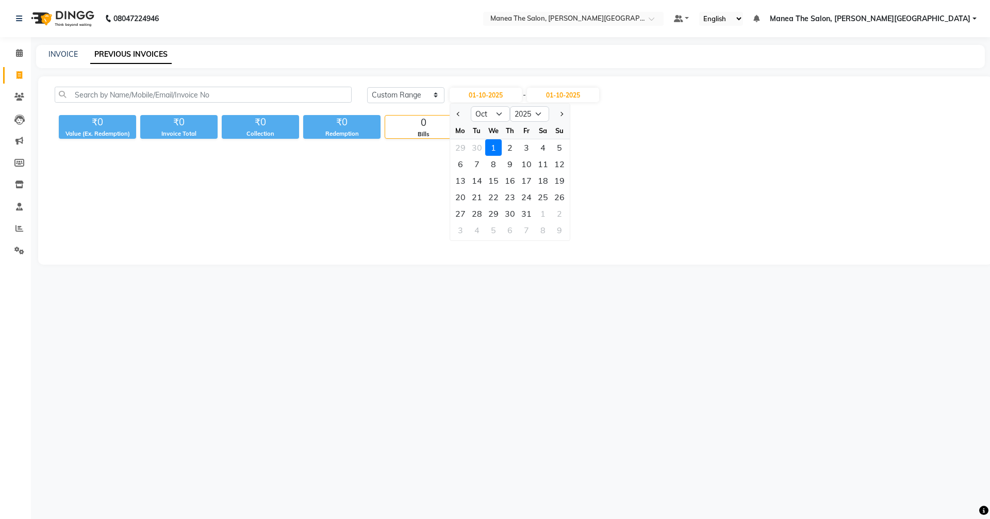
drag, startPoint x: 476, startPoint y: 213, endPoint x: 487, endPoint y: 194, distance: 22.2
click at [477, 213] on div "28" at bounding box center [477, 213] width 17 height 17
type input "[DATE]"
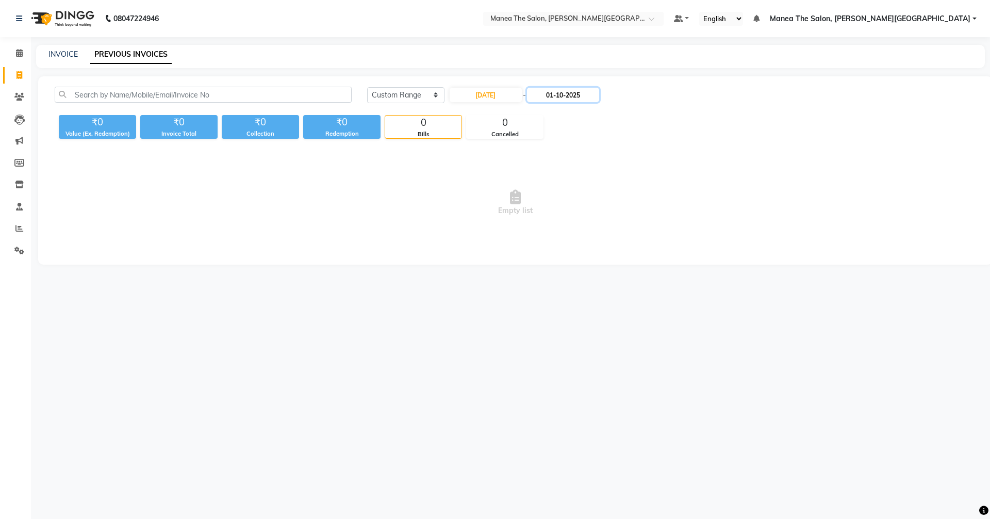
click at [556, 98] on input "01-10-2025" at bounding box center [563, 95] width 72 height 14
drag, startPoint x: 563, startPoint y: 115, endPoint x: 565, endPoint y: 121, distance: 7.0
click at [564, 115] on select "Oct Nov Dec" at bounding box center [574, 113] width 39 height 15
click at [503, 96] on input "[DATE]" at bounding box center [486, 95] width 72 height 14
select select "10"
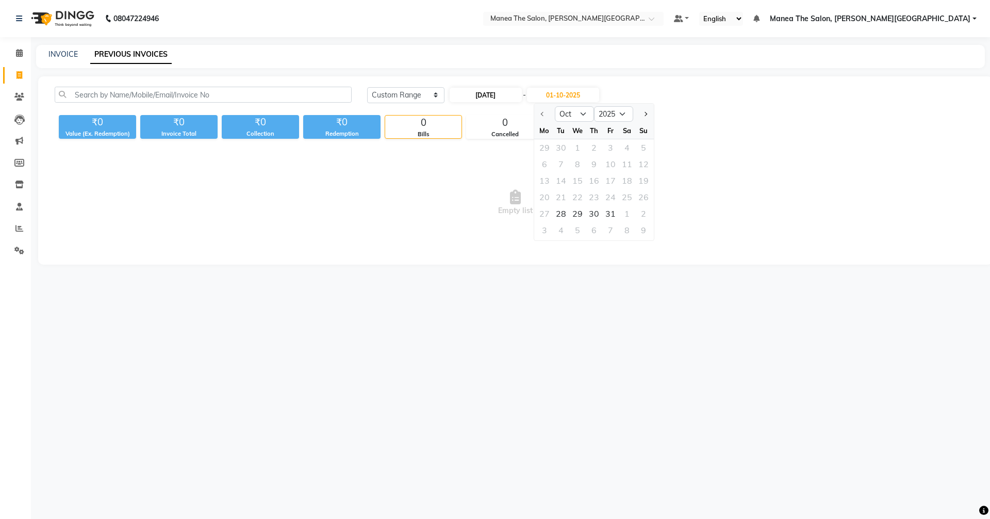
select select "2025"
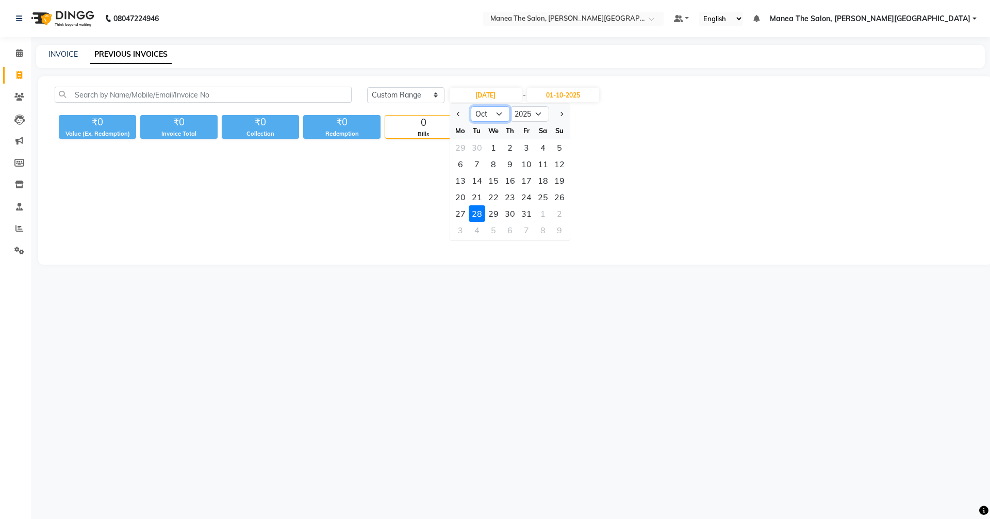
click at [482, 112] on select "Jan Feb Mar Apr May Jun [DATE] Aug Sep Oct Nov Dec" at bounding box center [490, 113] width 39 height 15
select select "9"
click at [471, 106] on select "Jan Feb Mar Apr May Jun [DATE] Aug Sep Oct Nov Dec" at bounding box center [490, 113] width 39 height 15
click at [558, 194] on div "28" at bounding box center [559, 197] width 17 height 17
type input "28-09-2025"
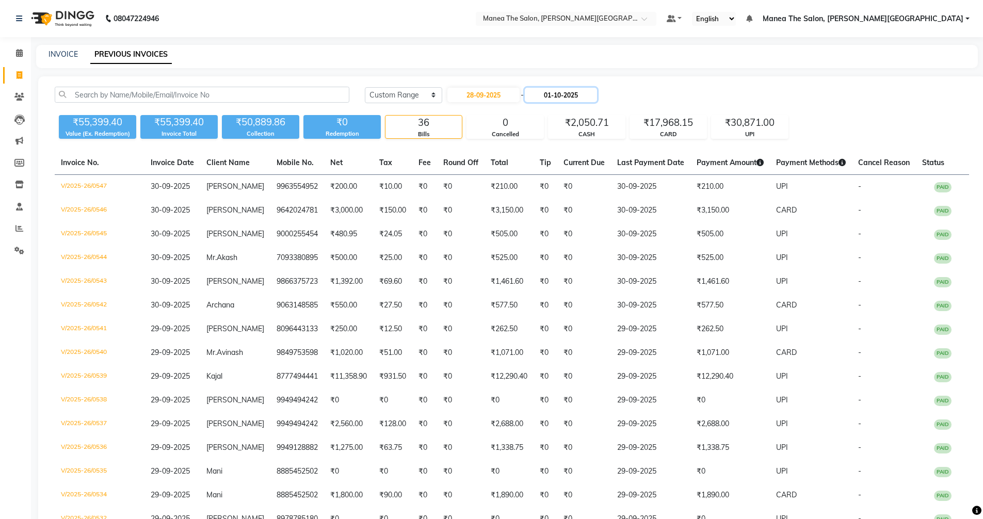
click at [563, 91] on input "01-10-2025" at bounding box center [561, 95] width 72 height 14
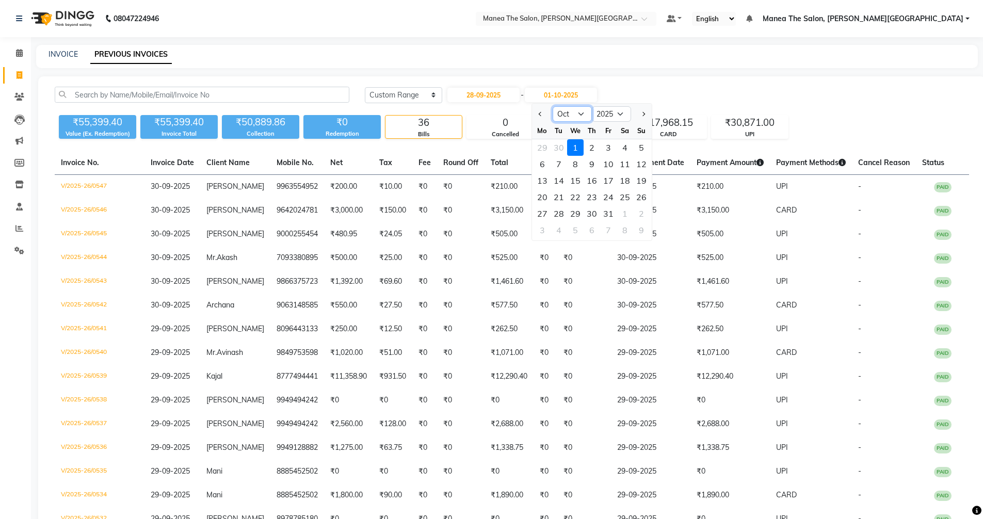
click at [575, 117] on select "Sep Oct Nov Dec" at bounding box center [571, 113] width 39 height 15
select select "9"
click at [552, 106] on select "Sep Oct Nov Dec" at bounding box center [571, 113] width 39 height 15
click at [640, 195] on div "28" at bounding box center [641, 197] width 17 height 17
type input "28-09-2025"
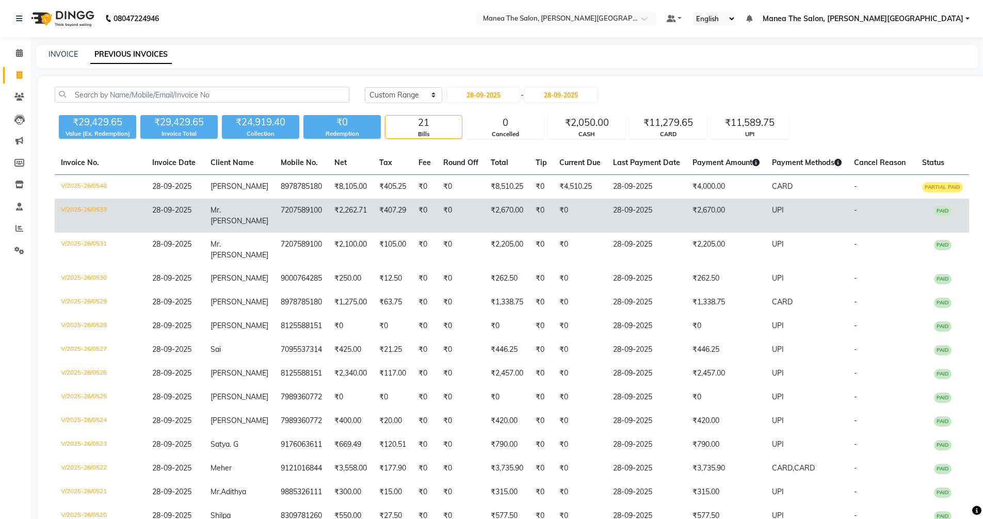
click at [412, 212] on td "₹0" at bounding box center [424, 216] width 25 height 34
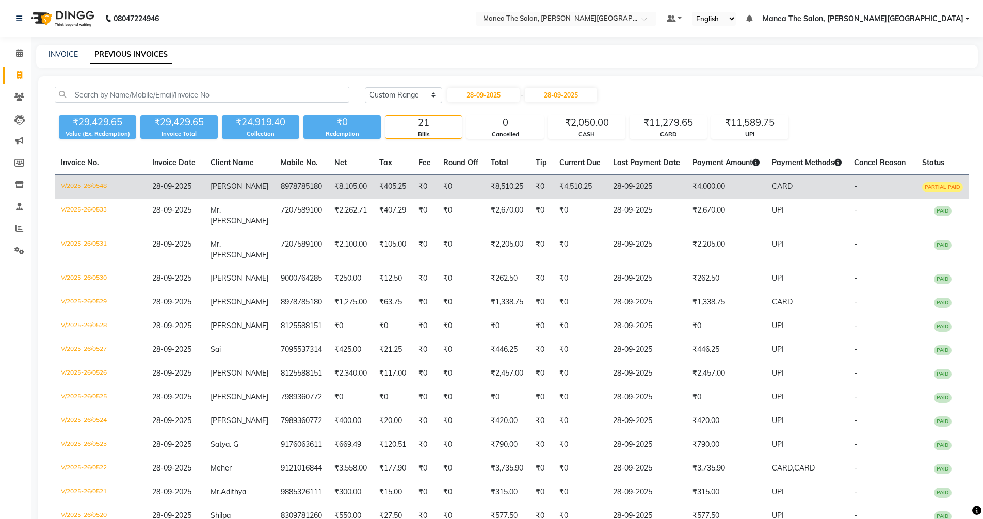
click at [316, 188] on td "8978785180" at bounding box center [301, 187] width 54 height 24
click at [303, 188] on td "8978785180" at bounding box center [301, 187] width 54 height 24
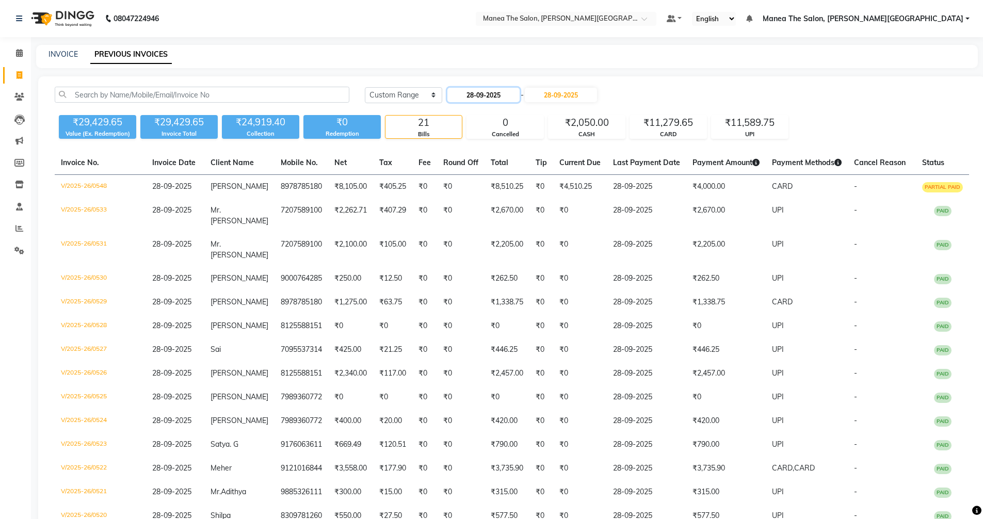
click at [464, 93] on input "28-09-2025" at bounding box center [483, 95] width 72 height 14
select select "9"
select select "2025"
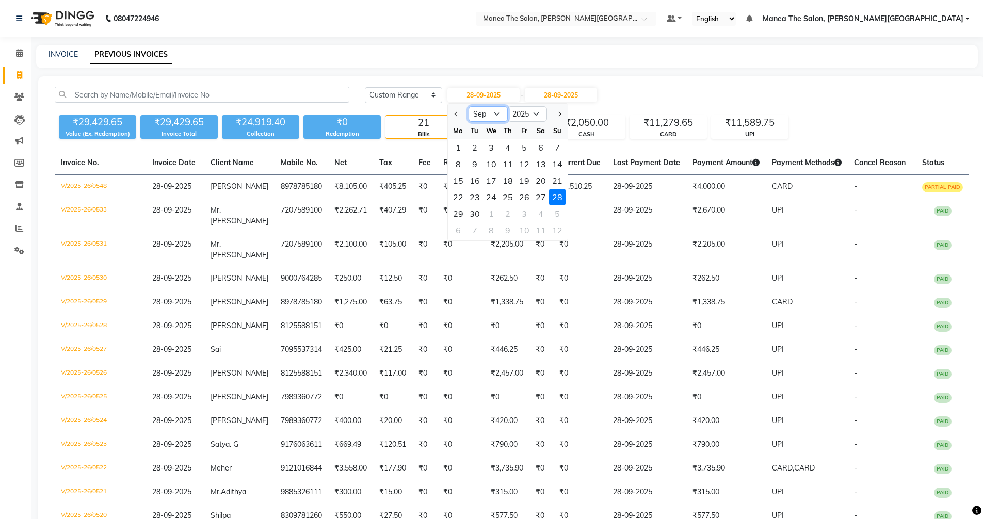
click at [481, 111] on select "Jan Feb Mar Apr May Jun [DATE] Aug Sep Oct Nov Dec" at bounding box center [487, 113] width 39 height 15
click at [555, 230] on div "12" at bounding box center [557, 230] width 17 height 17
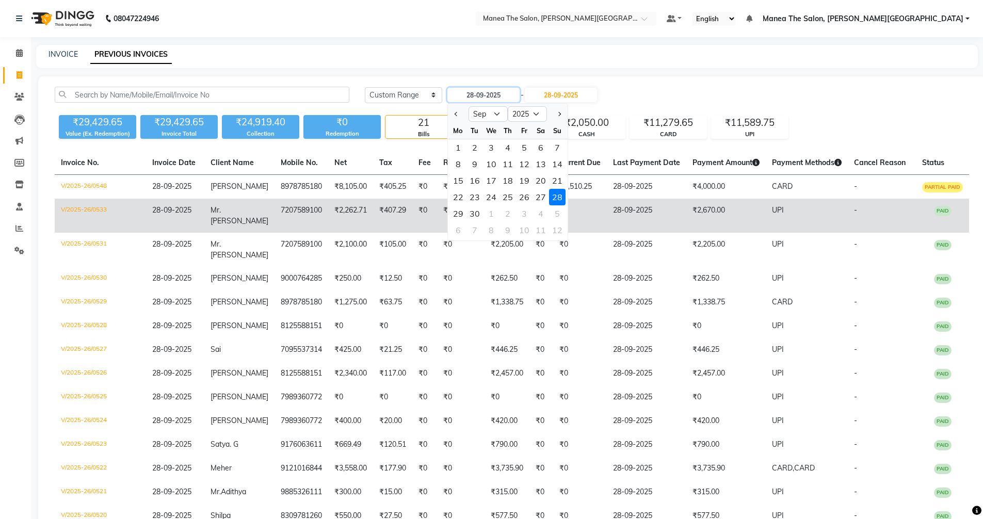
type input "[DATE]"
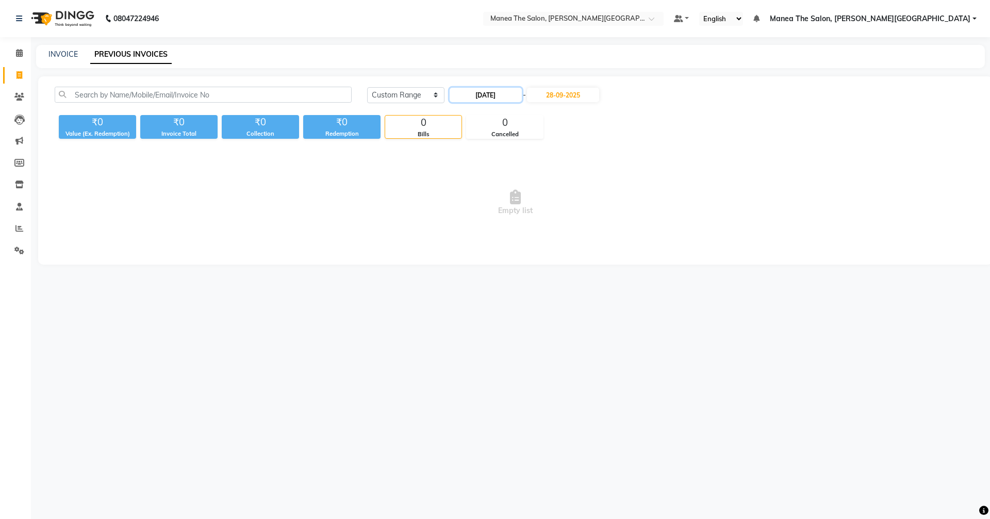
click at [484, 92] on input "[DATE]" at bounding box center [486, 95] width 72 height 14
select select "10"
select select "2025"
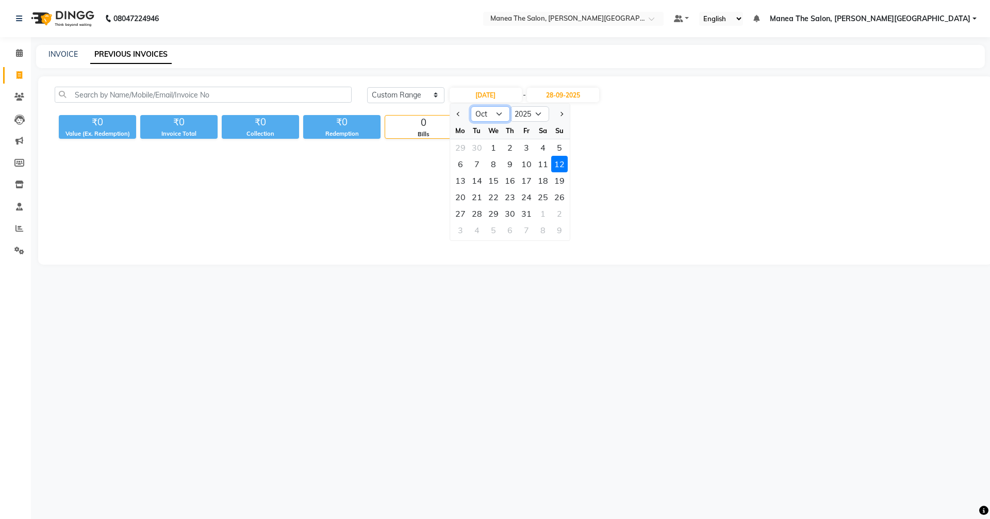
click at [484, 107] on select "Jan Feb Mar Apr May Jun [DATE] Aug Sep Oct Nov Dec" at bounding box center [490, 113] width 39 height 15
select select "9"
click at [471, 106] on select "Jan Feb Mar Apr May Jun [DATE] Aug Sep Oct Nov Dec" at bounding box center [490, 113] width 39 height 15
click at [462, 145] on div "1" at bounding box center [460, 147] width 17 height 17
type input "01-09-2025"
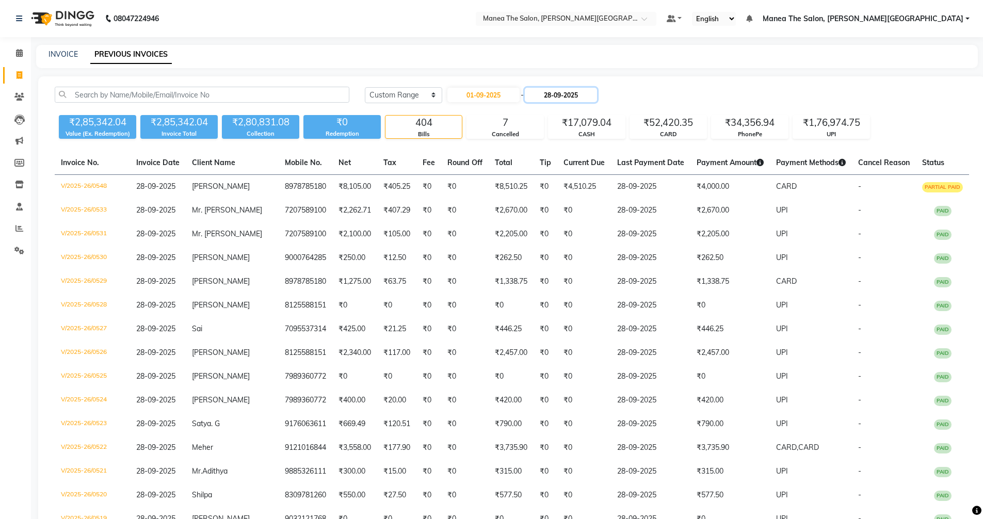
click at [574, 94] on input "28-09-2025" at bounding box center [561, 95] width 72 height 14
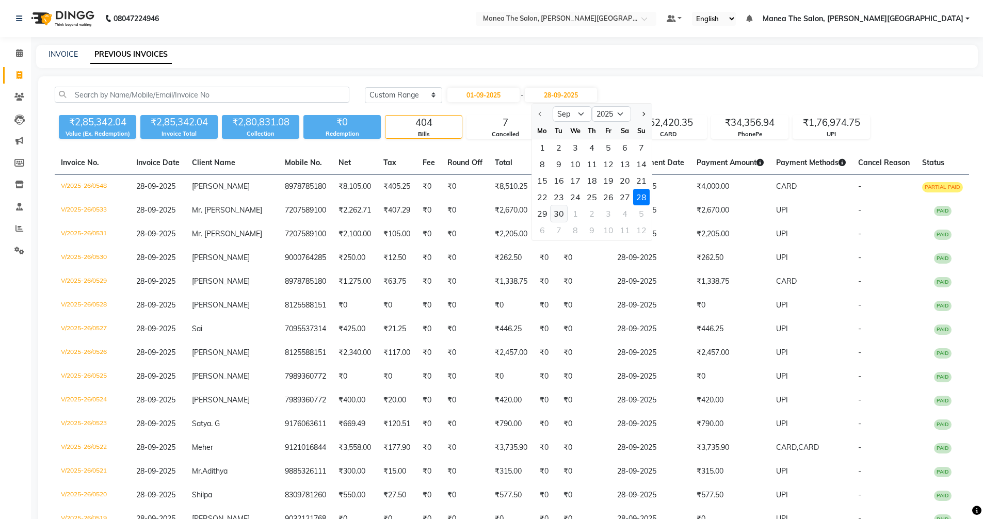
click at [562, 208] on div "30" at bounding box center [558, 213] width 17 height 17
type input "30-09-2025"
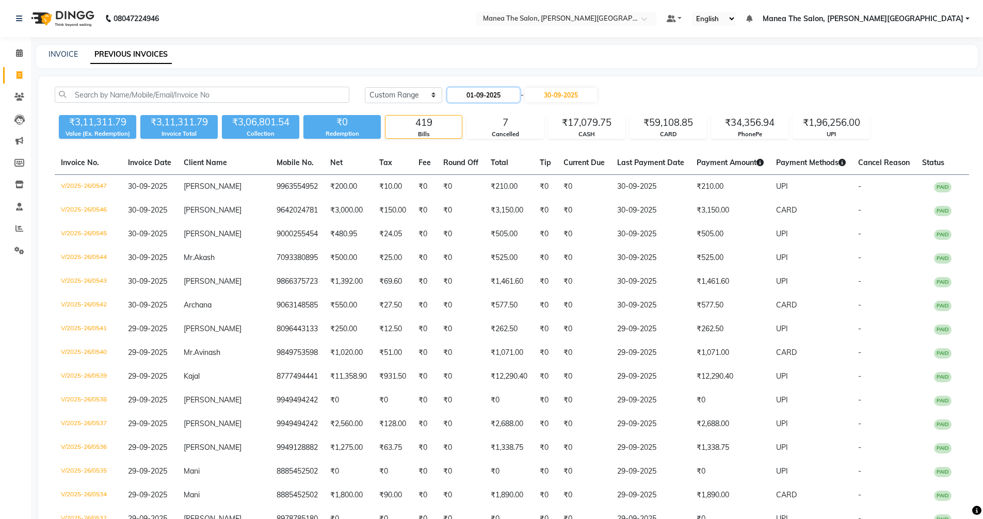
click at [492, 93] on input "01-09-2025" at bounding box center [483, 95] width 72 height 14
select select "9"
select select "2025"
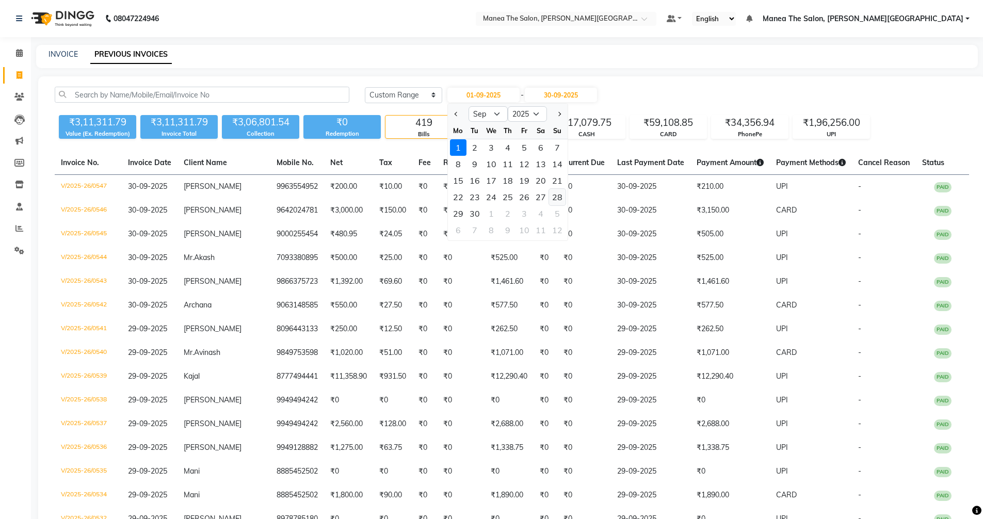
click at [550, 194] on div "28" at bounding box center [557, 197] width 17 height 17
type input "28-09-2025"
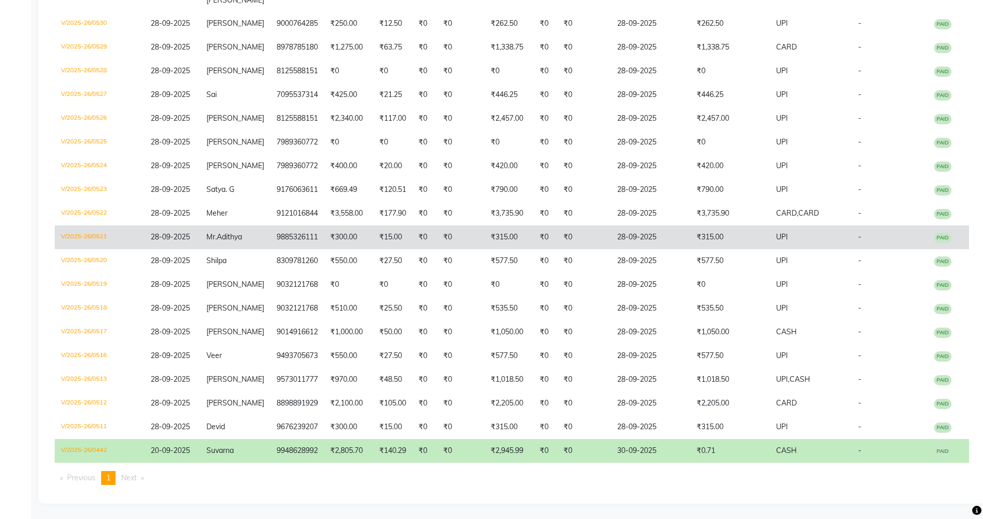
scroll to position [642, 0]
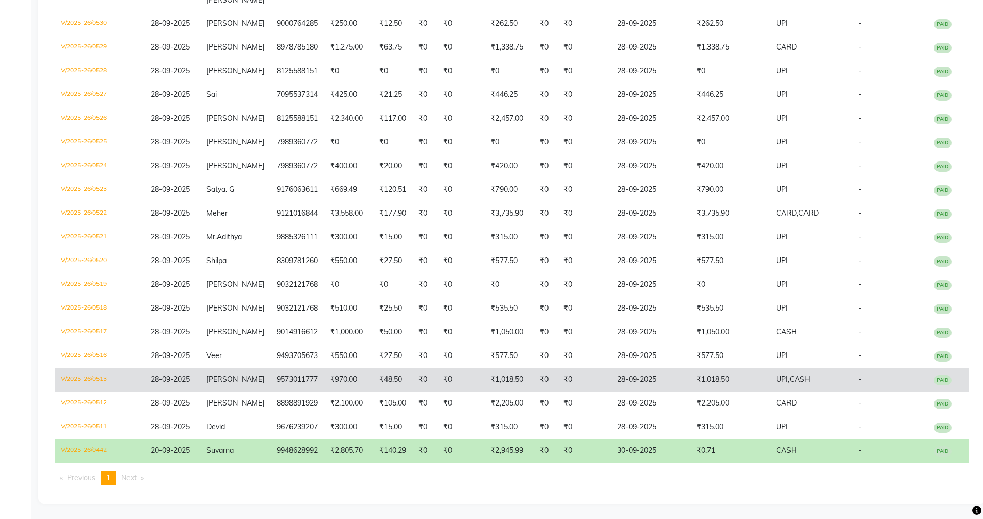
click at [584, 377] on td "₹0" at bounding box center [584, 380] width 54 height 24
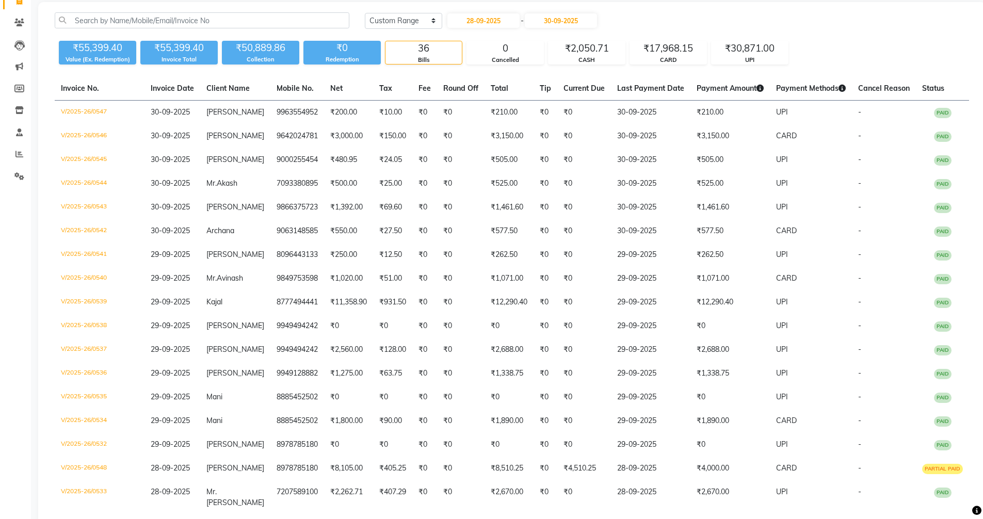
scroll to position [0, 0]
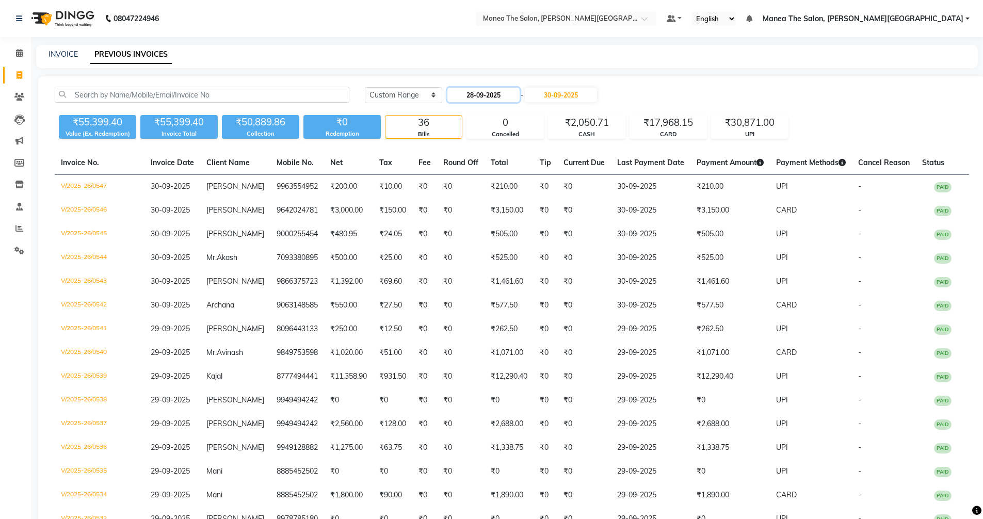
click at [476, 91] on input "28-09-2025" at bounding box center [483, 95] width 72 height 14
select select "9"
select select "2025"
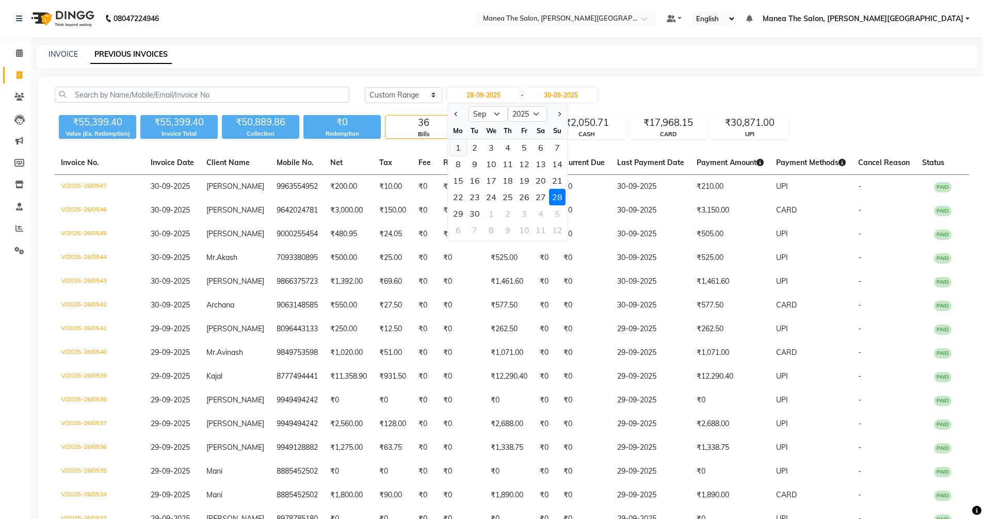
click at [454, 147] on div "1" at bounding box center [458, 147] width 17 height 17
type input "01-09-2025"
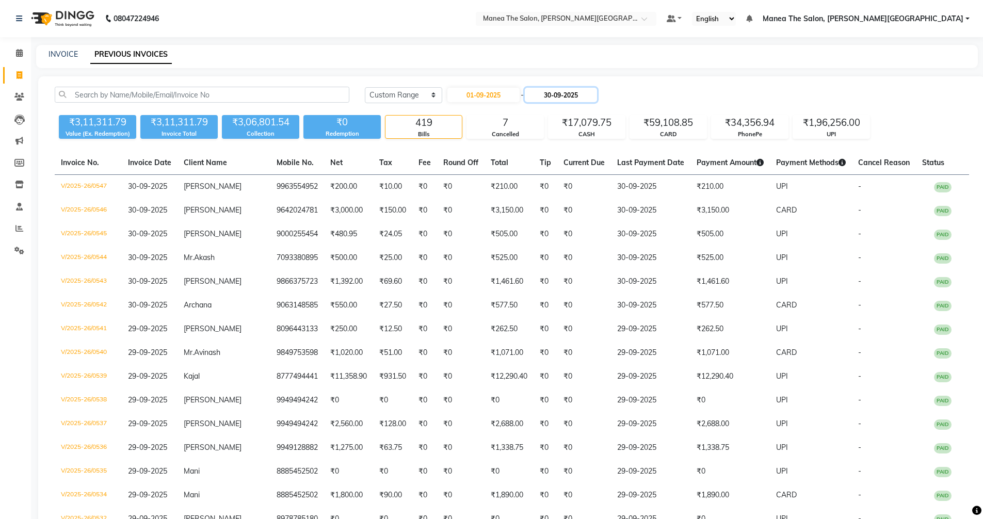
click at [595, 93] on input "30-09-2025" at bounding box center [561, 95] width 72 height 14
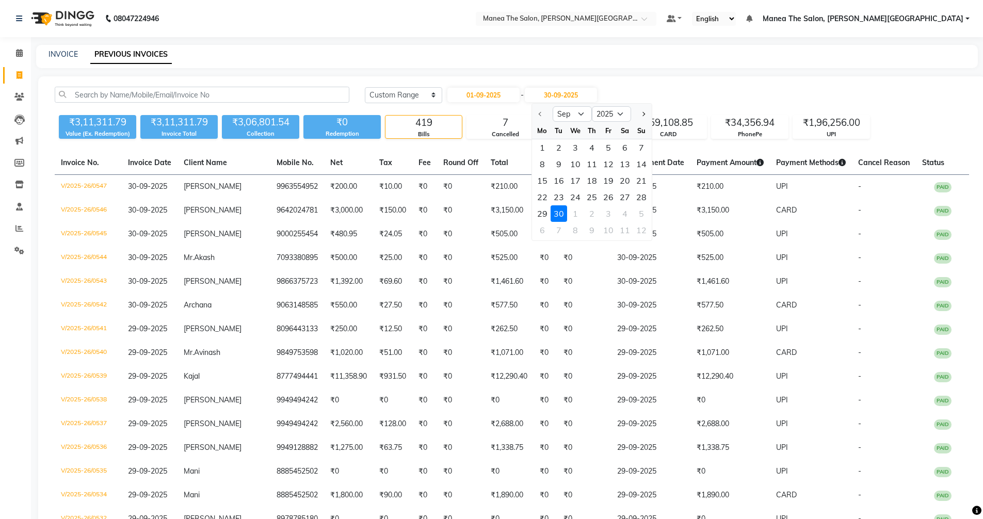
click at [564, 209] on div "30" at bounding box center [558, 213] width 17 height 17
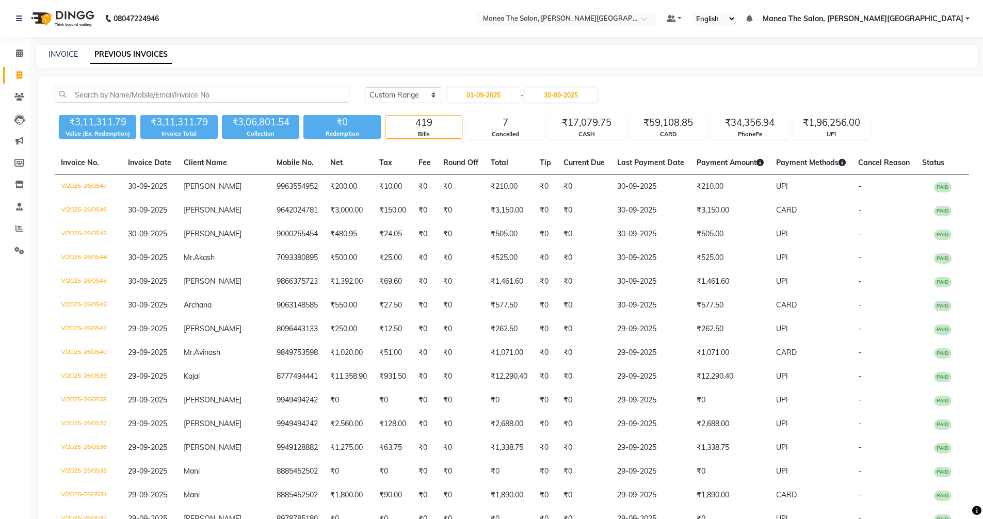
click at [482, 95] on input "01-09-2025" at bounding box center [483, 95] width 72 height 14
select select "9"
select select "2025"
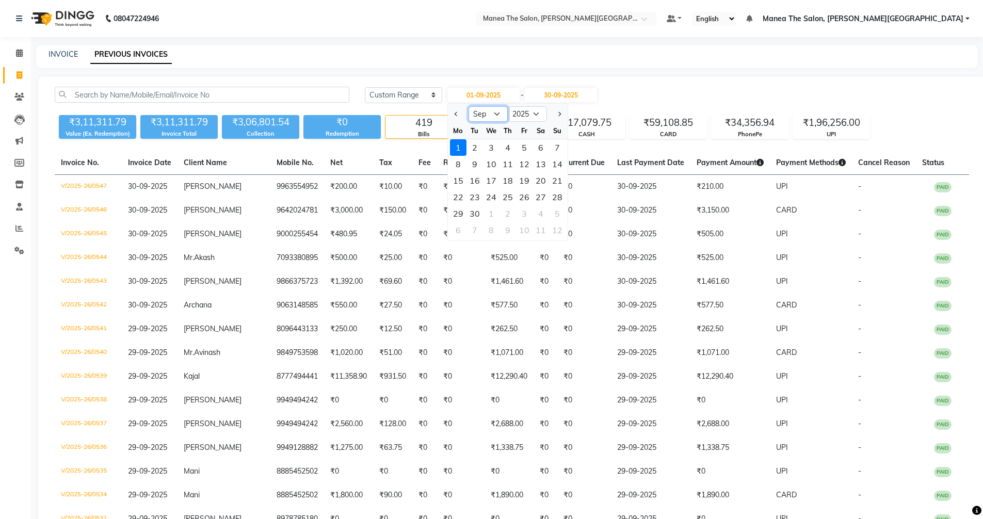
click at [489, 112] on select "Jan Feb Mar Apr May Jun [DATE] Aug Sep Oct Nov Dec" at bounding box center [487, 113] width 39 height 15
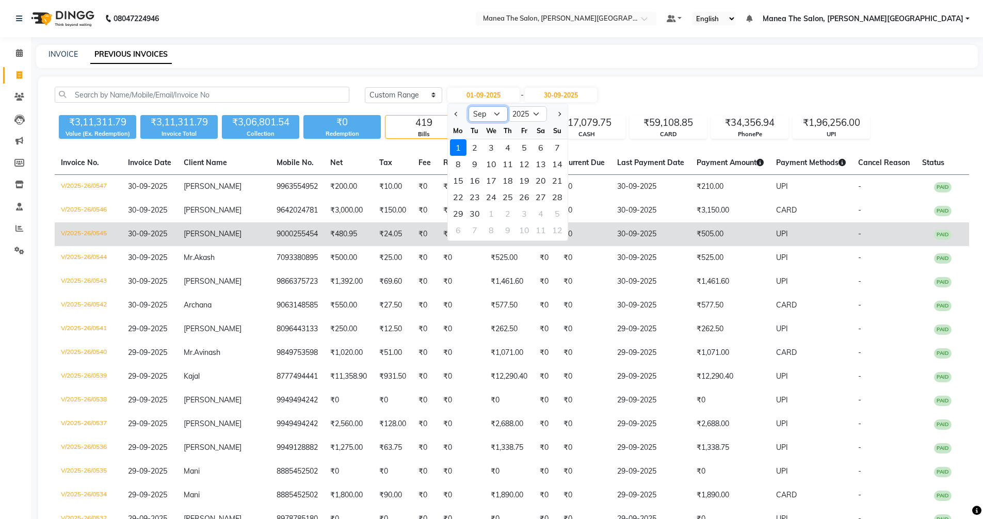
select select "8"
click at [468, 106] on select "Jan Feb Mar Apr May Jun [DATE] Aug Sep Oct Nov Dec" at bounding box center [487, 113] width 39 height 15
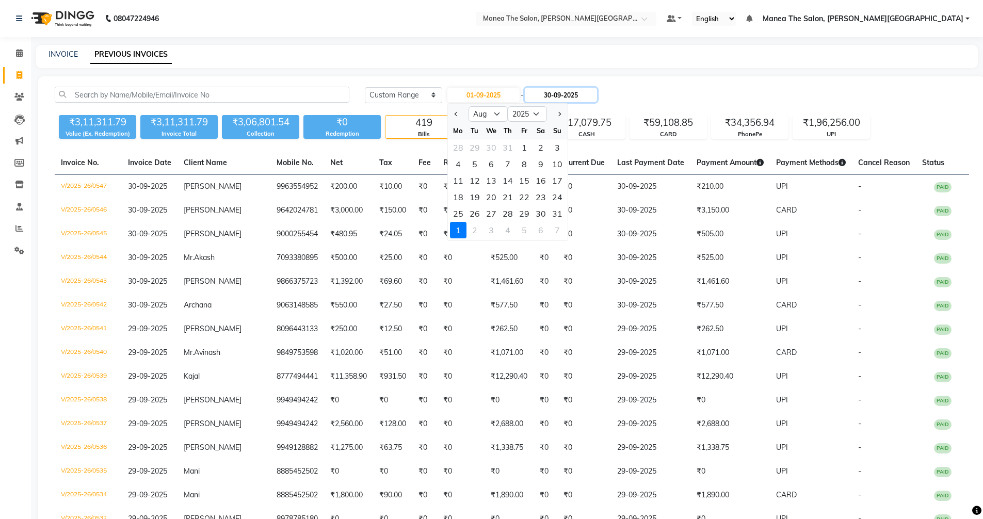
click at [566, 94] on input "30-09-2025" at bounding box center [561, 95] width 72 height 14
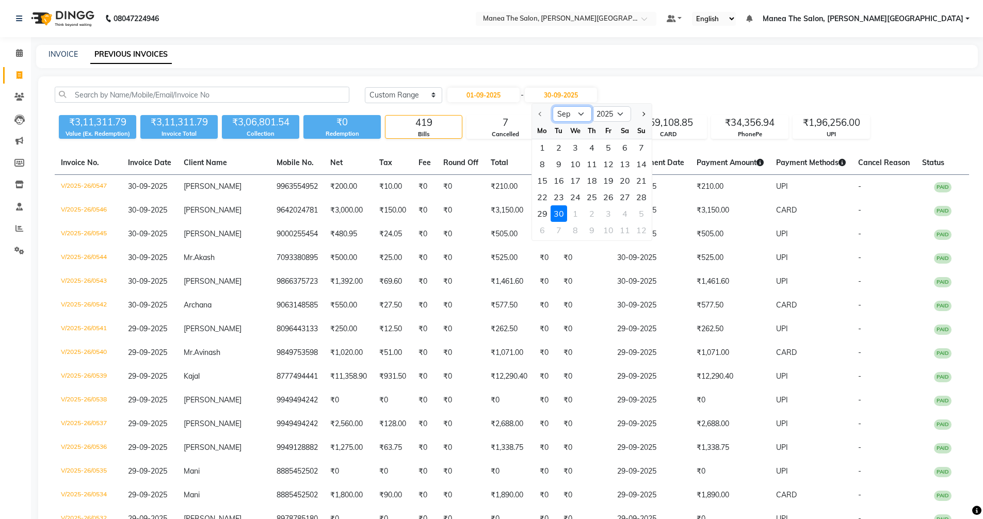
click at [567, 109] on select "Sep Oct Nov Dec" at bounding box center [571, 113] width 39 height 15
click at [477, 88] on input "01-09-2025" at bounding box center [483, 95] width 72 height 14
select select "9"
select select "2025"
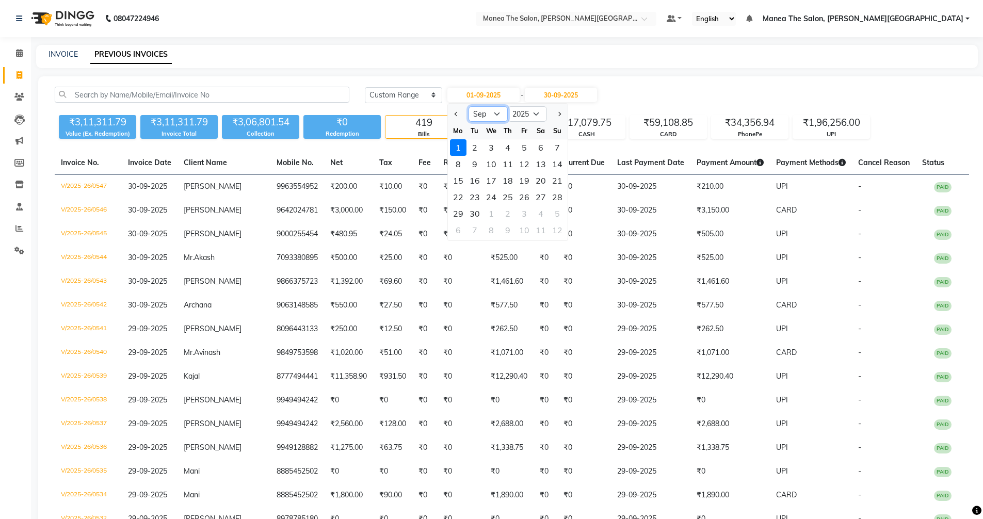
click at [494, 116] on select "Jan Feb Mar Apr May Jun [DATE] Aug Sep Oct Nov Dec" at bounding box center [487, 113] width 39 height 15
select select "8"
click at [468, 106] on select "Jan Feb Mar Apr May Jun [DATE] Aug Sep Oct Nov Dec" at bounding box center [487, 113] width 39 height 15
click at [518, 146] on div "1" at bounding box center [524, 147] width 17 height 17
type input "[DATE]"
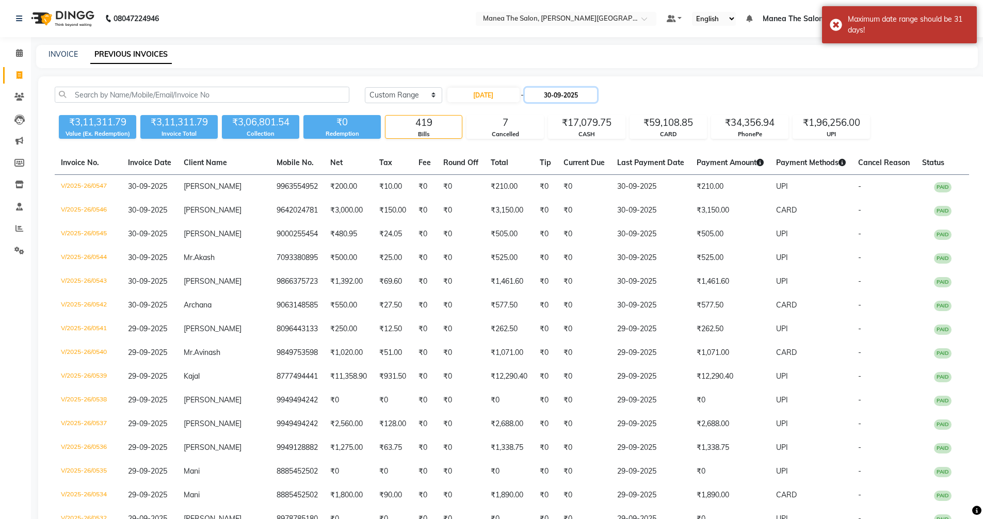
click at [563, 95] on input "30-09-2025" at bounding box center [561, 95] width 72 height 14
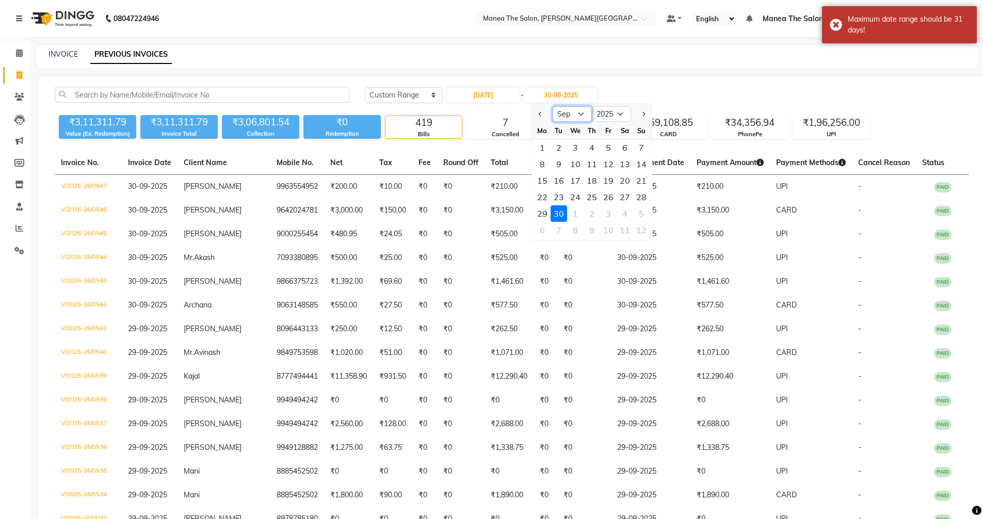
click at [567, 113] on select "Aug Sep Oct Nov Dec" at bounding box center [571, 113] width 39 height 15
select select "8"
click at [552, 106] on select "Aug Sep Oct Nov Dec" at bounding box center [571, 113] width 39 height 15
click at [642, 211] on div "31" at bounding box center [641, 213] width 17 height 17
type input "[DATE]"
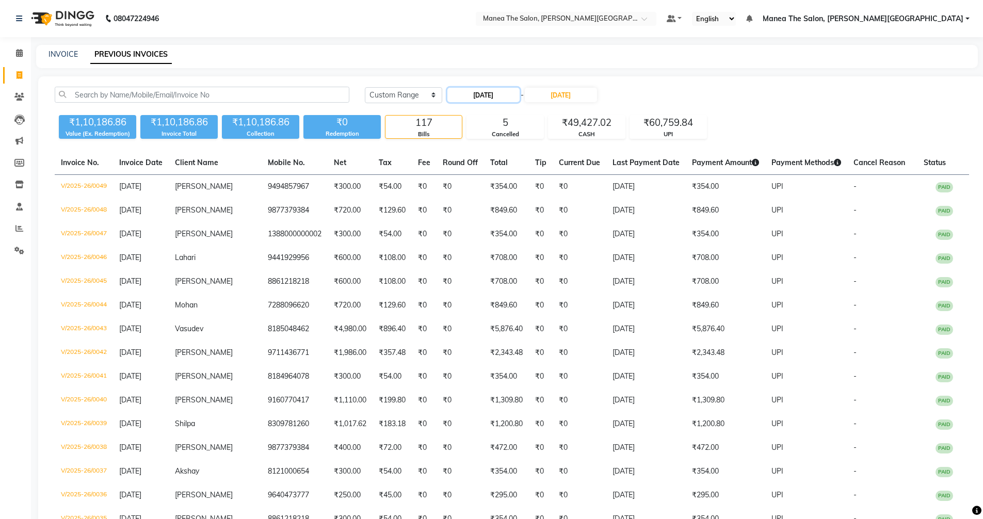
click at [492, 89] on input "[DATE]" at bounding box center [483, 95] width 72 height 14
select select "8"
select select "2025"
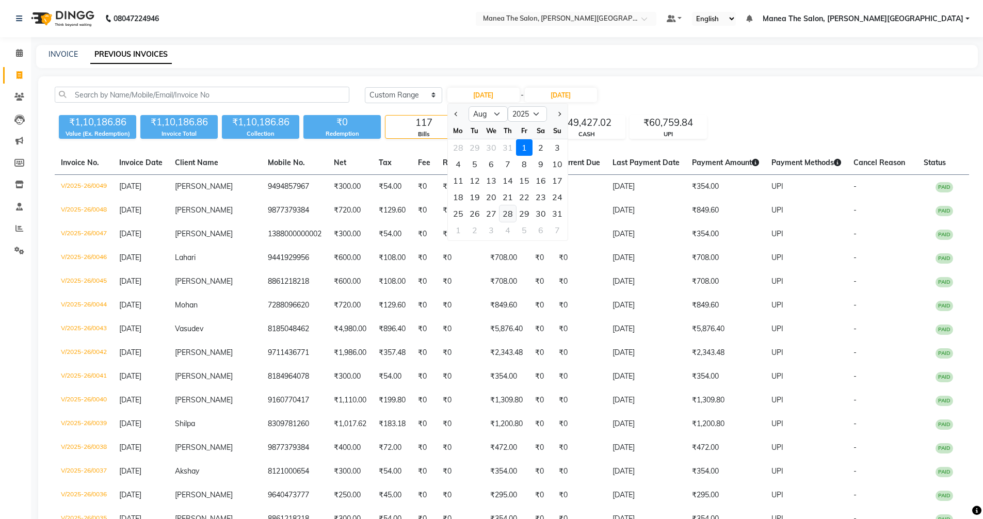
click at [503, 210] on div "28" at bounding box center [507, 213] width 17 height 17
type input "[DATE]"
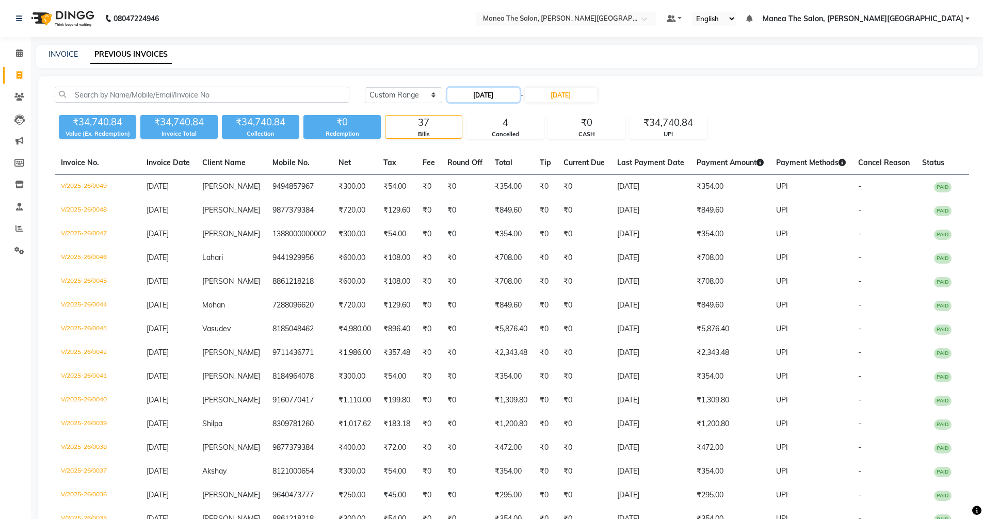
click at [483, 91] on input "[DATE]" at bounding box center [483, 95] width 72 height 14
select select "8"
select select "2025"
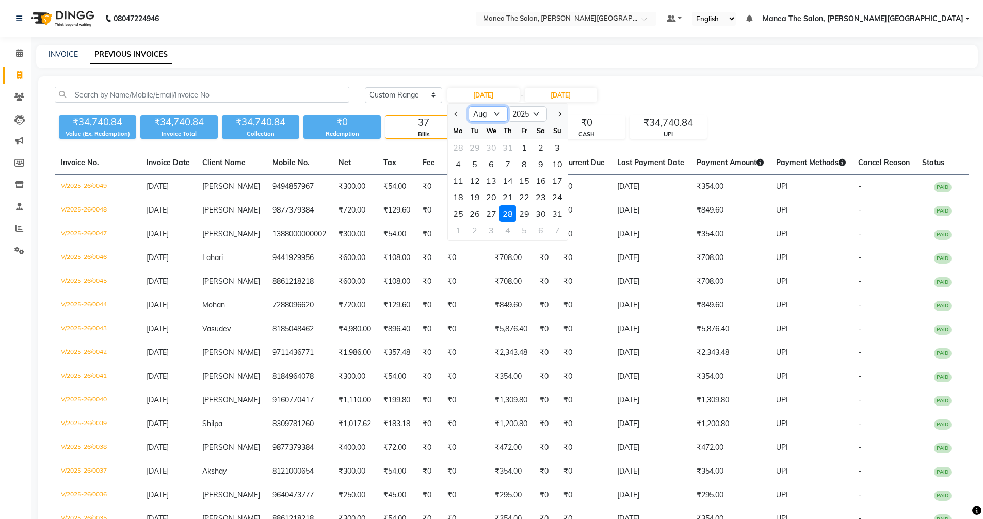
click at [482, 111] on select "Jan Feb Mar Apr May Jun [DATE] Aug Sep Oct Nov Dec" at bounding box center [487, 113] width 39 height 15
select select "9"
click at [468, 106] on select "Jan Feb Mar Apr May Jun [DATE] Aug Sep Oct Nov Dec" at bounding box center [487, 113] width 39 height 15
click at [558, 197] on div "28" at bounding box center [557, 197] width 17 height 17
type input "28-09-2025"
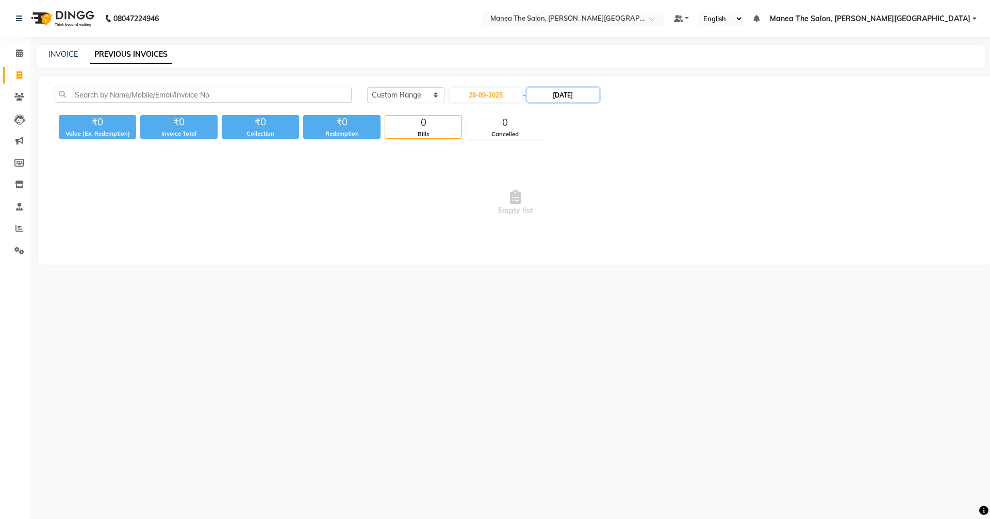
click at [560, 89] on input "[DATE]" at bounding box center [563, 95] width 72 height 14
click at [640, 195] on div "28" at bounding box center [643, 197] width 17 height 17
type input "28-09-2025"
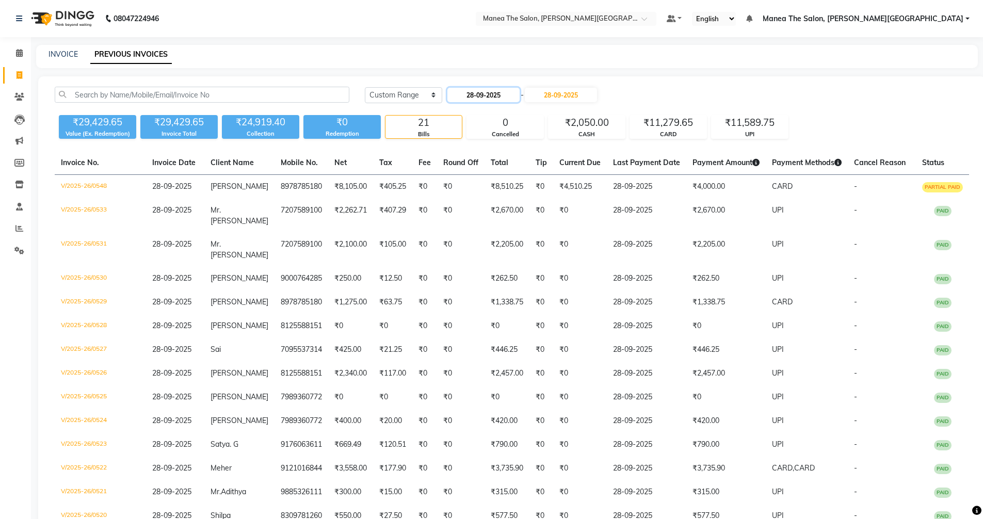
click at [470, 90] on input "28-09-2025" at bounding box center [483, 95] width 72 height 14
select select "9"
select select "2025"
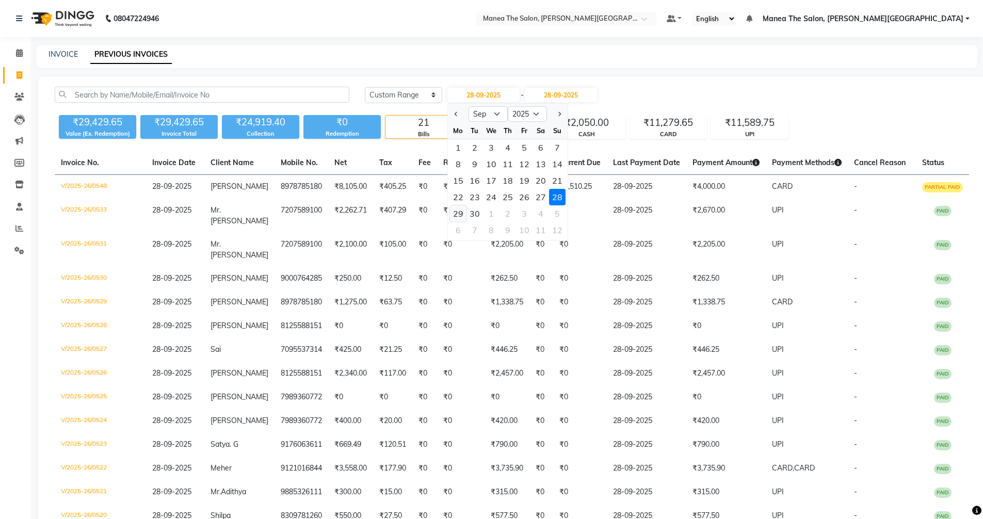
click at [459, 211] on div "29" at bounding box center [458, 213] width 17 height 17
type input "29-09-2025"
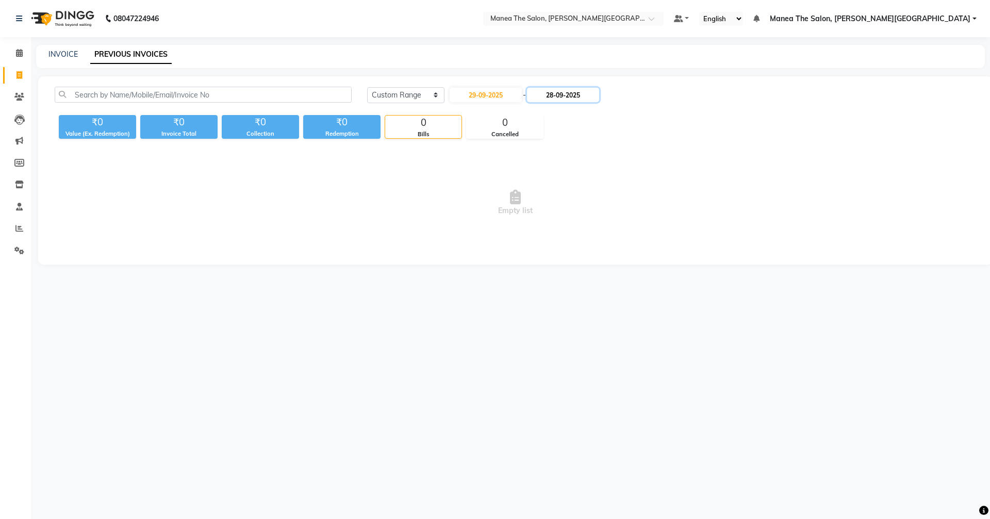
click at [560, 93] on input "28-09-2025" at bounding box center [563, 95] width 72 height 14
click at [545, 215] on div "29" at bounding box center [544, 213] width 17 height 17
type input "29-09-2025"
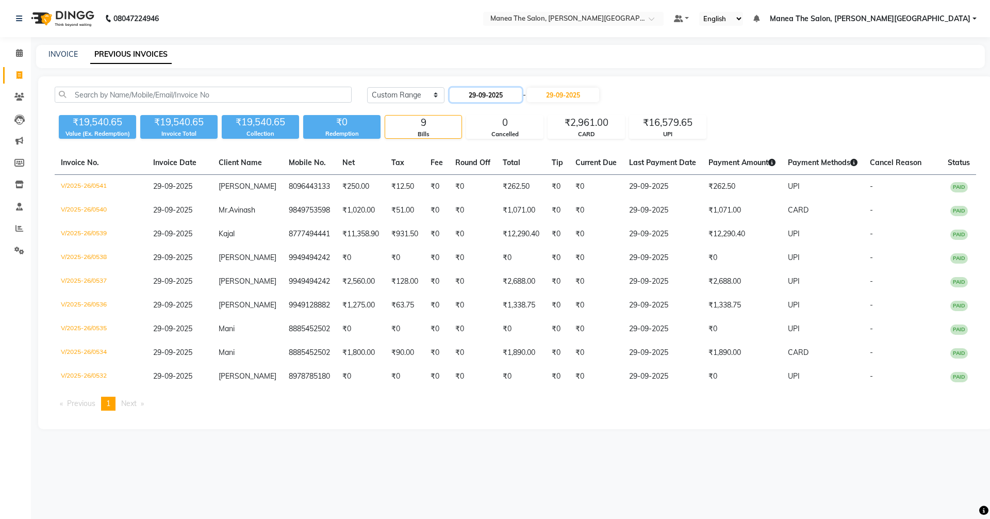
click at [504, 95] on input "29-09-2025" at bounding box center [486, 95] width 72 height 14
select select "9"
select select "2025"
click at [475, 209] on div "30" at bounding box center [477, 213] width 17 height 17
type input "30-09-2025"
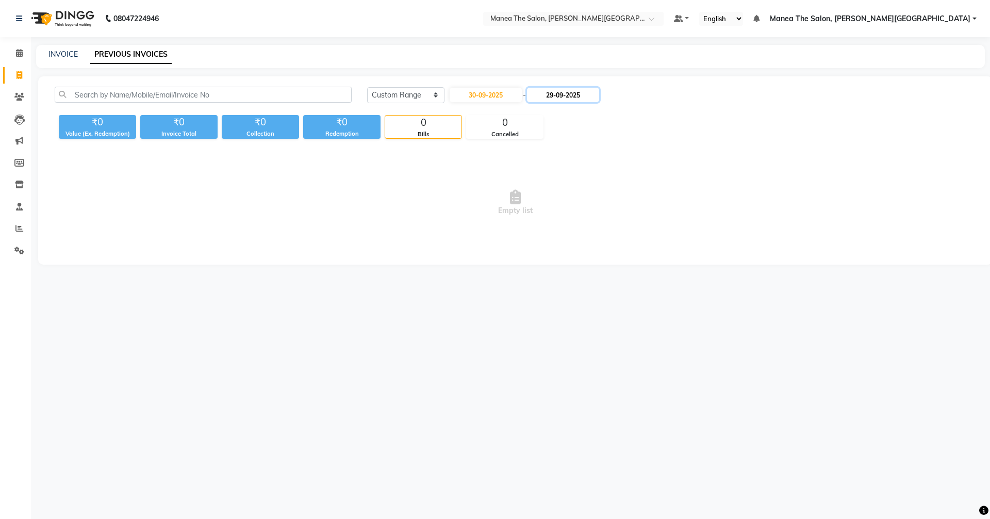
click at [569, 91] on input "29-09-2025" at bounding box center [563, 95] width 72 height 14
click at [561, 209] on div "30" at bounding box center [561, 213] width 17 height 17
type input "30-09-2025"
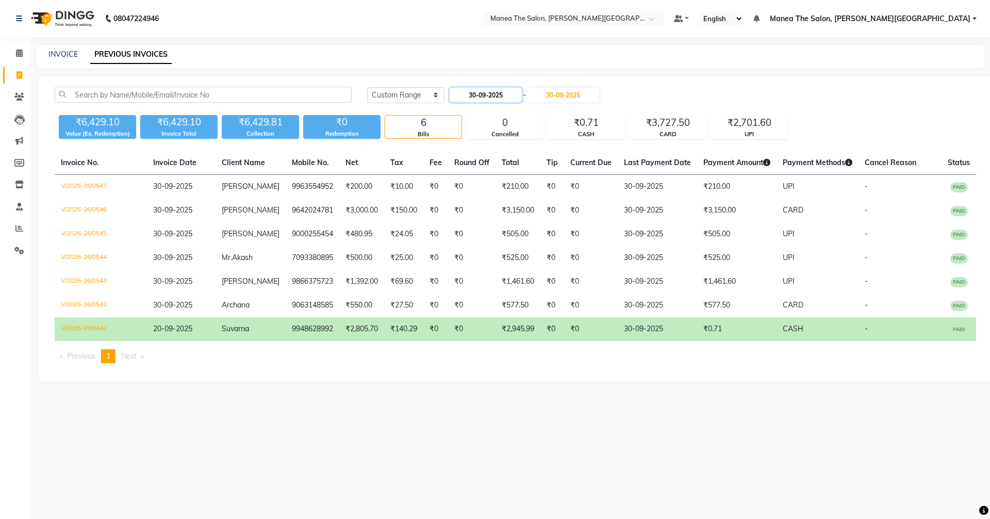
click at [501, 93] on input "30-09-2025" at bounding box center [486, 95] width 72 height 14
select select "9"
select select "2025"
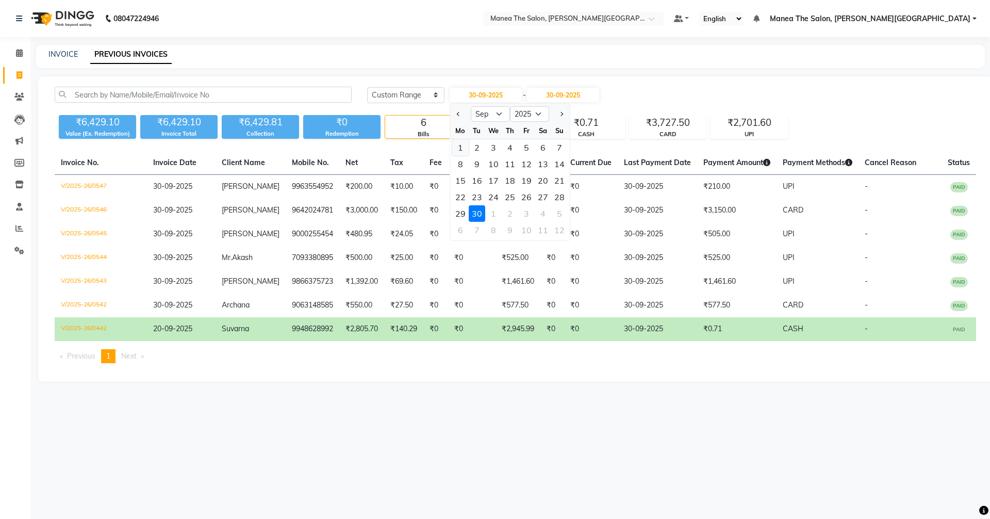
click at [459, 145] on div "1" at bounding box center [460, 147] width 17 height 17
type input "01-09-2025"
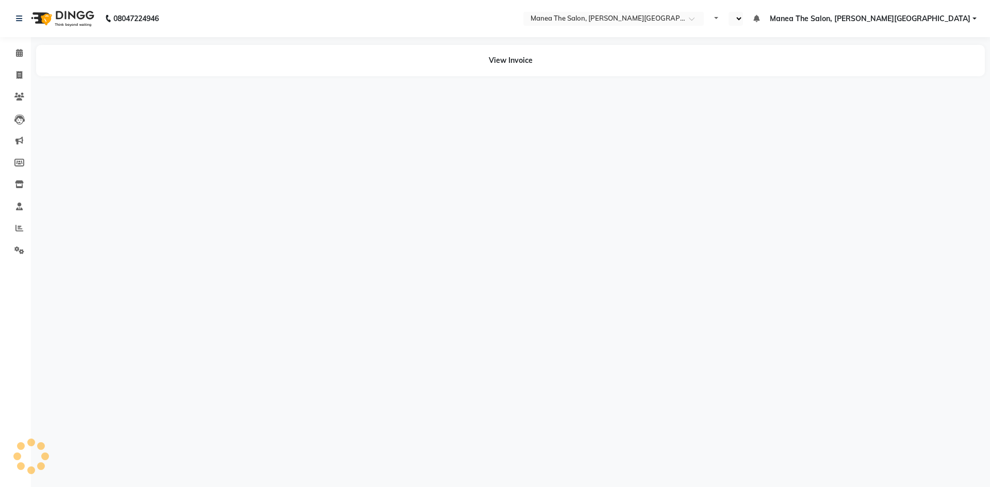
select select "en"
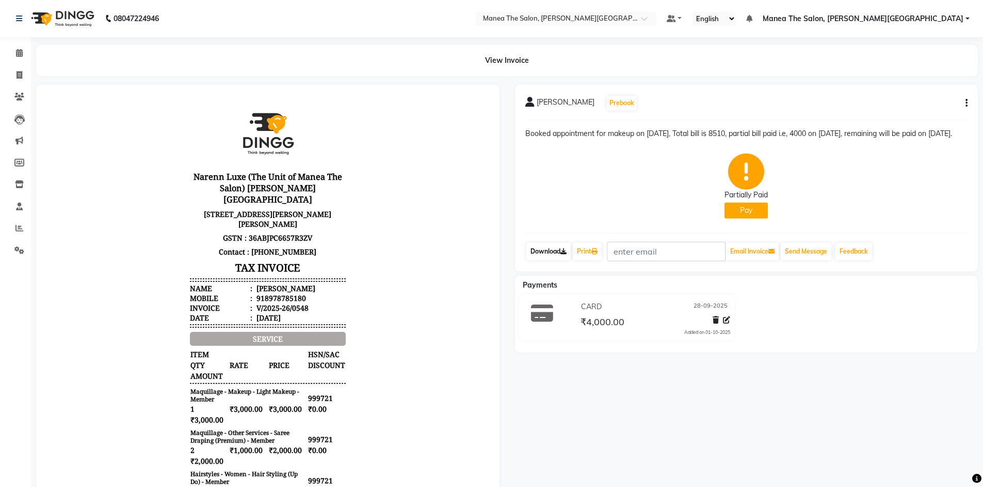
click at [554, 260] on link "Download" at bounding box center [548, 252] width 44 height 18
click at [555, 258] on link "Download" at bounding box center [548, 252] width 44 height 18
drag, startPoint x: 299, startPoint y: 297, endPoint x: 257, endPoint y: 299, distance: 41.8
click at [257, 299] on li "Mobile : 918978785180" at bounding box center [268, 298] width 156 height 10
copy div "8978785180"
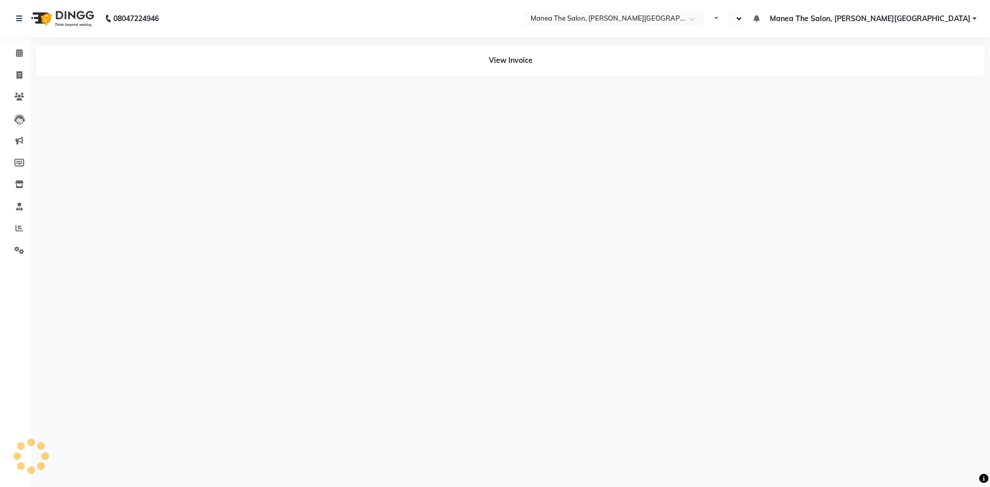
select select "en"
